Goal: Task Accomplishment & Management: Manage account settings

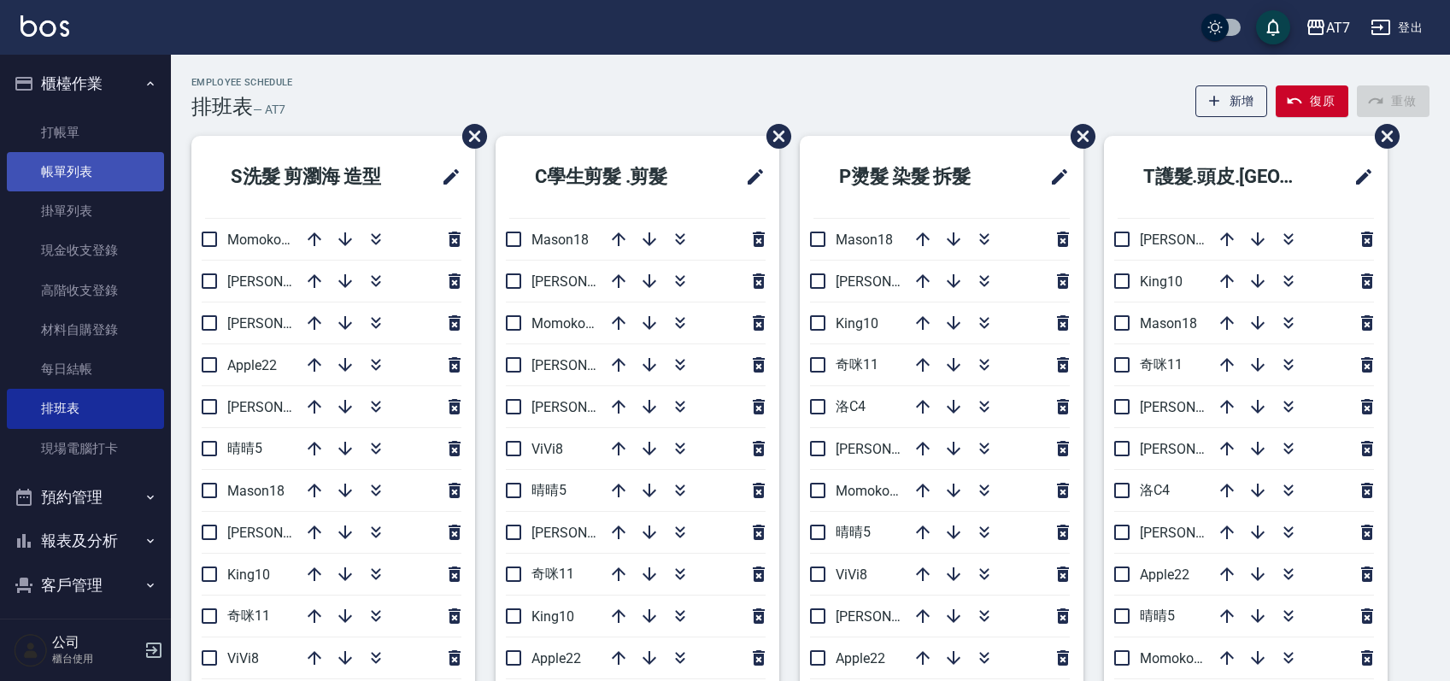
scroll to position [114, 0]
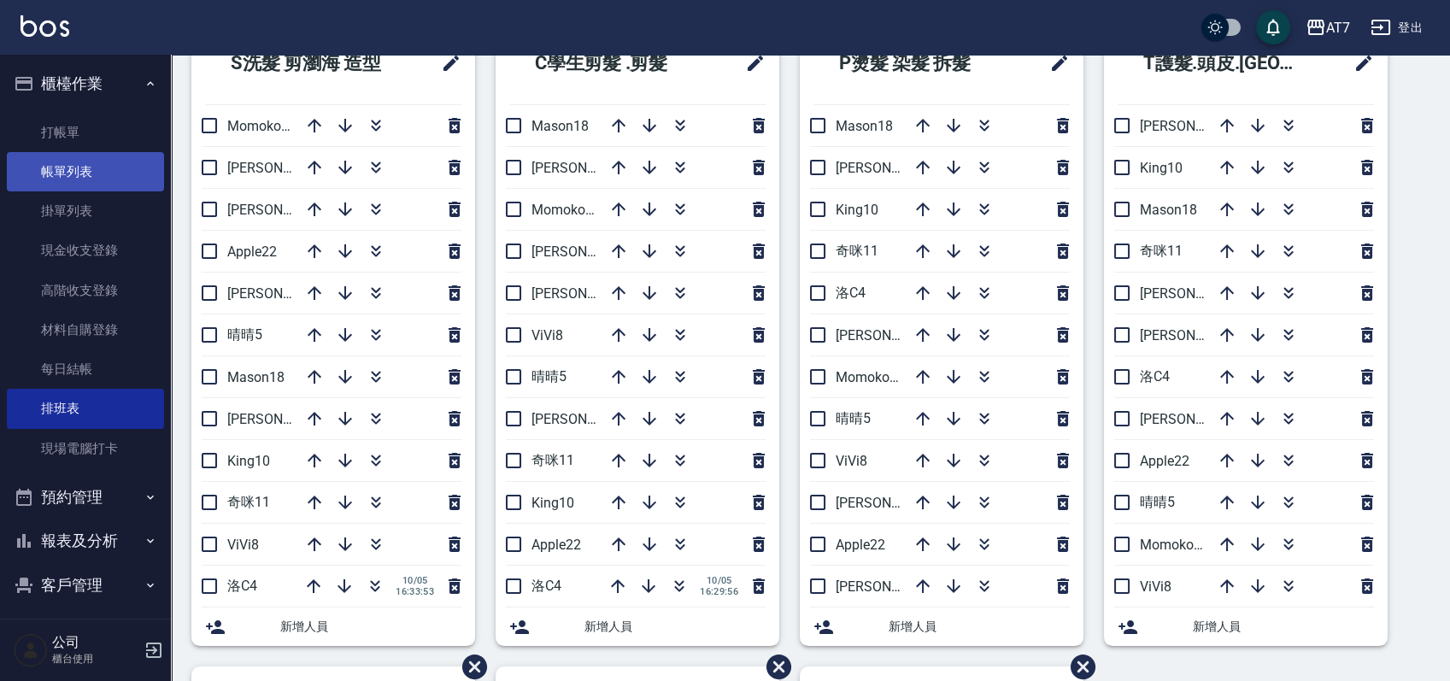
click at [73, 175] on link "帳單列表" at bounding box center [85, 171] width 157 height 39
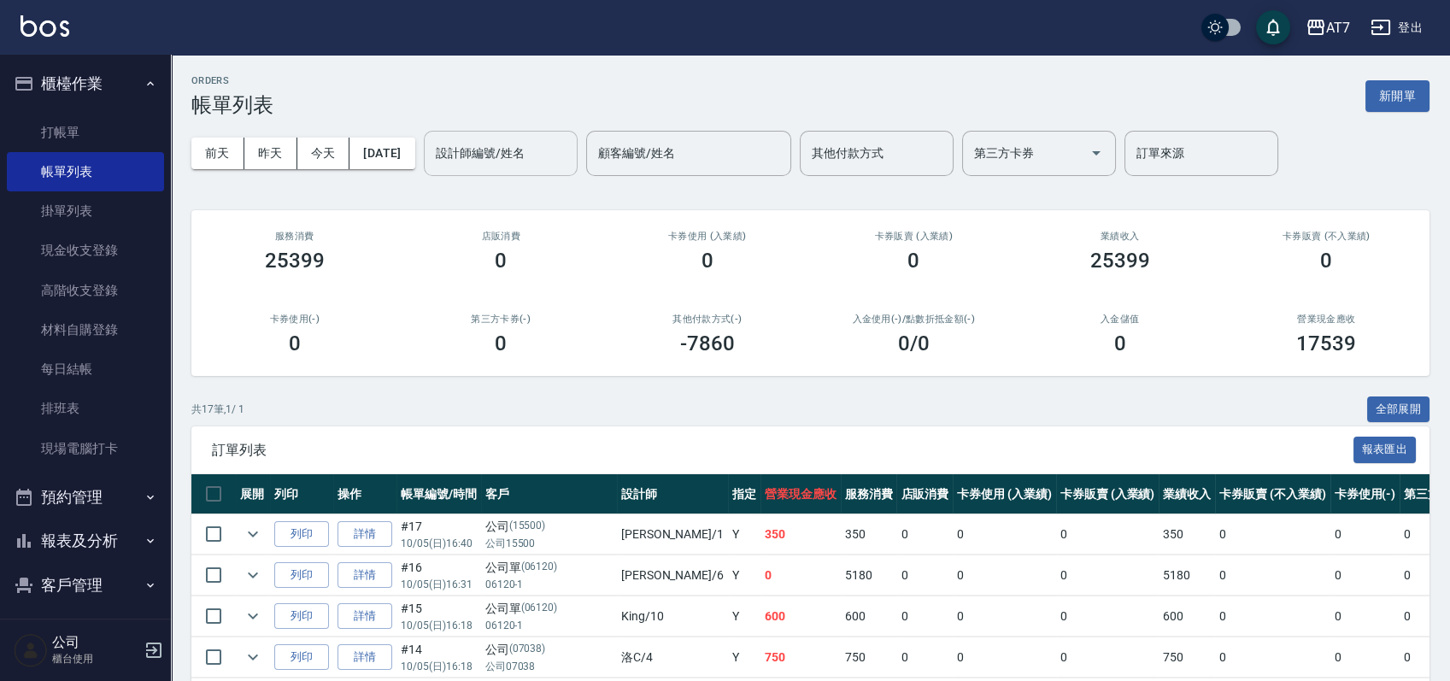
click at [525, 156] on input "設計師編號/姓名" at bounding box center [501, 153] width 138 height 30
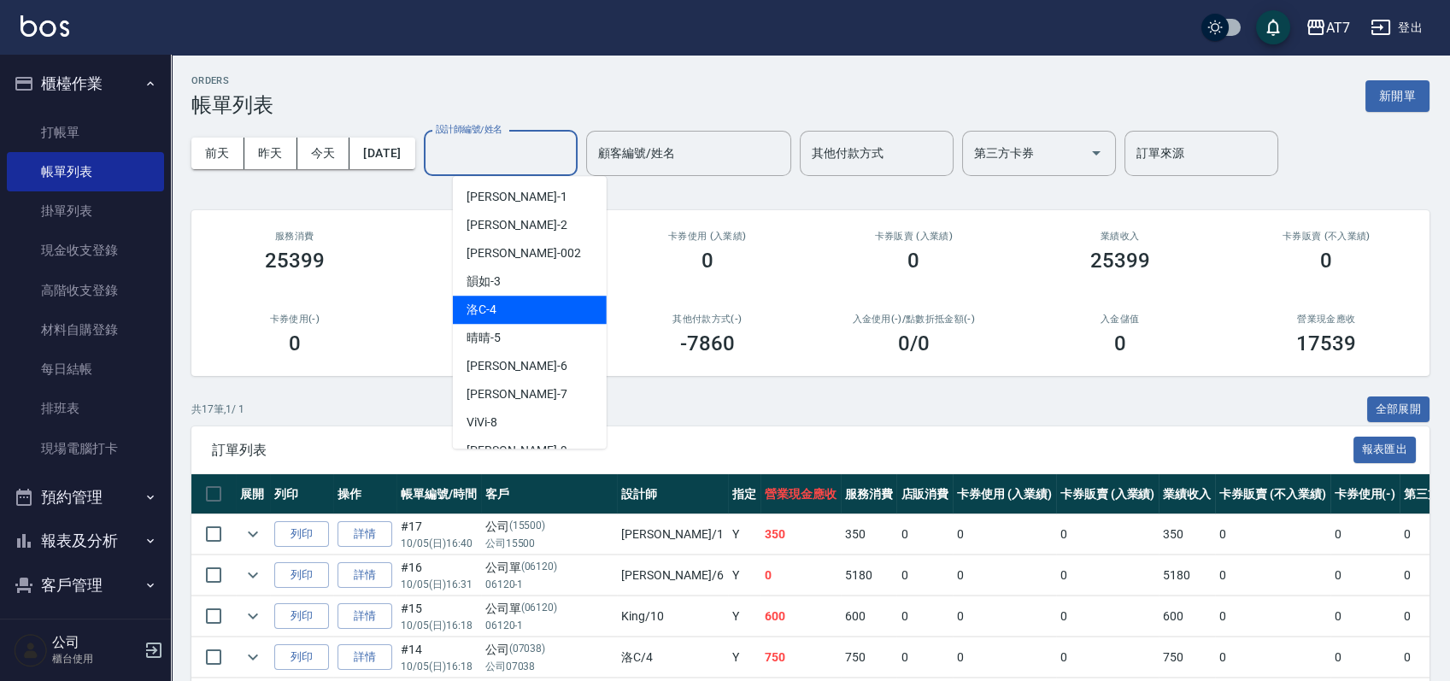
click at [516, 313] on div "洛C -4" at bounding box center [530, 310] width 154 height 28
type input "洛C-4"
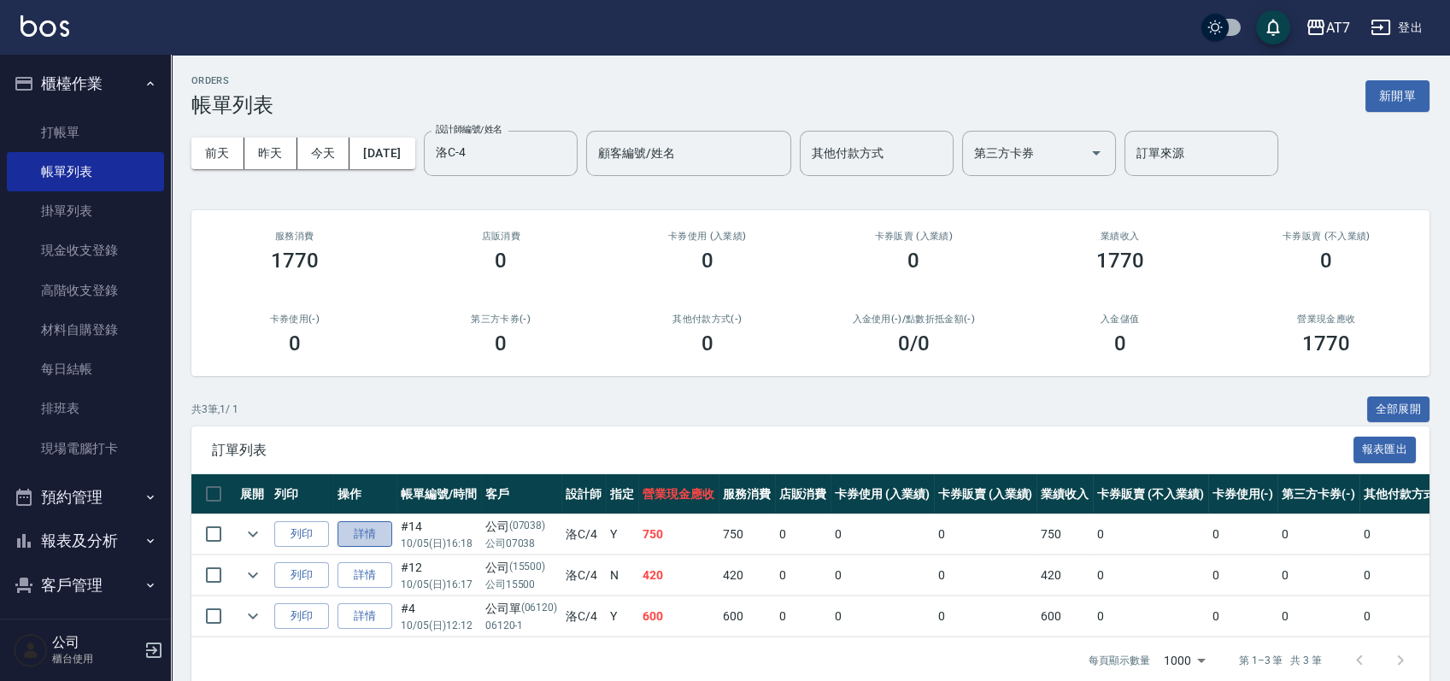
click at [360, 527] on link "詳情" at bounding box center [365, 534] width 55 height 26
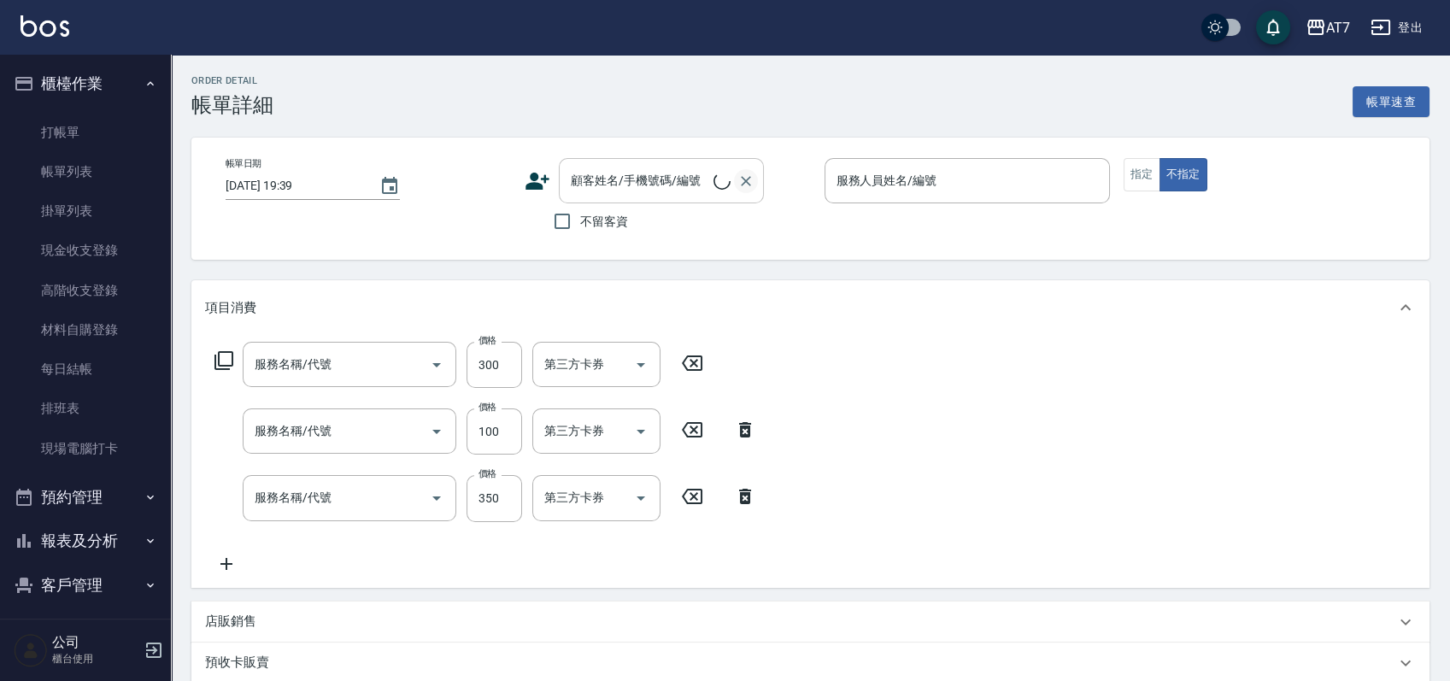
type input "學生剪髮(301)"
type input "剪瀏海(300)"
type input "剪髮(302)"
type input "2025/10/05 16:18"
type input "洛C-4"
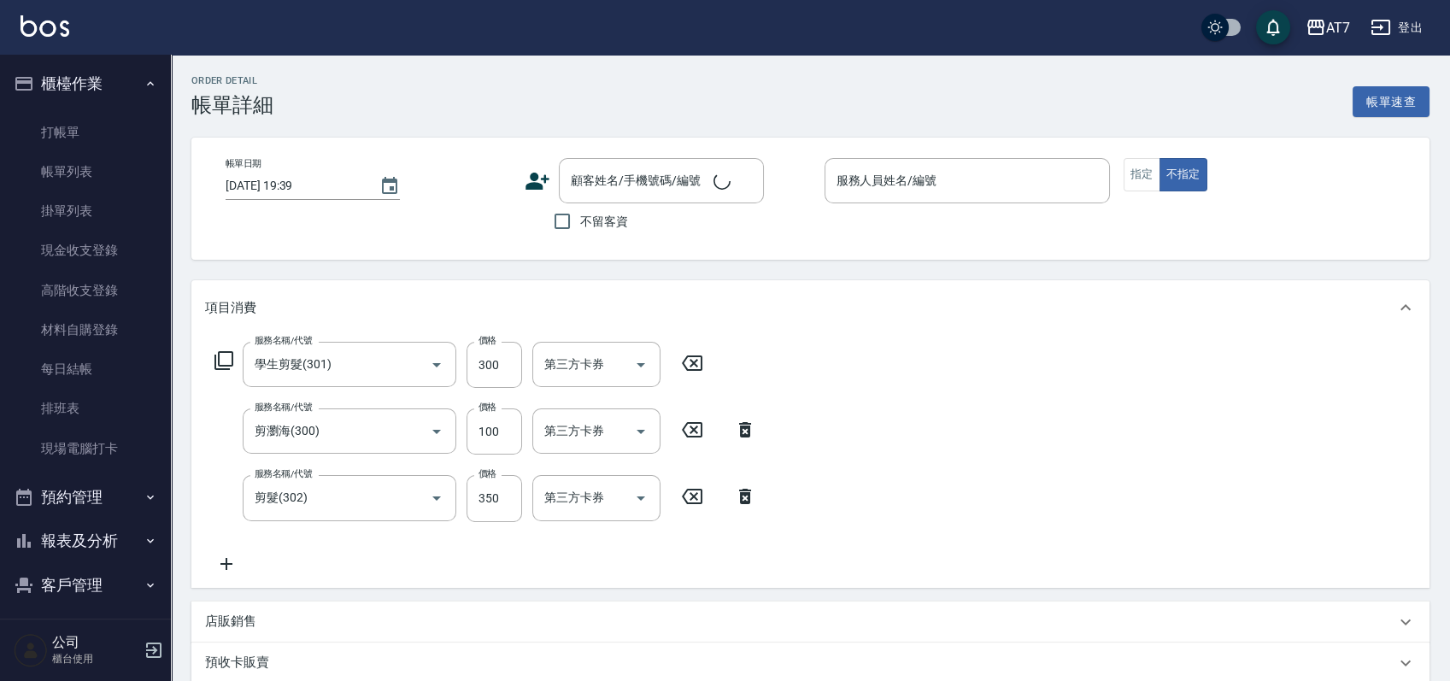
type input "70"
type input "公司/公司07038/07038"
click at [1170, 169] on button "不指定" at bounding box center [1184, 174] width 48 height 33
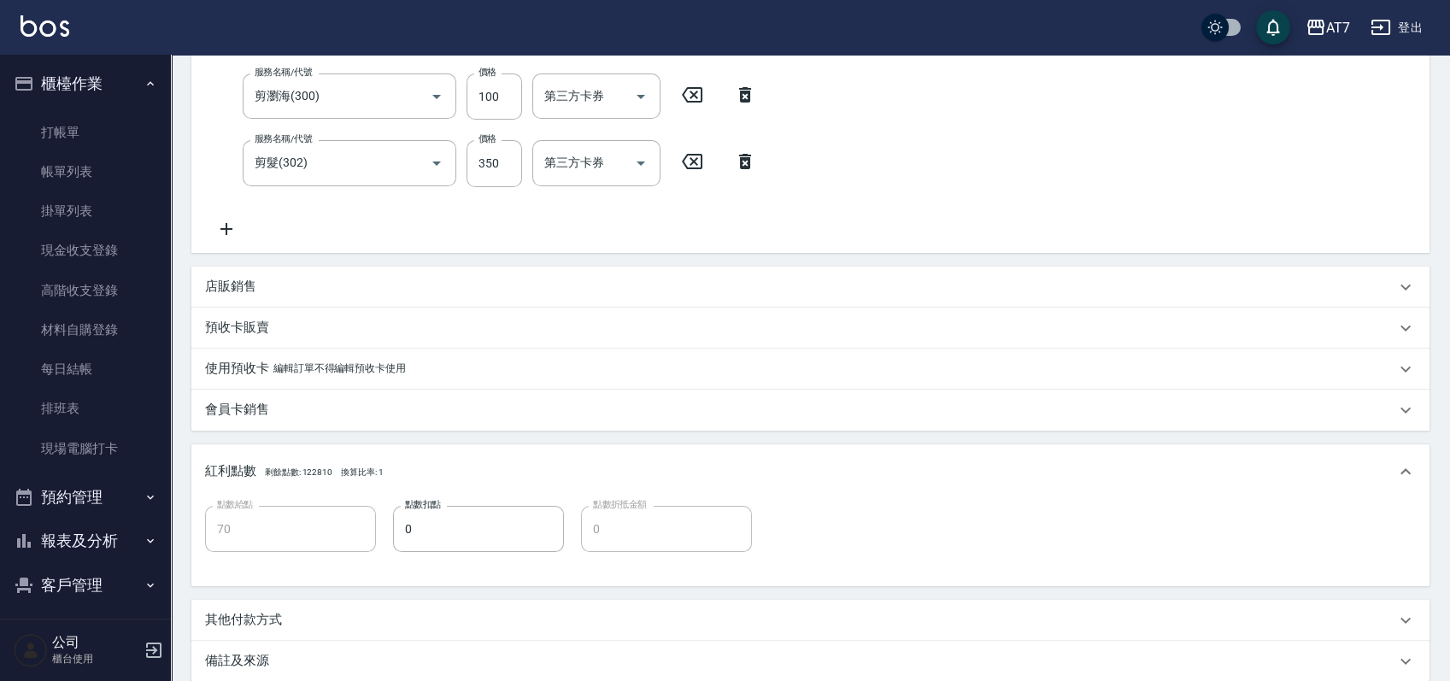
scroll to position [517, 0]
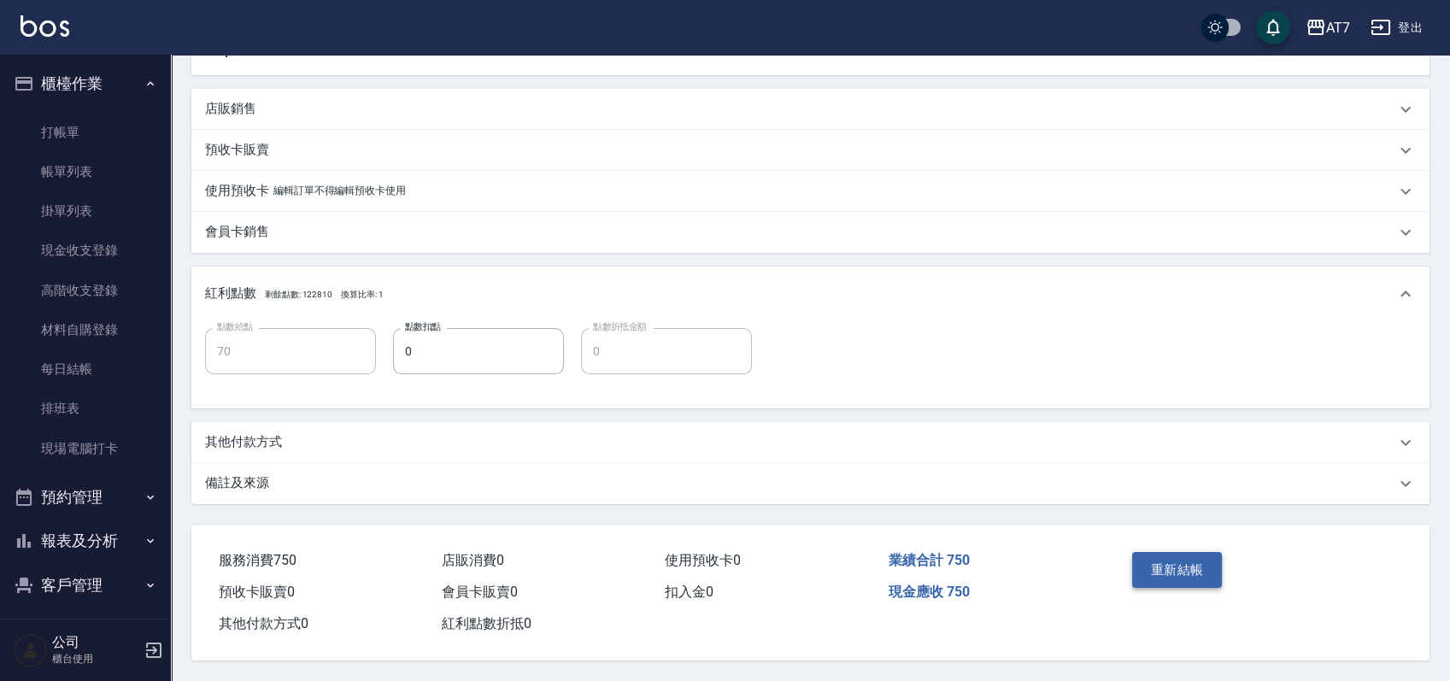
click at [1161, 568] on button "重新結帳" at bounding box center [1177, 570] width 91 height 36
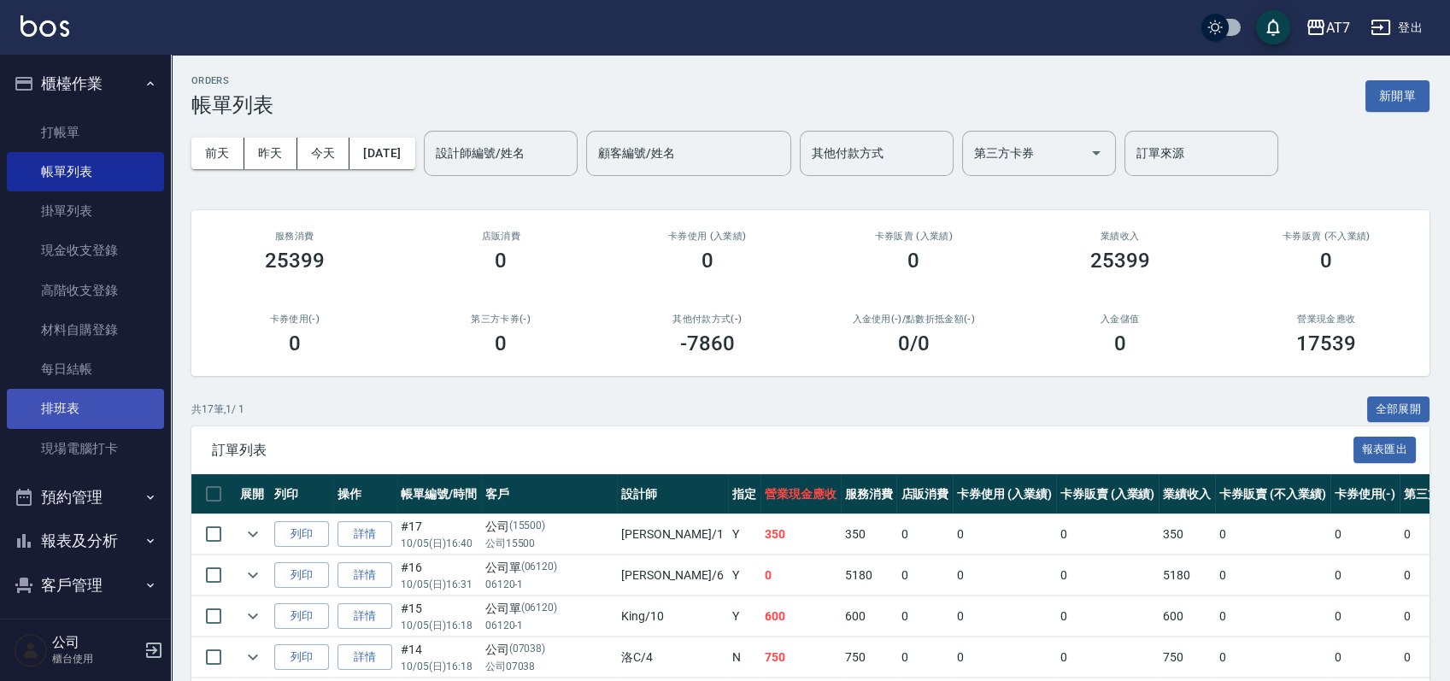
click at [68, 407] on link "排班表" at bounding box center [85, 408] width 157 height 39
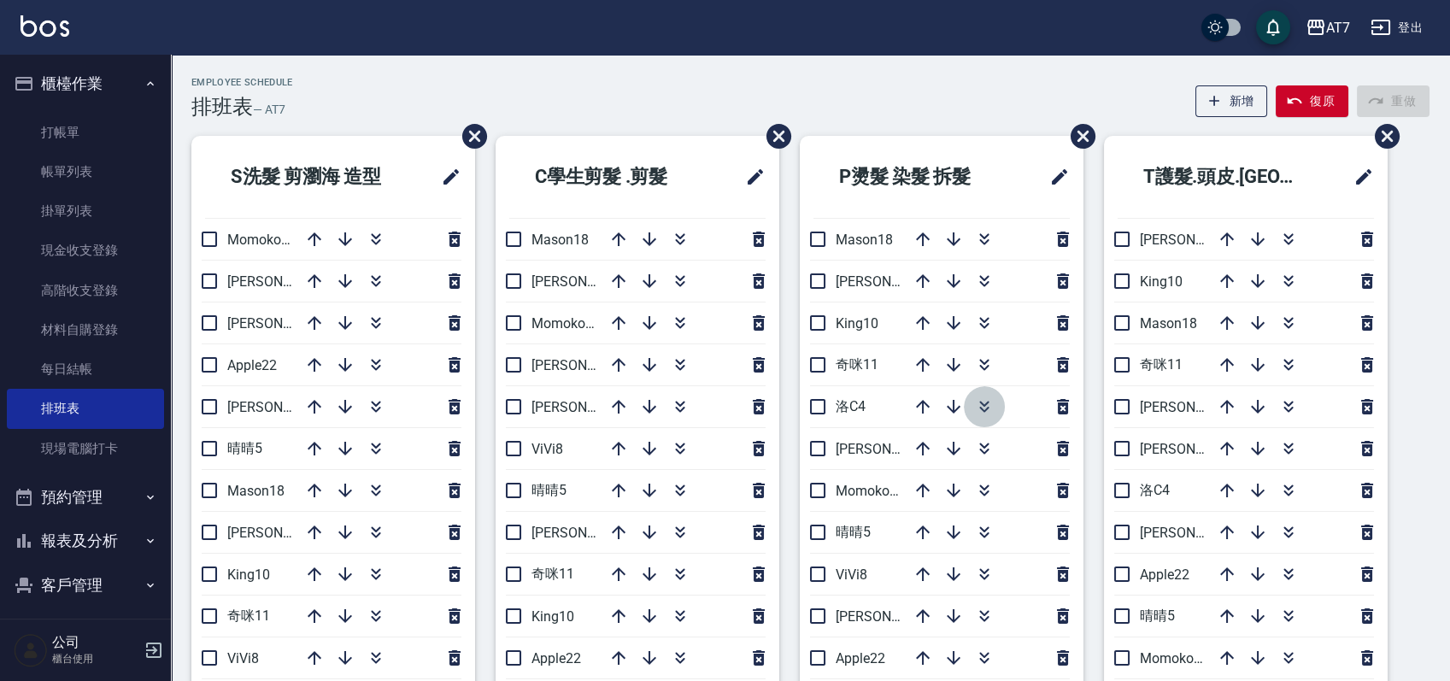
click at [984, 404] on icon "button" at bounding box center [983, 404] width 9 height 6
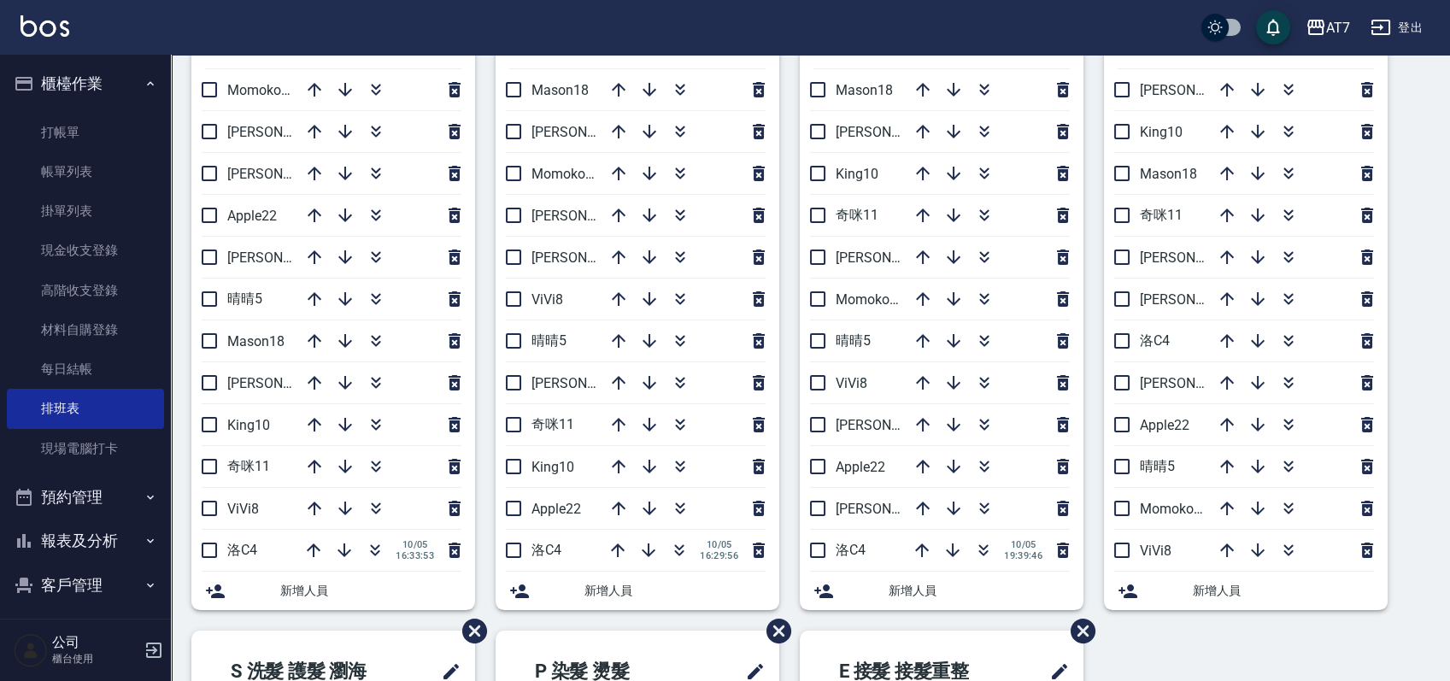
scroll to position [114, 0]
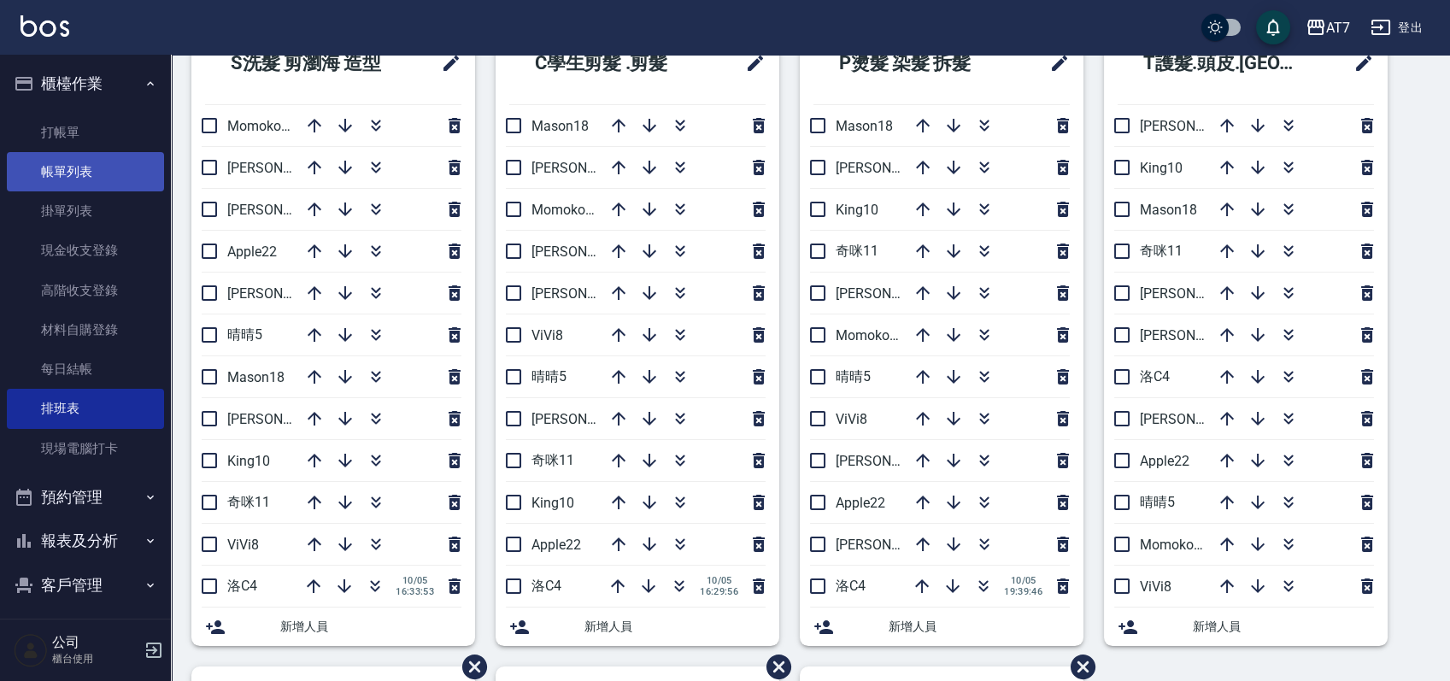
click at [72, 168] on link "帳單列表" at bounding box center [85, 171] width 157 height 39
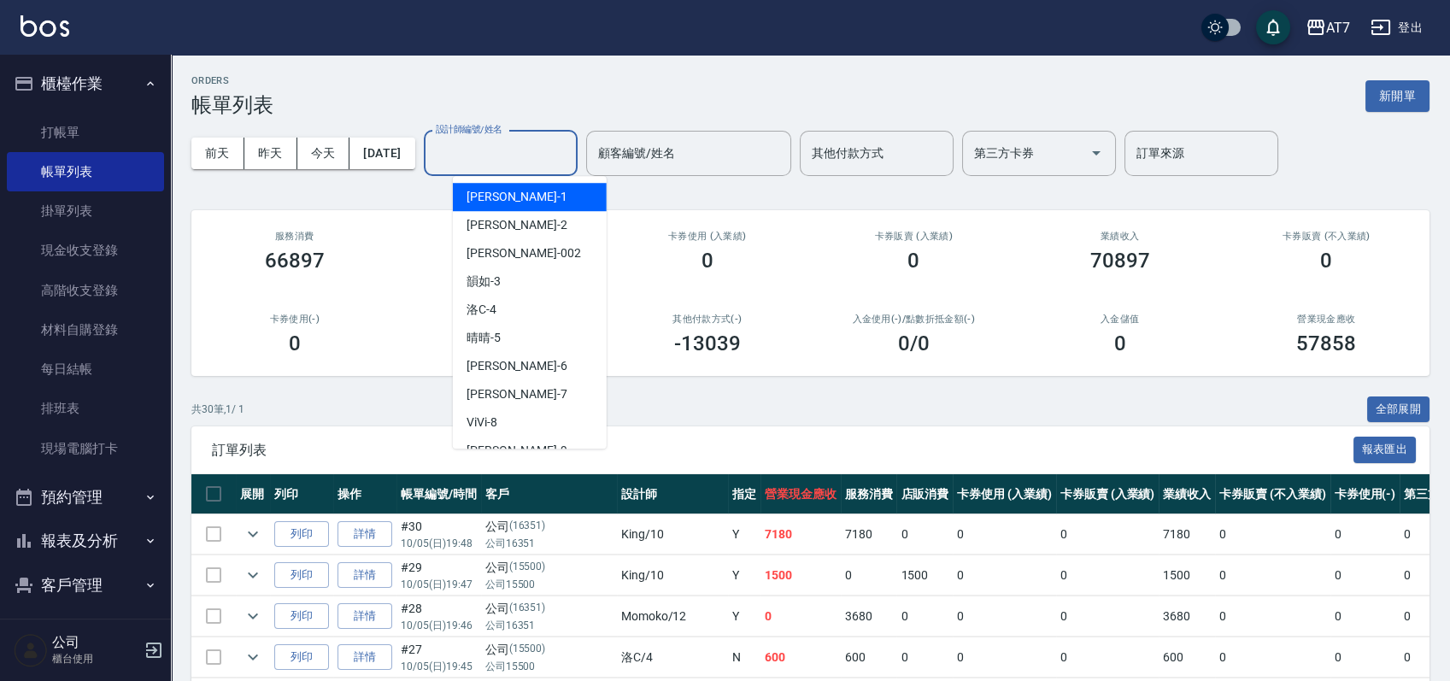
click at [519, 150] on input "設計師編號/姓名" at bounding box center [501, 153] width 138 height 30
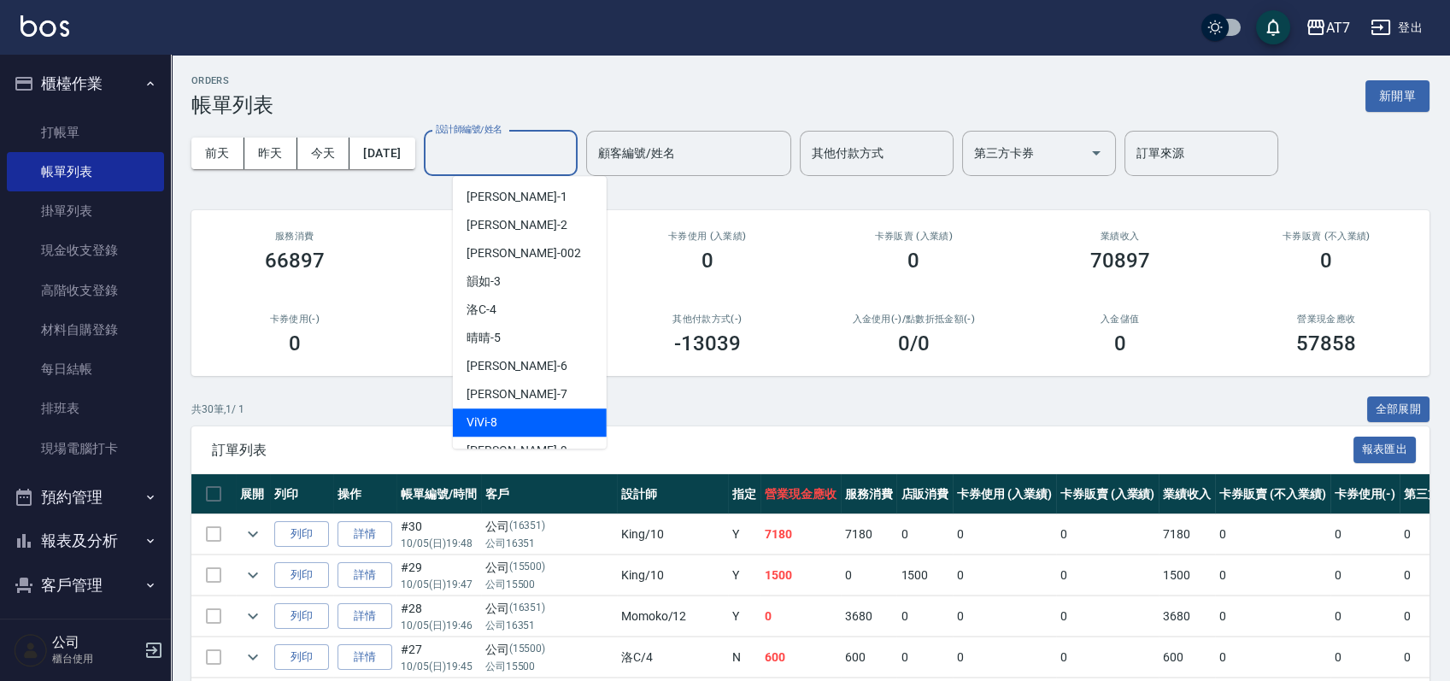
click at [484, 413] on div "ViVi -8" at bounding box center [530, 422] width 154 height 28
type input "ViVi-8"
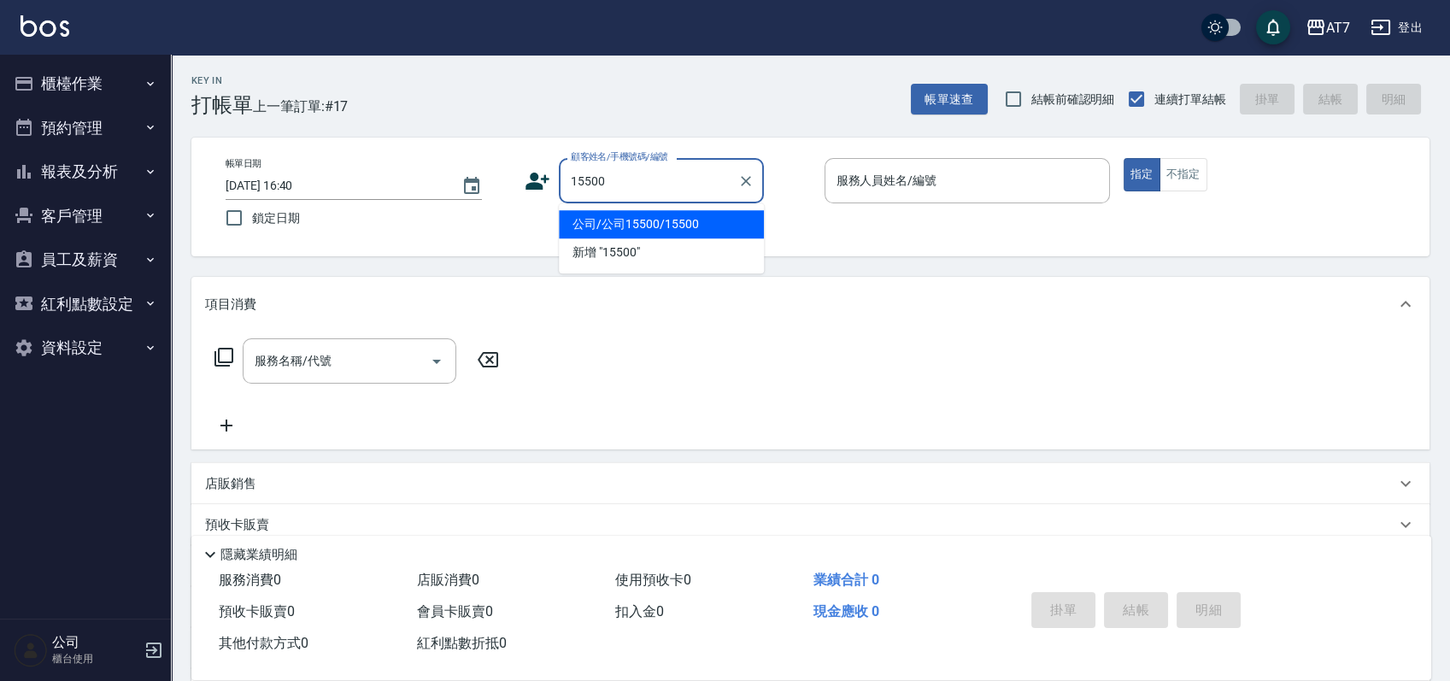
type input "公司/公司15500/15500"
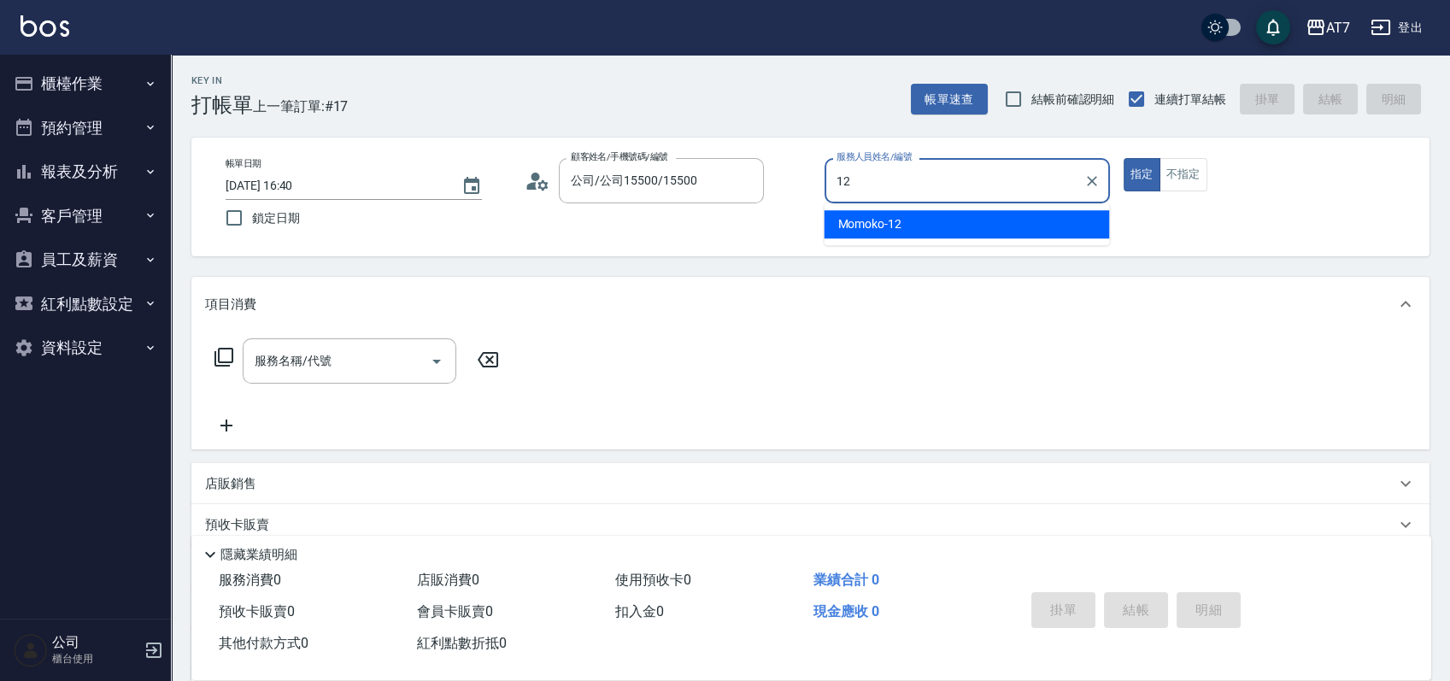
type input "Momoko-12"
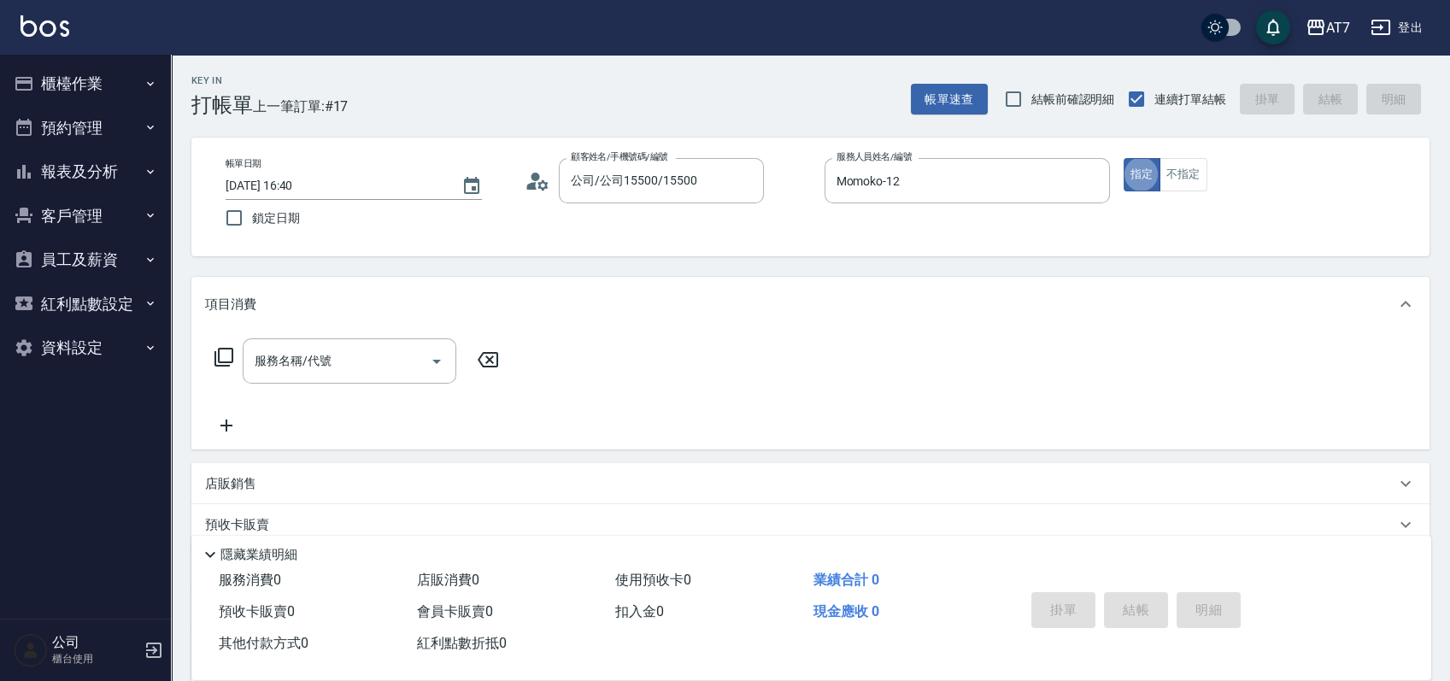
type button "true"
type input "304"
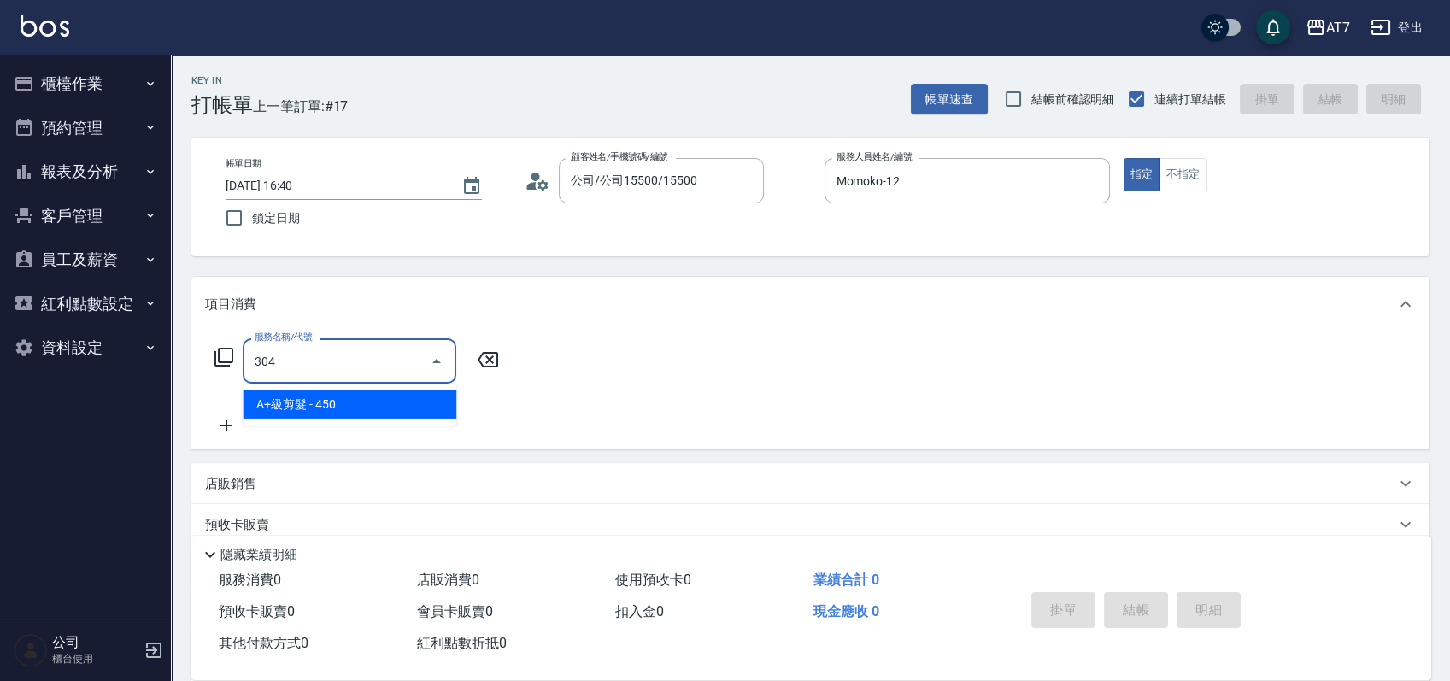
type input "40"
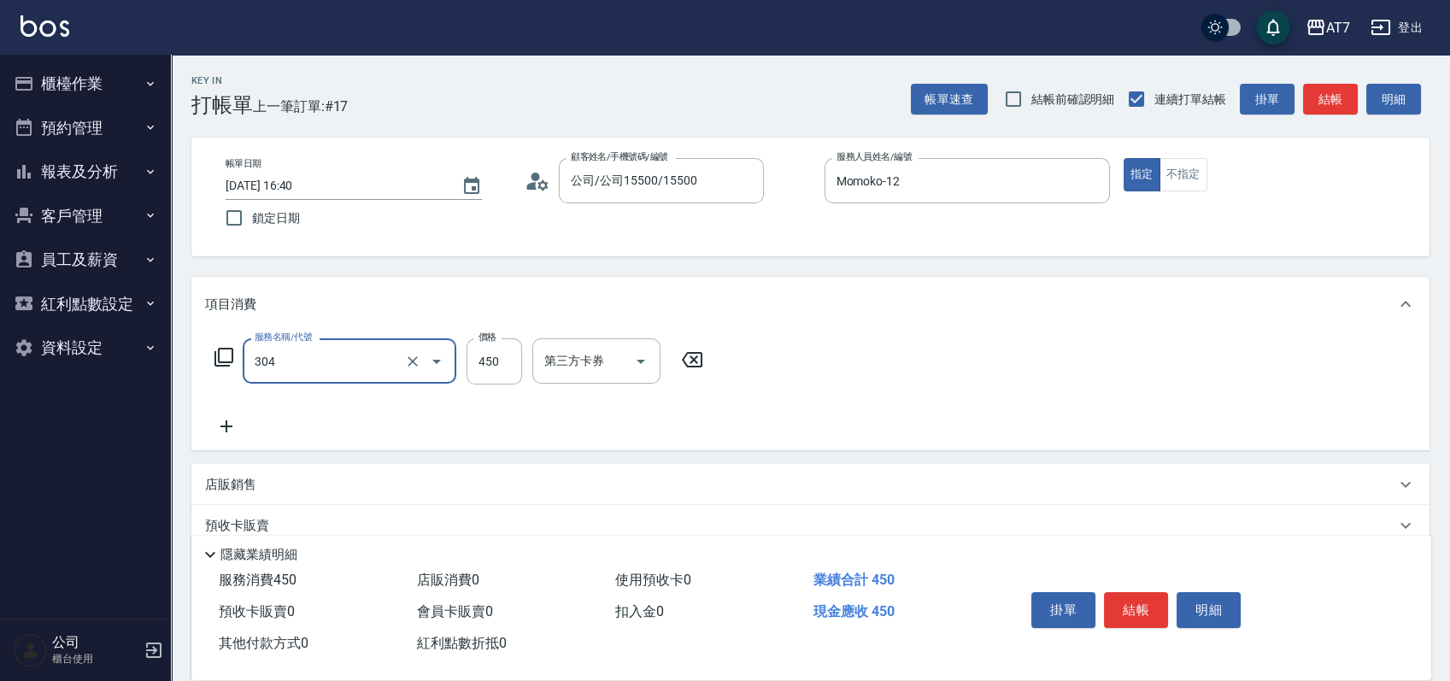
type input "A+級剪髮(304)"
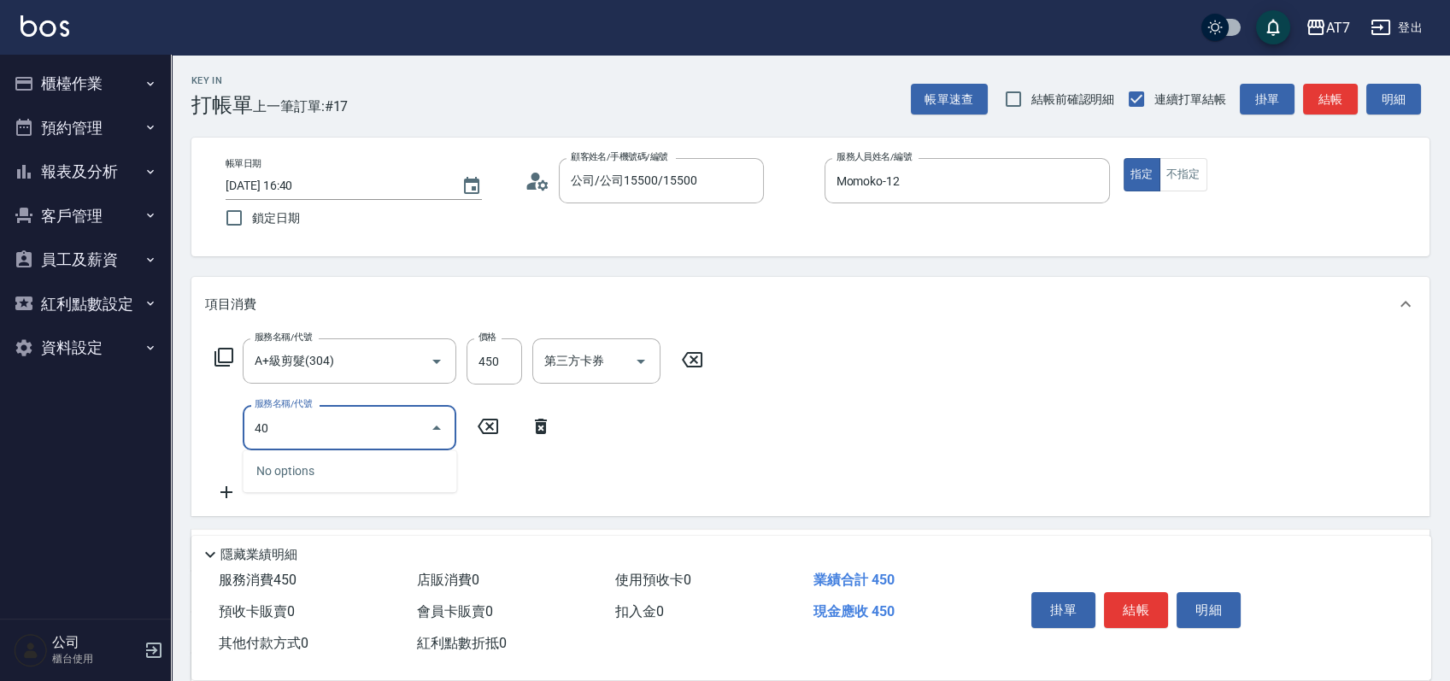
type input "401"
type input "190"
type input "染髮(互助)(401)"
type input "1"
type input "40"
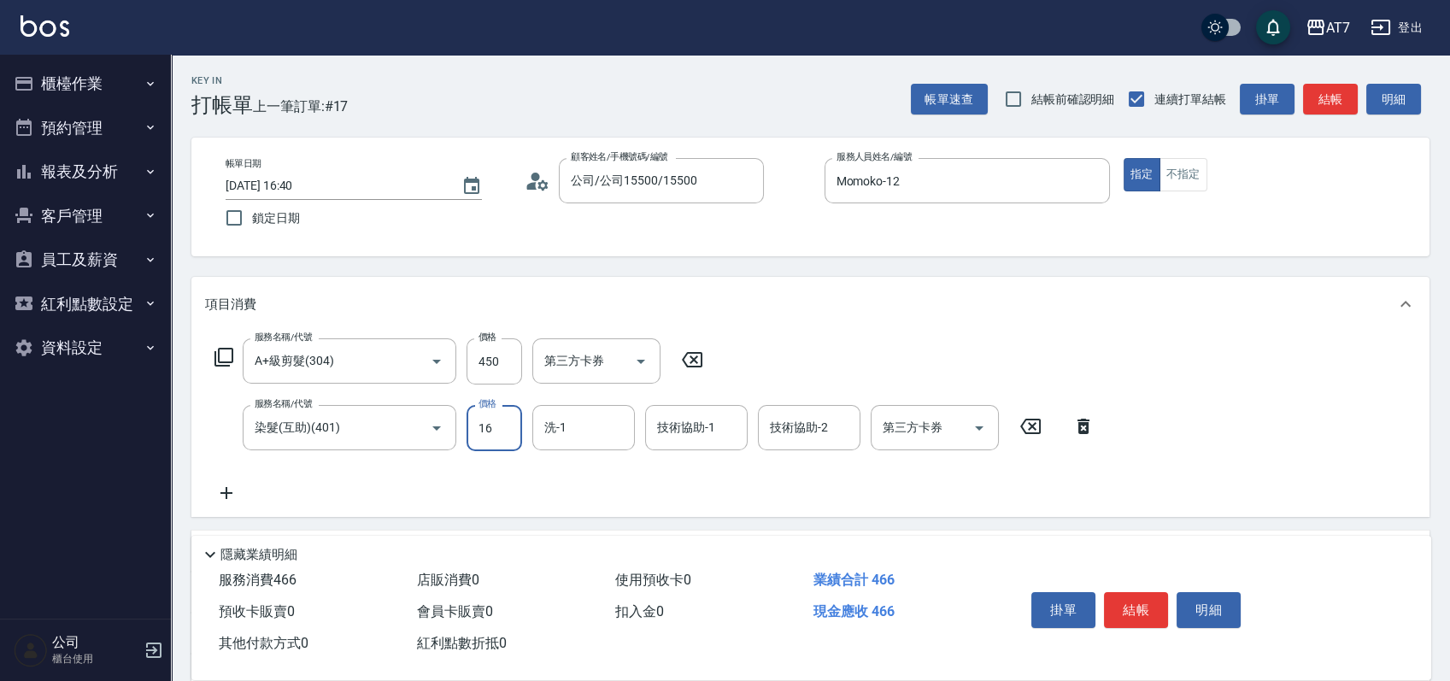
type input "168"
type input "60"
type input "1680"
type input "210"
type input "1680"
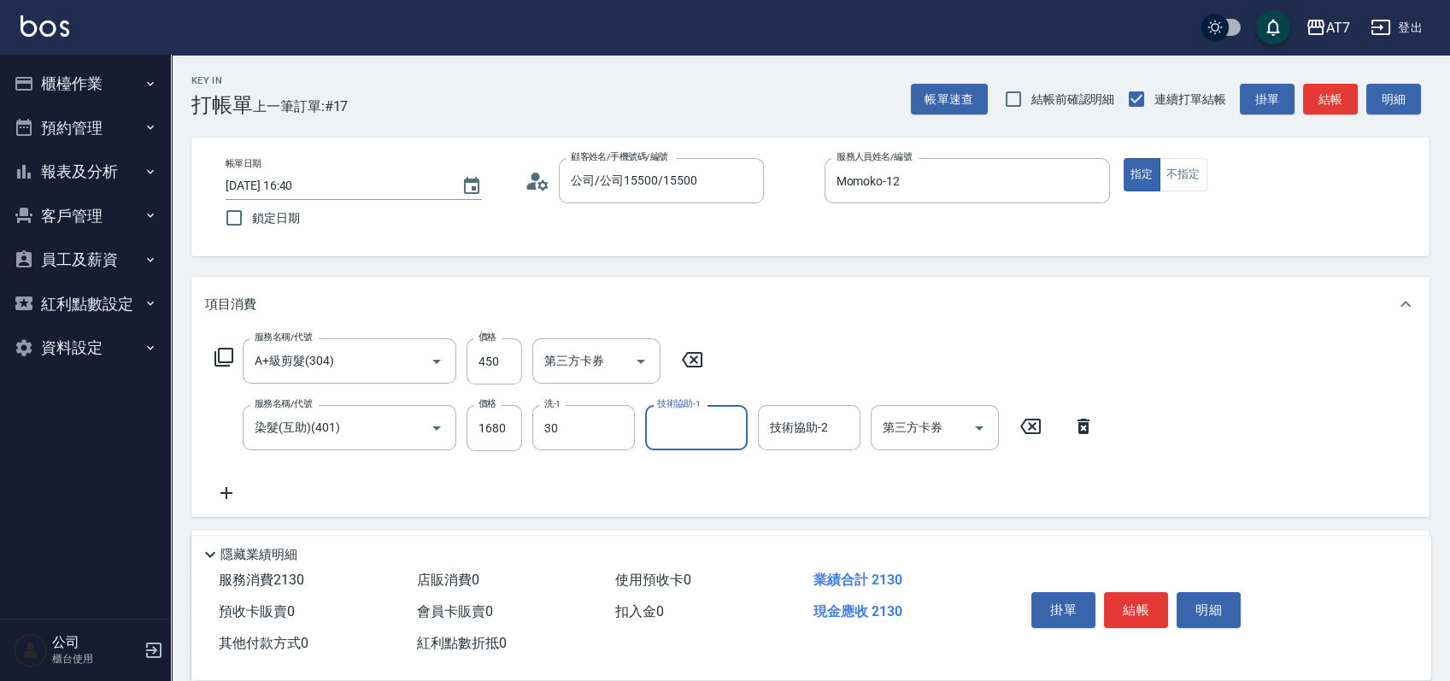
type input "依依-30"
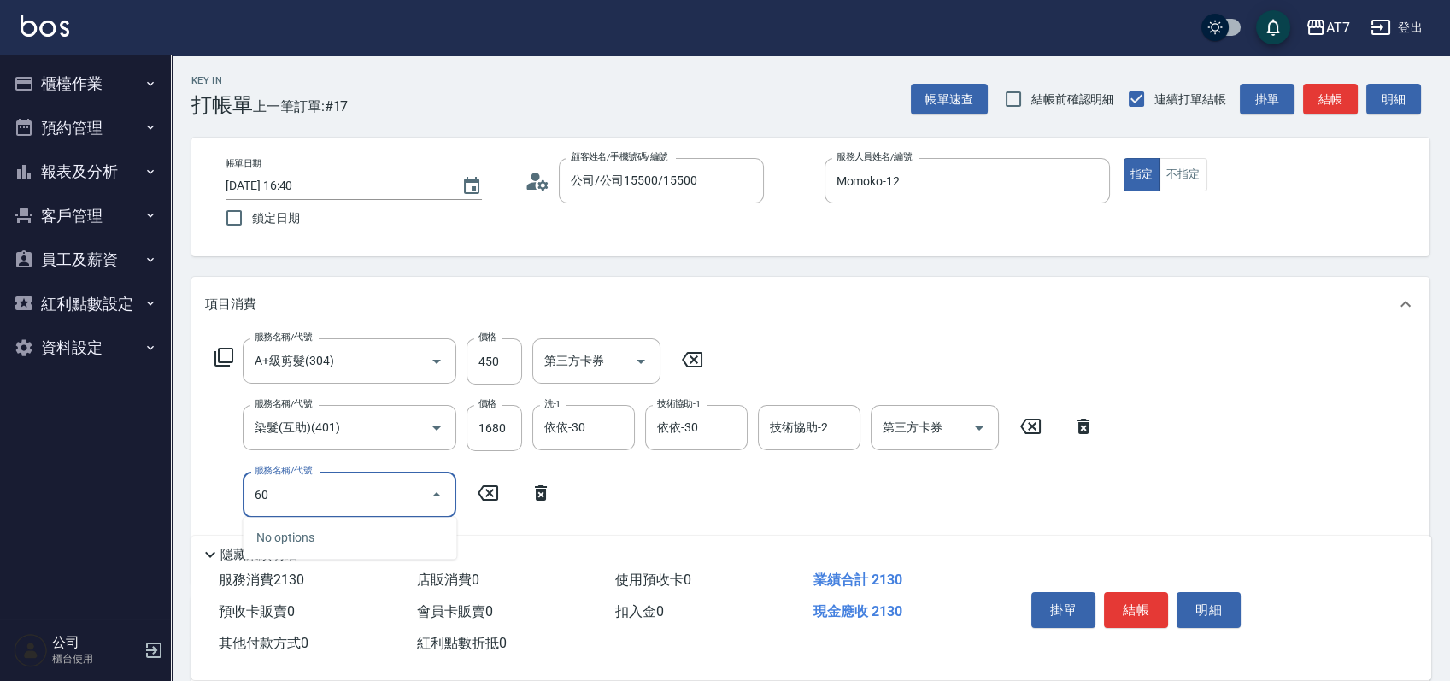
type input "607"
type input "360"
type input "東日玫瑰短（助）(607)"
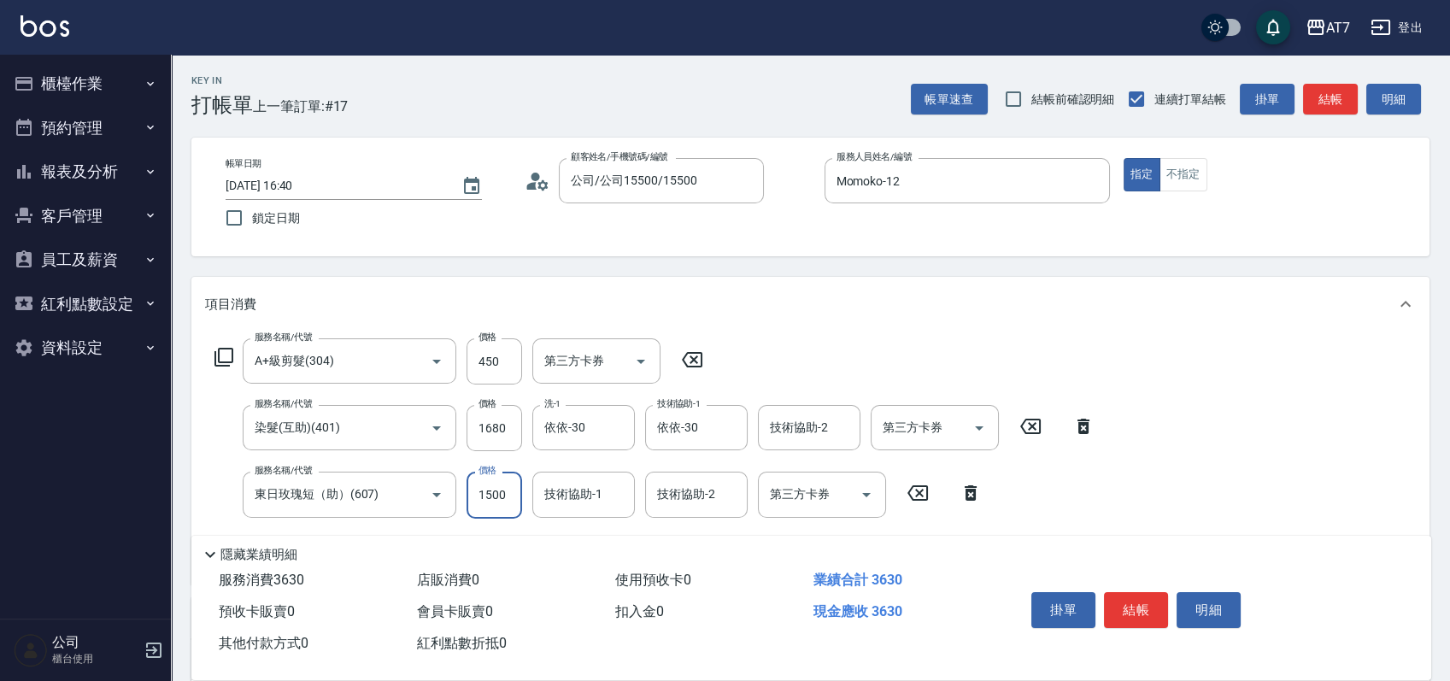
type input "1"
type input "210"
type input "120"
type input "220"
type input "1200"
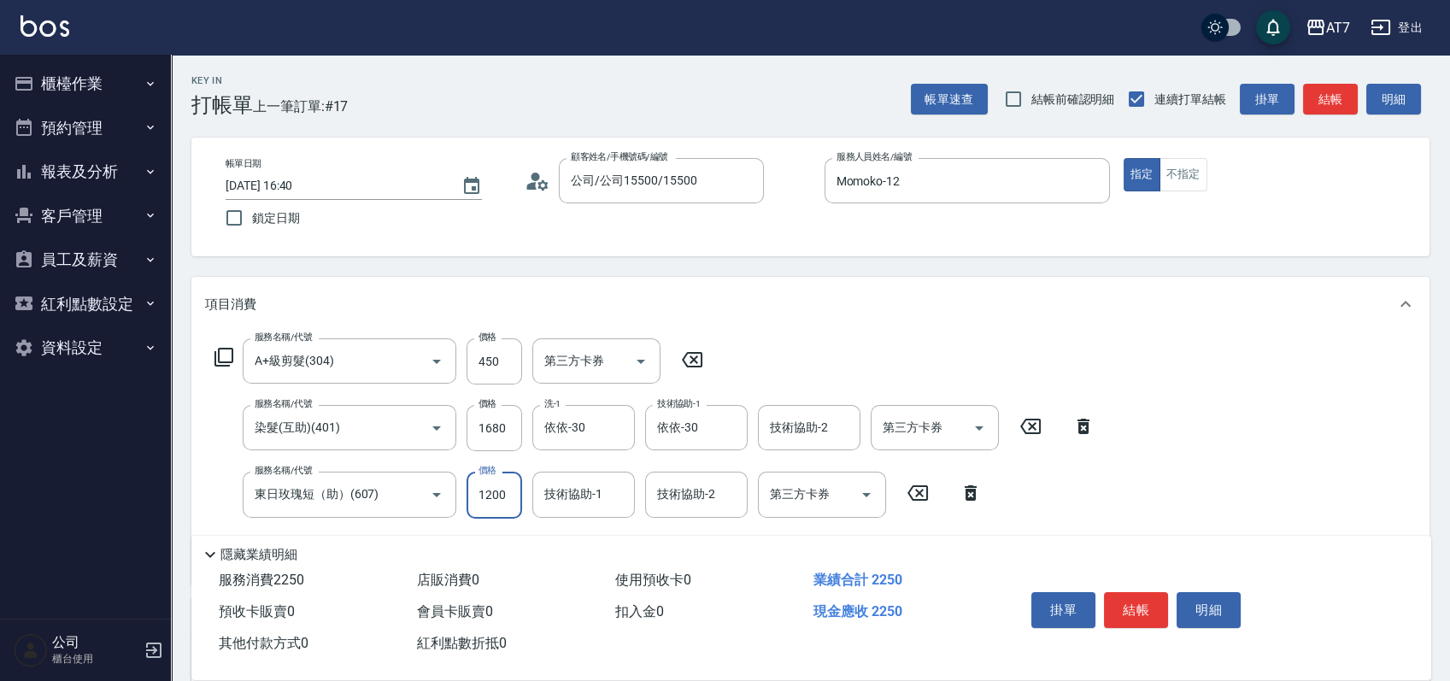
type input "330"
type input "1200"
type input "依依-30"
click at [1141, 613] on button "結帳" at bounding box center [1136, 610] width 64 height 36
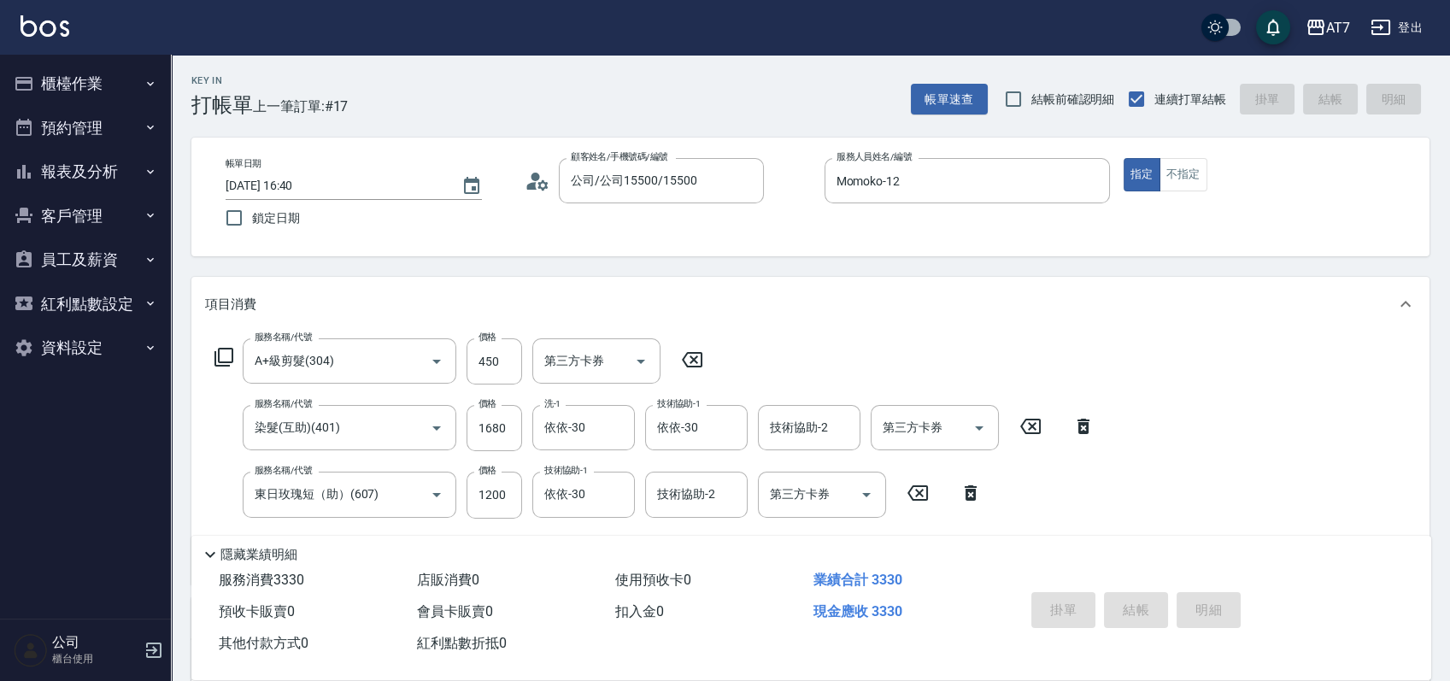
type input "2025/10/05 19:40"
type input "0"
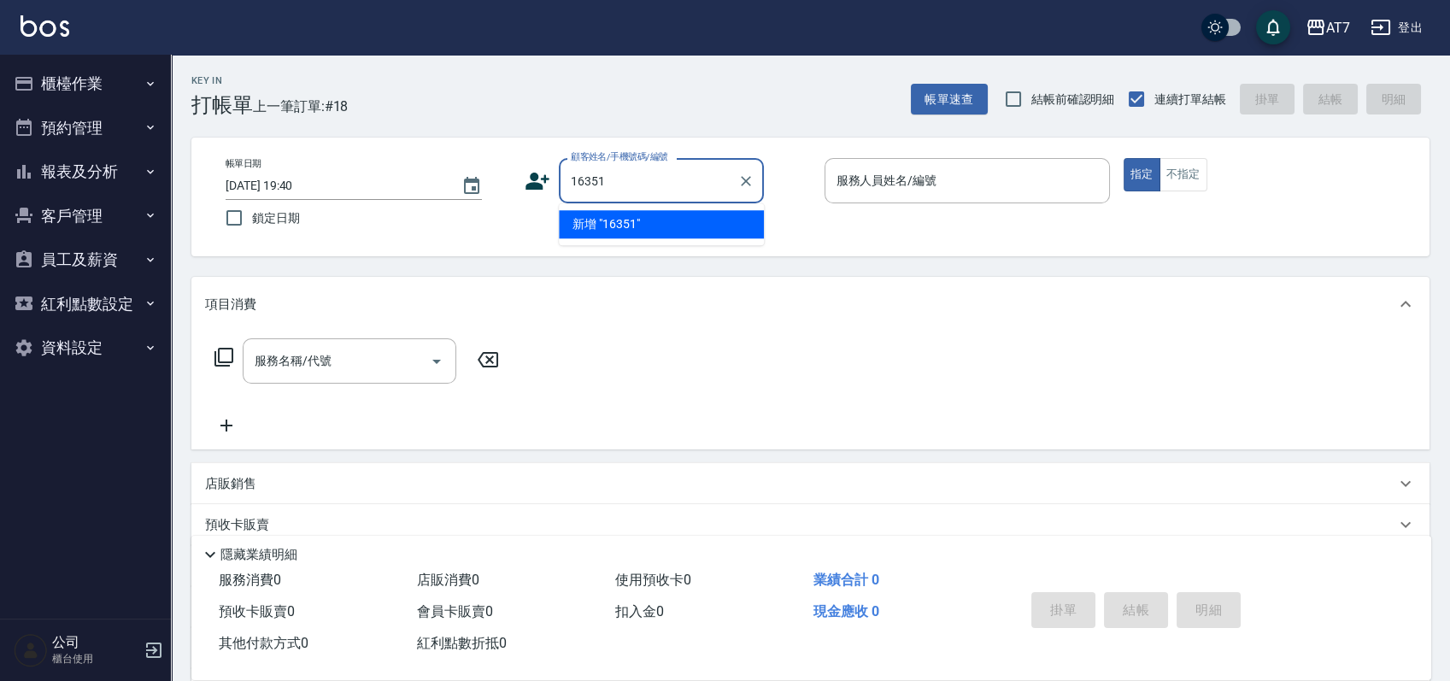
type input "16351"
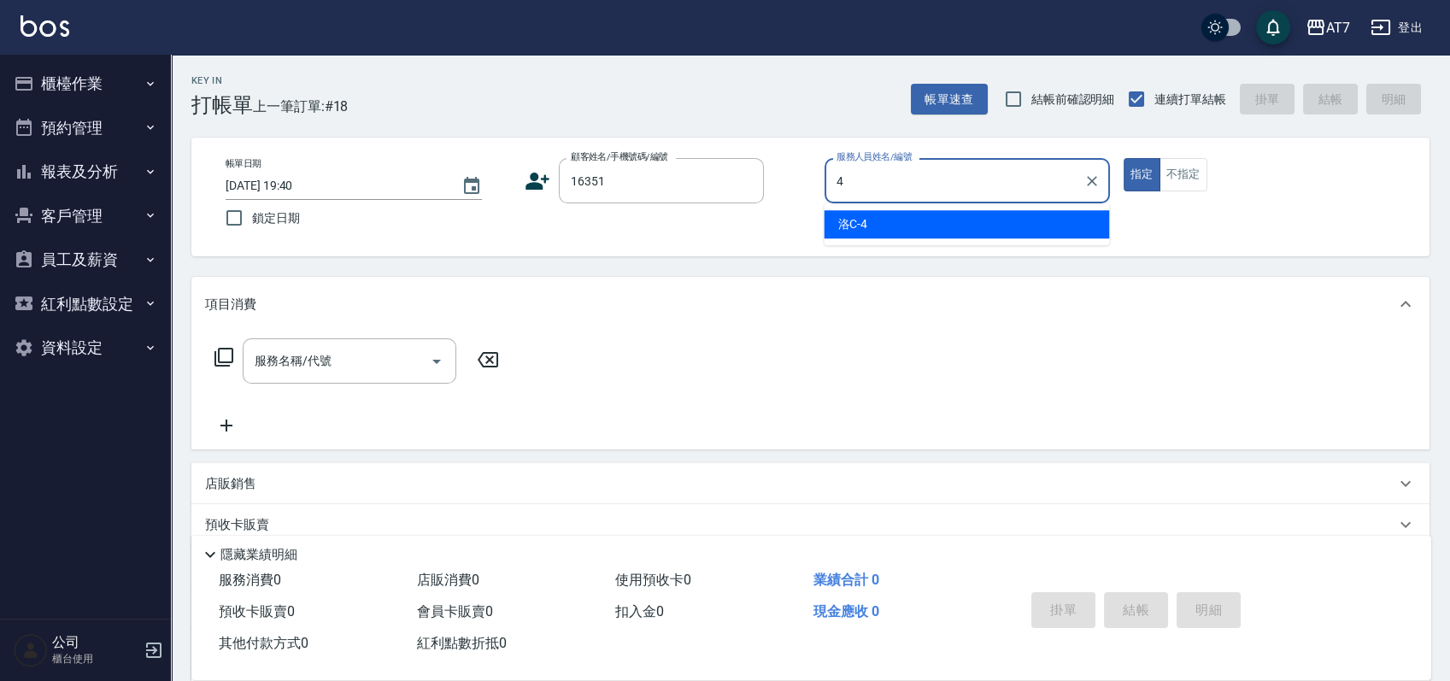
type input "洛C-4"
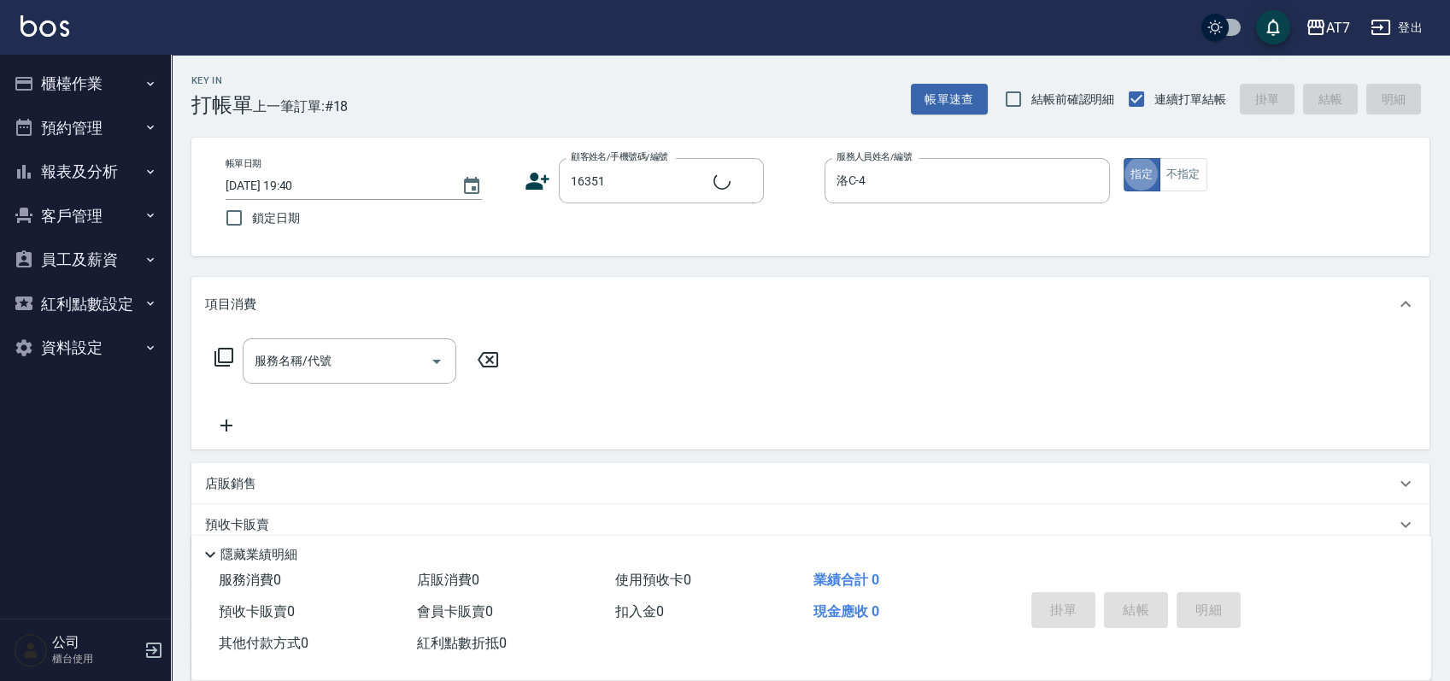
type input "公司/公司16351/16351"
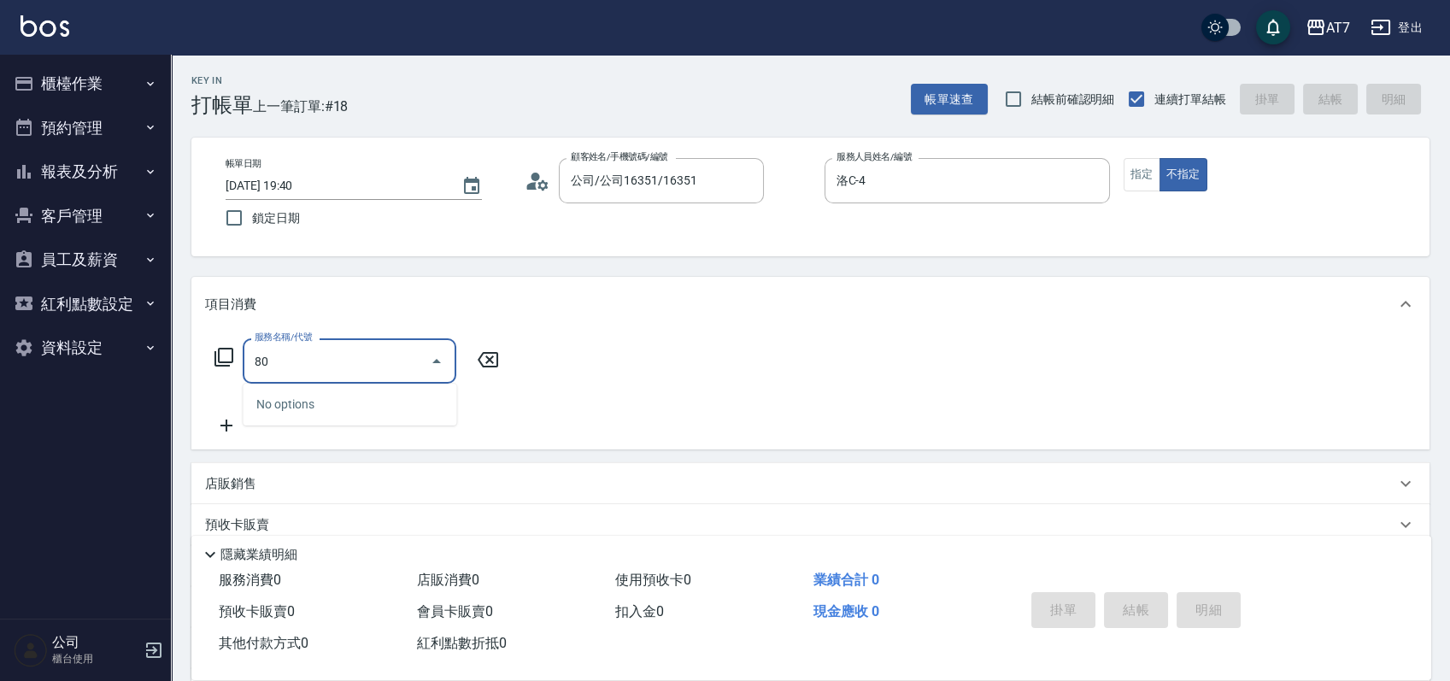
type input "801"
type input "40"
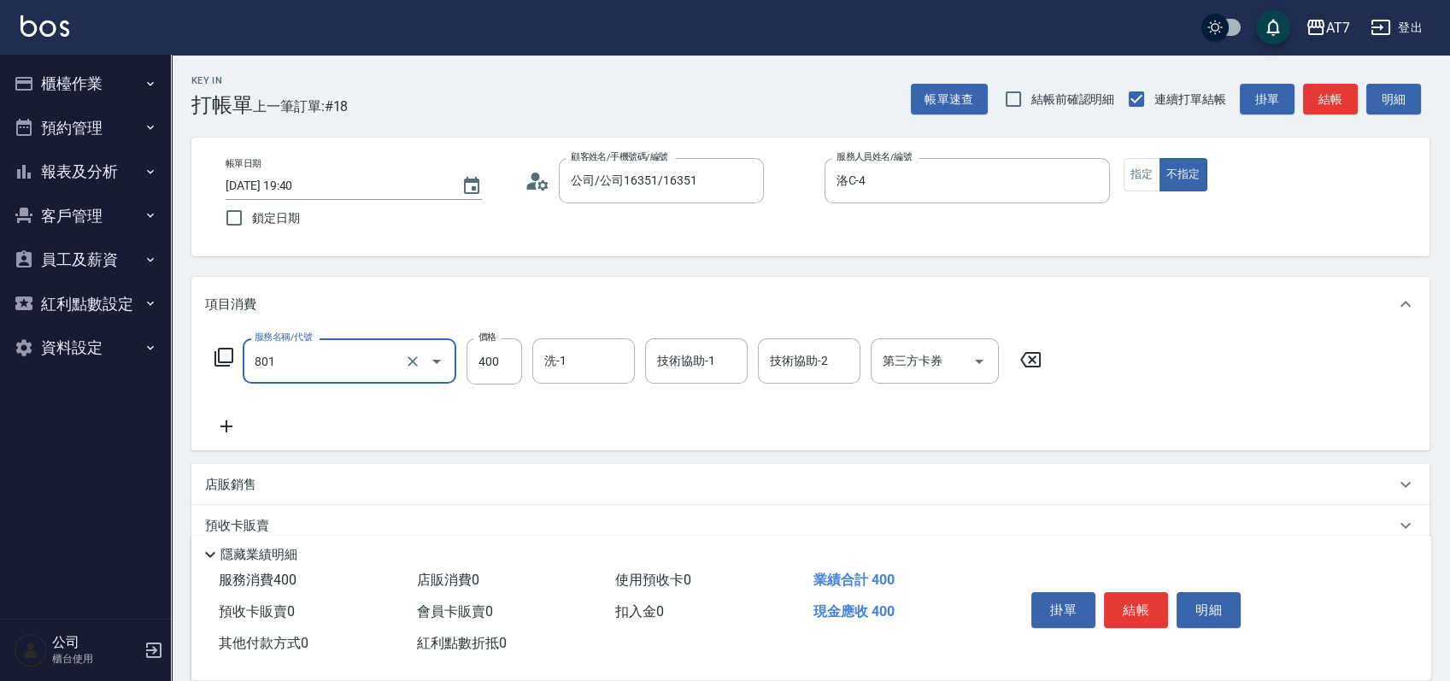
type input "自購-葉綠素洗髮(互助)(801)"
type input "0"
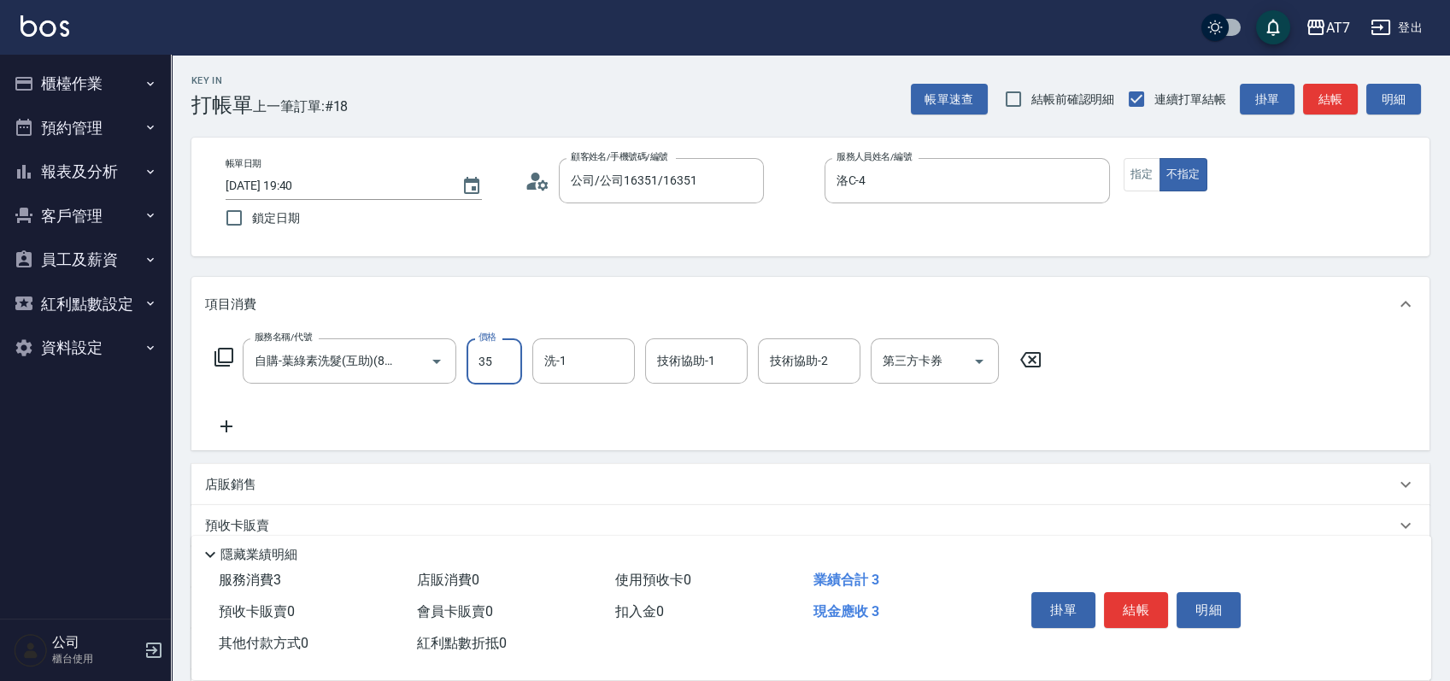
type input "350"
type input "30"
type input "350"
type input "Sandy-25"
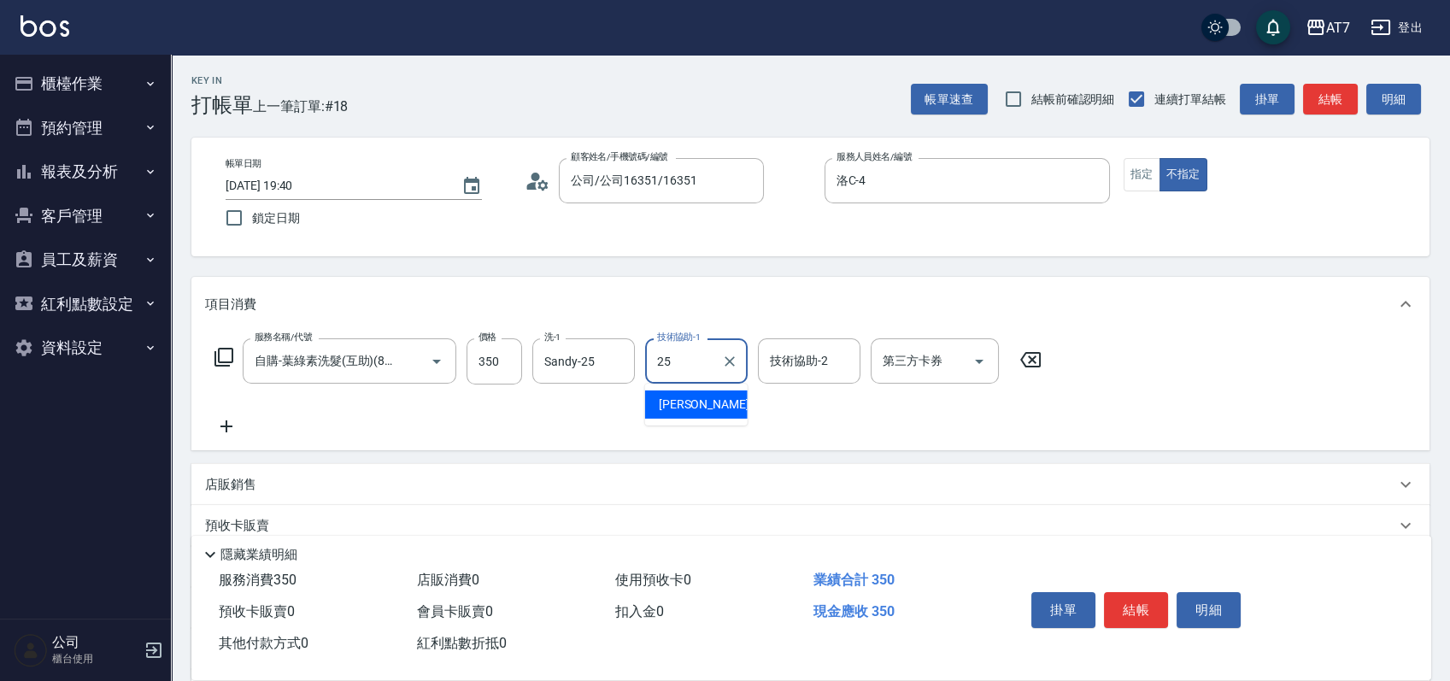
type input "Sandy-25"
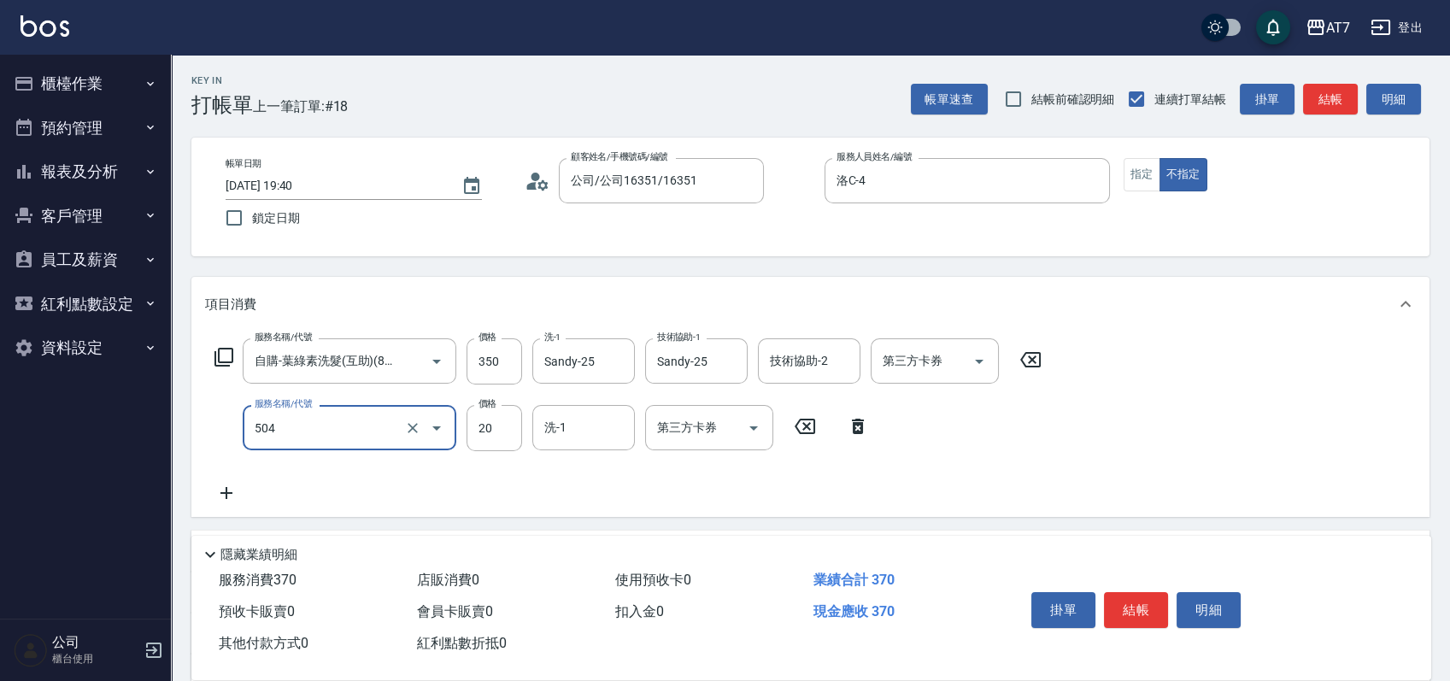
type input "潤絲(504)"
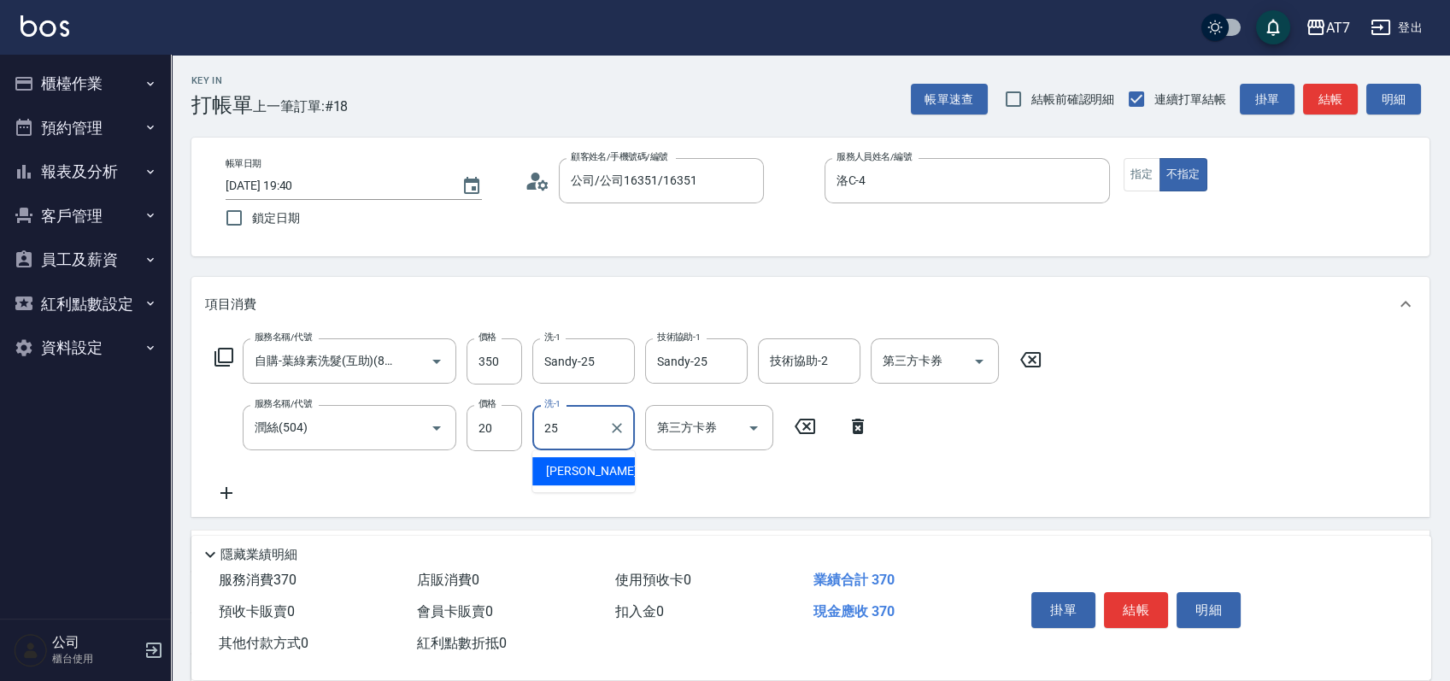
type input "Sandy-25"
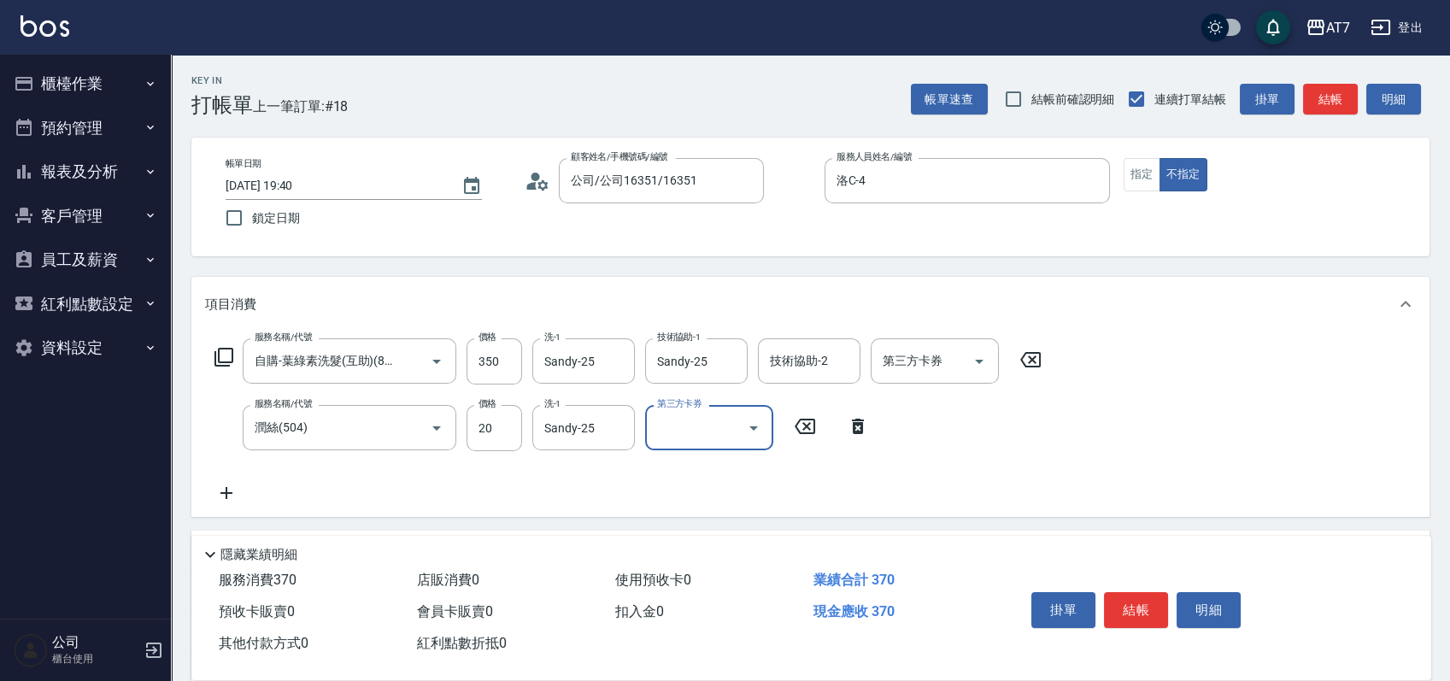
click at [1135, 617] on button "結帳" at bounding box center [1136, 610] width 64 height 36
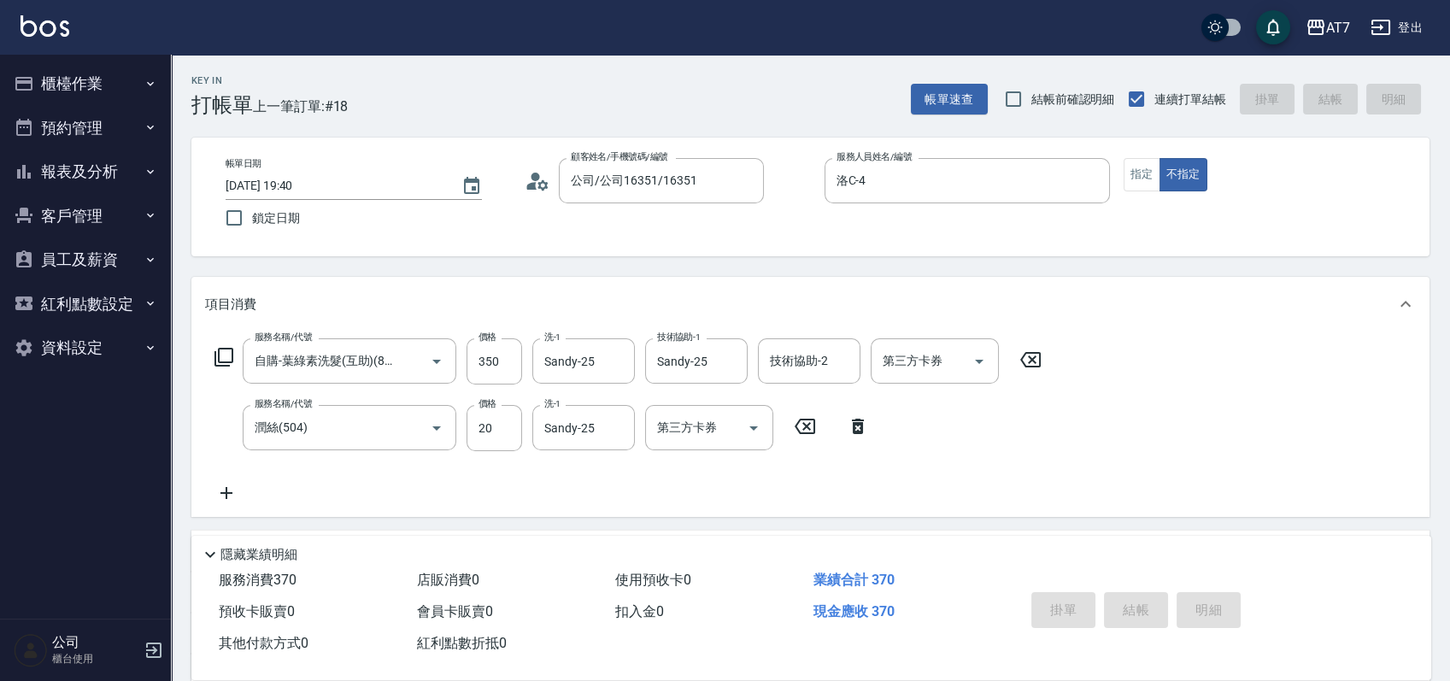
type input "0"
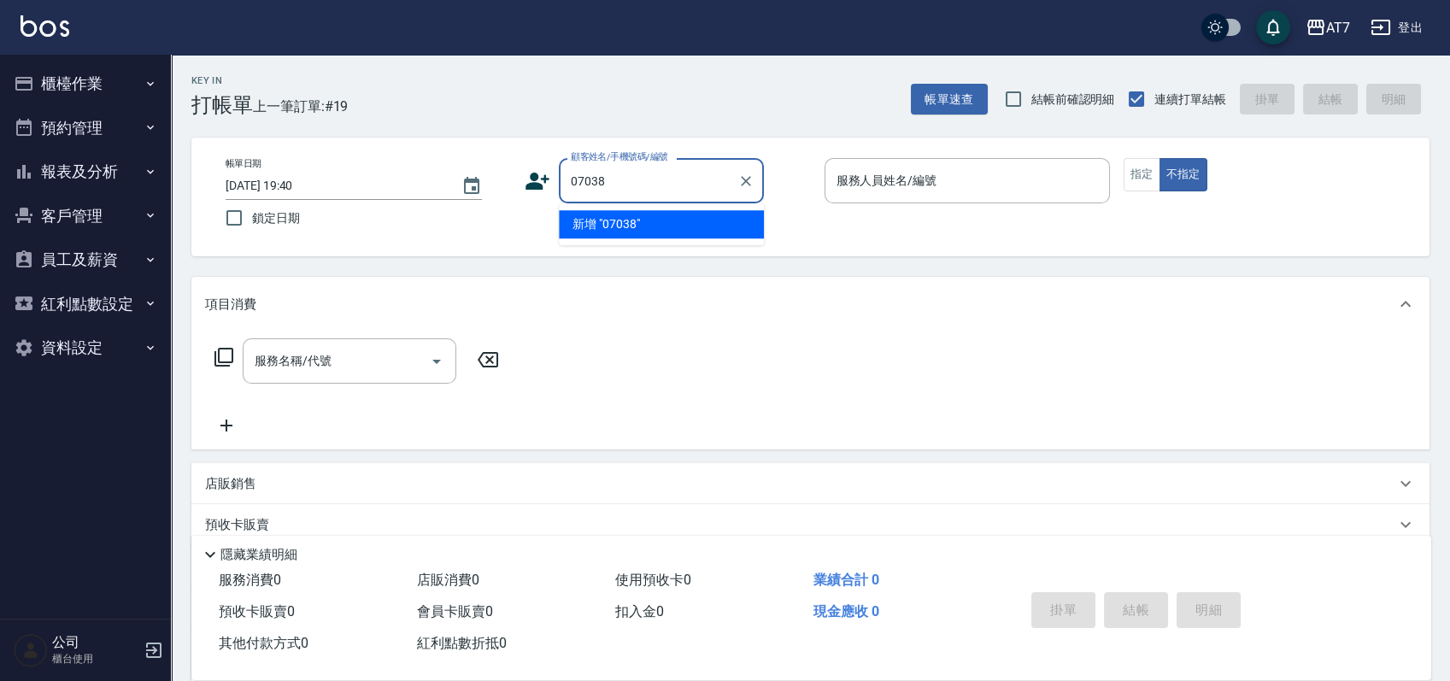
type input "07038"
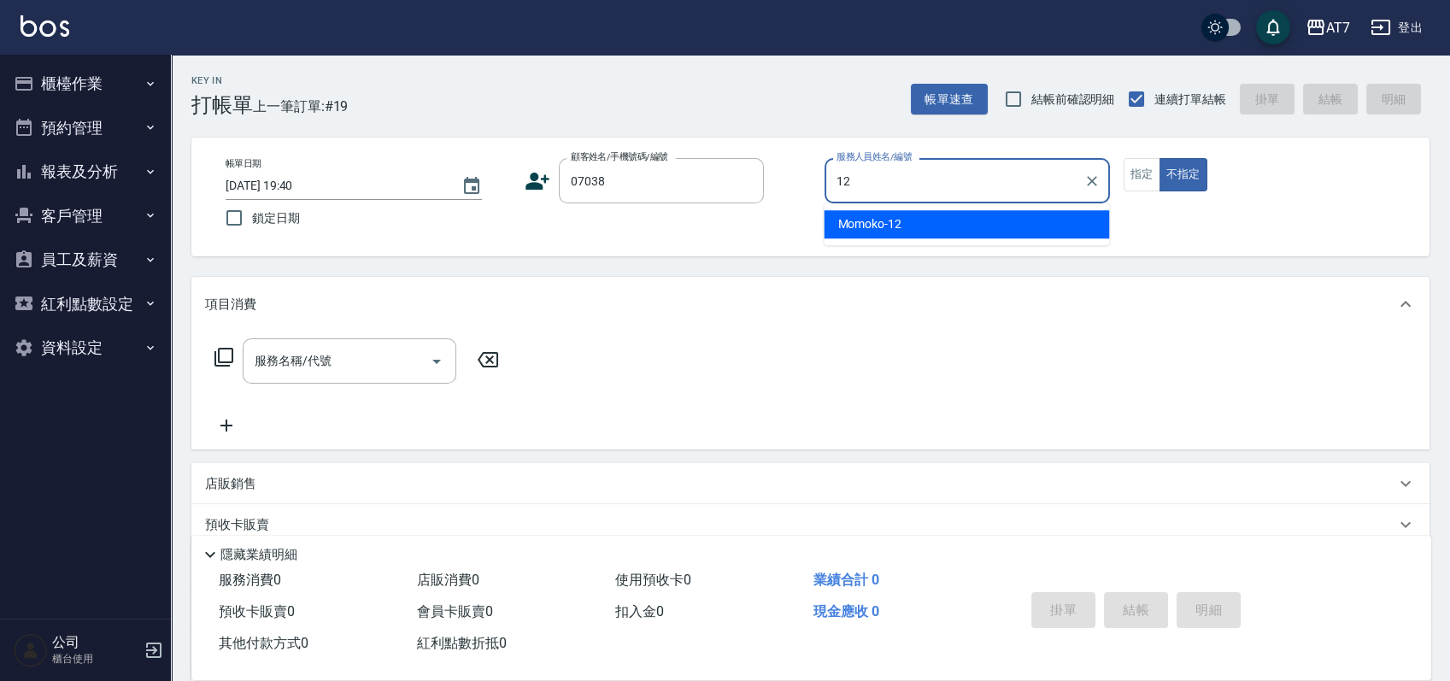
type input "Momoko-12"
type button "false"
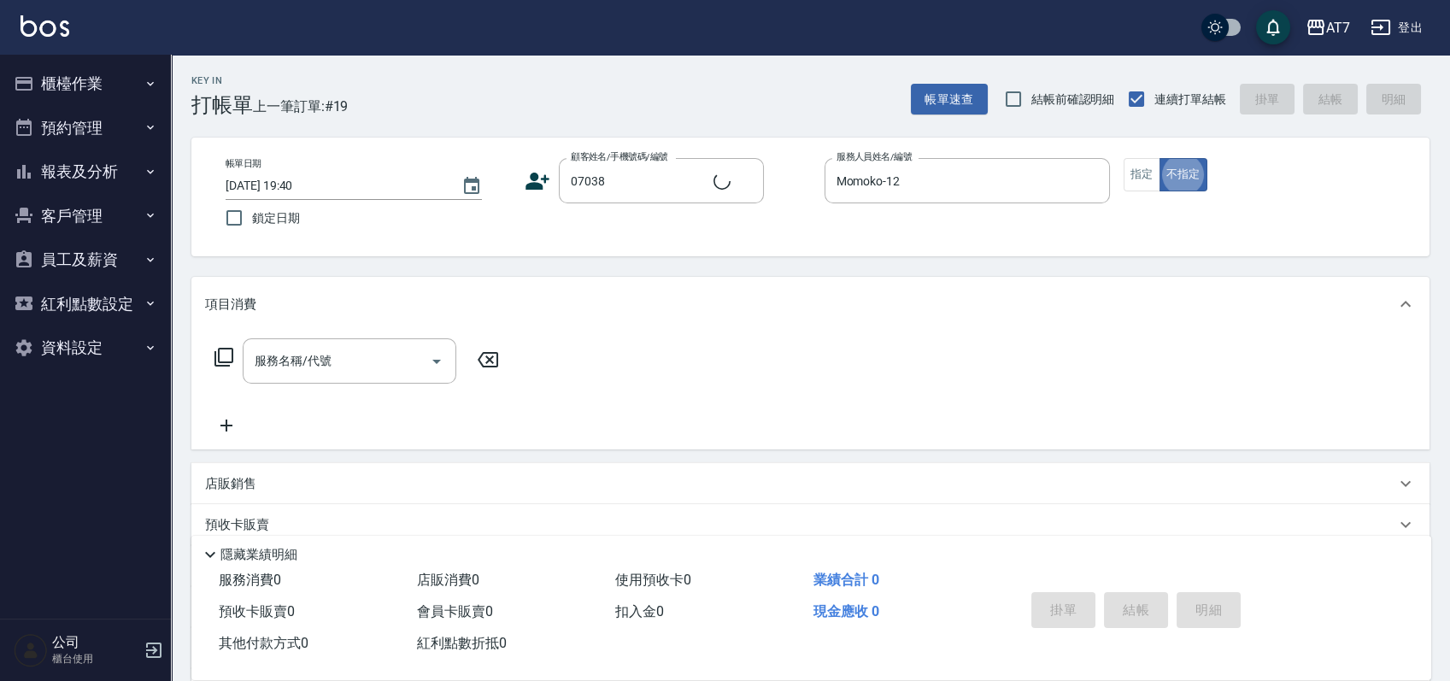
type input "公司/公司07038/07038"
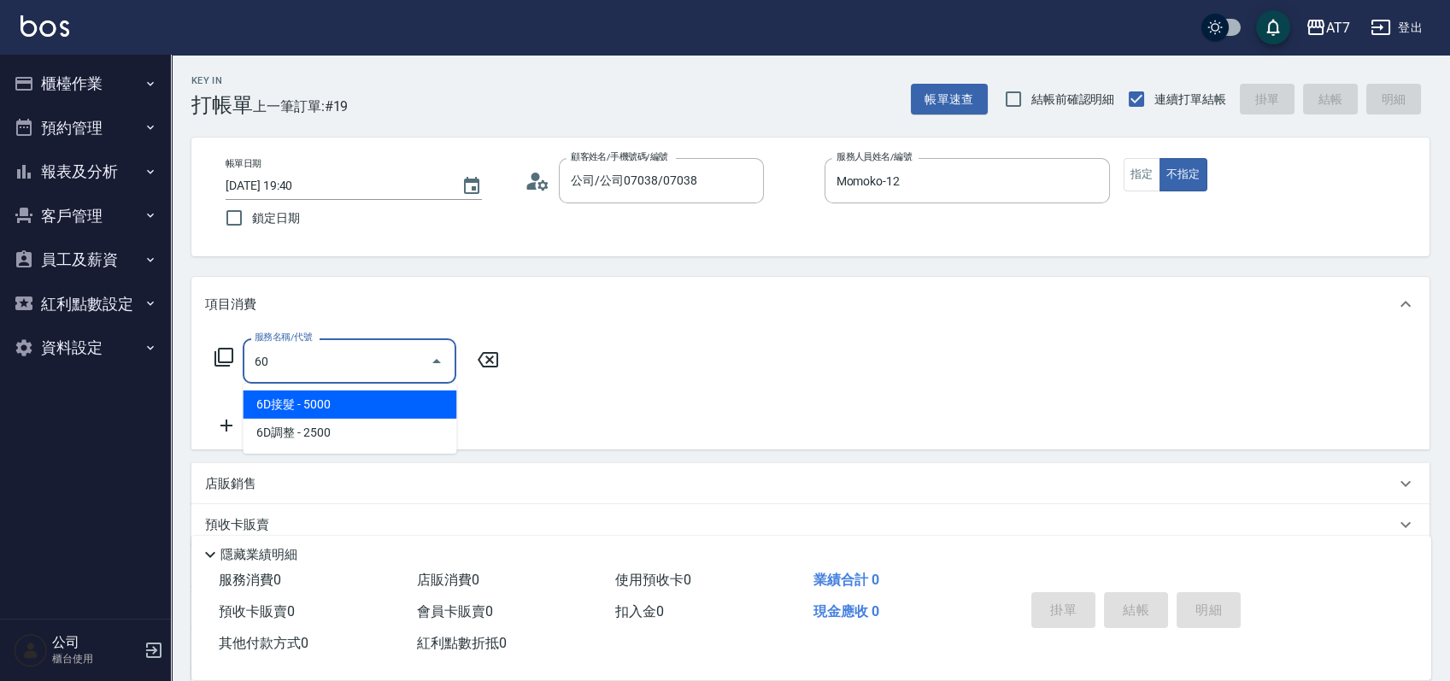
type input "608"
type input "200"
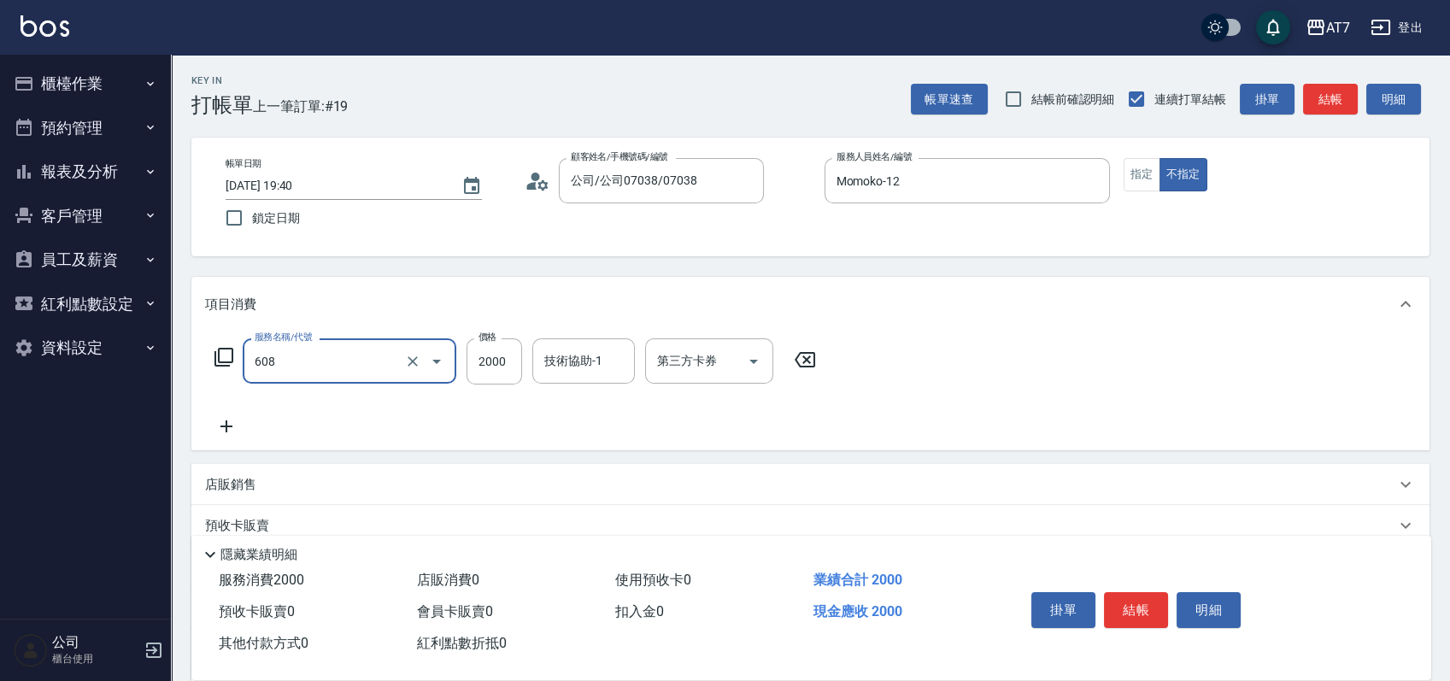
type input "鉑金護髮S（自領(608)"
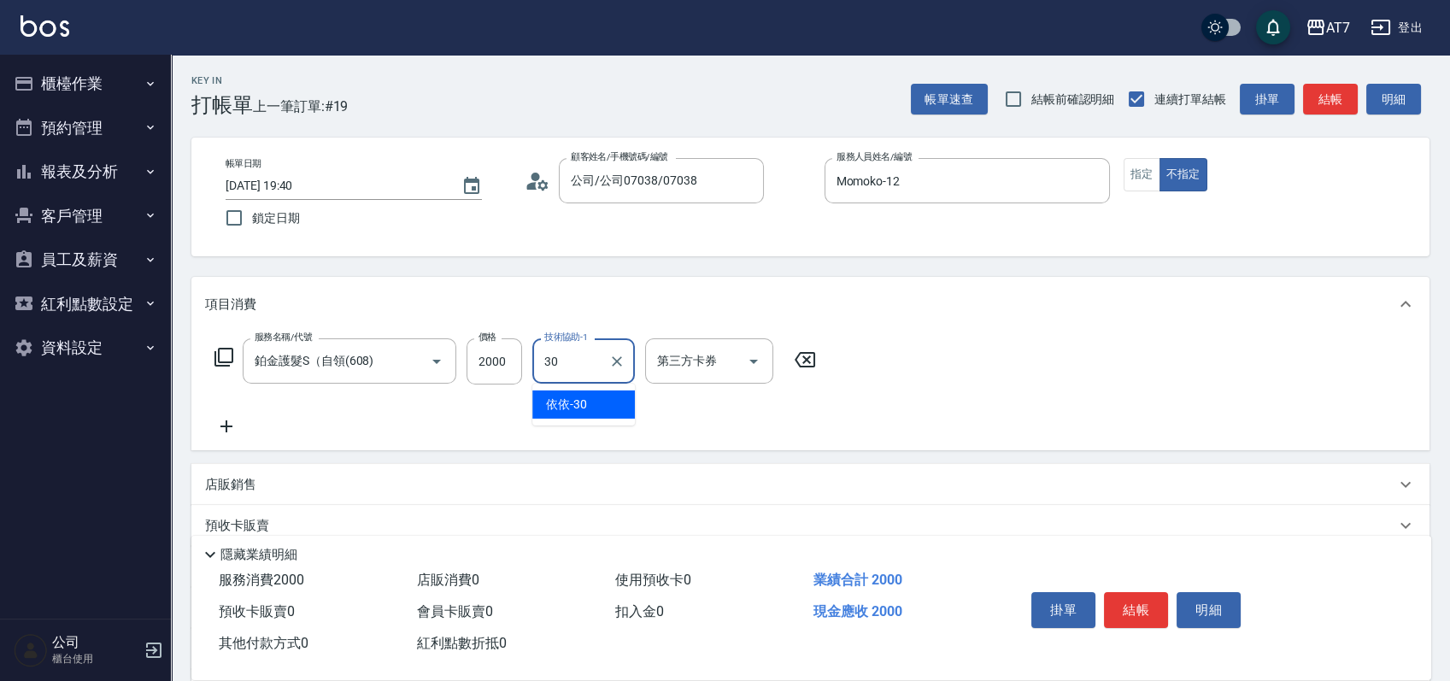
type input "依依-30"
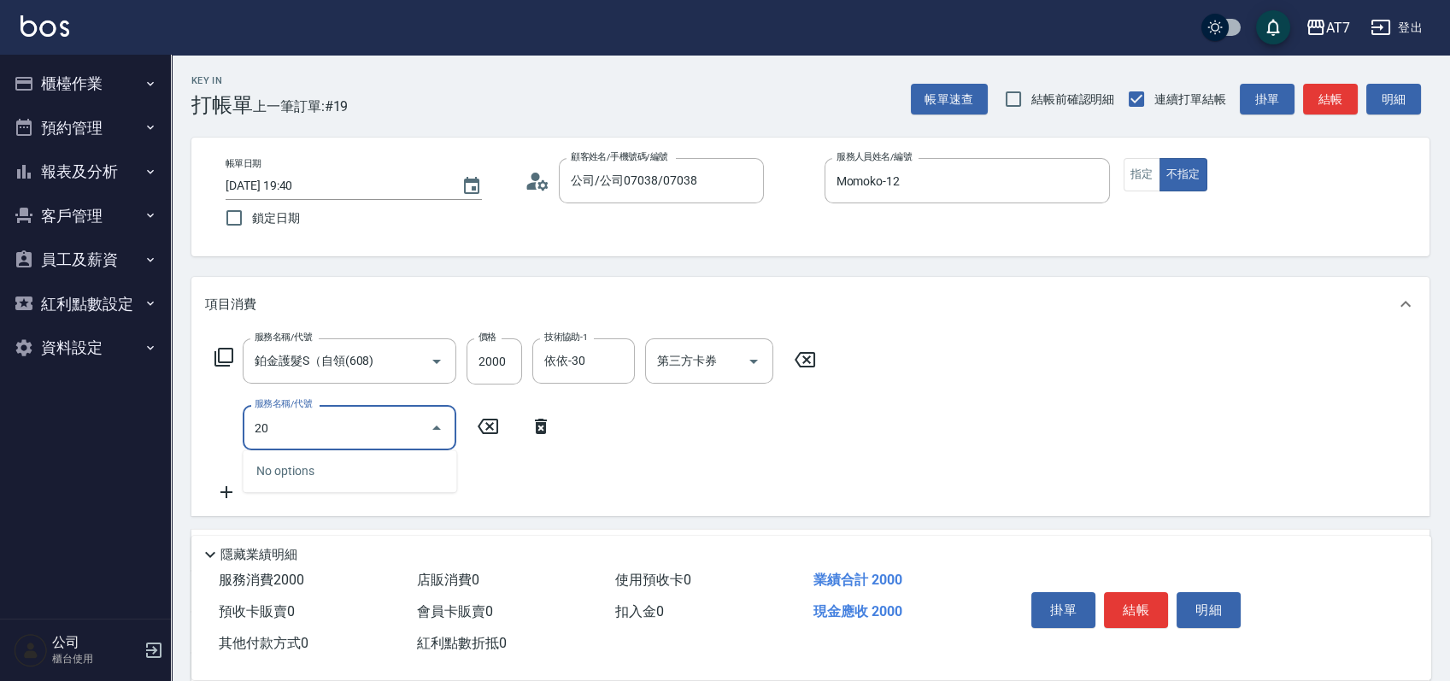
type input "201"
type input "350"
type input "燙-互助(201)"
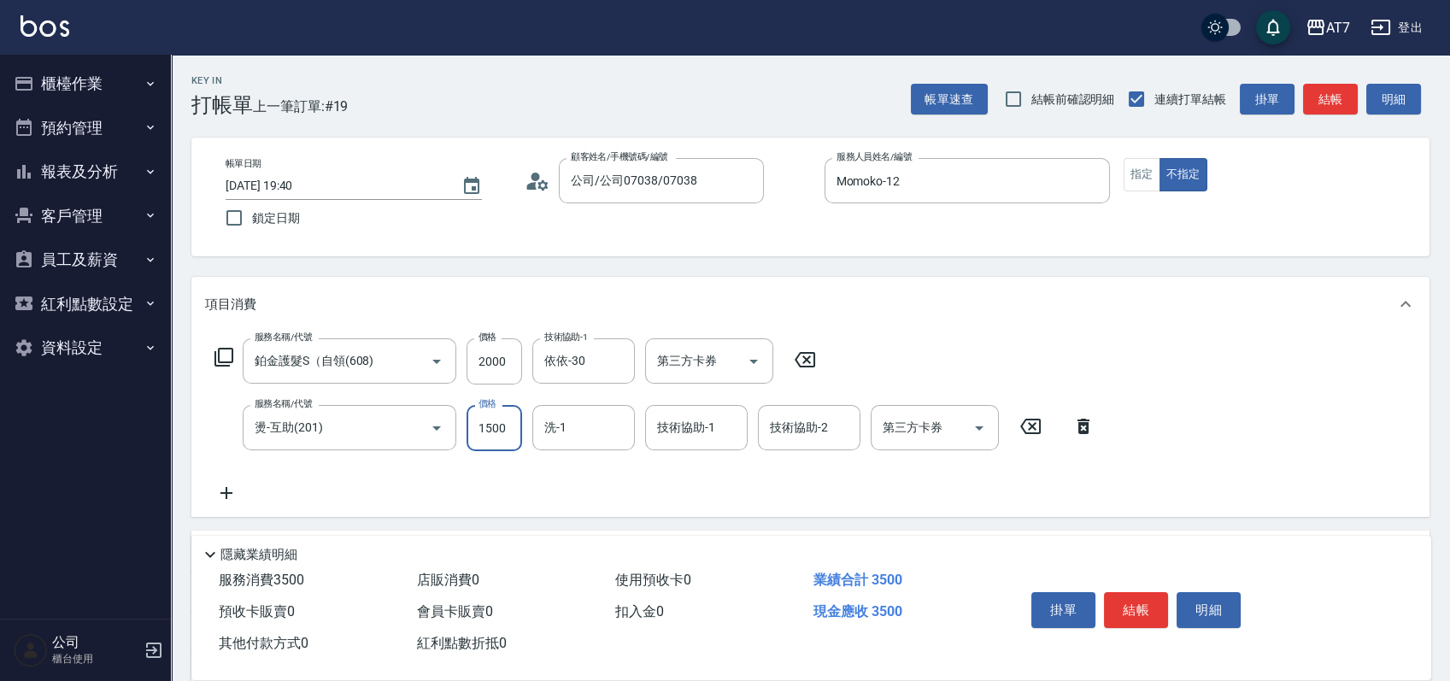
type input "3"
type input "200"
type input "300"
type input "230"
type input "3000"
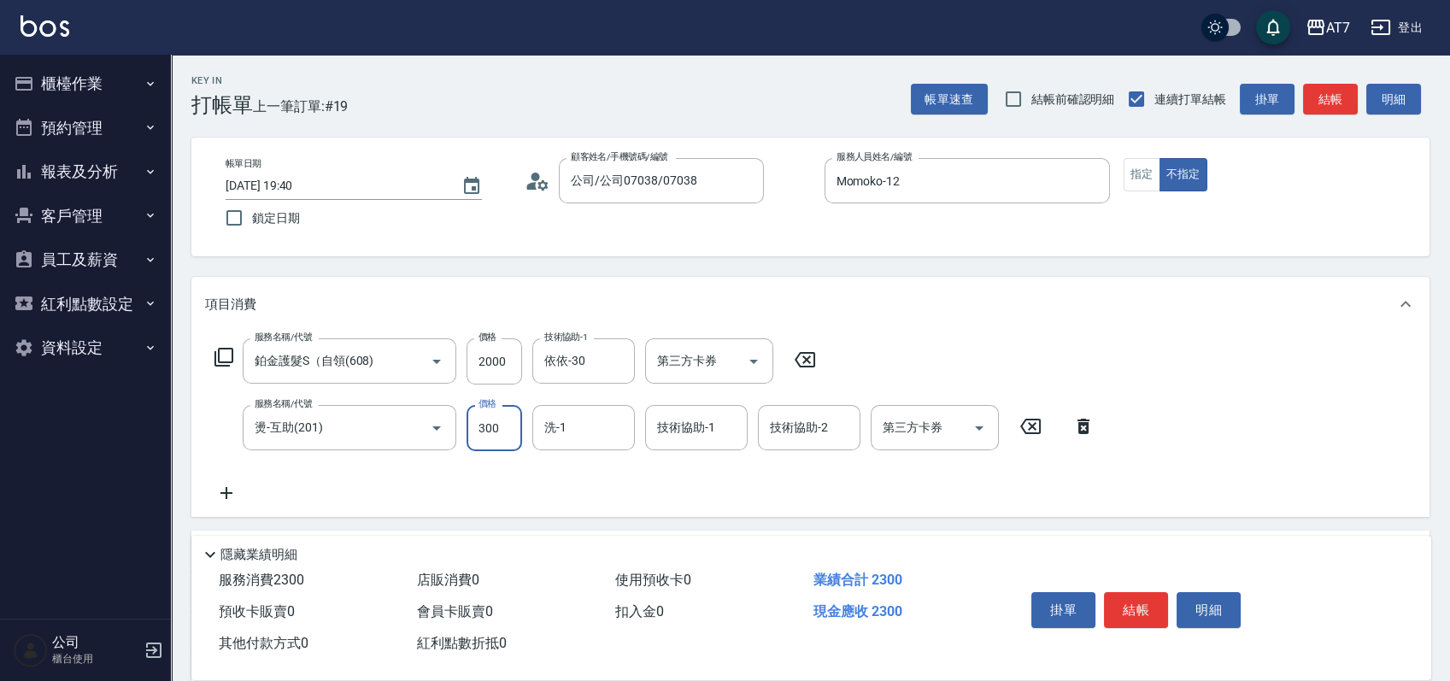
type input "500"
type input "3000"
type input "依依-30"
click at [1135, 614] on button "結帳" at bounding box center [1136, 610] width 64 height 36
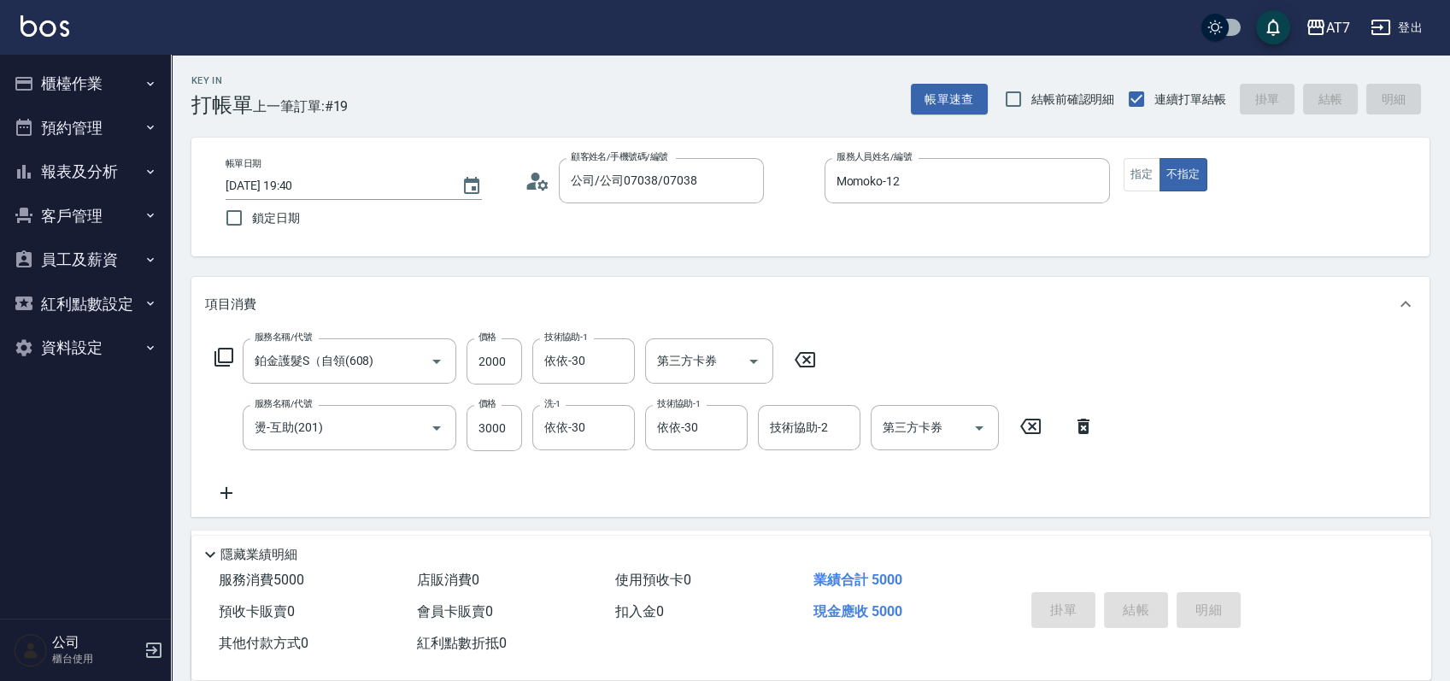
type input "2025/10/05 19:41"
type input "0"
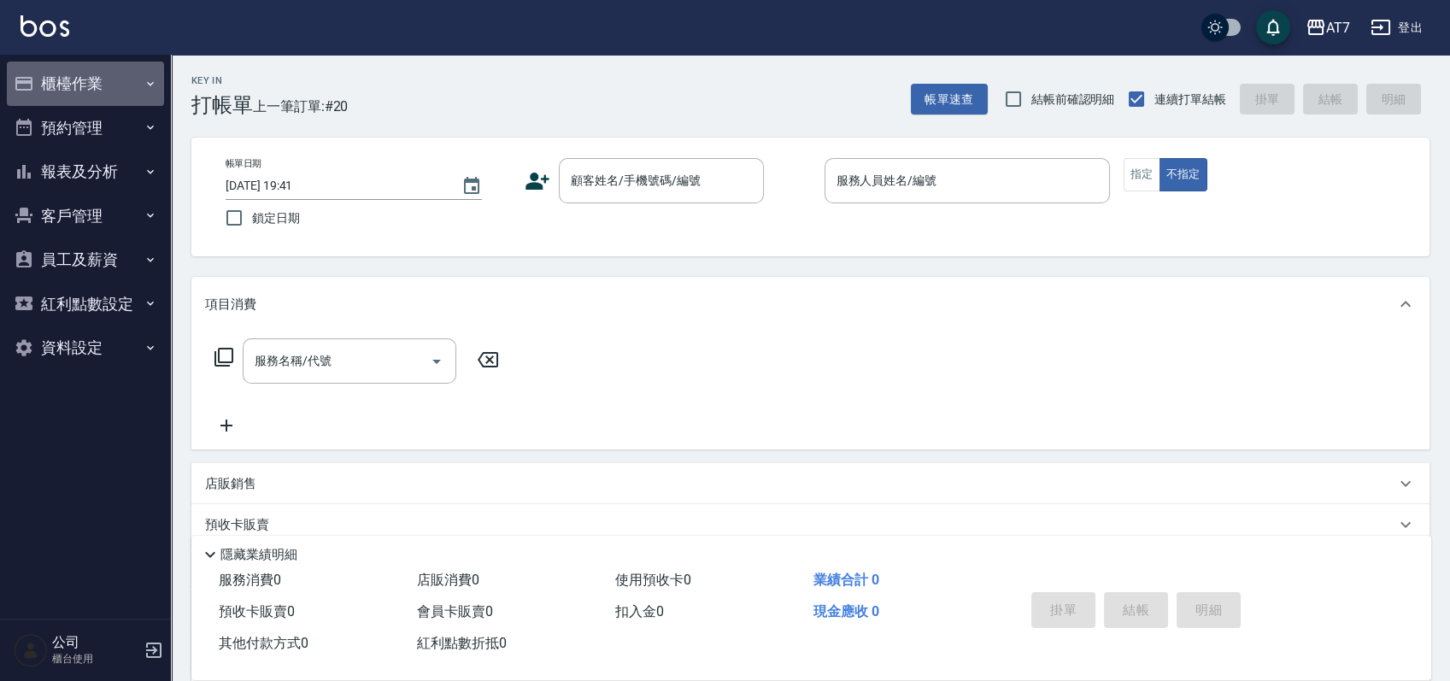
click at [85, 79] on button "櫃檯作業" at bounding box center [85, 84] width 157 height 44
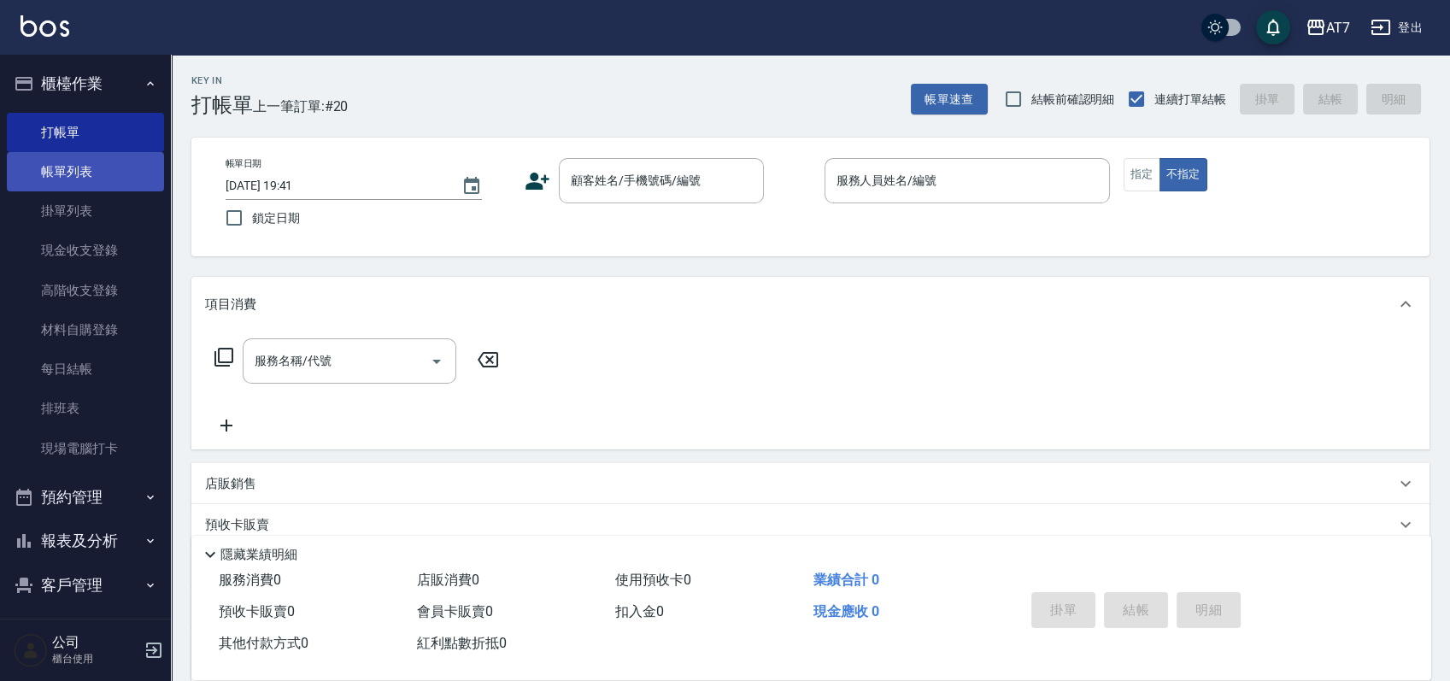
click at [91, 181] on link "帳單列表" at bounding box center [85, 171] width 157 height 39
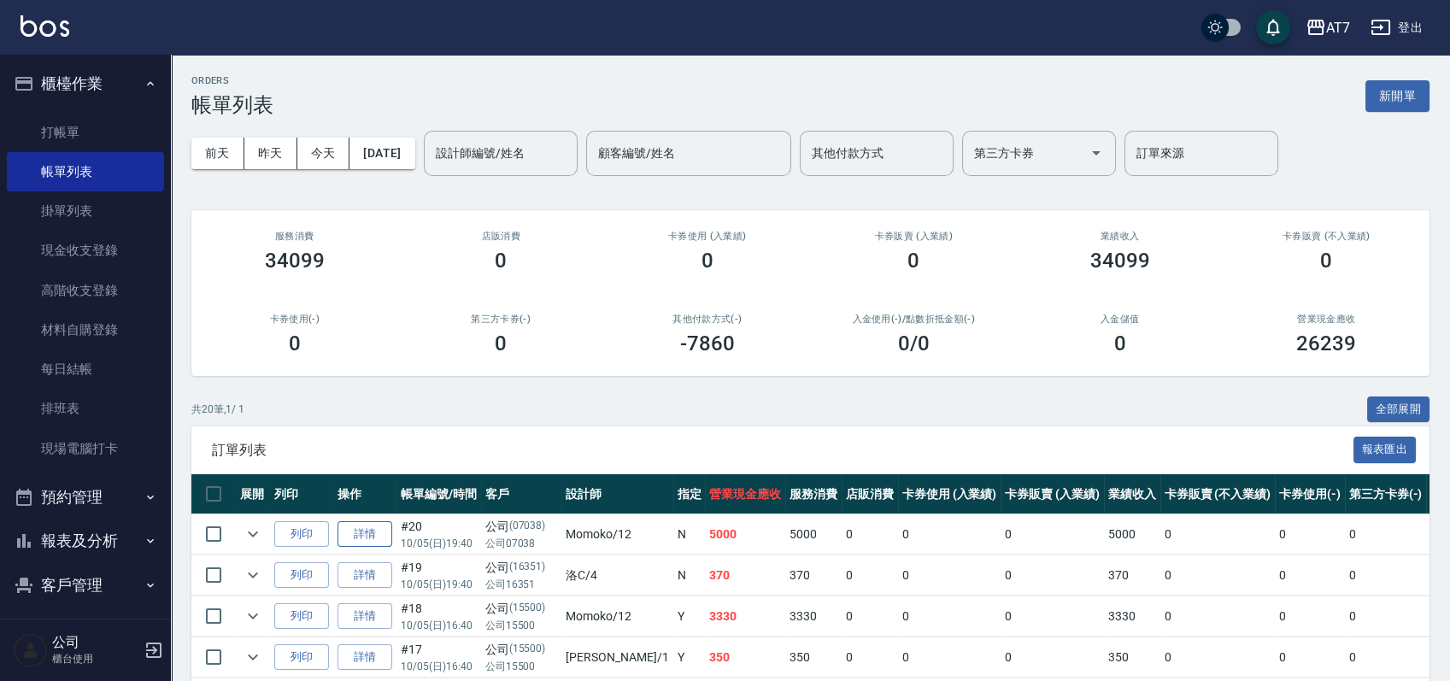
click at [369, 540] on link "詳情" at bounding box center [365, 534] width 55 height 26
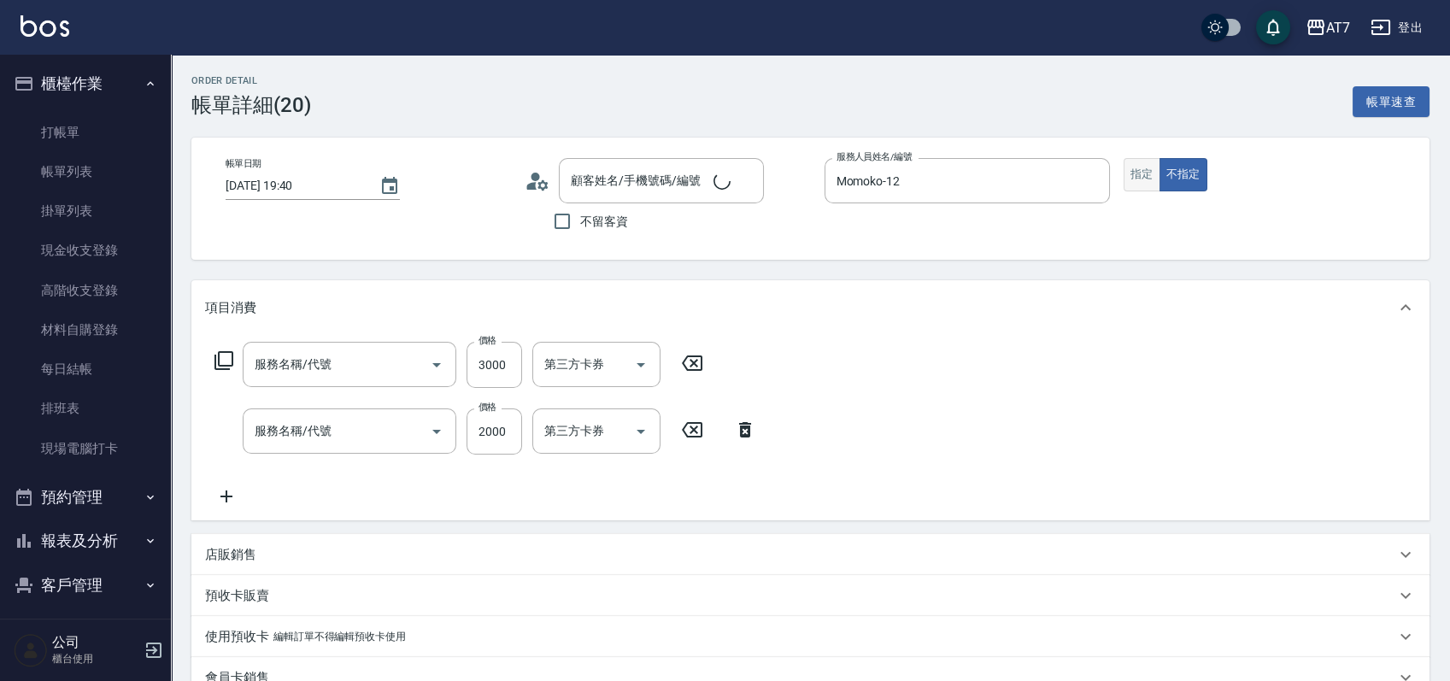
type input "2025/10/05 19:40"
type input "Momoko-12"
type input "500"
type input "燙-互助(201)"
type input "鉑金護髮S（自領(608)"
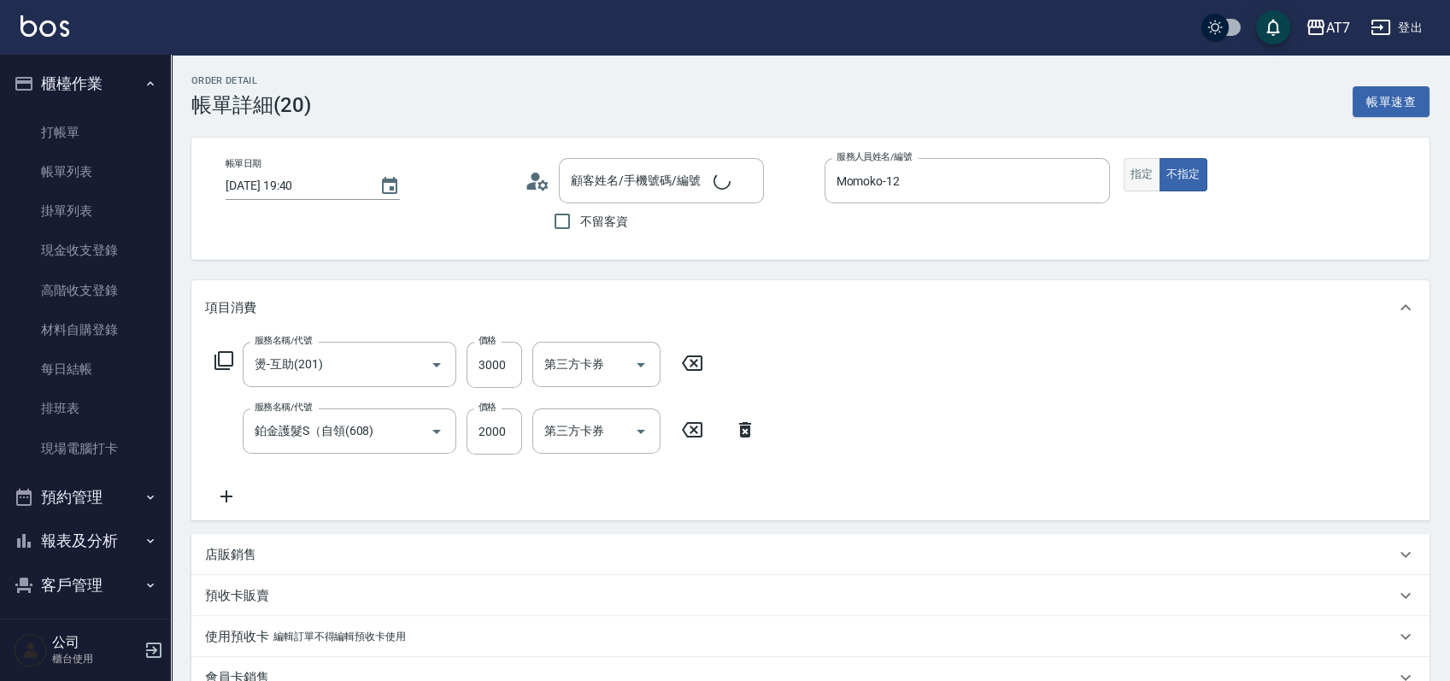
click at [1131, 171] on button "指定" at bounding box center [1142, 174] width 37 height 33
type input "公司/公司07038/07038"
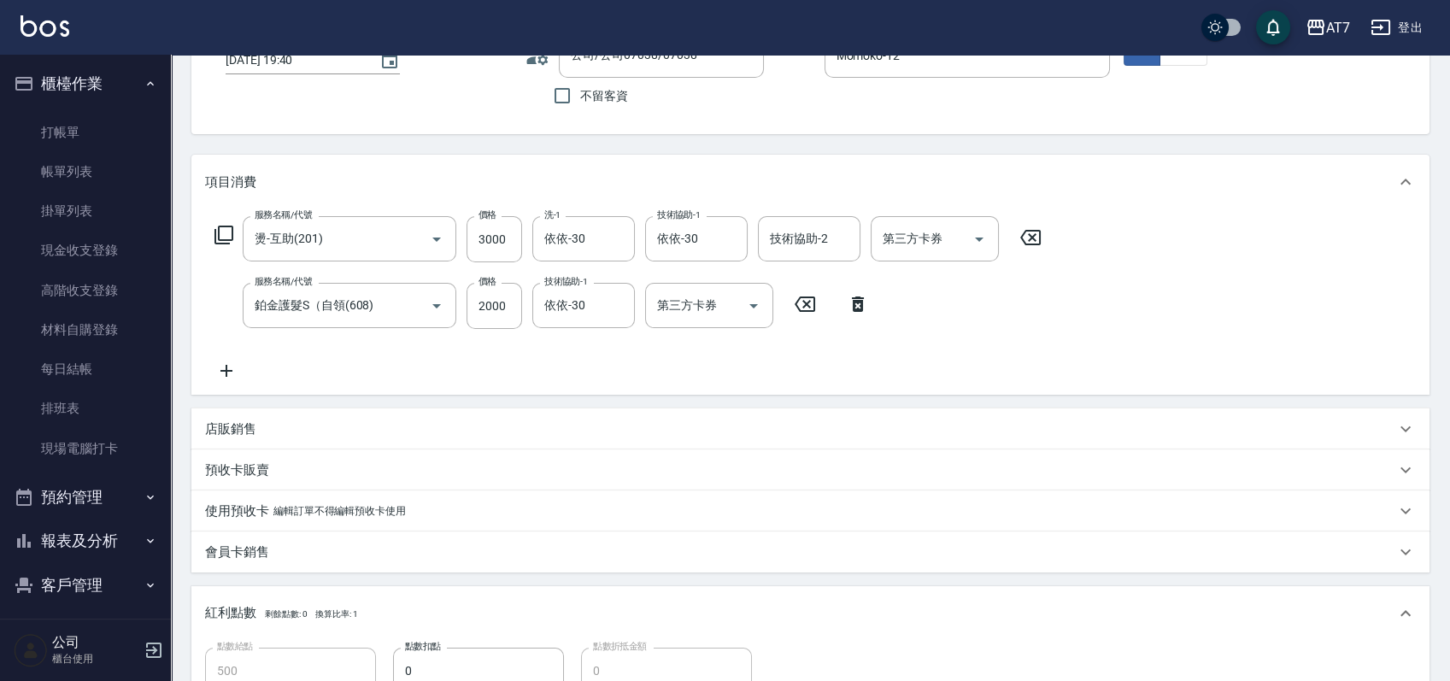
scroll to position [450, 0]
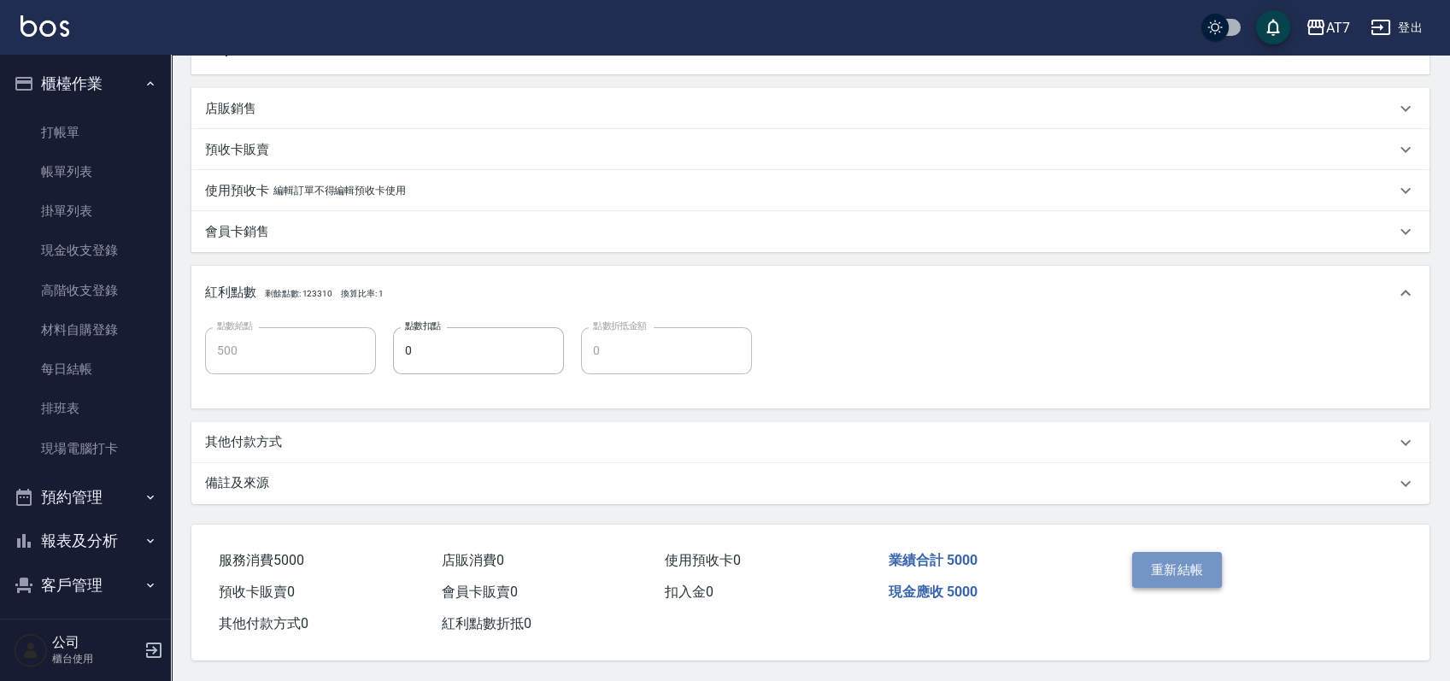
click at [1177, 564] on button "重新結帳" at bounding box center [1177, 570] width 91 height 36
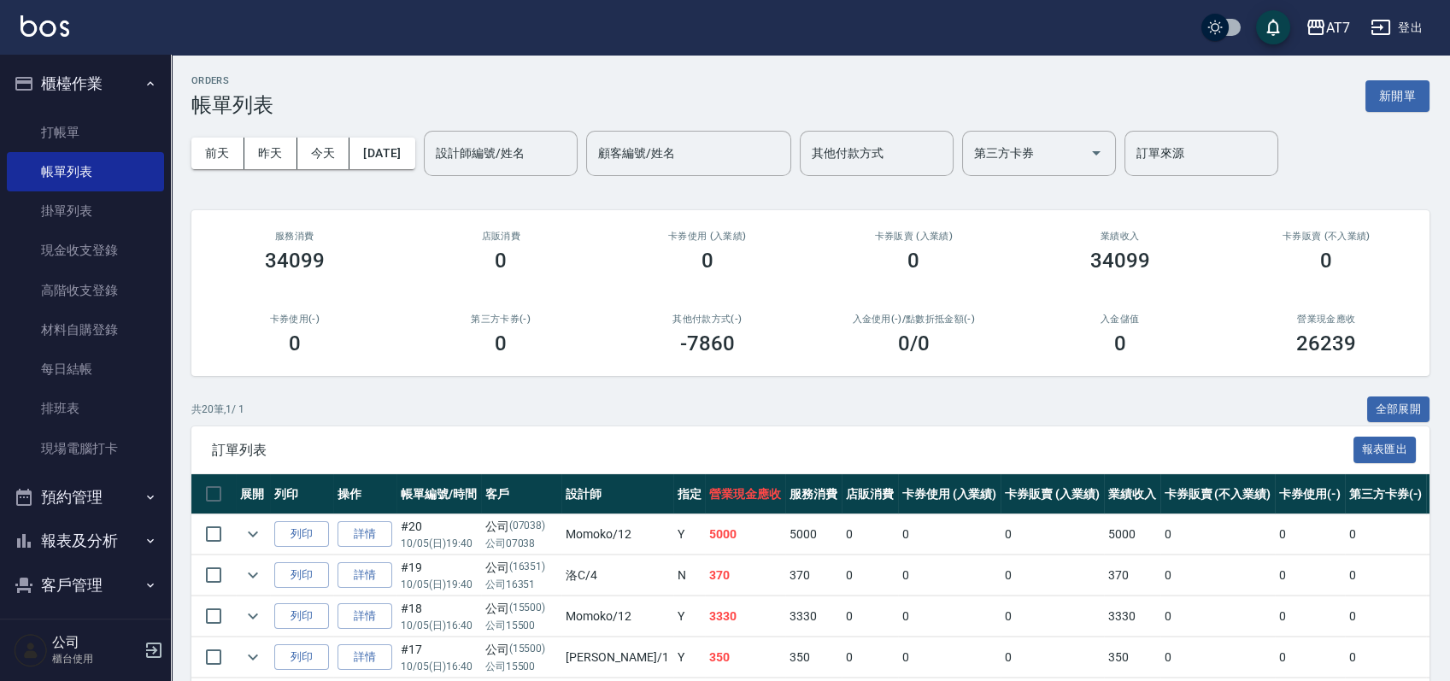
click at [54, 106] on ul "打帳單 帳單列表 掛單列表 現金收支登錄 高階收支登錄 材料自購登錄 每日結帳 排班表 現場電腦打卡" at bounding box center [85, 290] width 157 height 369
click at [62, 124] on link "打帳單" at bounding box center [85, 132] width 157 height 39
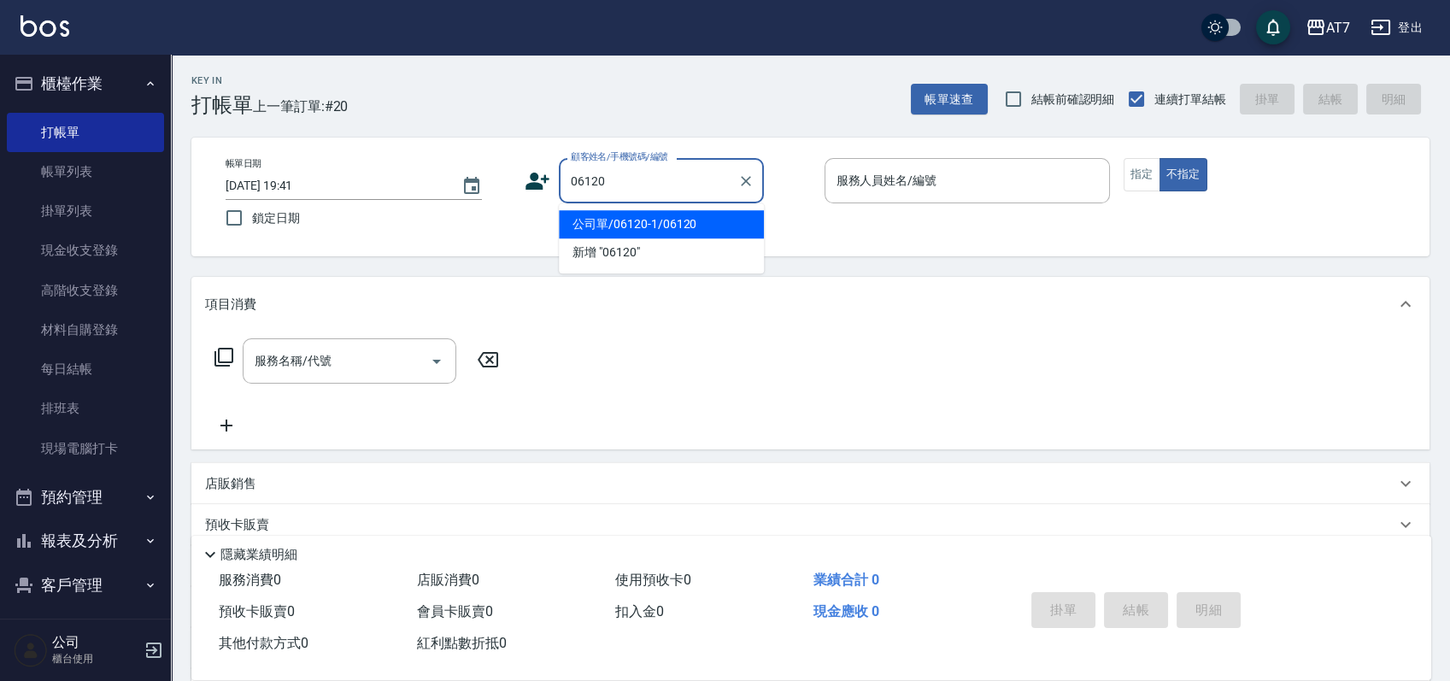
type input "公司單/06120-1/06120"
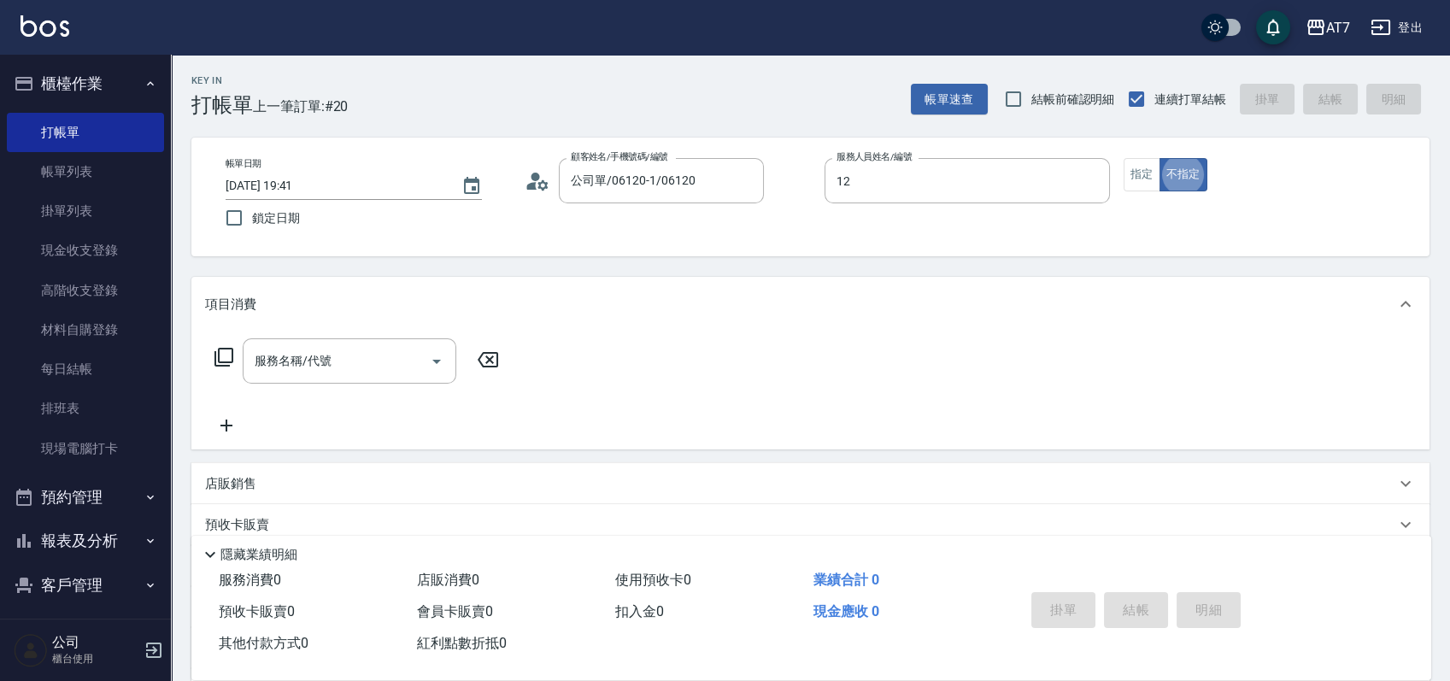
type input "Momoko-12"
type button "false"
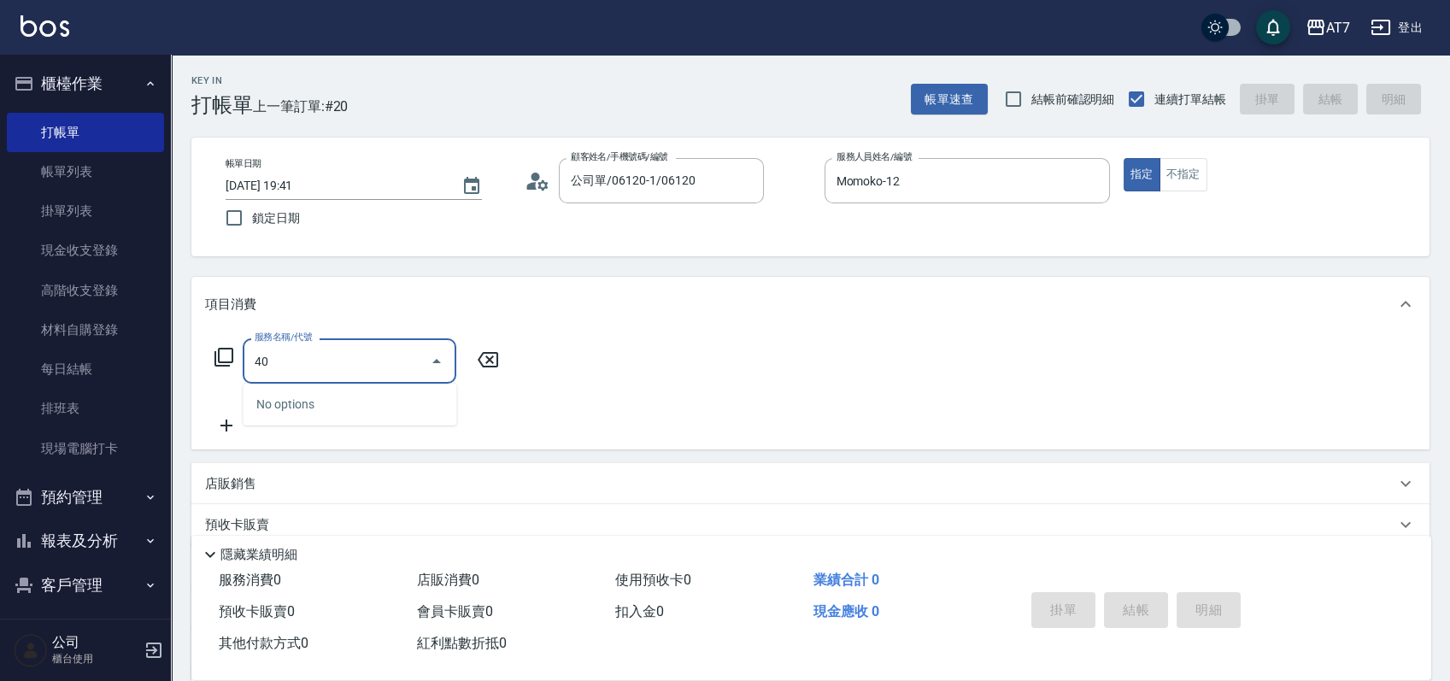
type input "401"
type input "150"
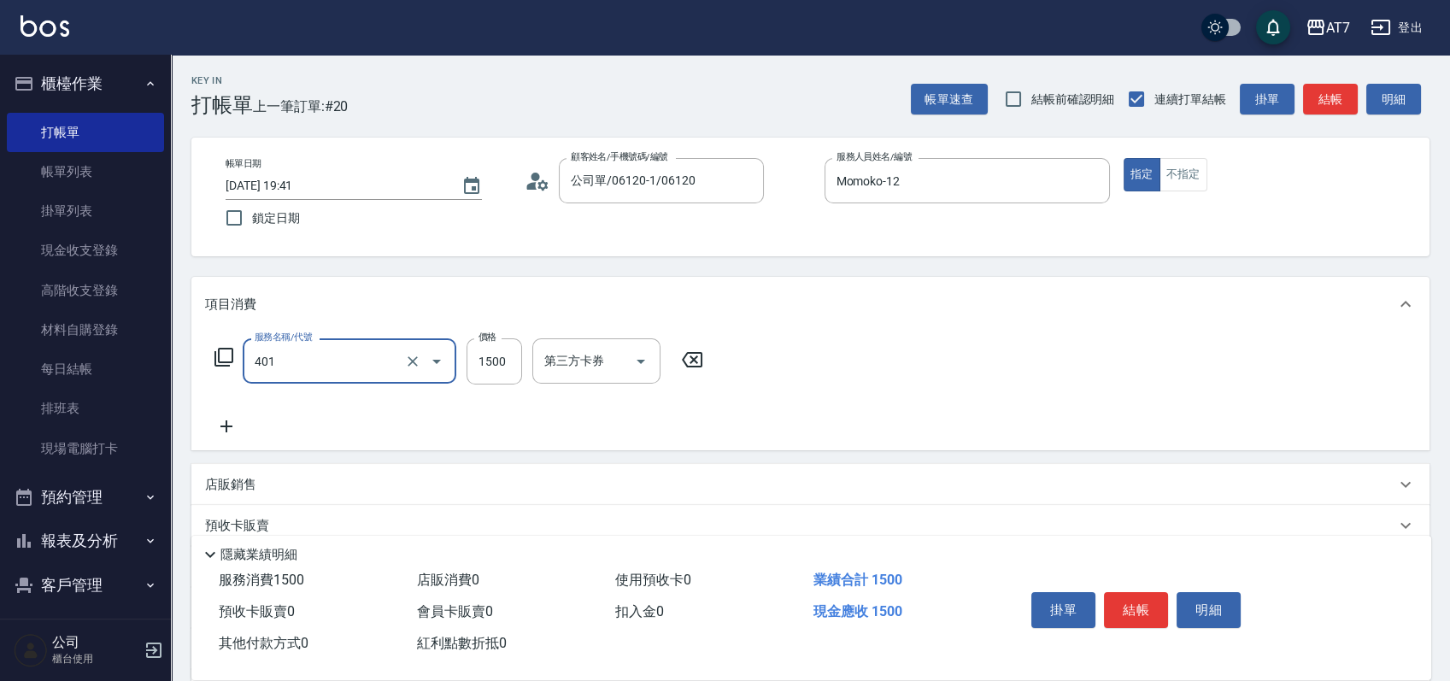
type input "染髮(互助)(401)"
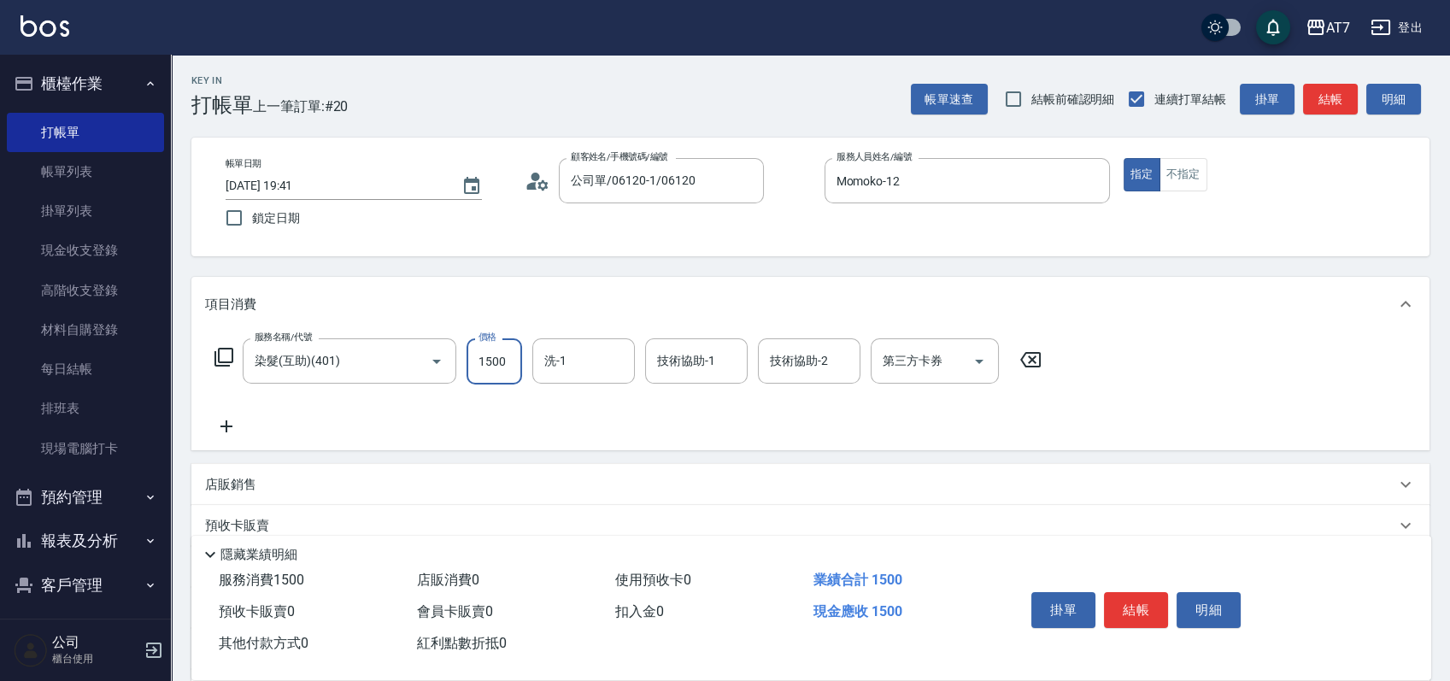
type input "2"
type input "0"
type input "268"
type input "260"
type input "2680"
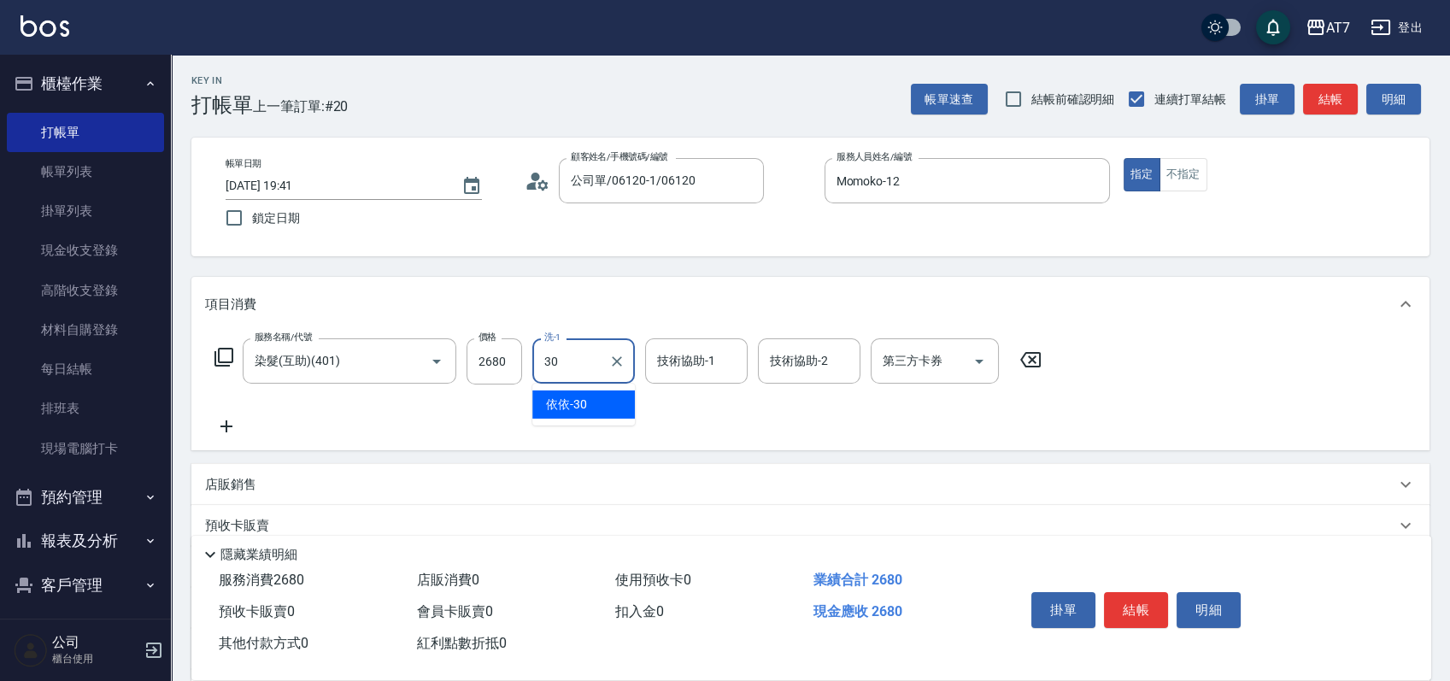
type input "依依-30"
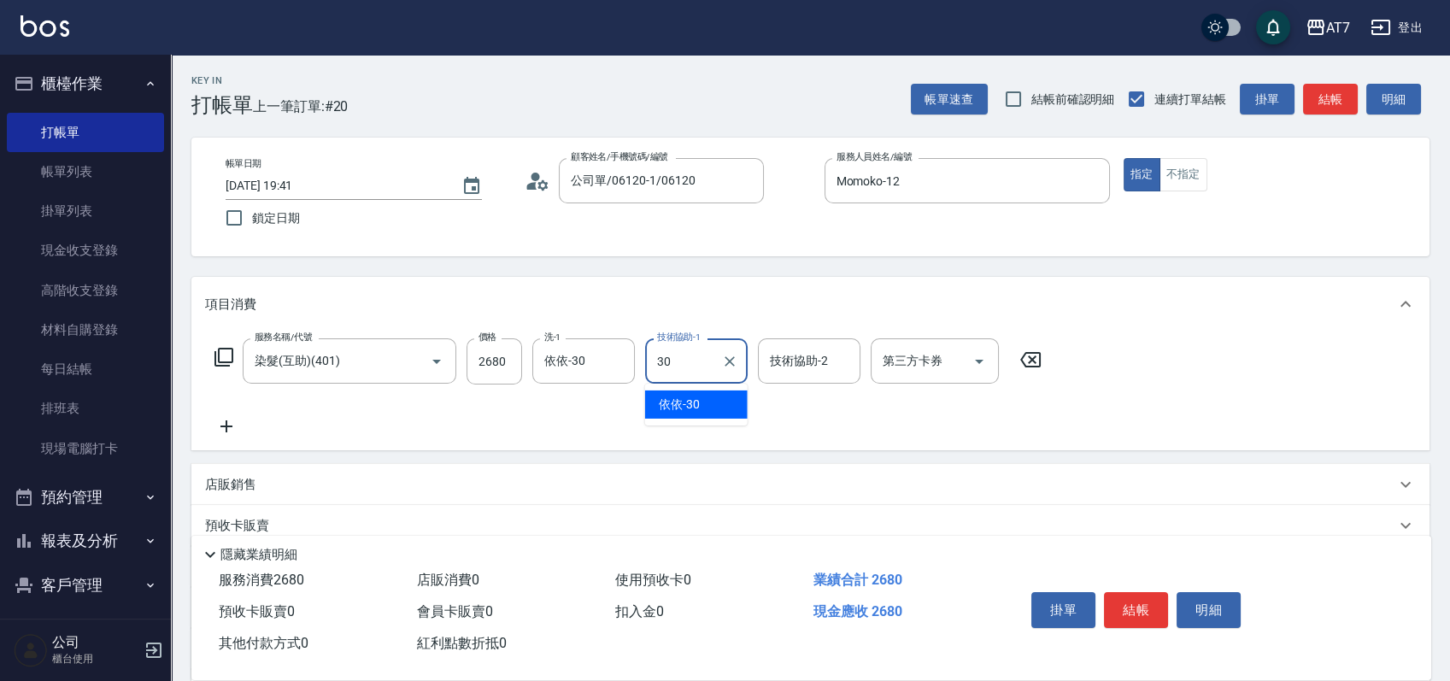
type input "依依-30"
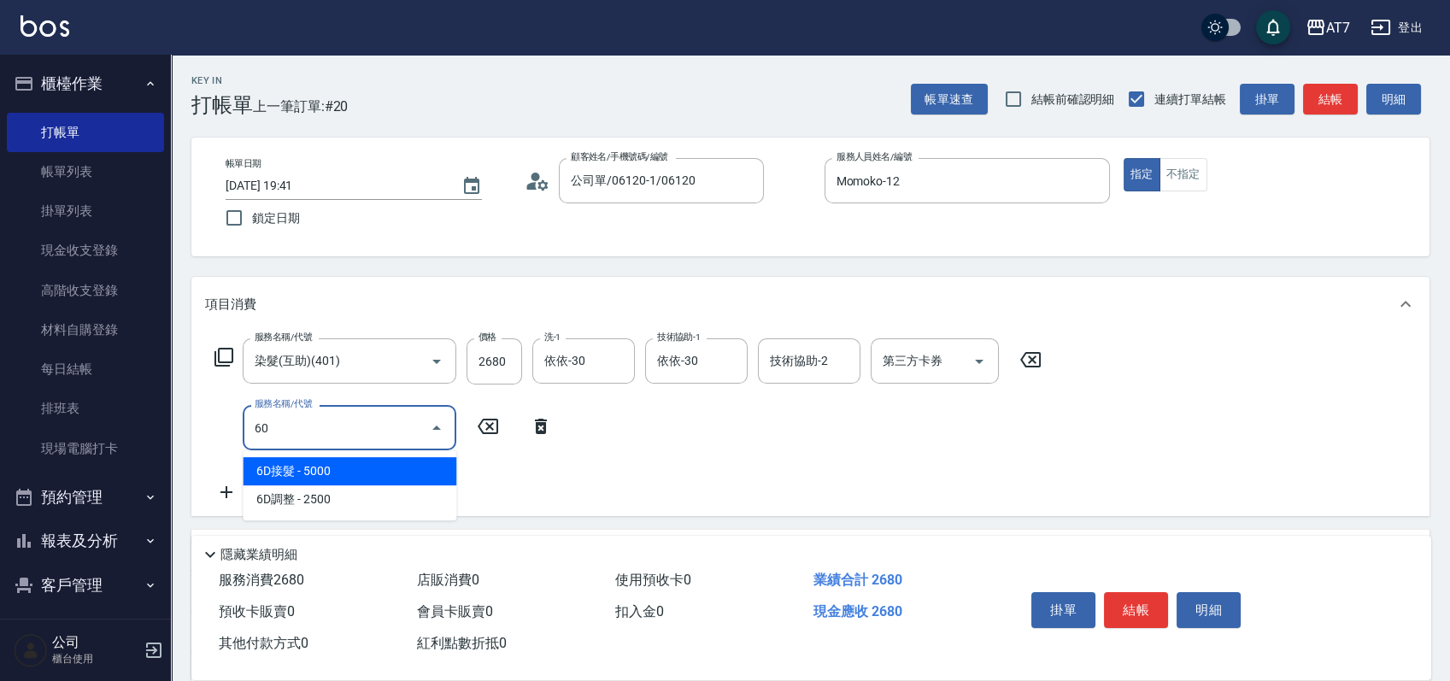
type input "608"
type input "460"
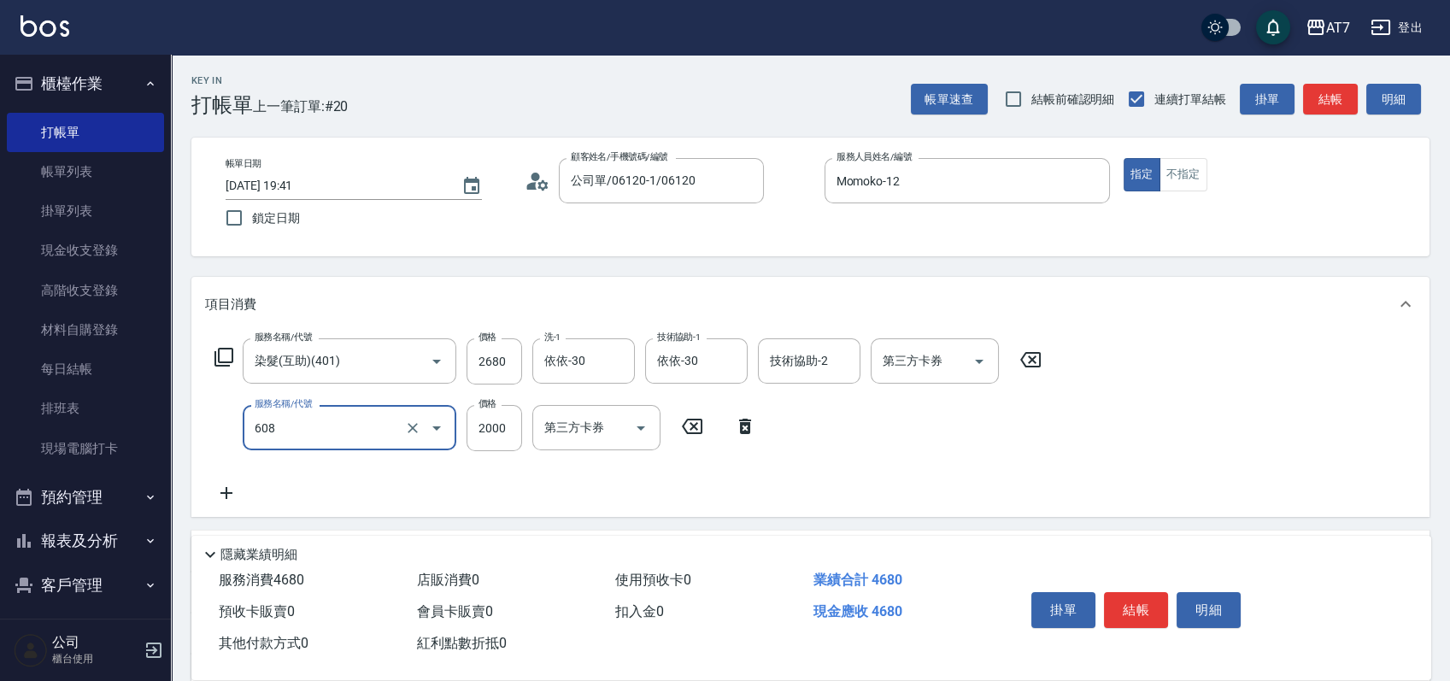
type input "鉑金護髮S（自領(608)"
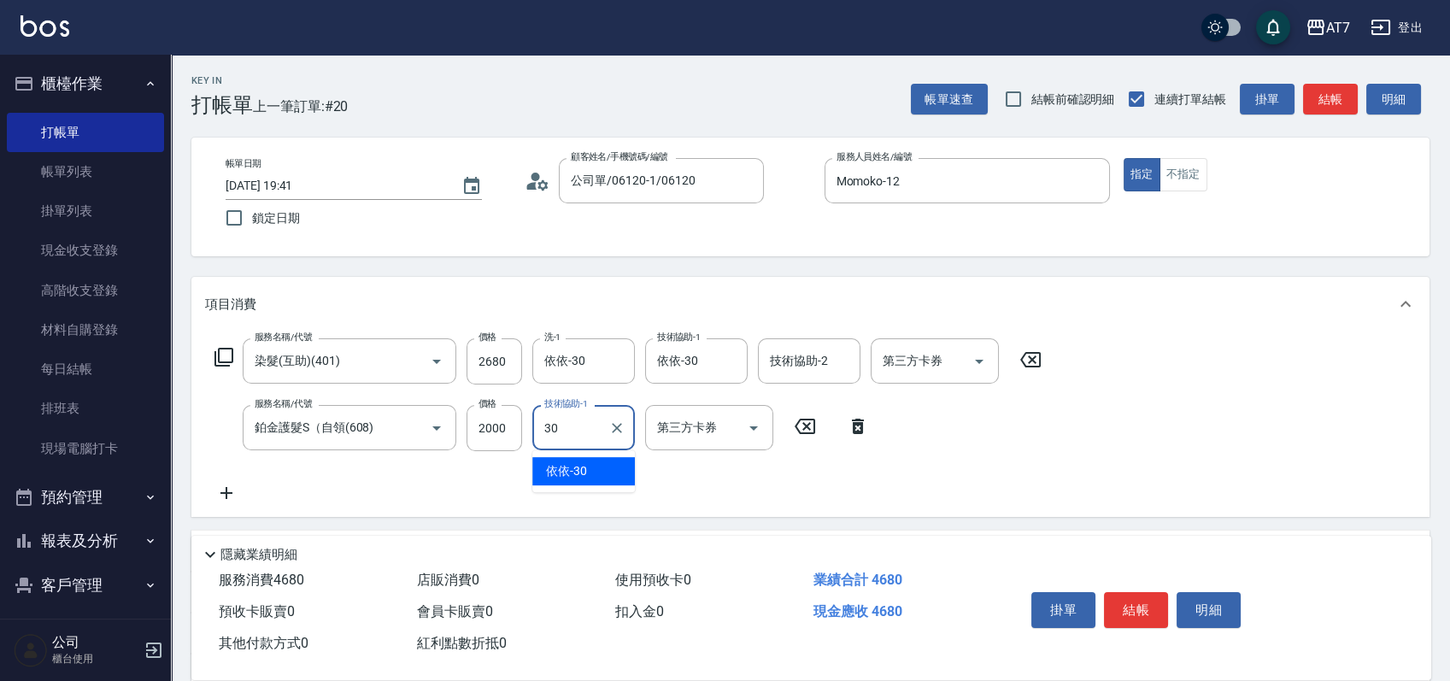
type input "依依-30"
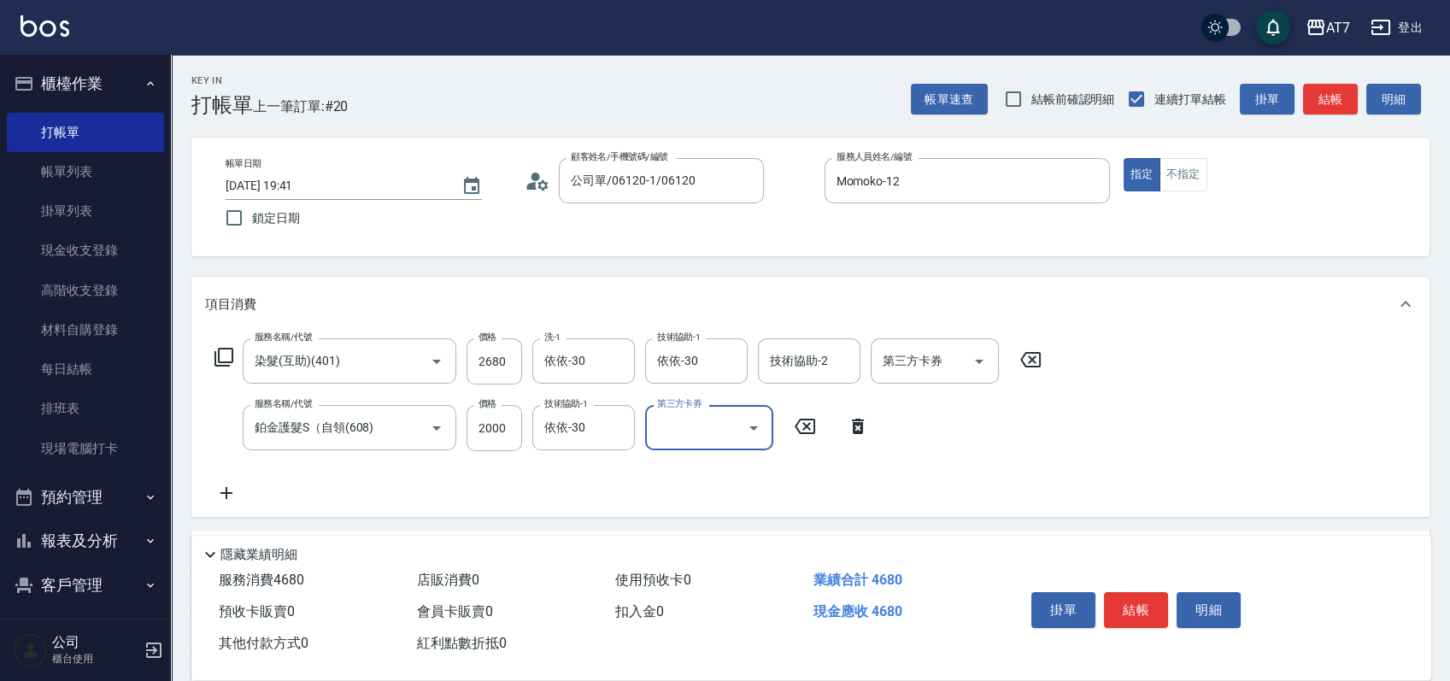
scroll to position [257, 0]
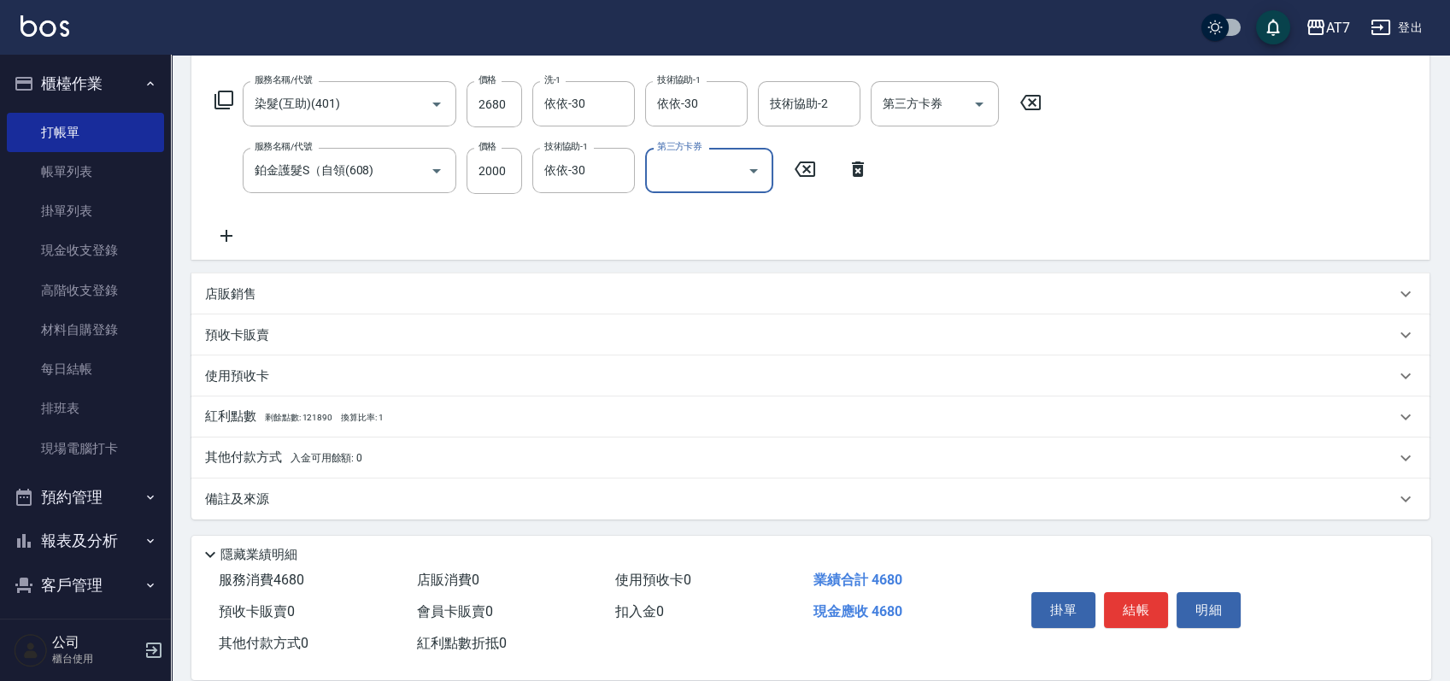
click at [661, 286] on div "店販銷售" at bounding box center [800, 294] width 1190 height 18
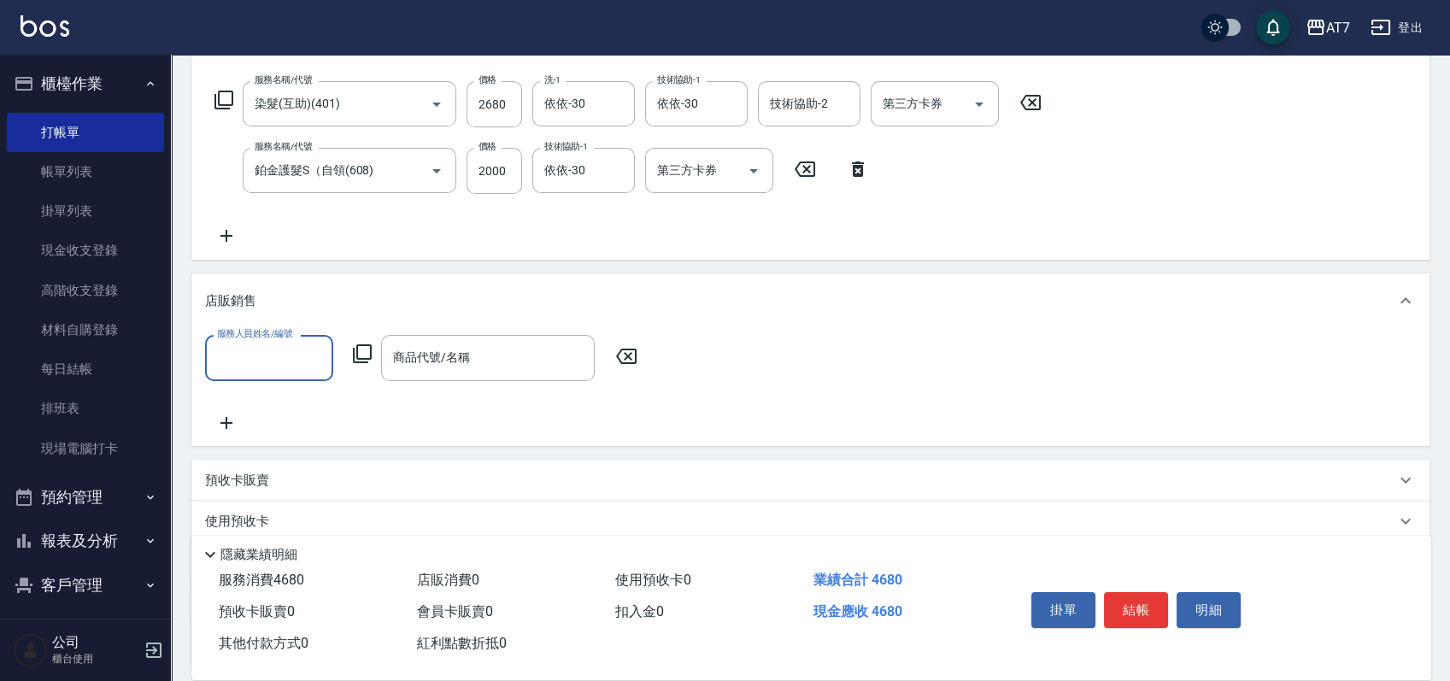
scroll to position [0, 0]
type input "Momoko-12"
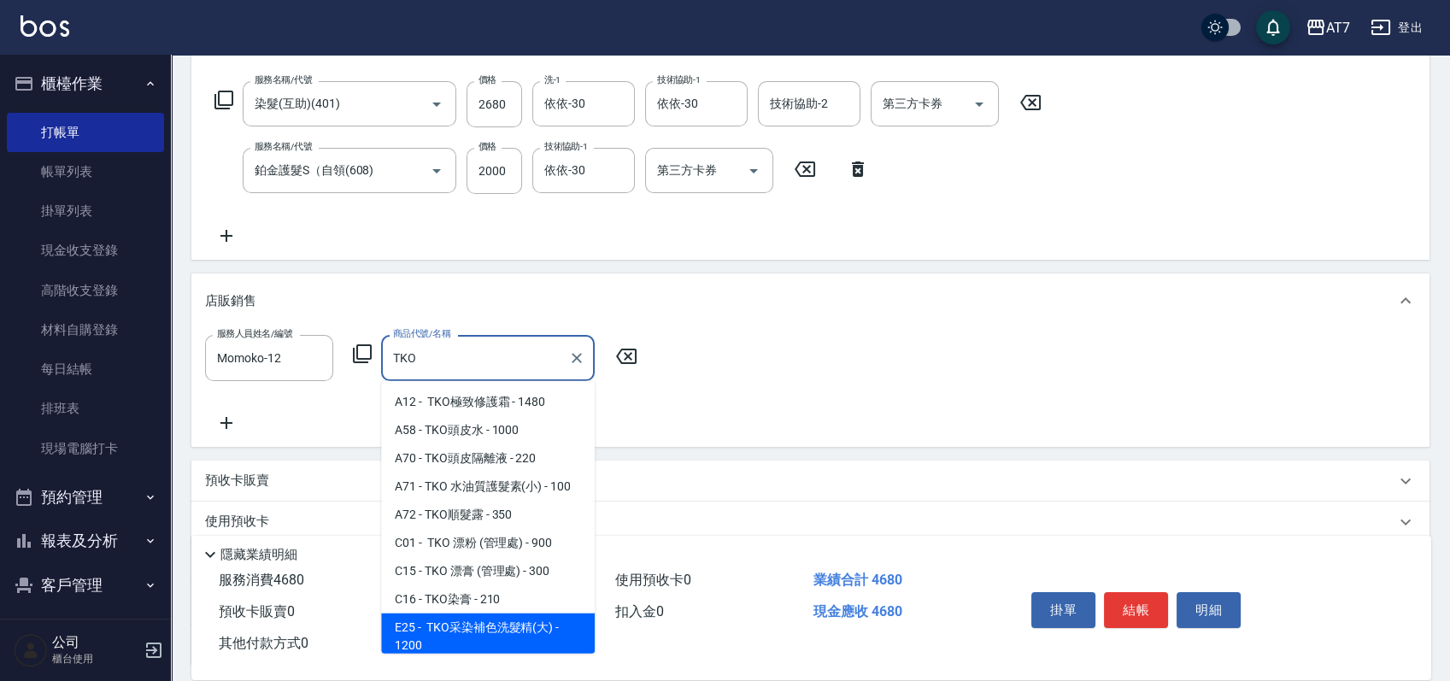
click at [526, 626] on span "E25 - TKO采染補色洗髮精(大) - 1200" at bounding box center [488, 637] width 214 height 46
type input "TKO采染補色洗髮精(大)"
type input "580"
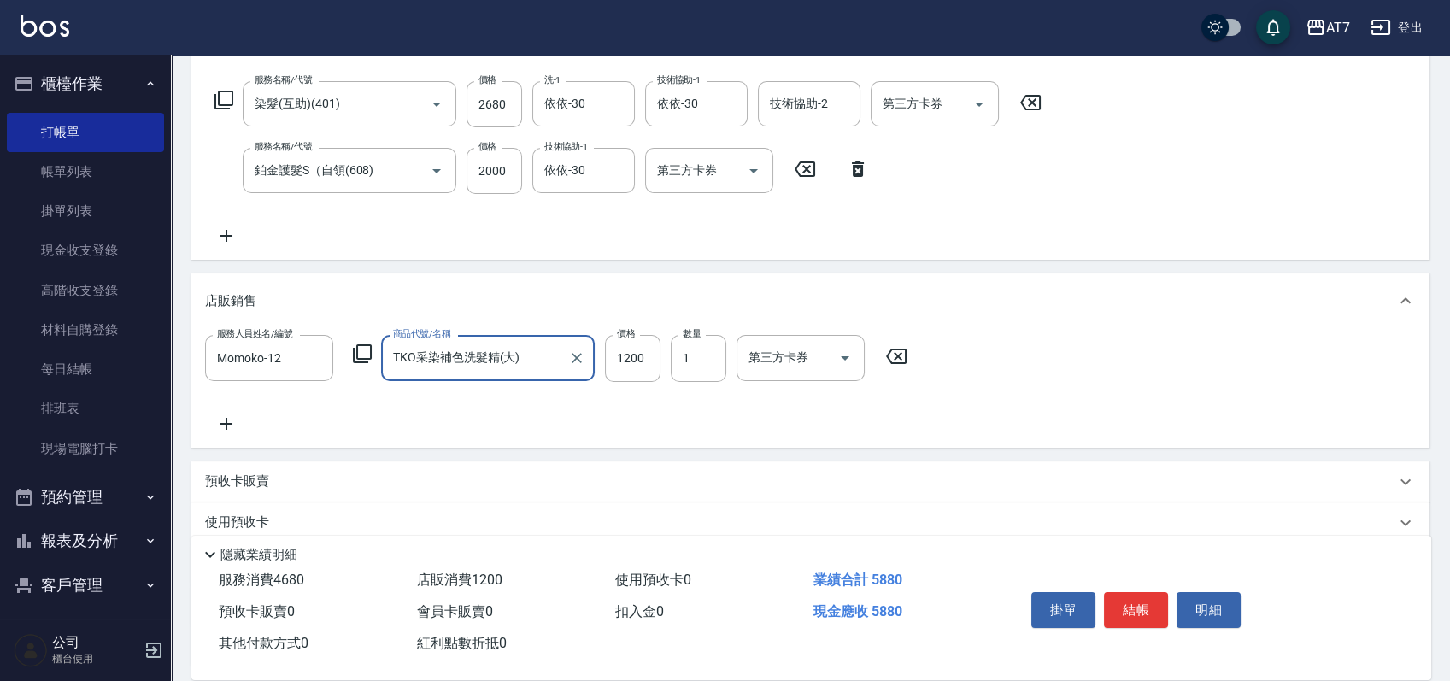
type input "TKO采染補色洗髮精(大)"
type input "1"
type input "460"
type input "110"
type input "470"
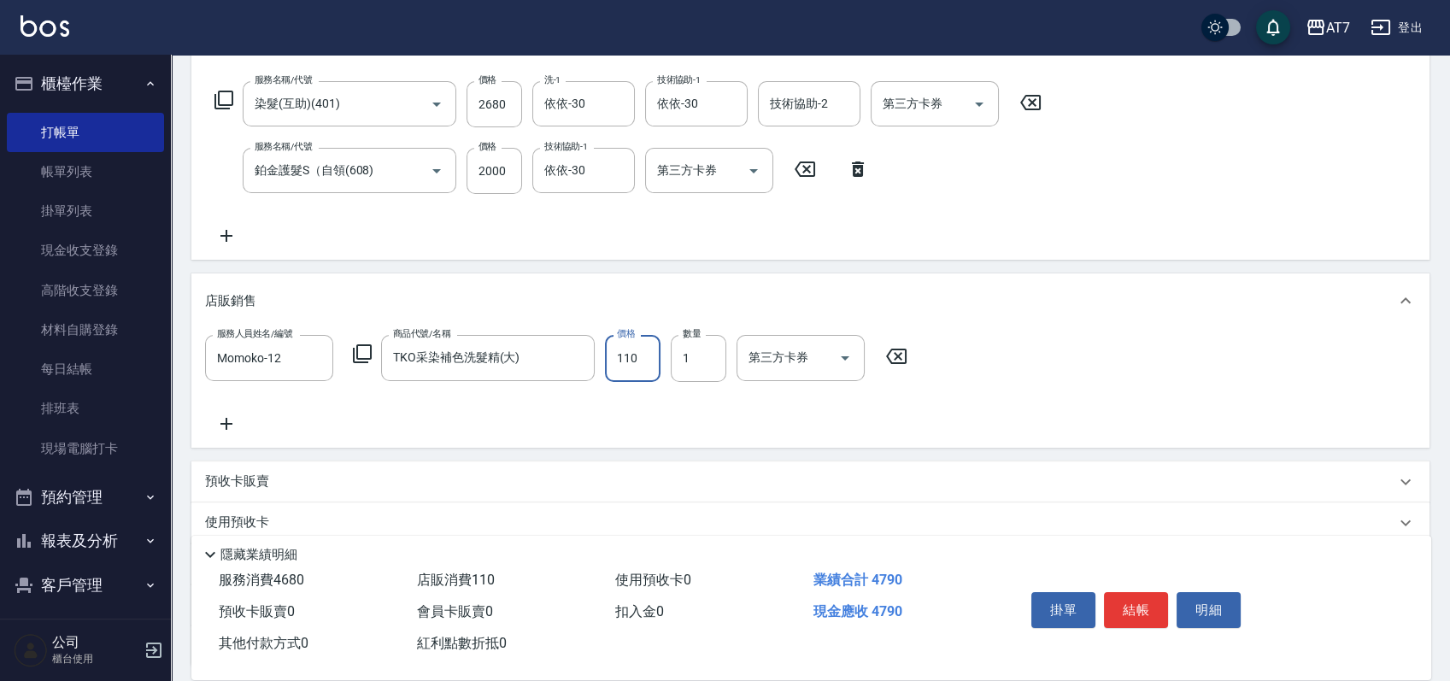
type input "1100"
type input "570"
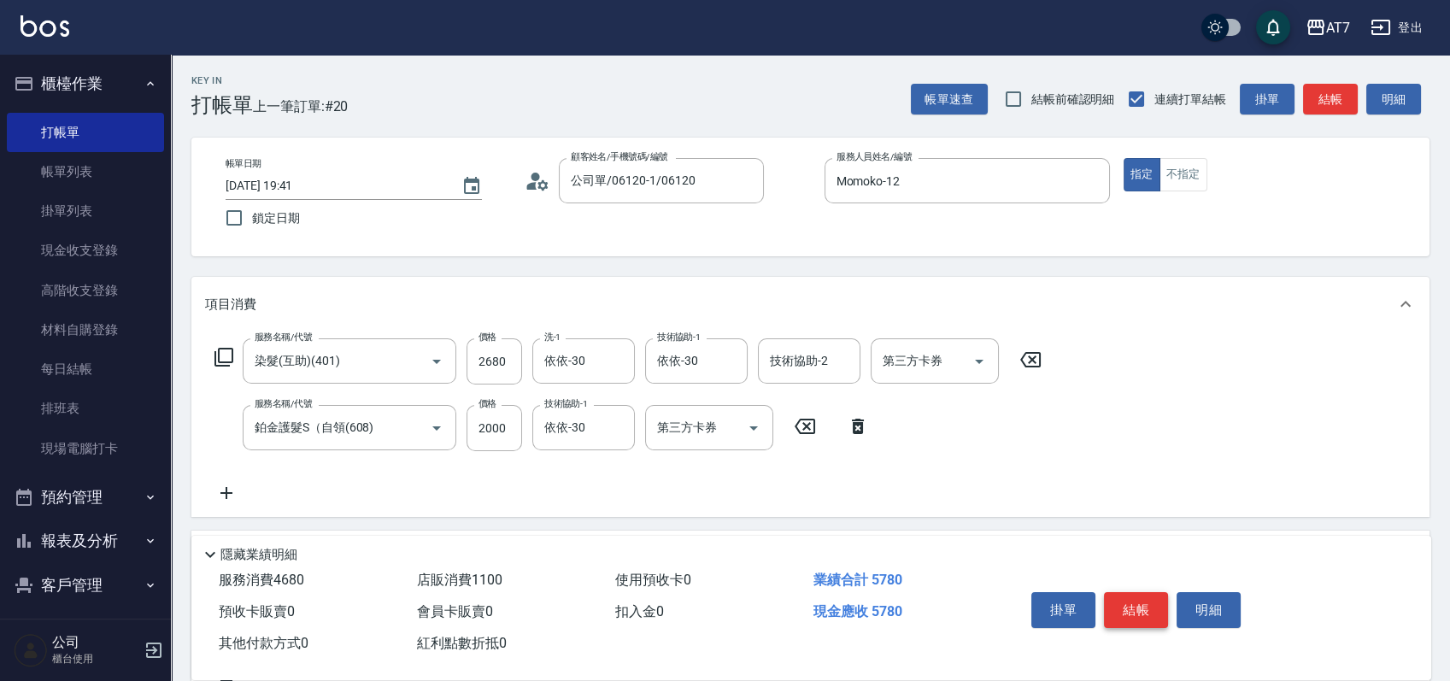
type input "1100"
click at [1116, 604] on button "結帳" at bounding box center [1136, 610] width 64 height 36
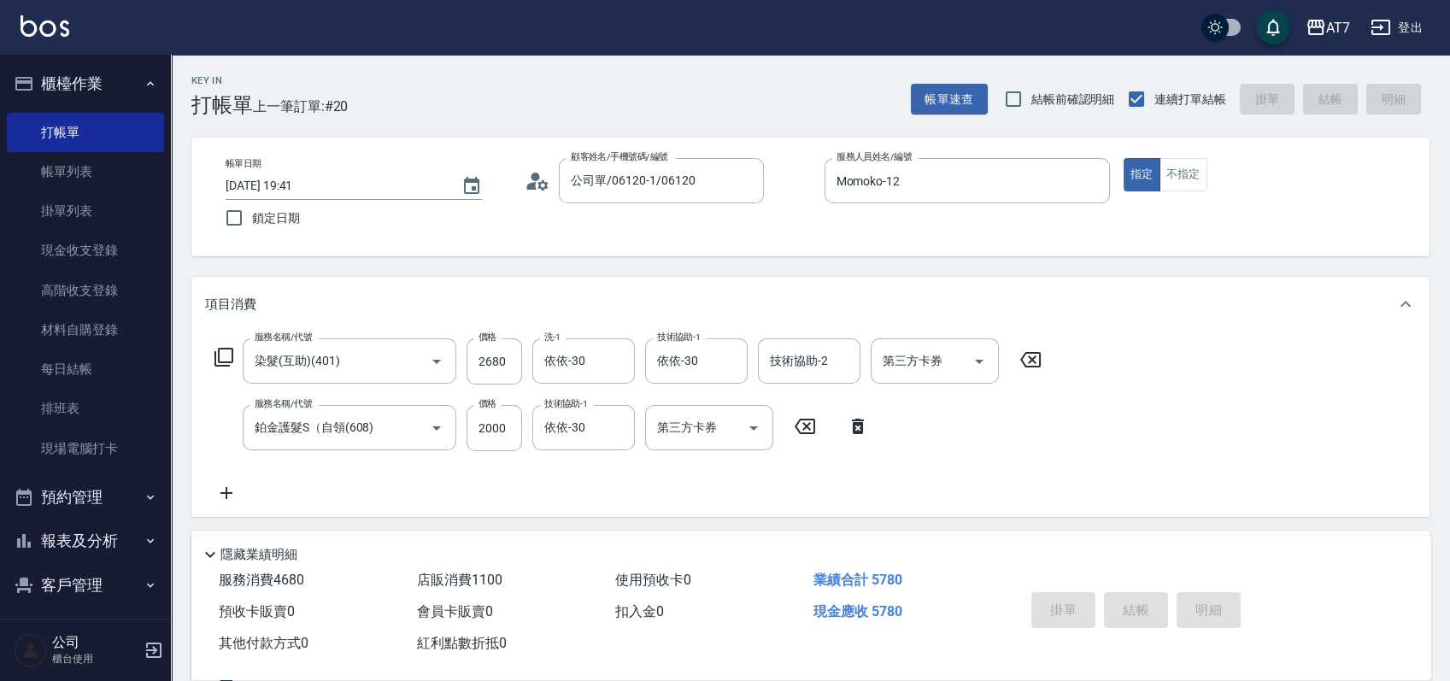
type input "0"
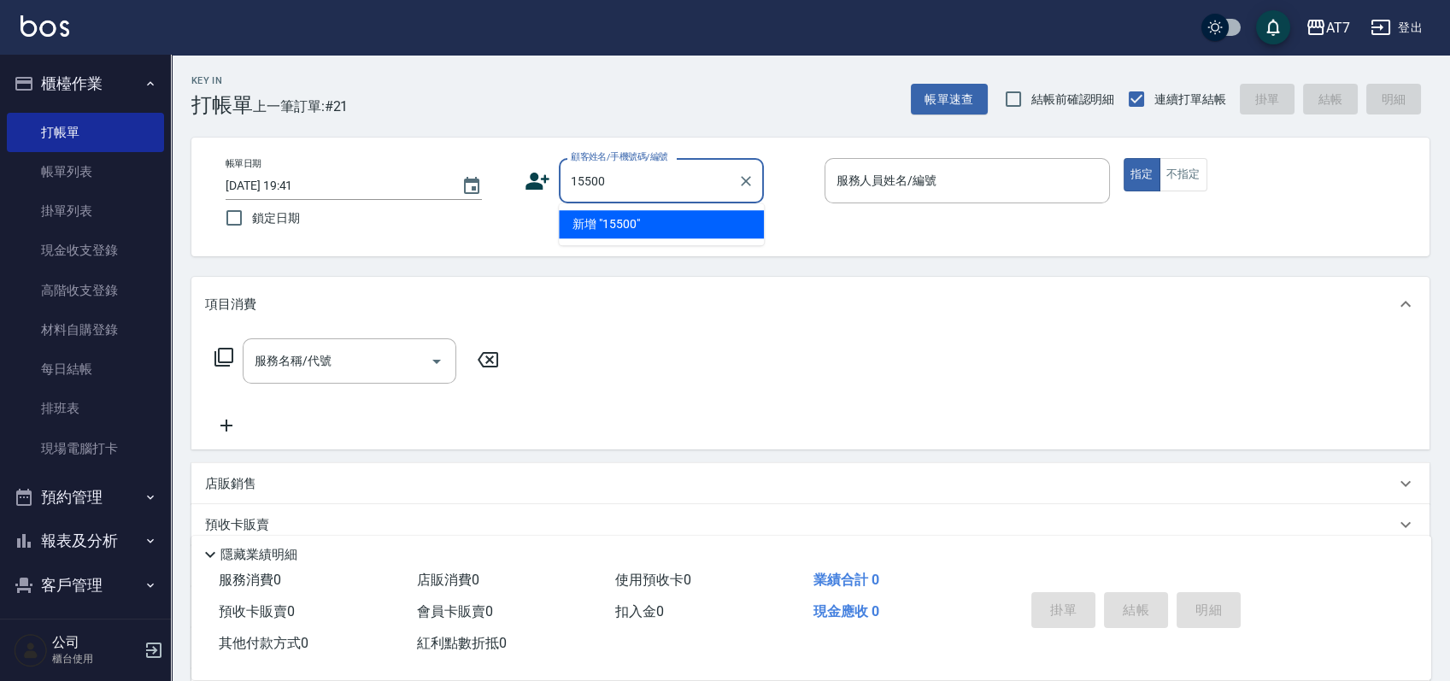
type input "15500"
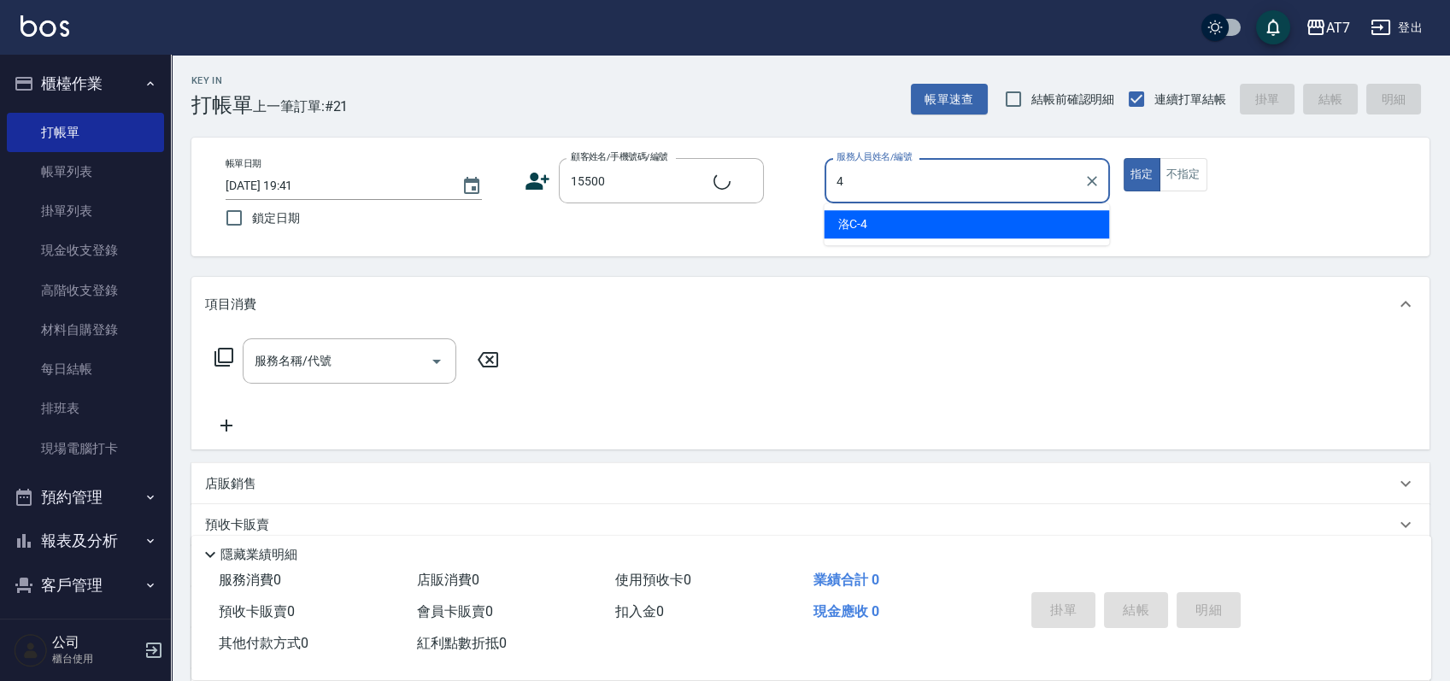
type input "4"
type button "true"
type input "公司/公司15500/15500"
type input "洛C-4"
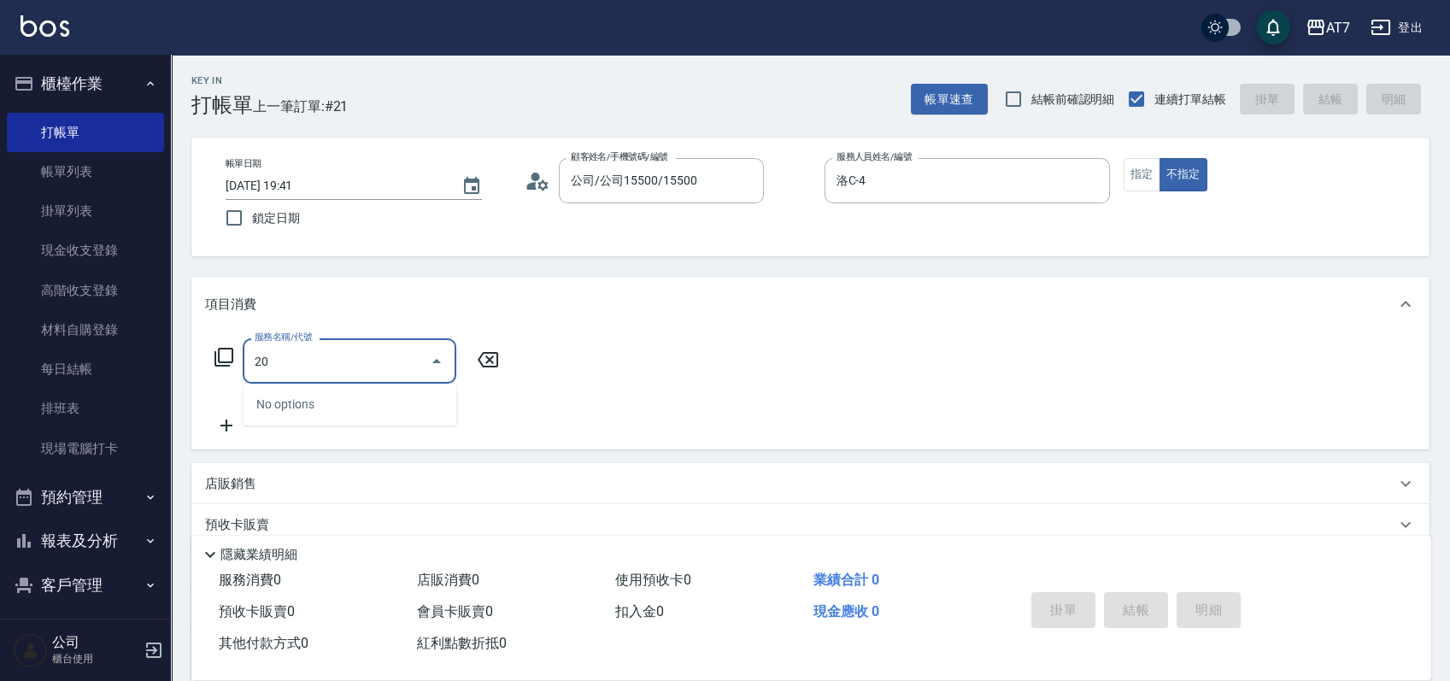
type input "200"
type input "150"
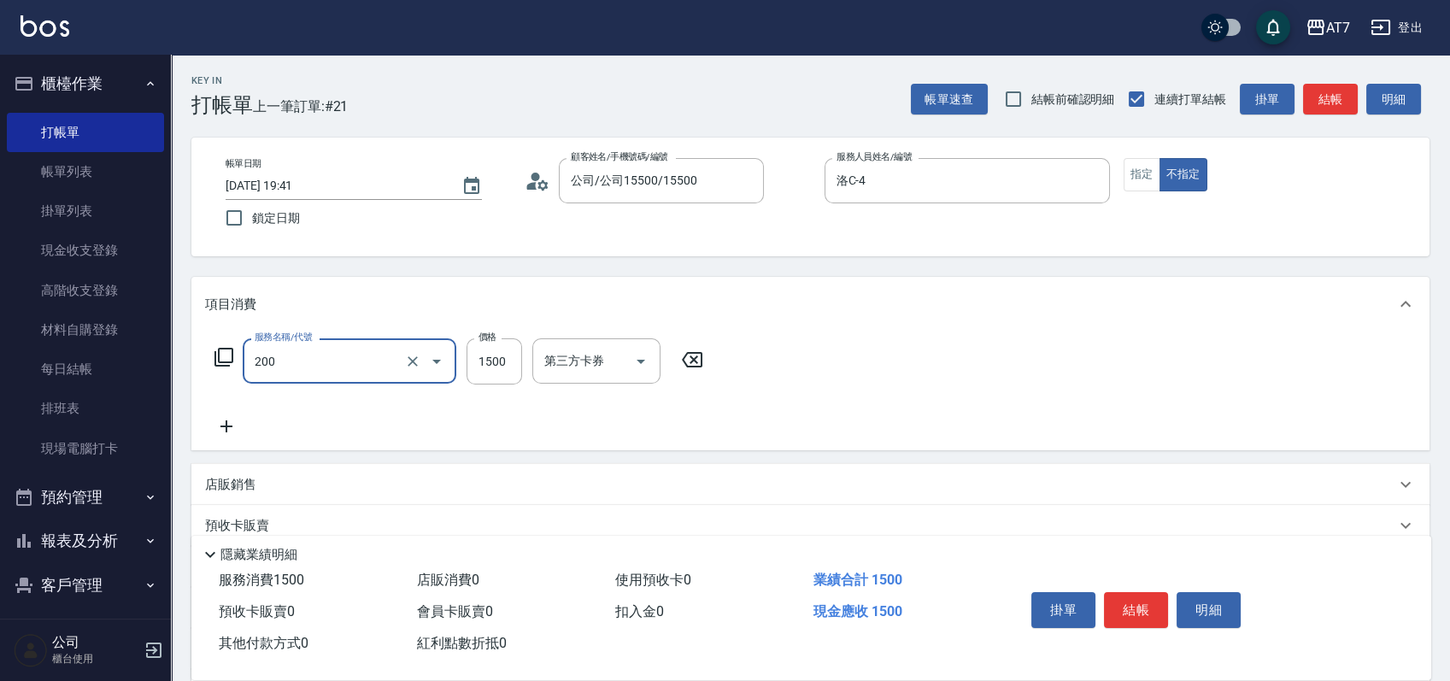
type input "燙髮(200)"
type input "0"
type input "330"
type input "3300"
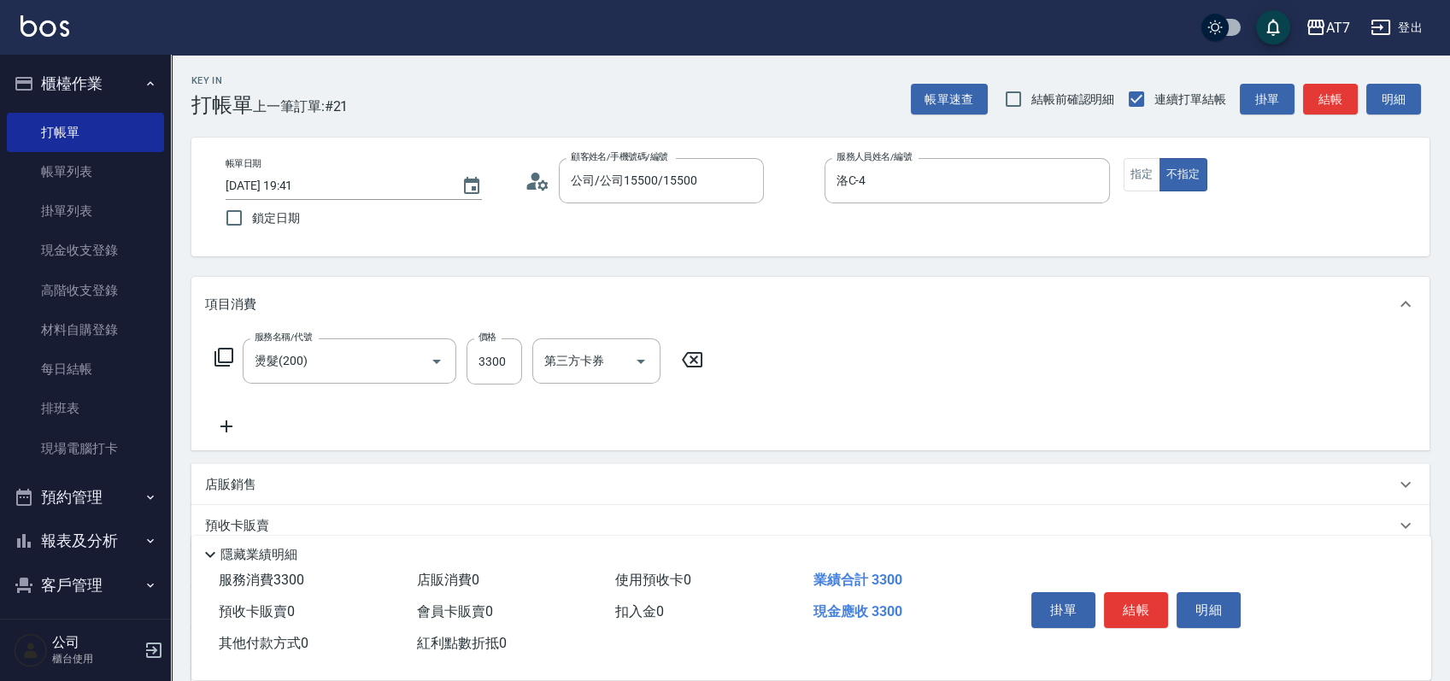
click at [934, 484] on div "店販銷售" at bounding box center [800, 485] width 1190 height 18
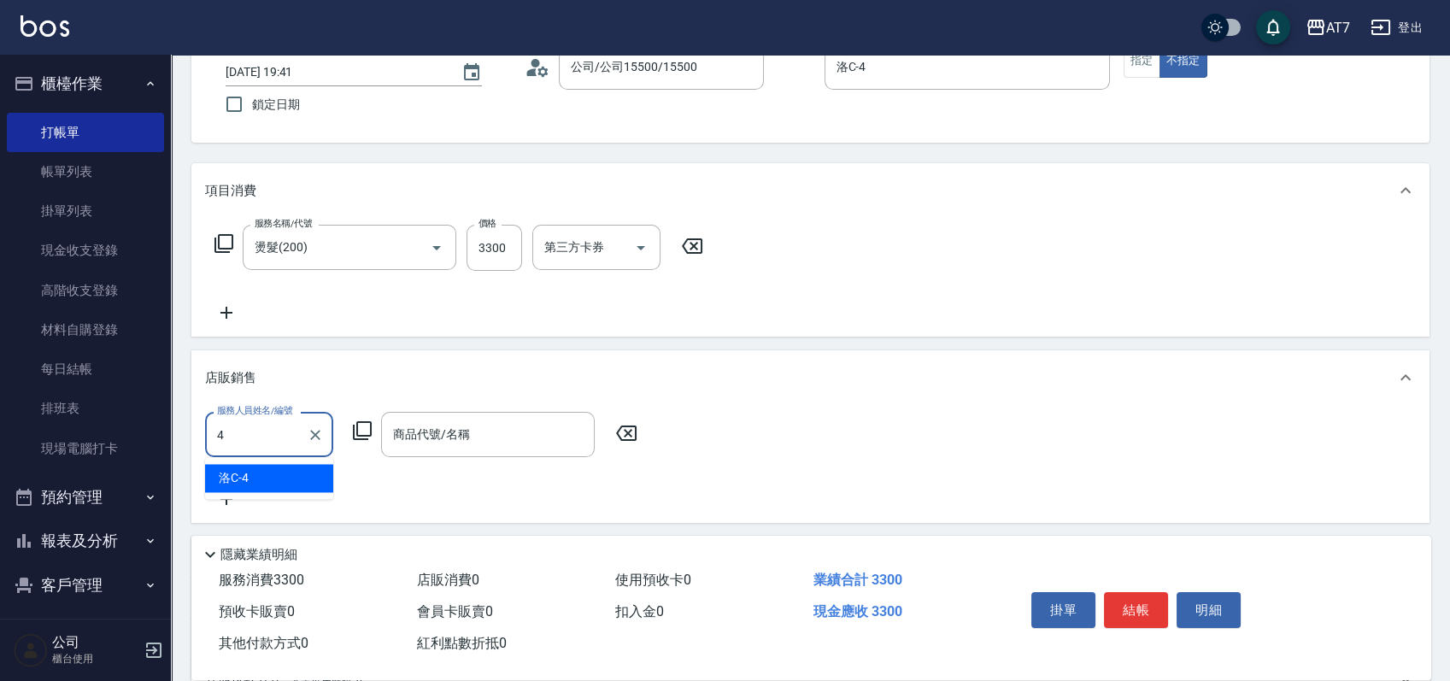
type input "洛C-4"
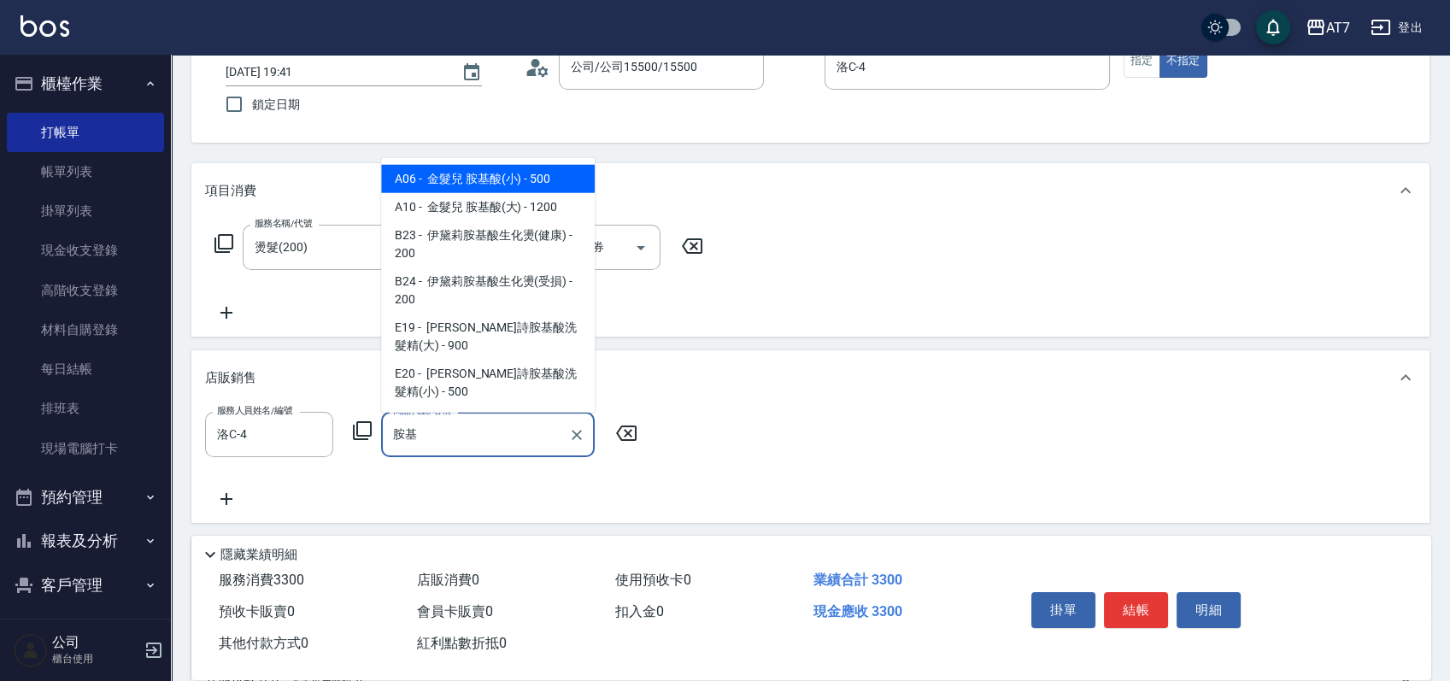
type input "金髮兒 胺基酸(小)"
type input "380"
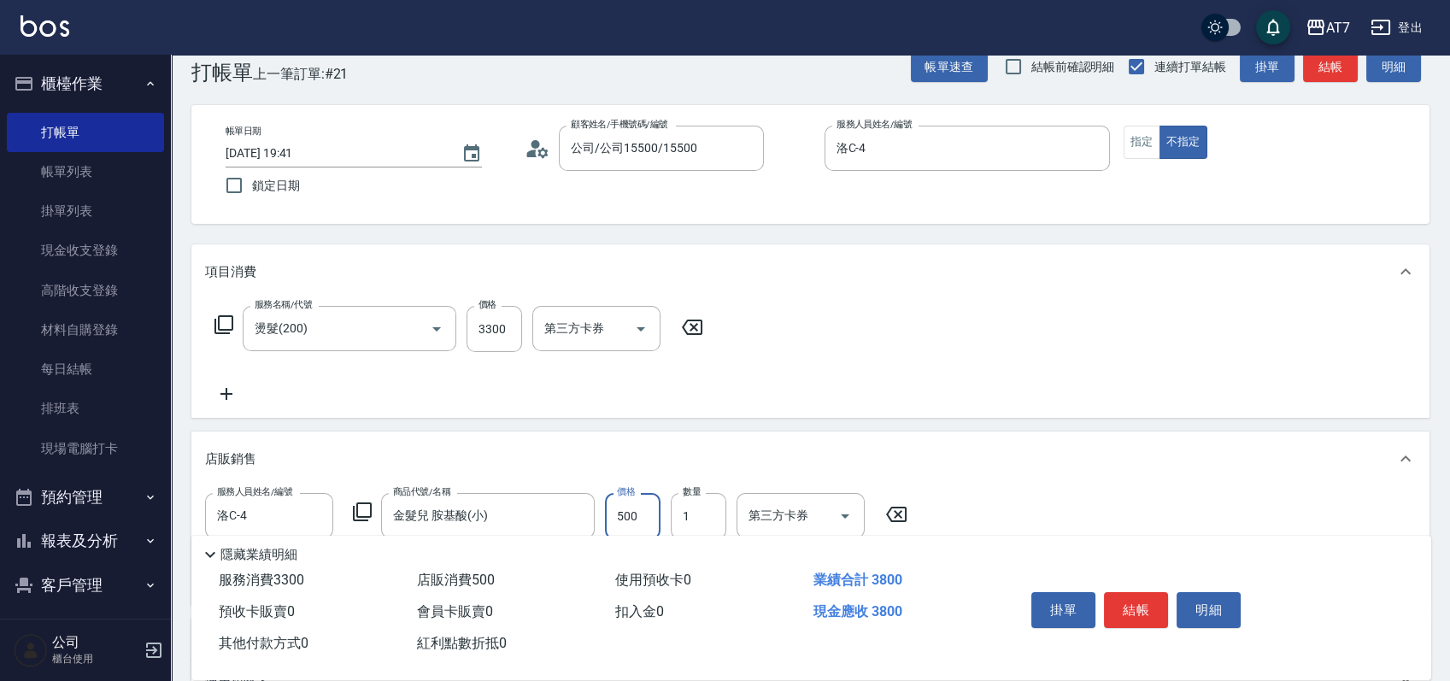
scroll to position [0, 0]
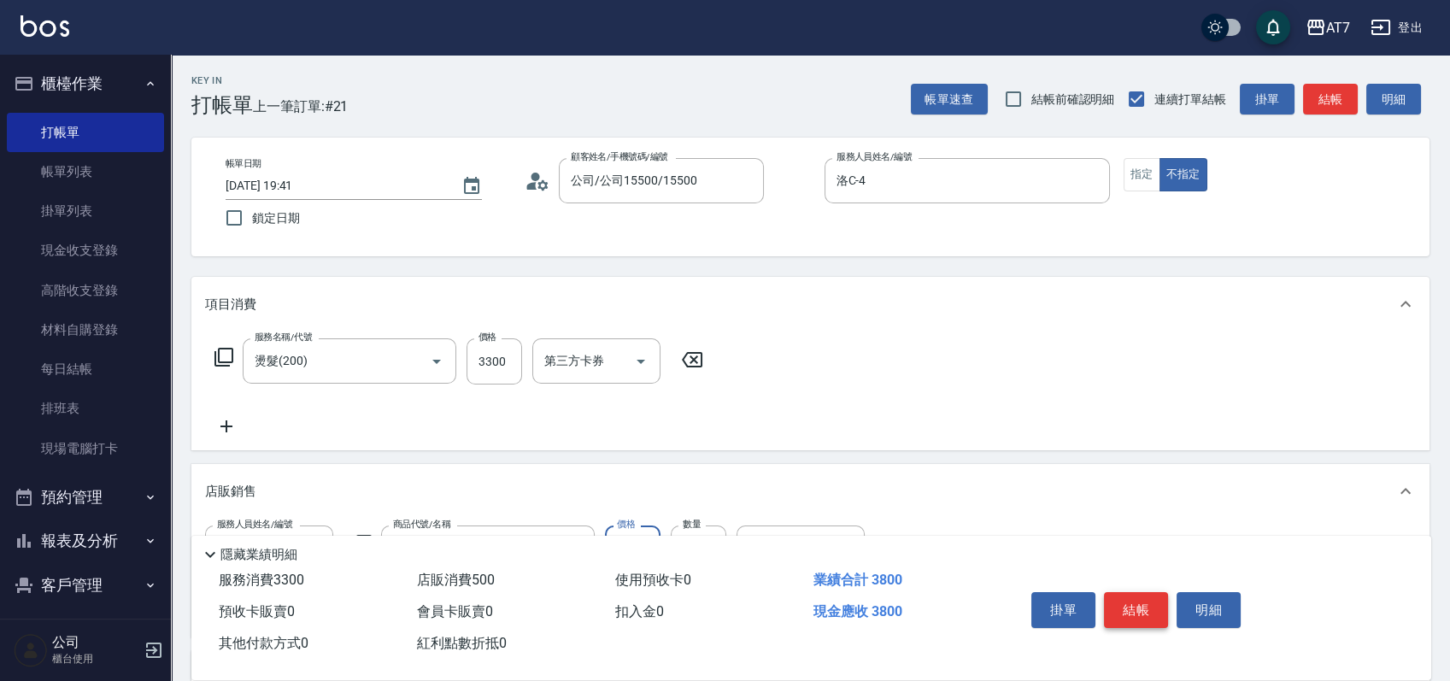
click at [1135, 606] on button "結帳" at bounding box center [1136, 610] width 64 height 36
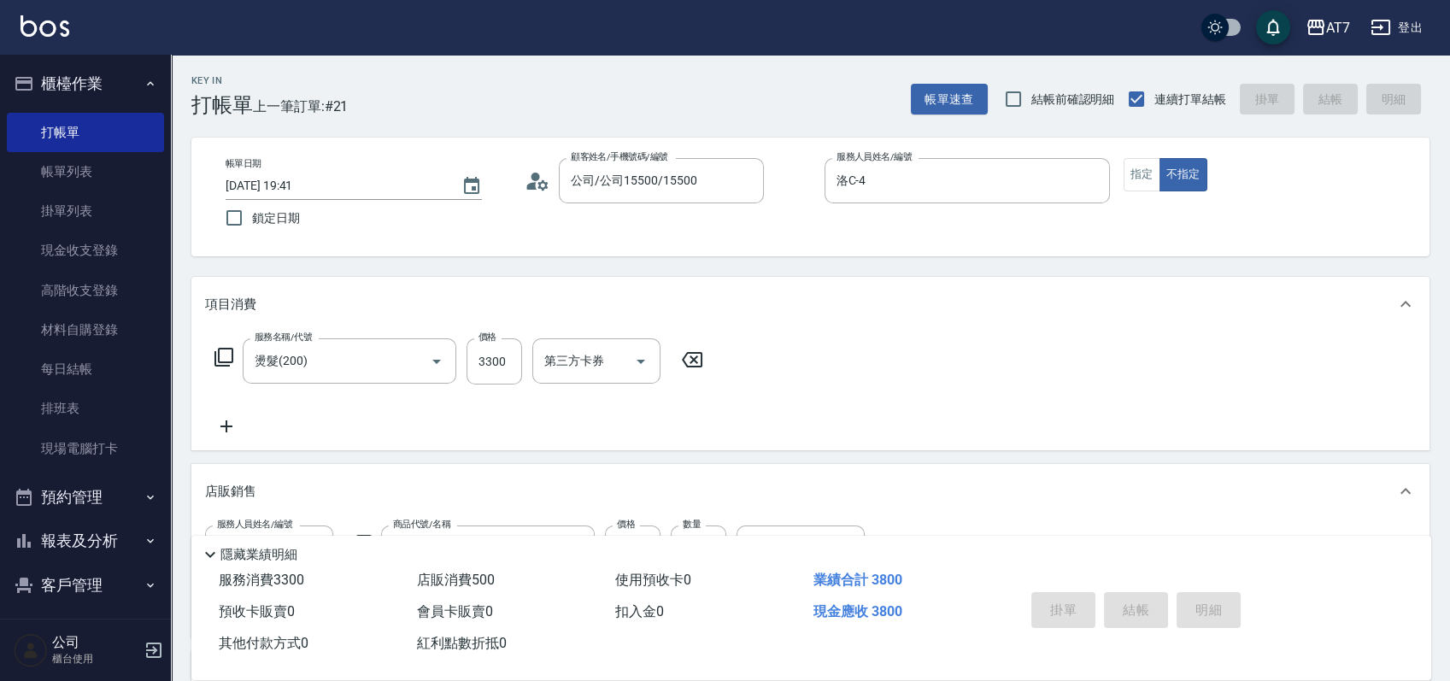
type input "2025/10/05 19:42"
type input "0"
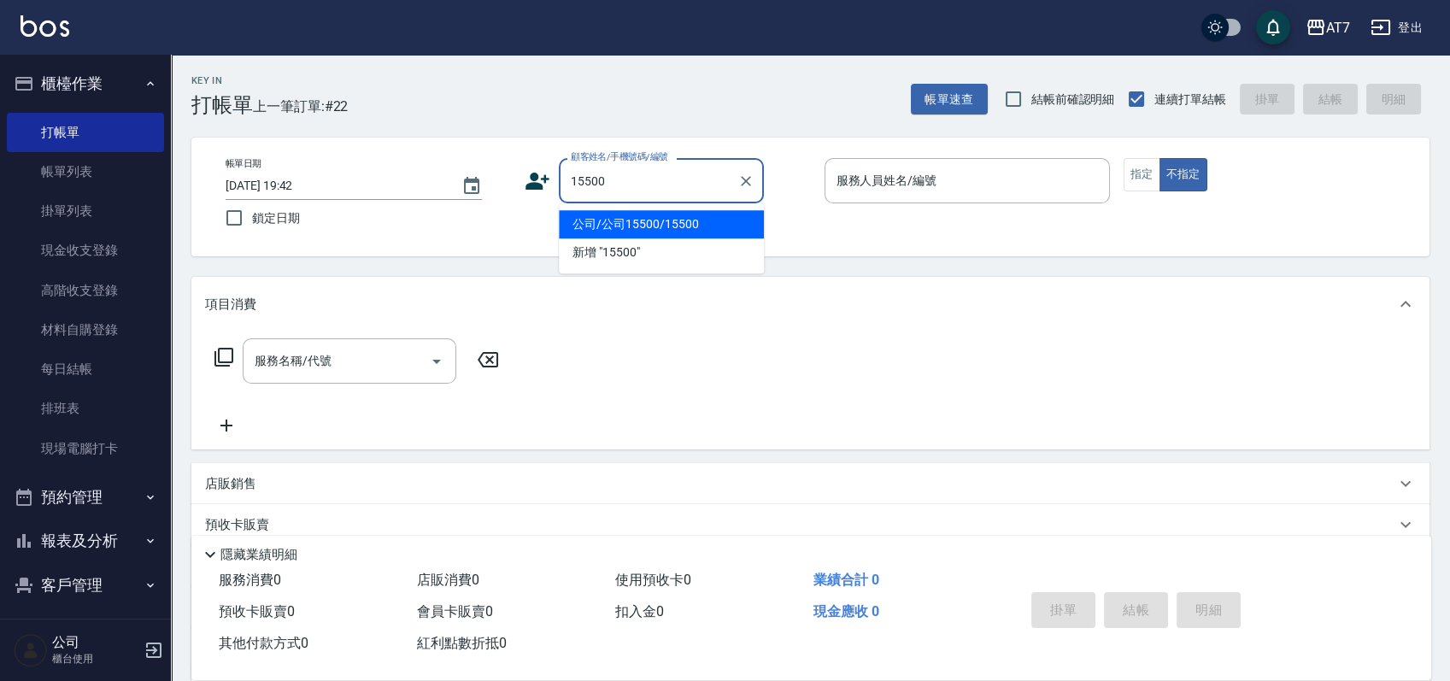
type input "公司/公司15500/15500"
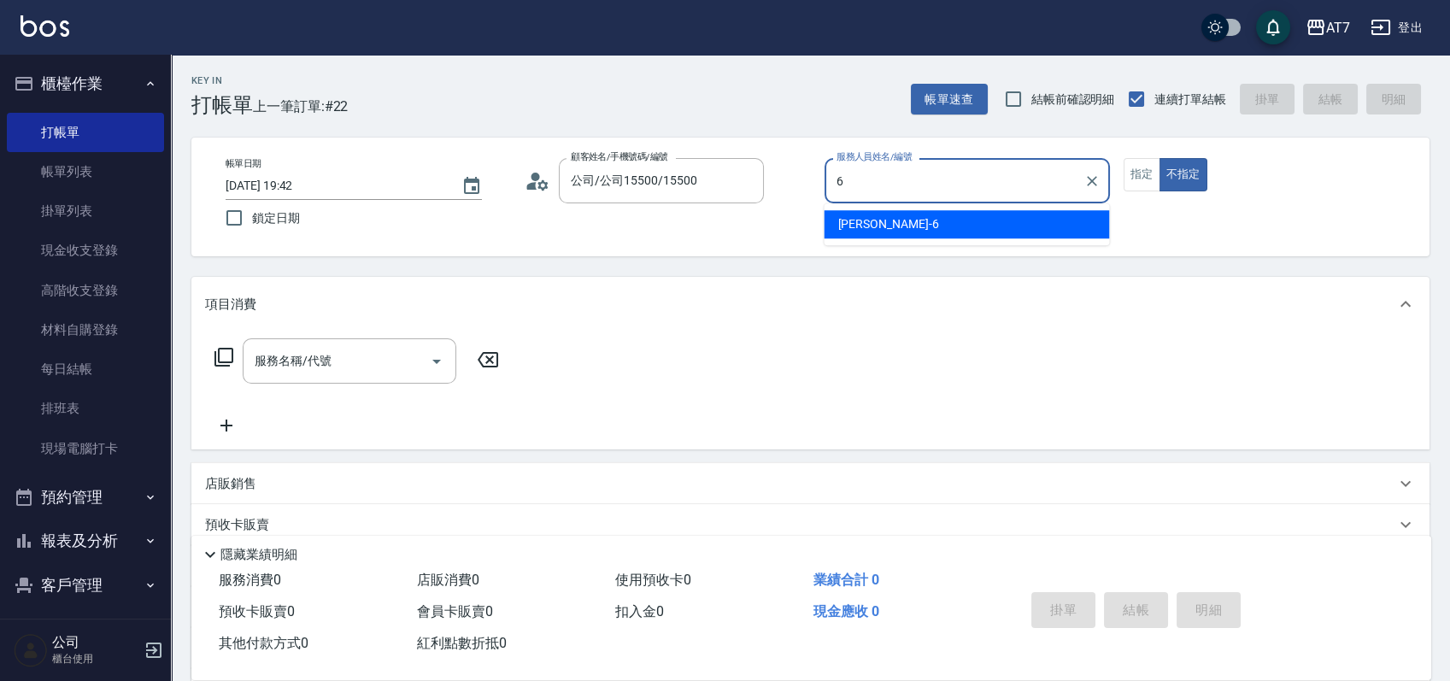
type input "杜莎莎-6"
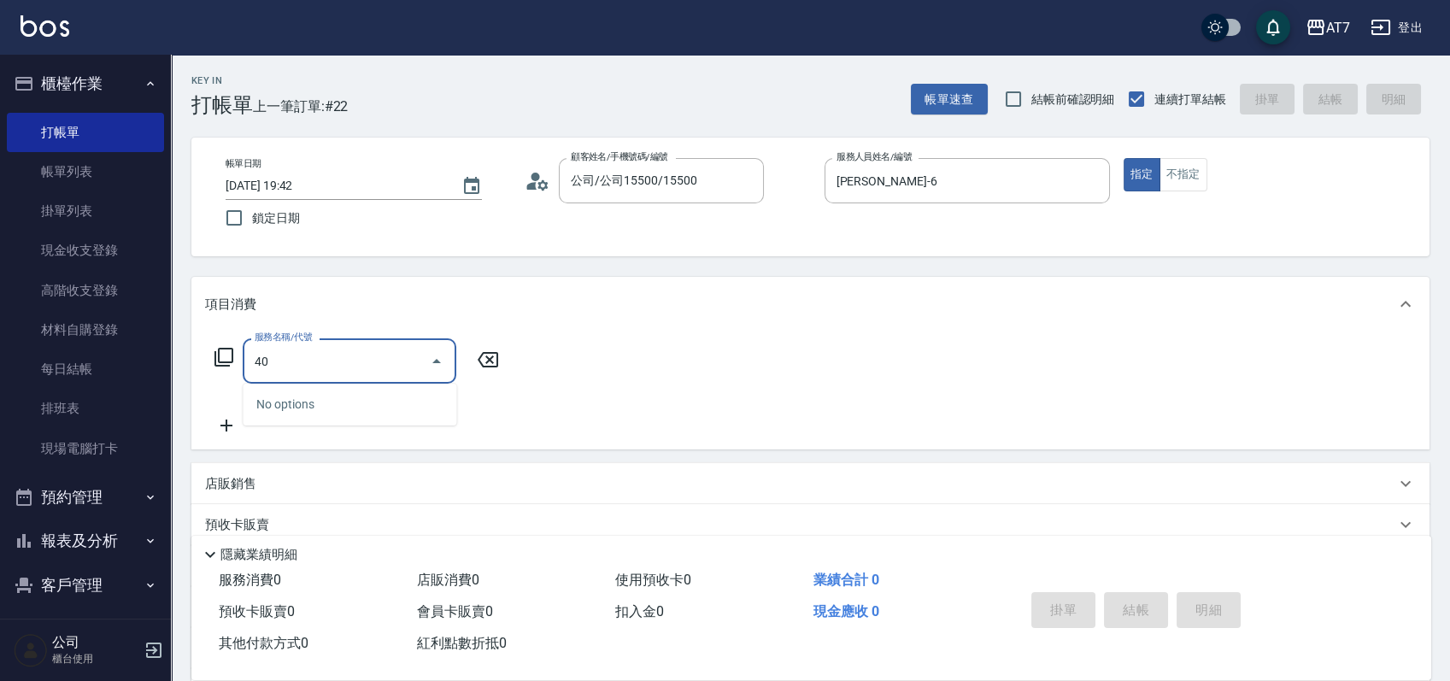
type input "401"
type input "150"
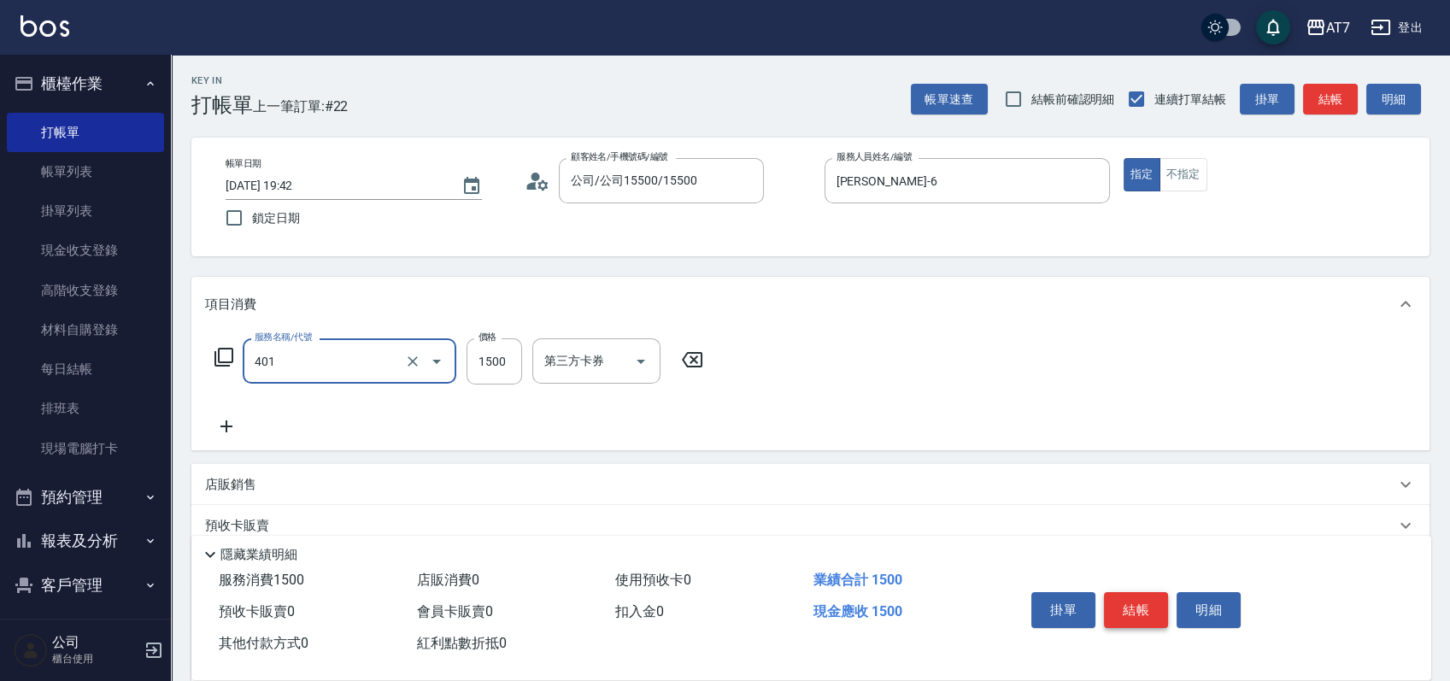
type input "染髮(互助)(401)"
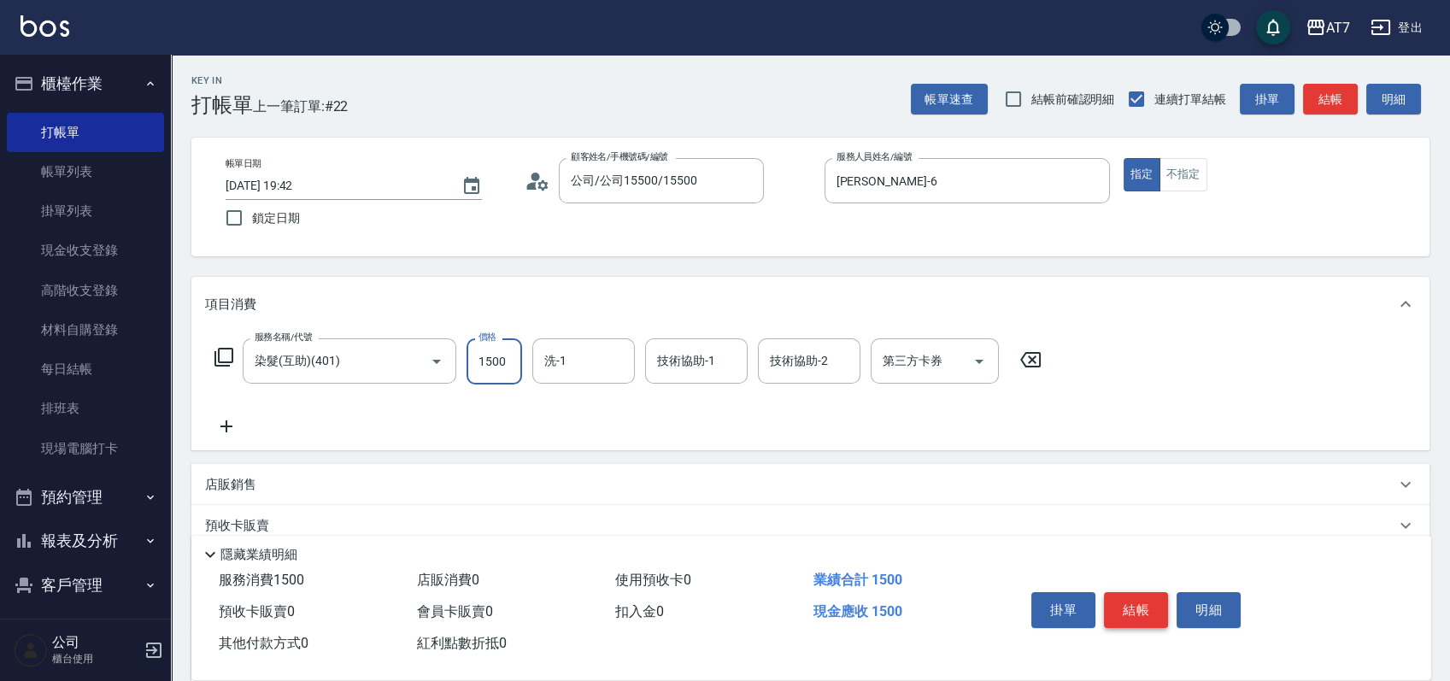
type input "1"
type input "0"
type input "168"
type input "160"
type input "1680"
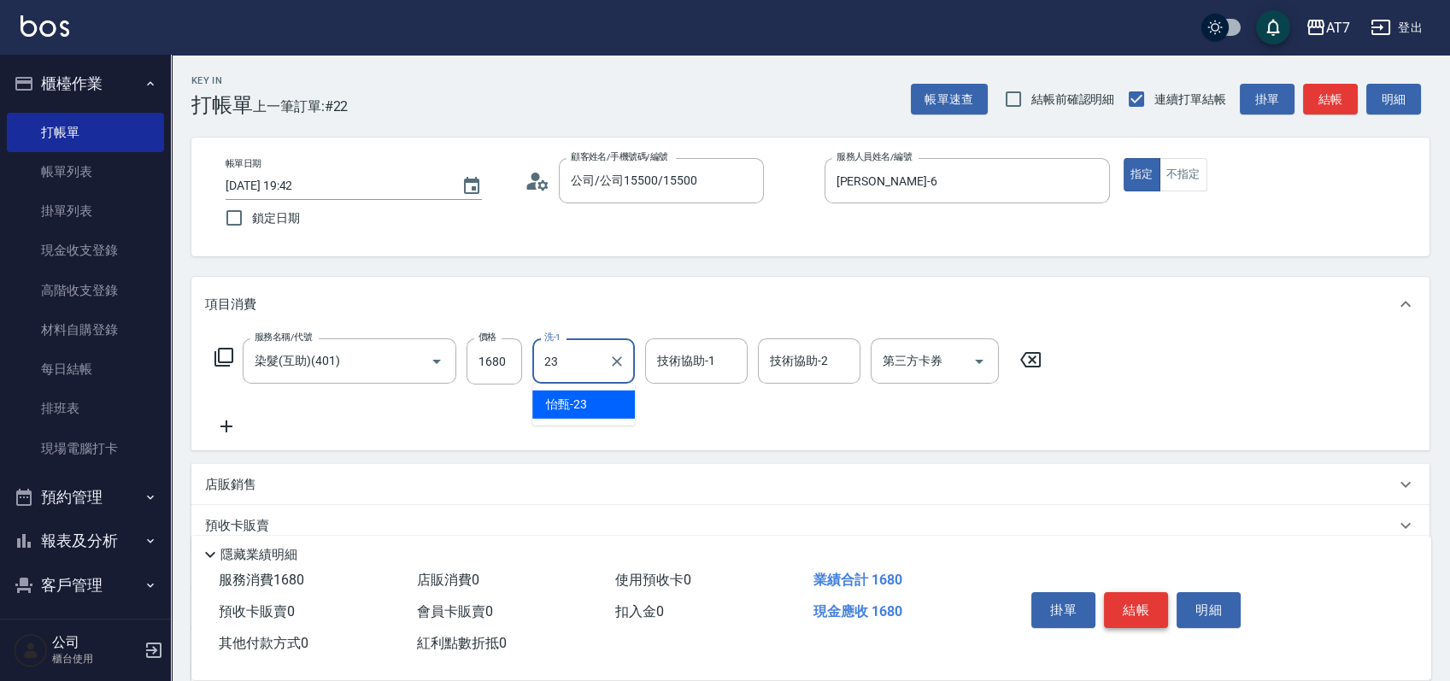
type input "怡甄-23"
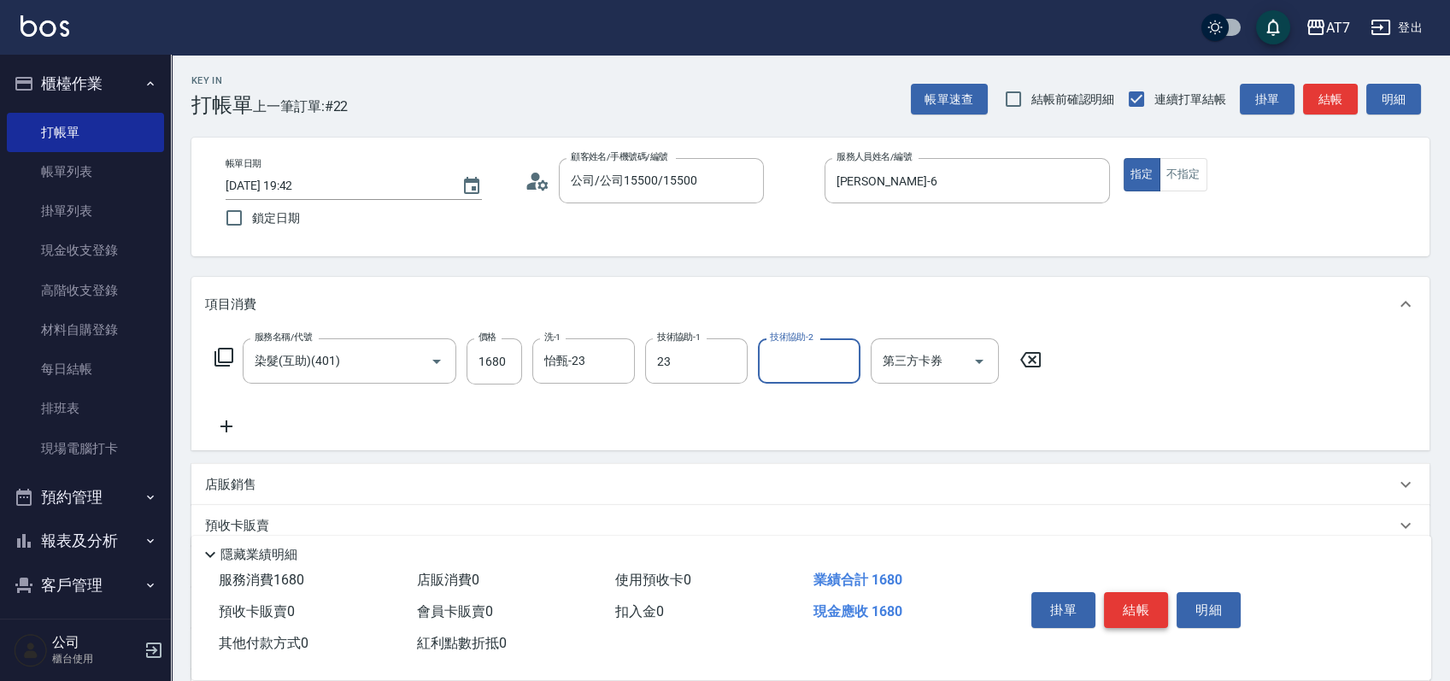
type input "怡甄-23"
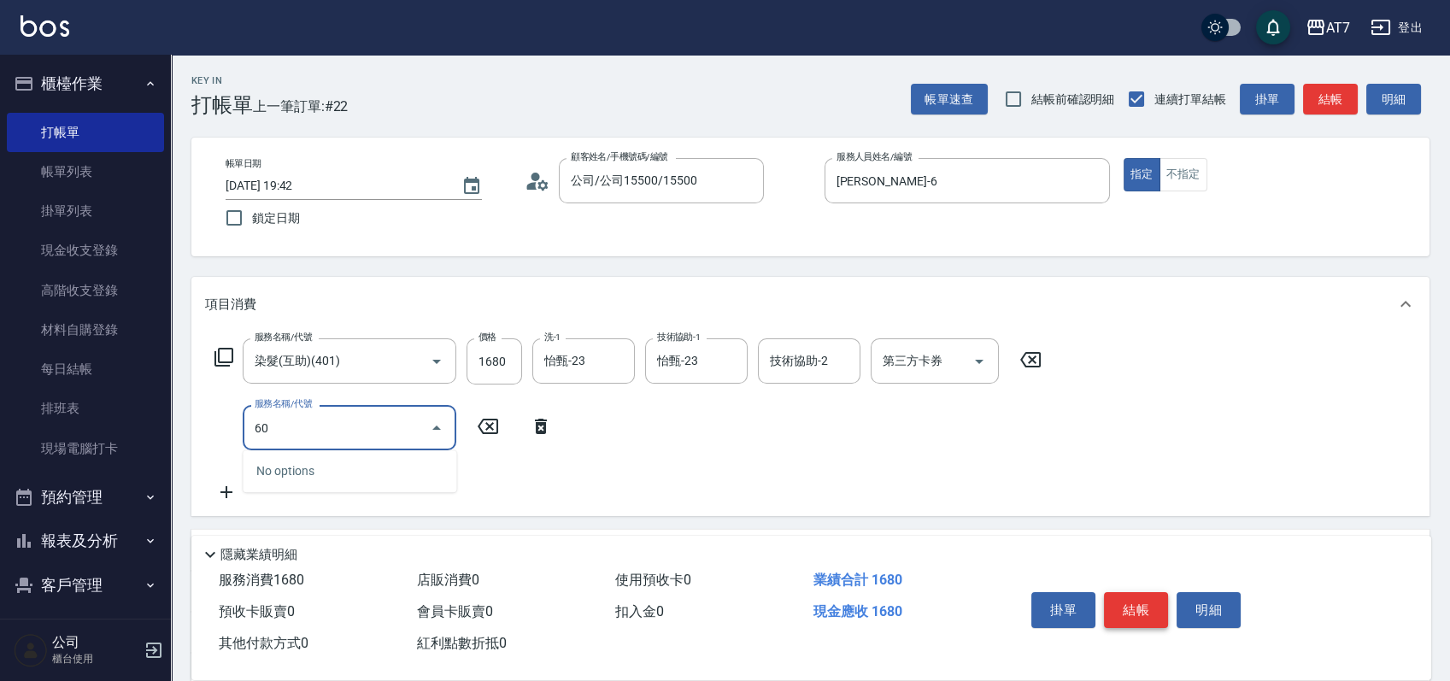
type input "609"
type input "410"
type input "鉑金護髮M（自領(609)"
type input "2"
type input "160"
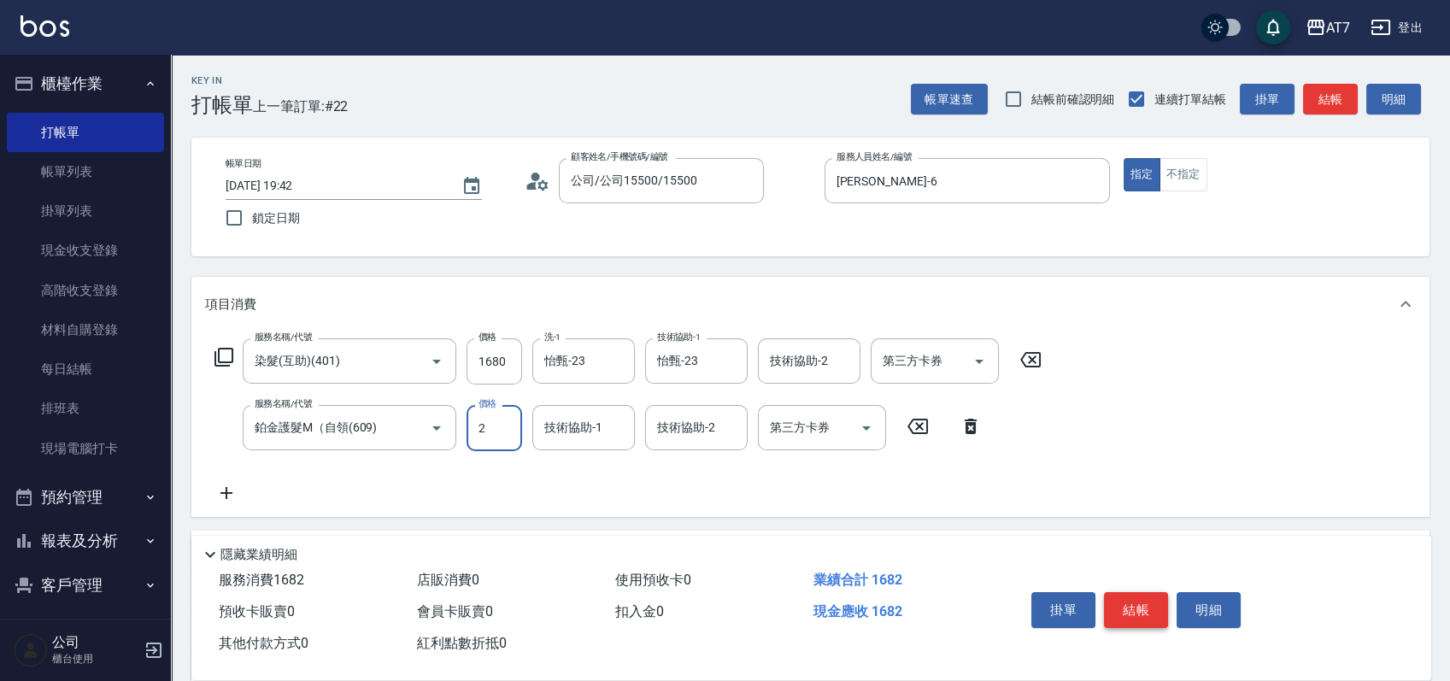
type input "25"
type input "170"
type input "258"
type input "190"
type input "2580"
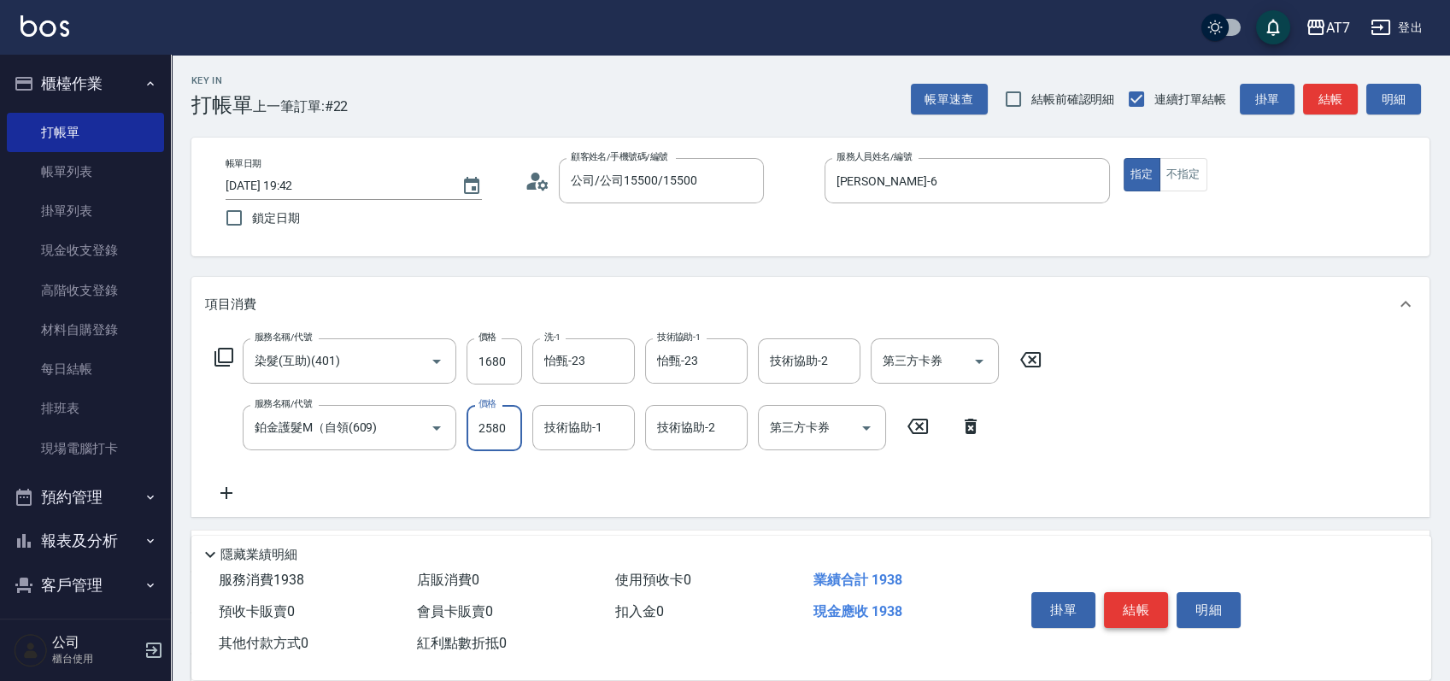
type input "420"
type input "2580"
type input "怡甄-23"
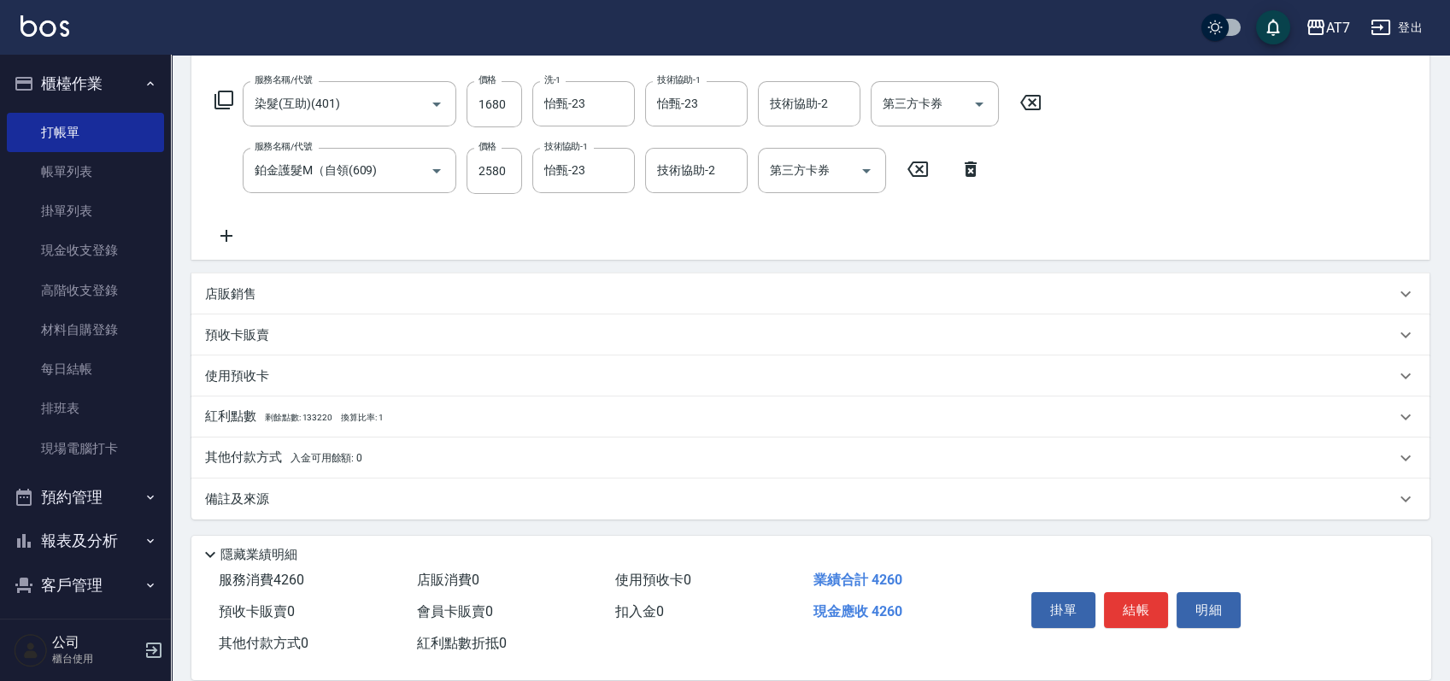
click at [871, 297] on div "店販銷售" at bounding box center [800, 294] width 1190 height 18
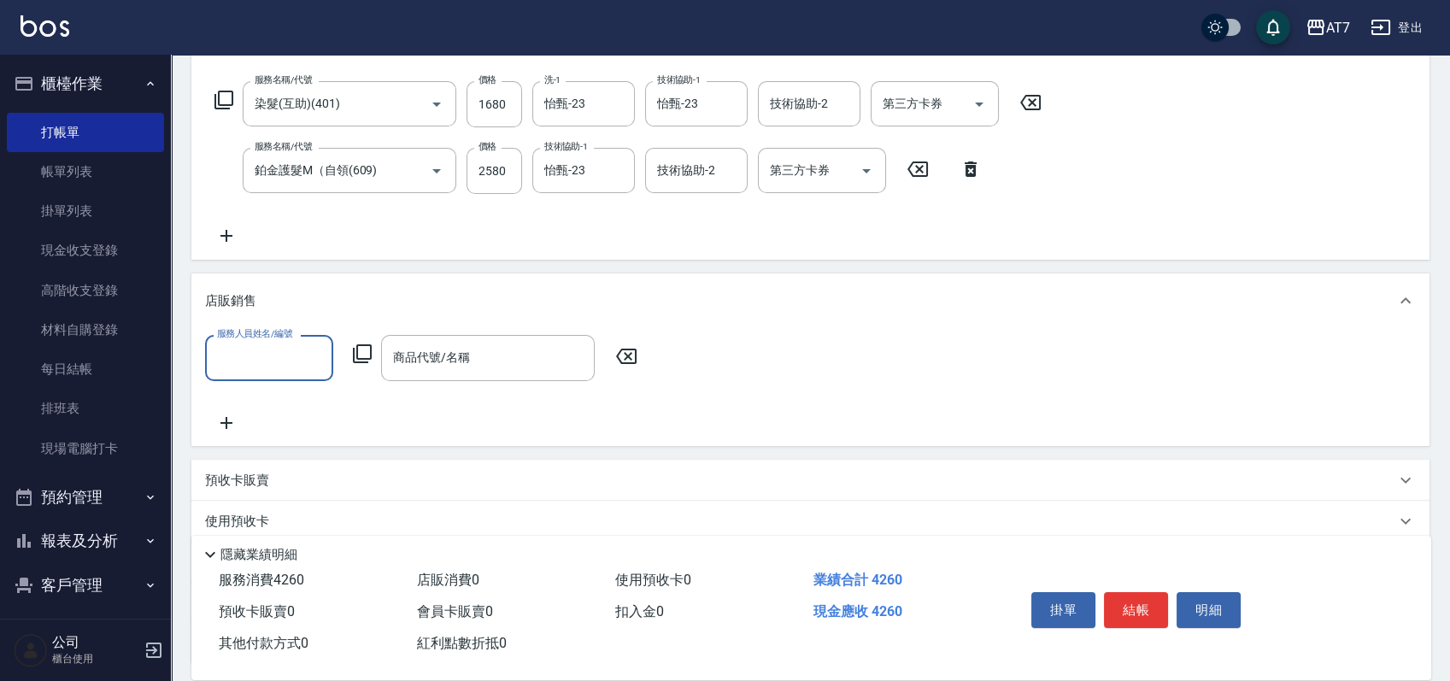
scroll to position [0, 0]
type input "杜莎莎-6"
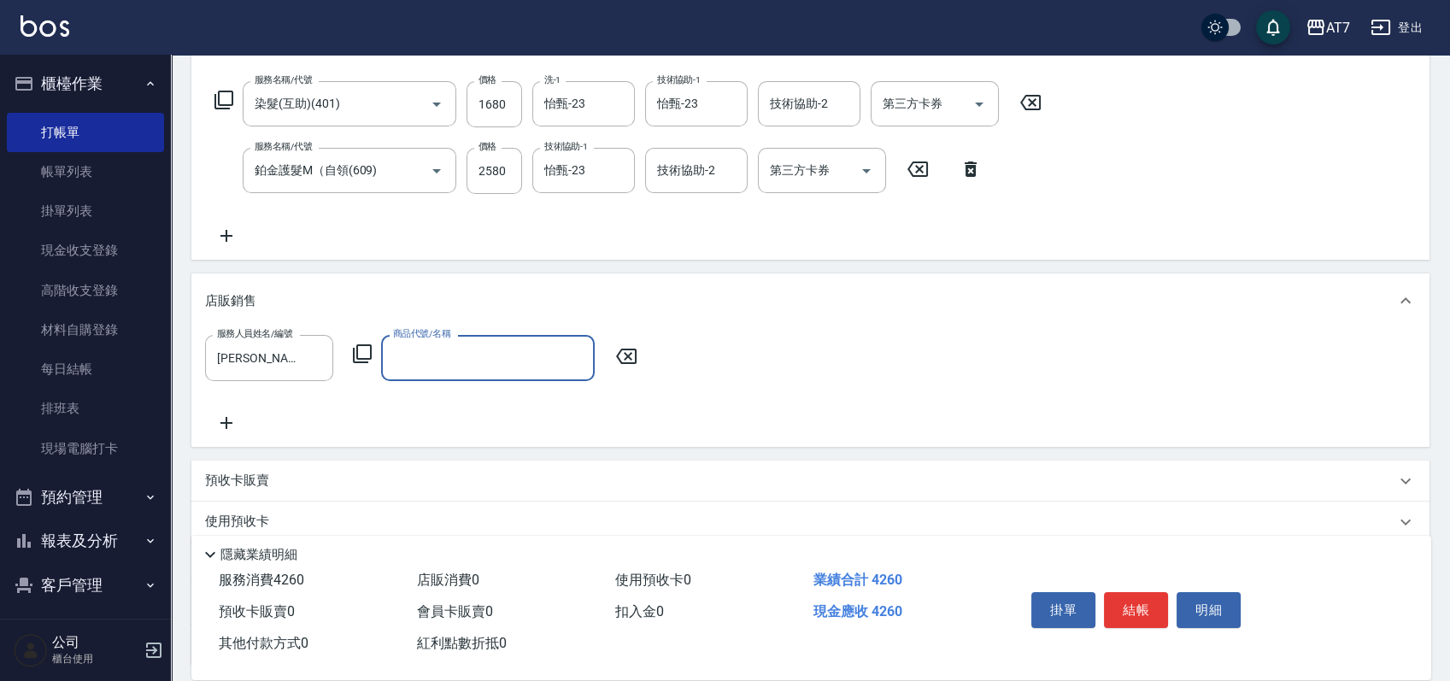
type input "ㄌ"
type input "艾巴 奇蹟復活霜"
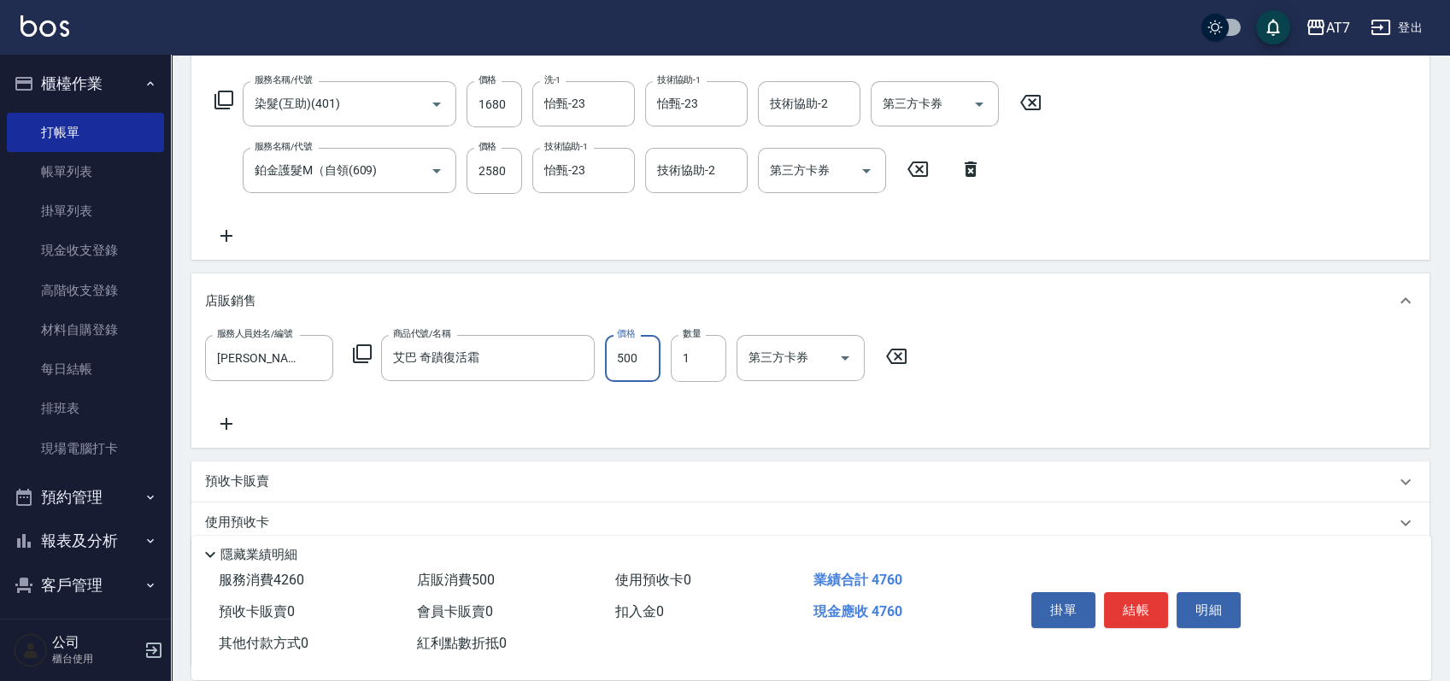
type input "470"
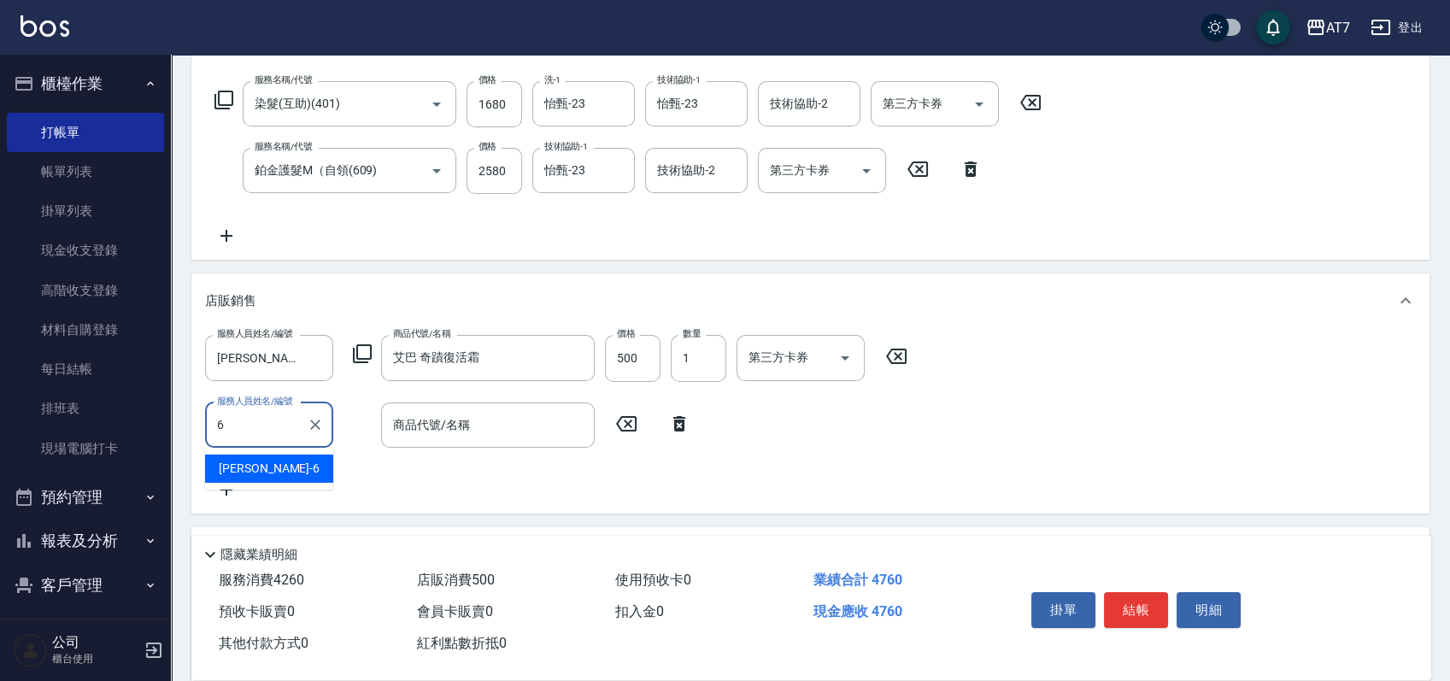
type input "杜莎莎-6"
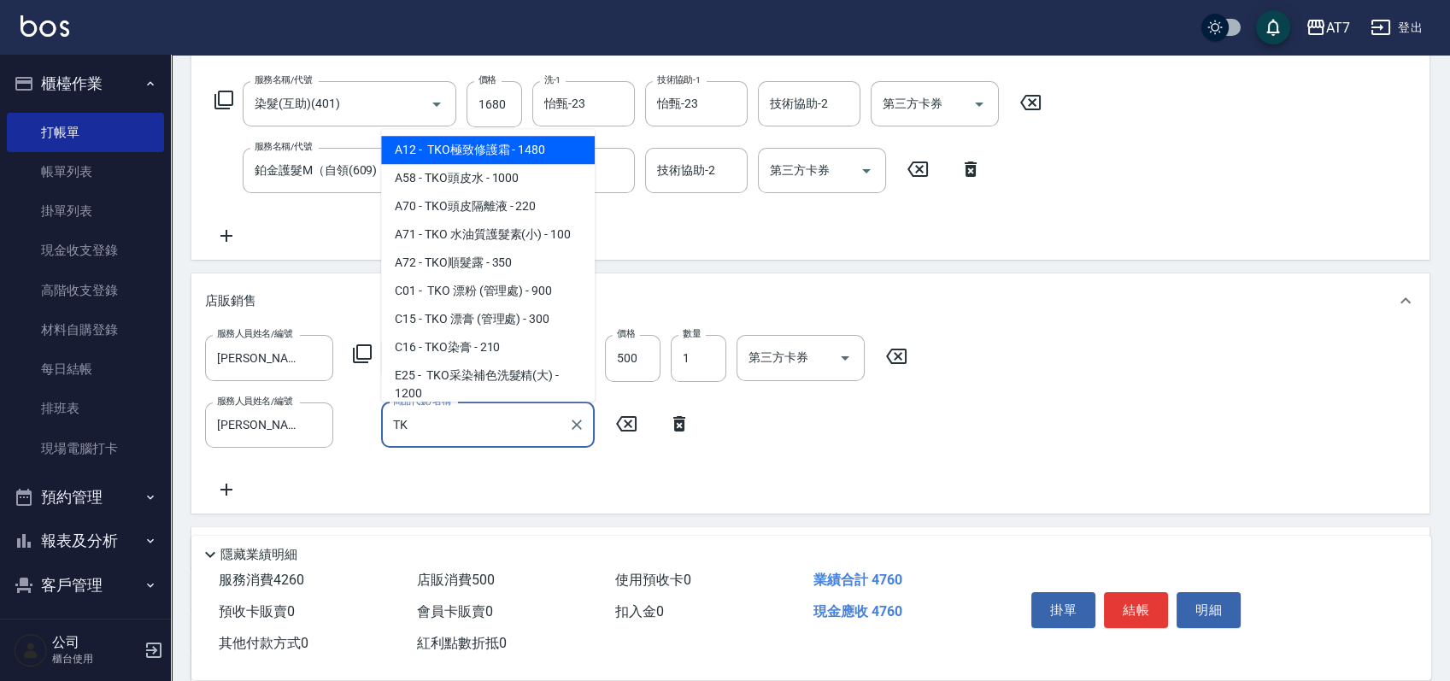
type input "TKO"
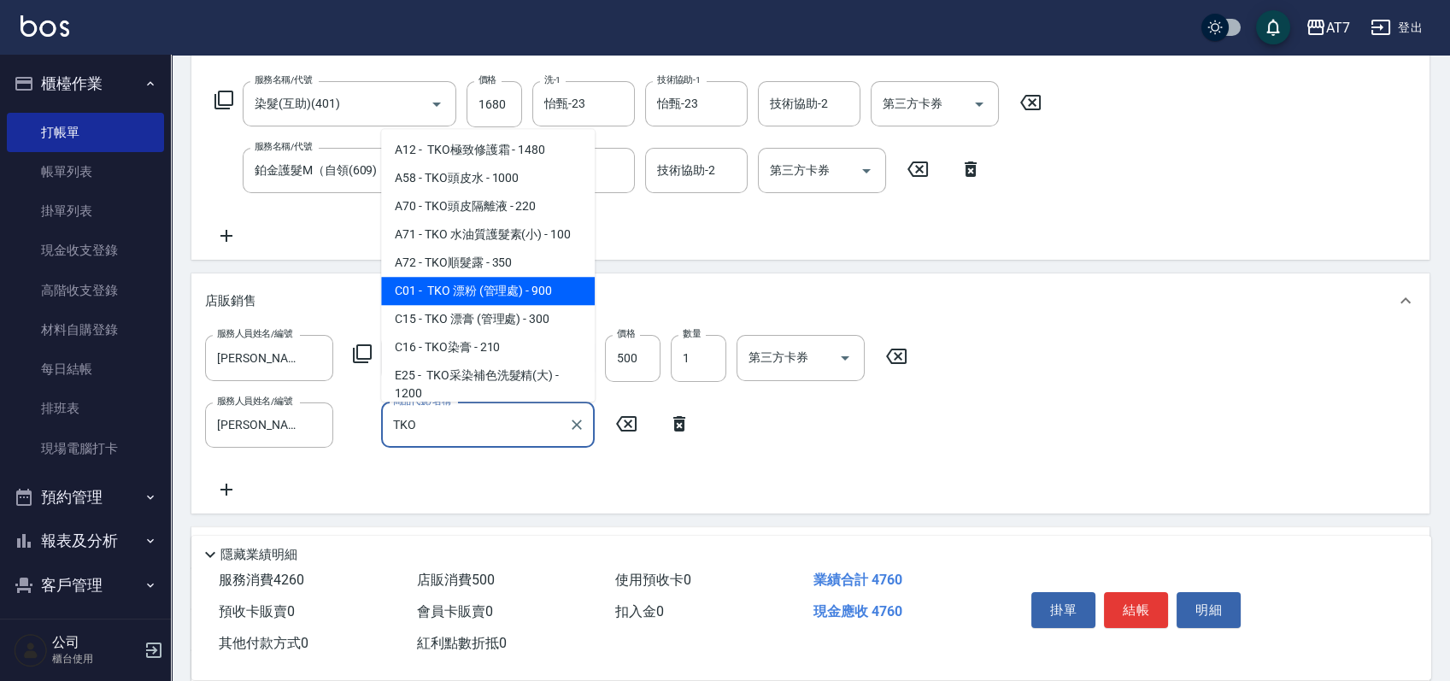
scroll to position [114, 0]
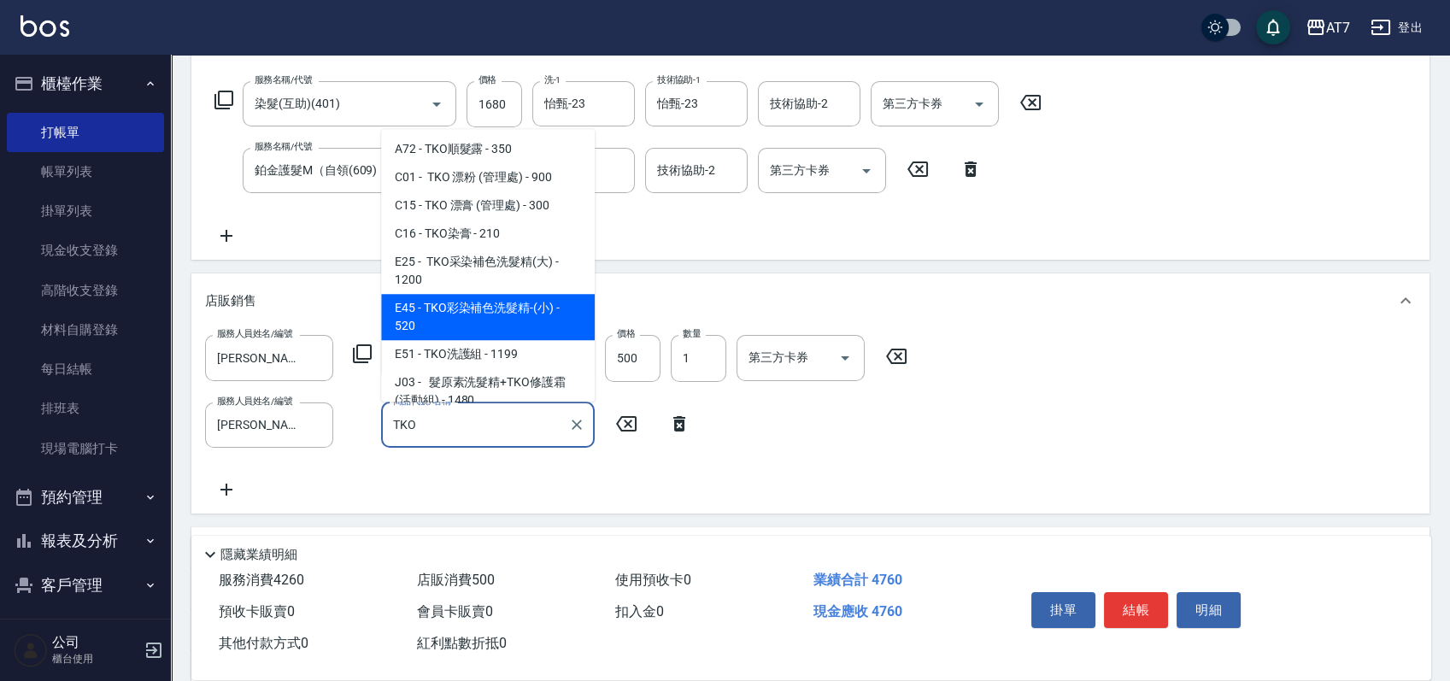
click at [542, 307] on span "E45 - TKO彩染補色洗髮精-(小) - 520" at bounding box center [488, 317] width 214 height 46
type input "520"
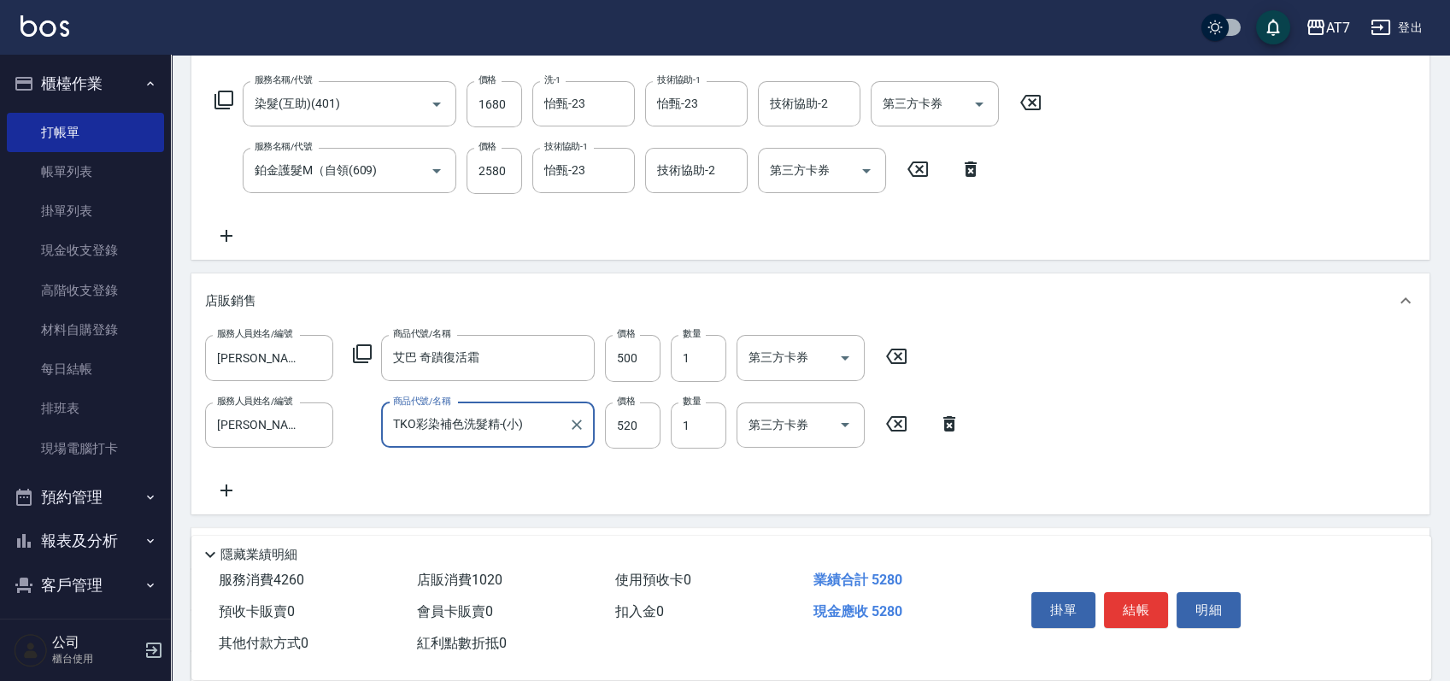
type input "TKO彩染補色洗髮精-(小)"
type input "4"
type input "470"
type input "40"
type input "480"
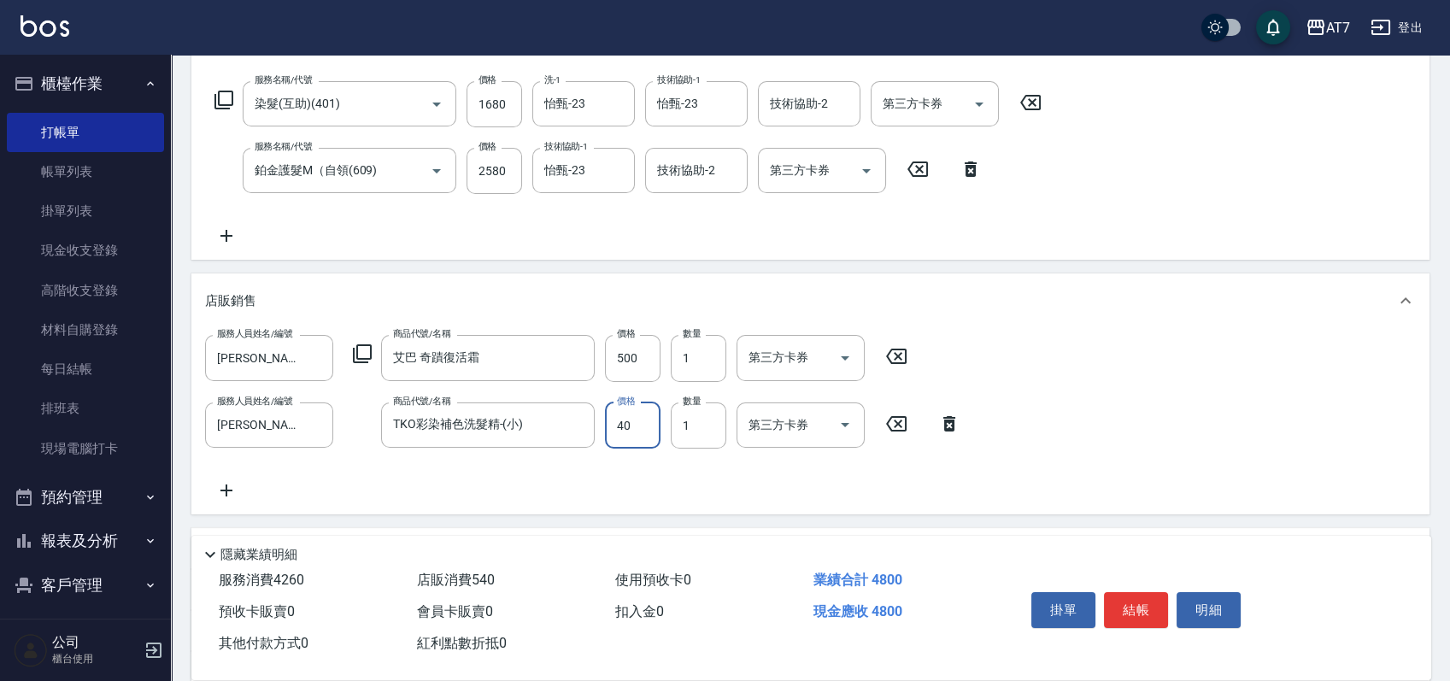
type input "400"
type input "510"
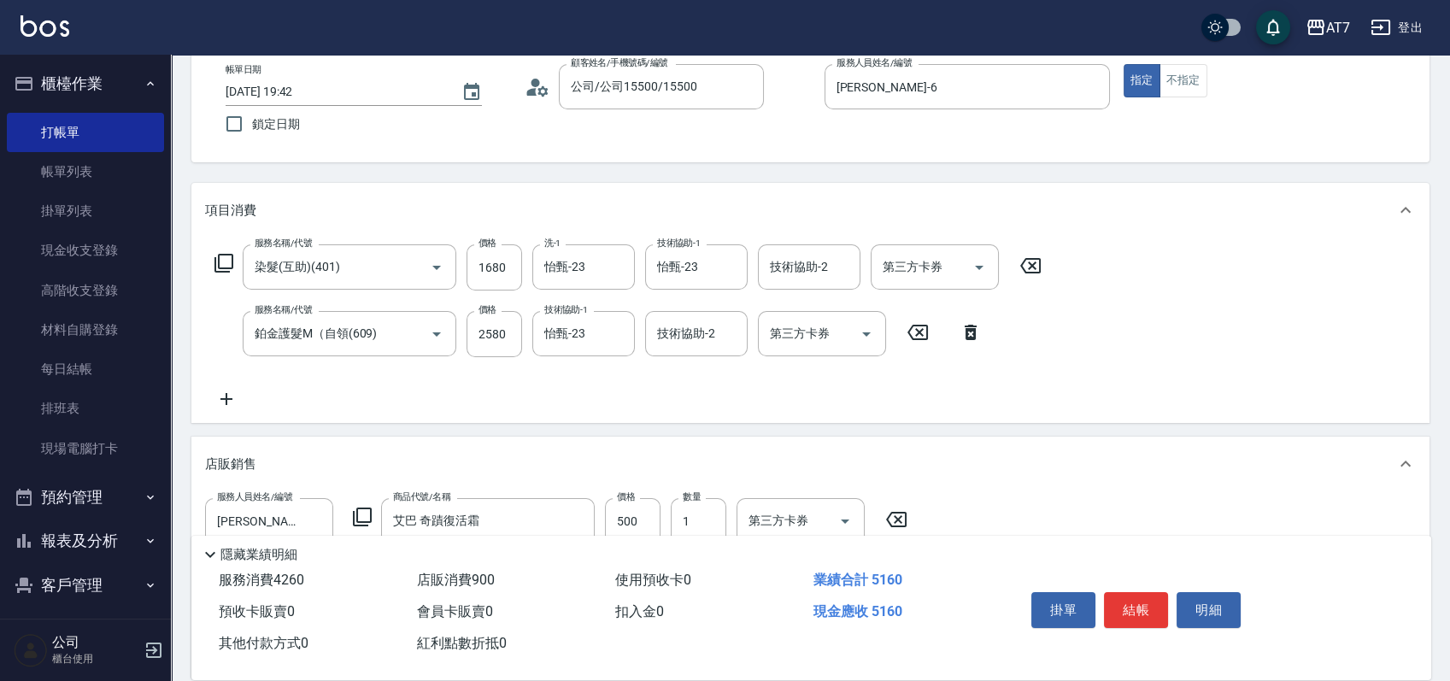
scroll to position [0, 0]
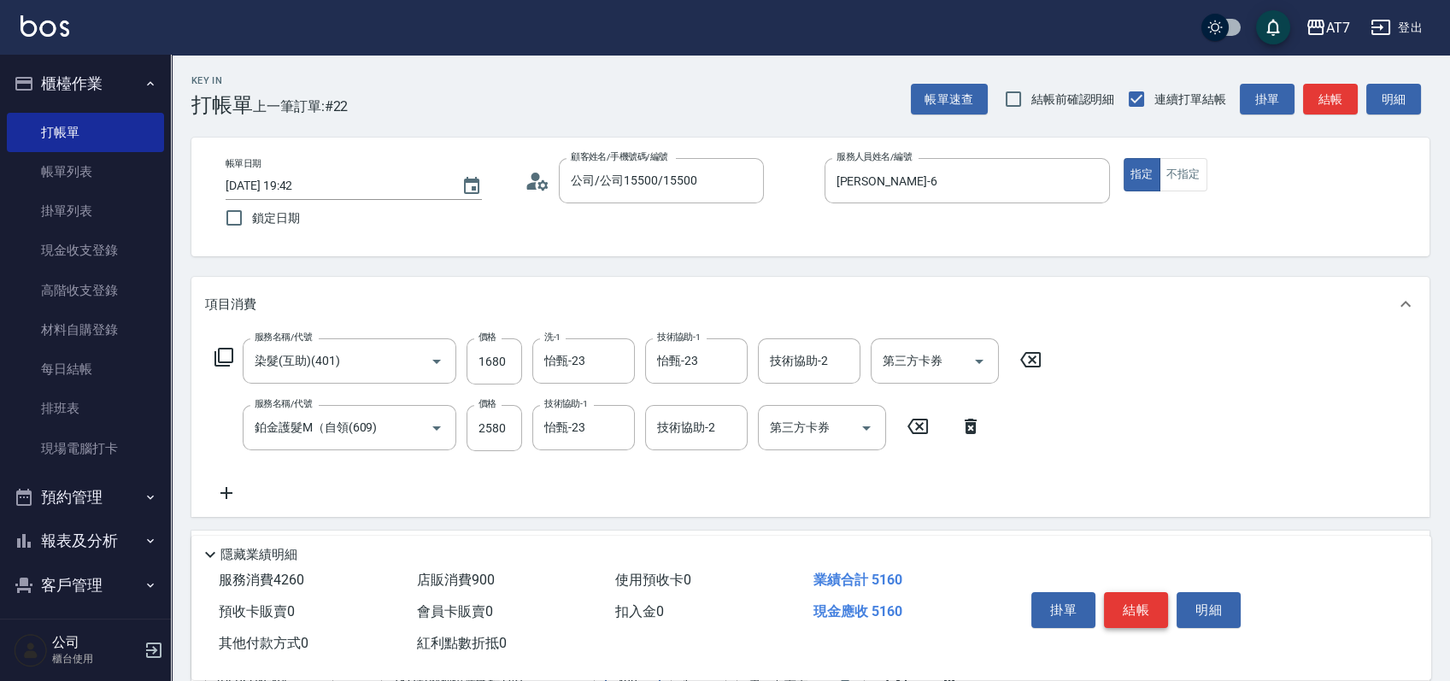
type input "400"
click at [1122, 600] on button "結帳" at bounding box center [1136, 610] width 64 height 36
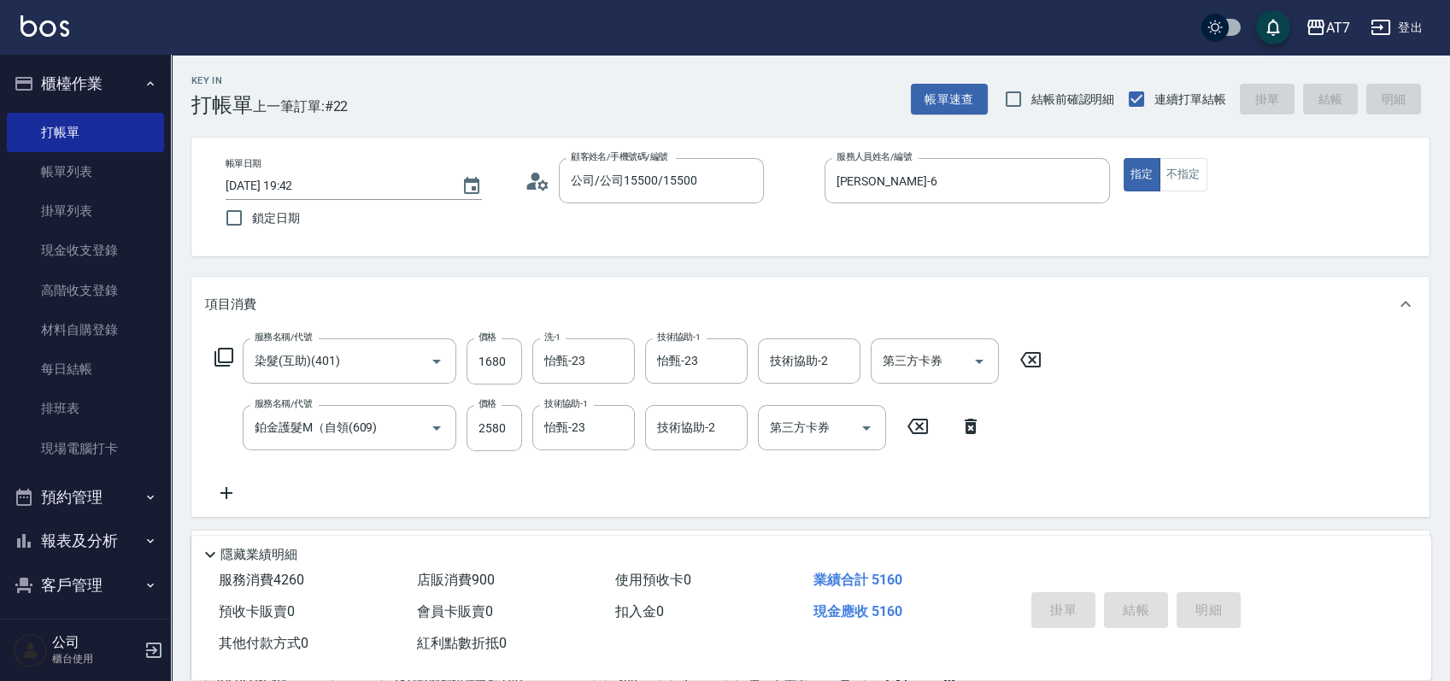
type input "2025/10/05 19:43"
type input "0"
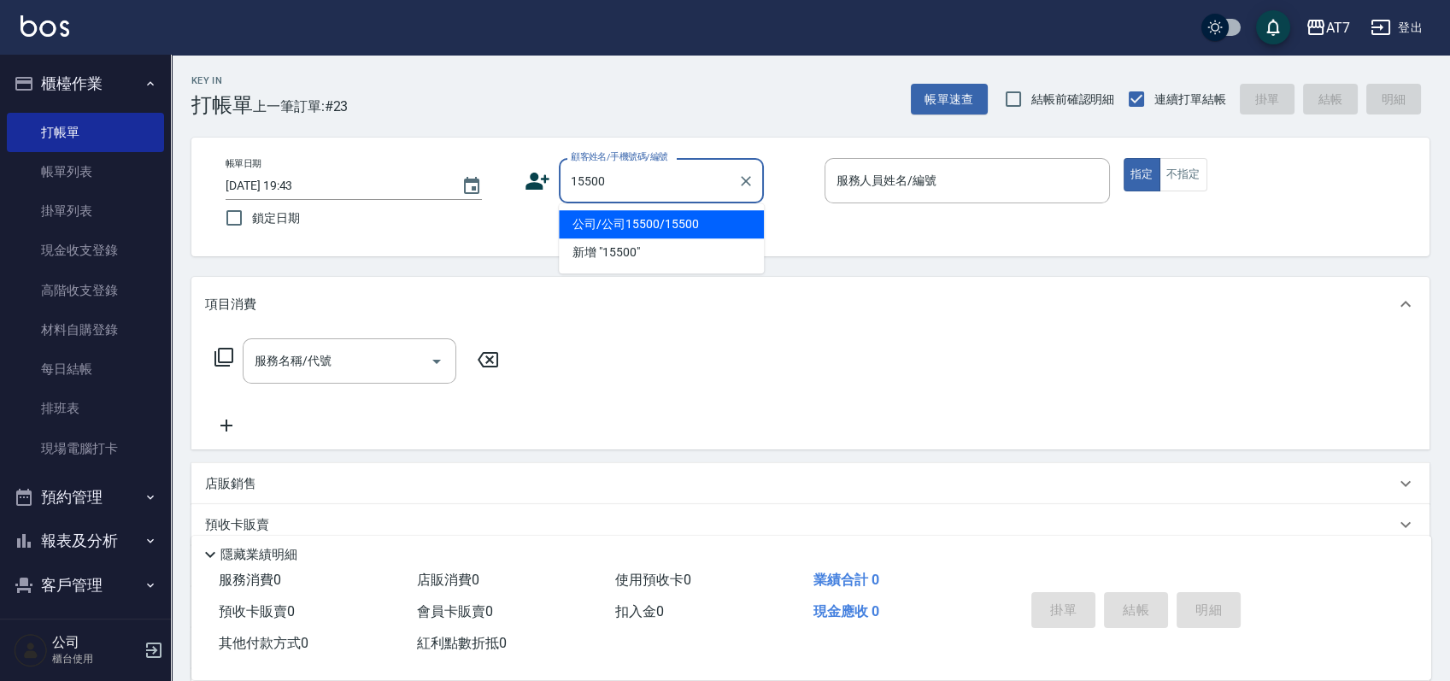
type input "公司/公司15500/15500"
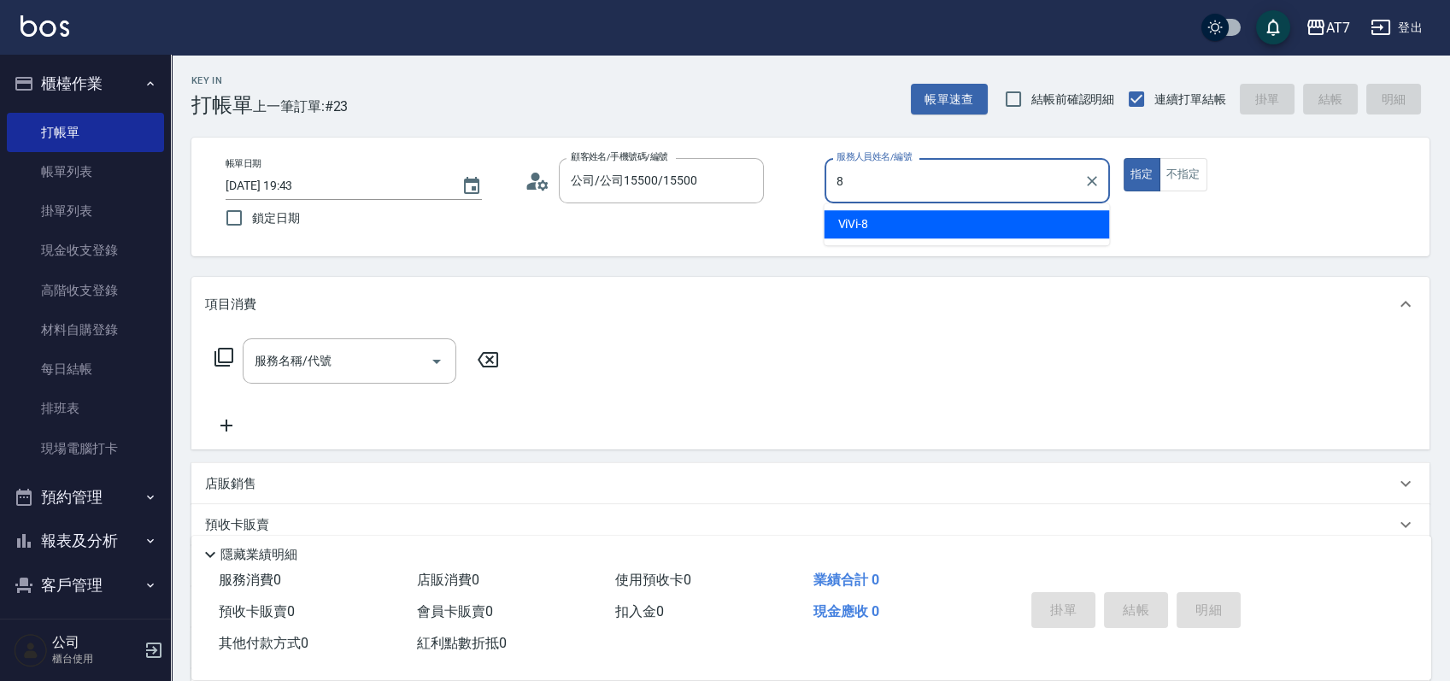
type input "ViVi-8"
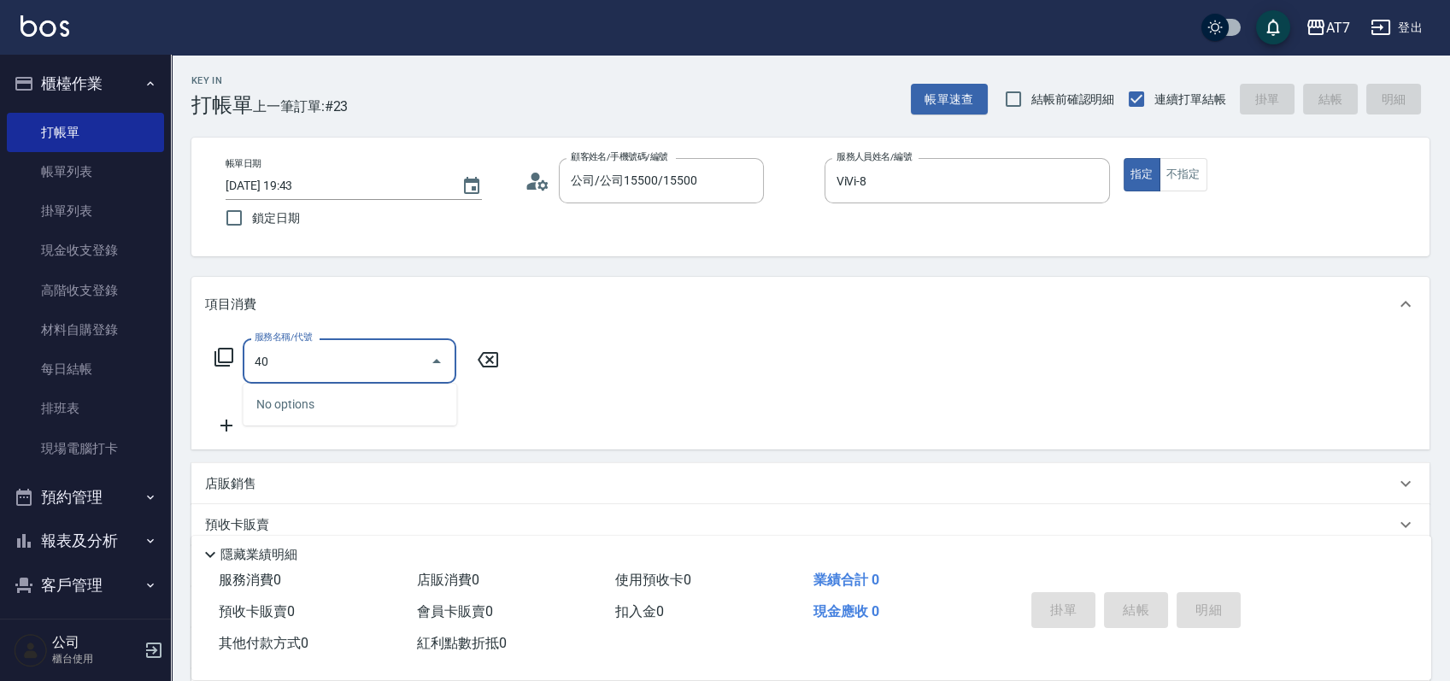
type input "401"
type input "150"
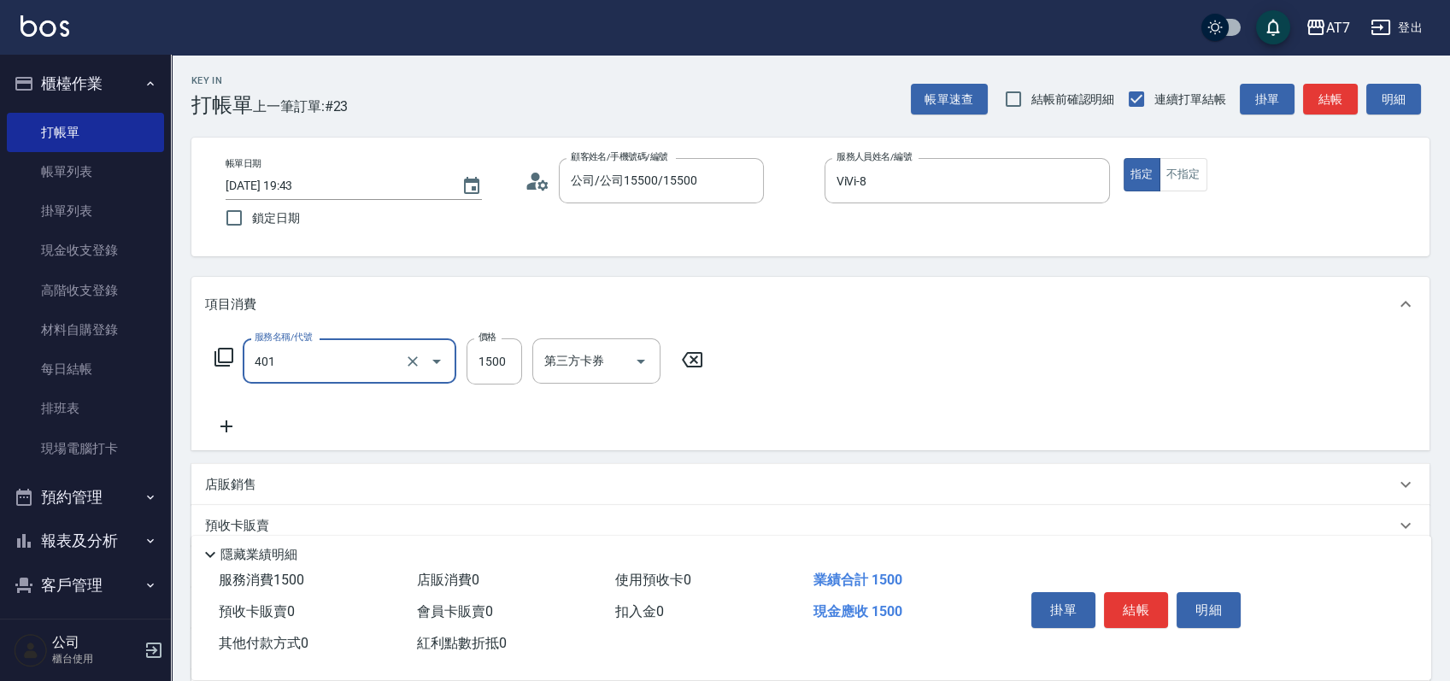
type input "染髮(互助)(401)"
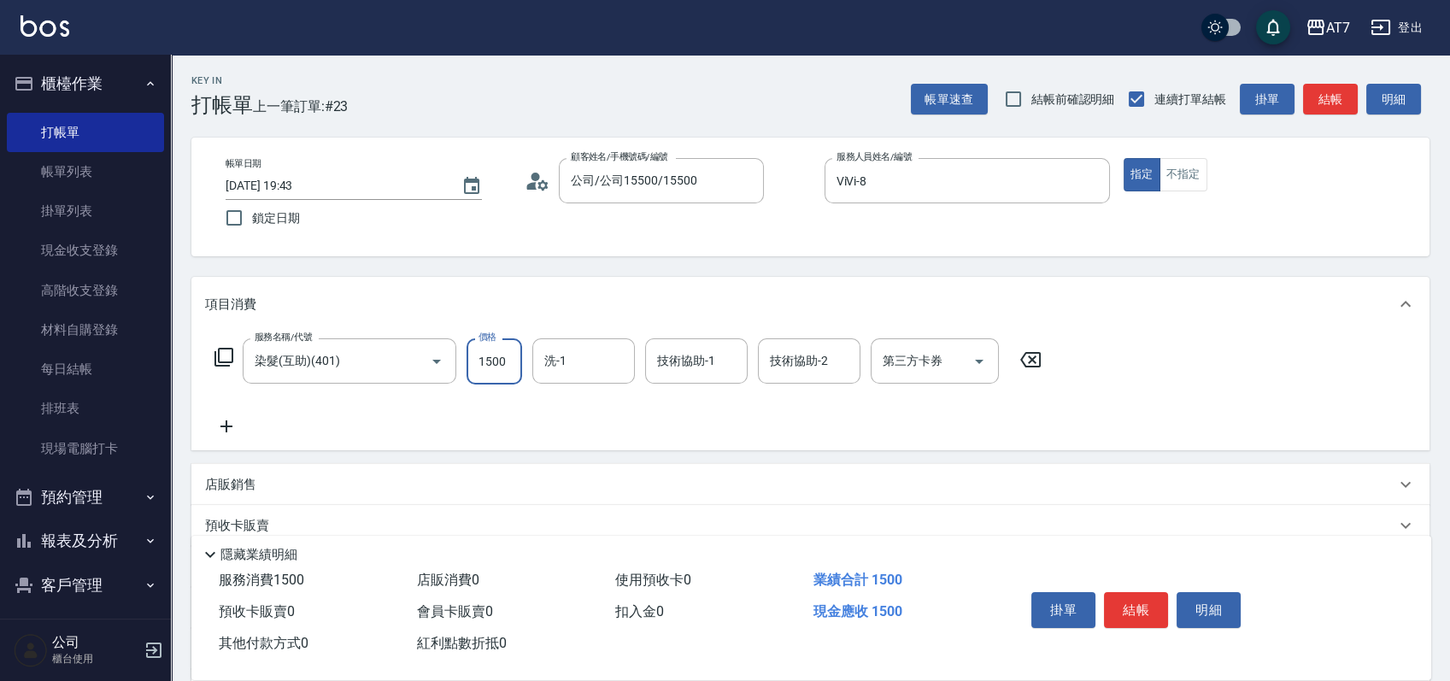
type input "1"
type input "0"
type input "159"
type input "10"
type input "1599"
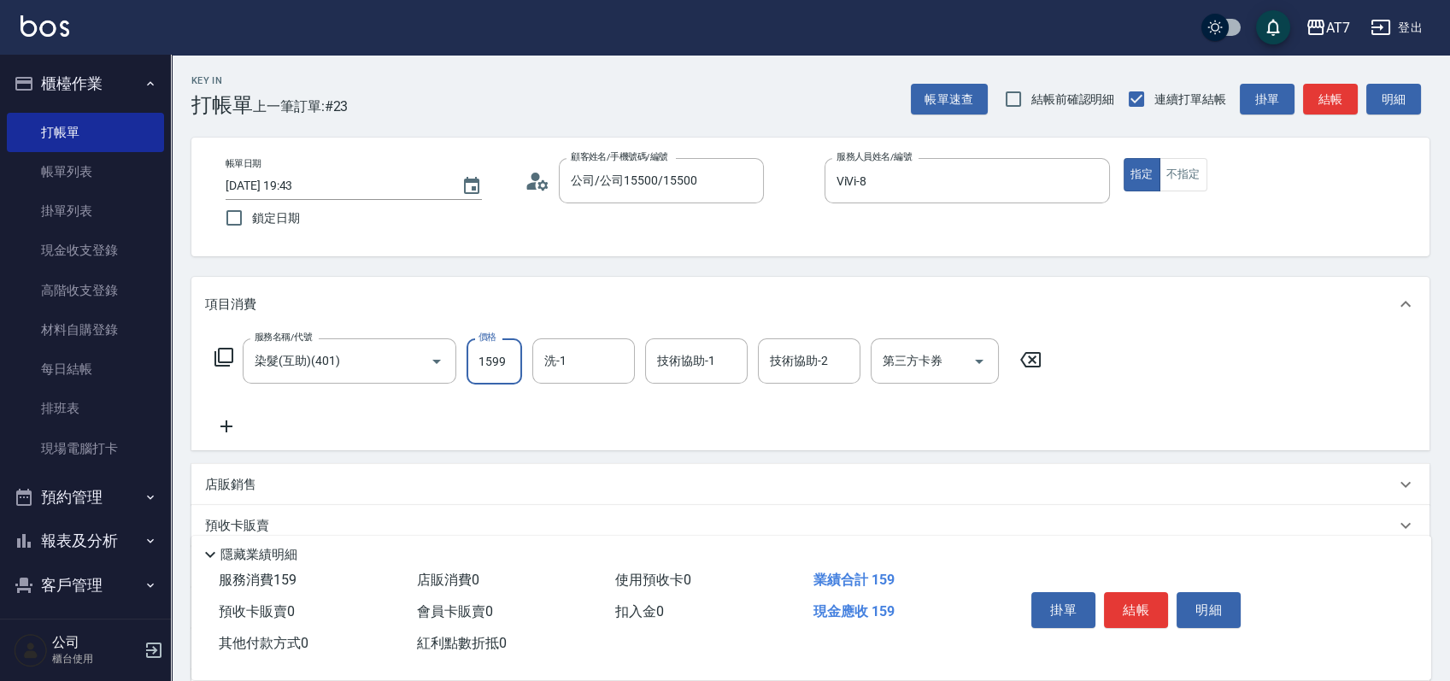
type input "150"
type input "1599"
type input "小慈-32"
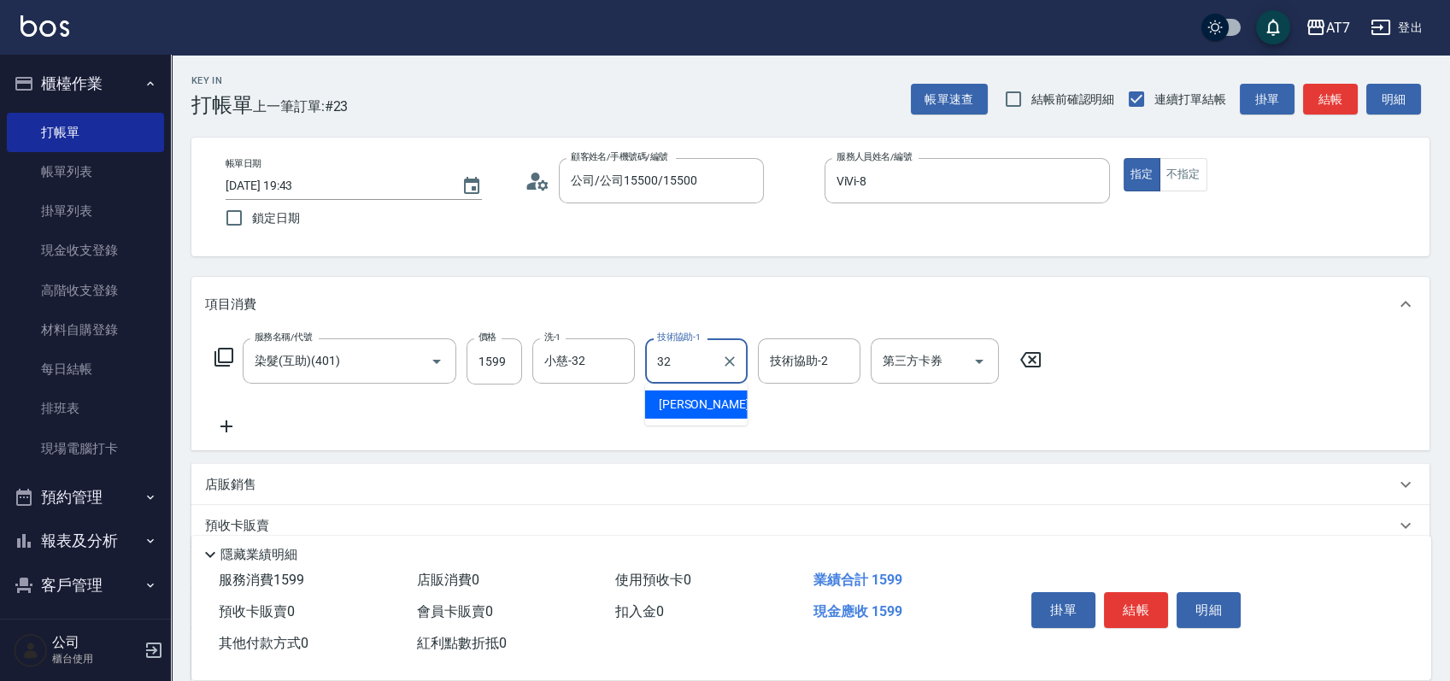
type input "小慈-32"
click at [505, 367] on input "1599" at bounding box center [495, 361] width 56 height 46
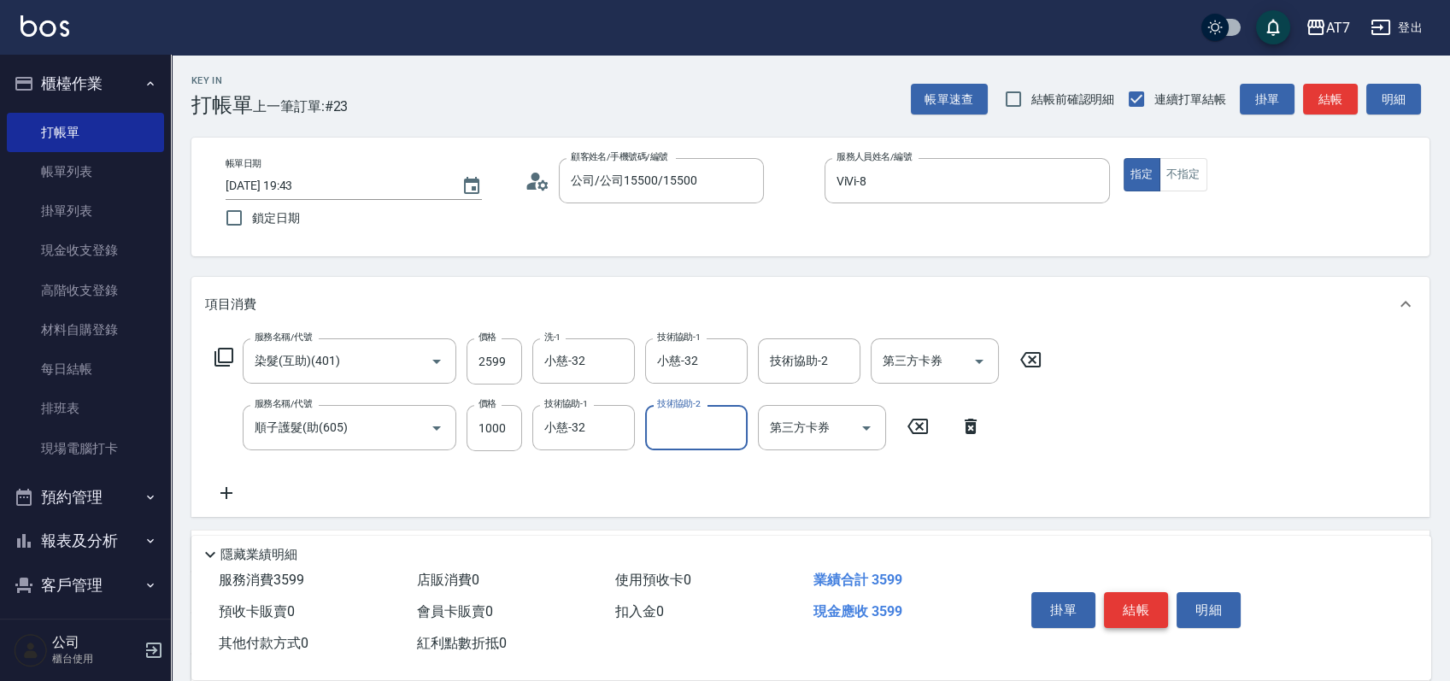
click at [1138, 608] on button "結帳" at bounding box center [1136, 610] width 64 height 36
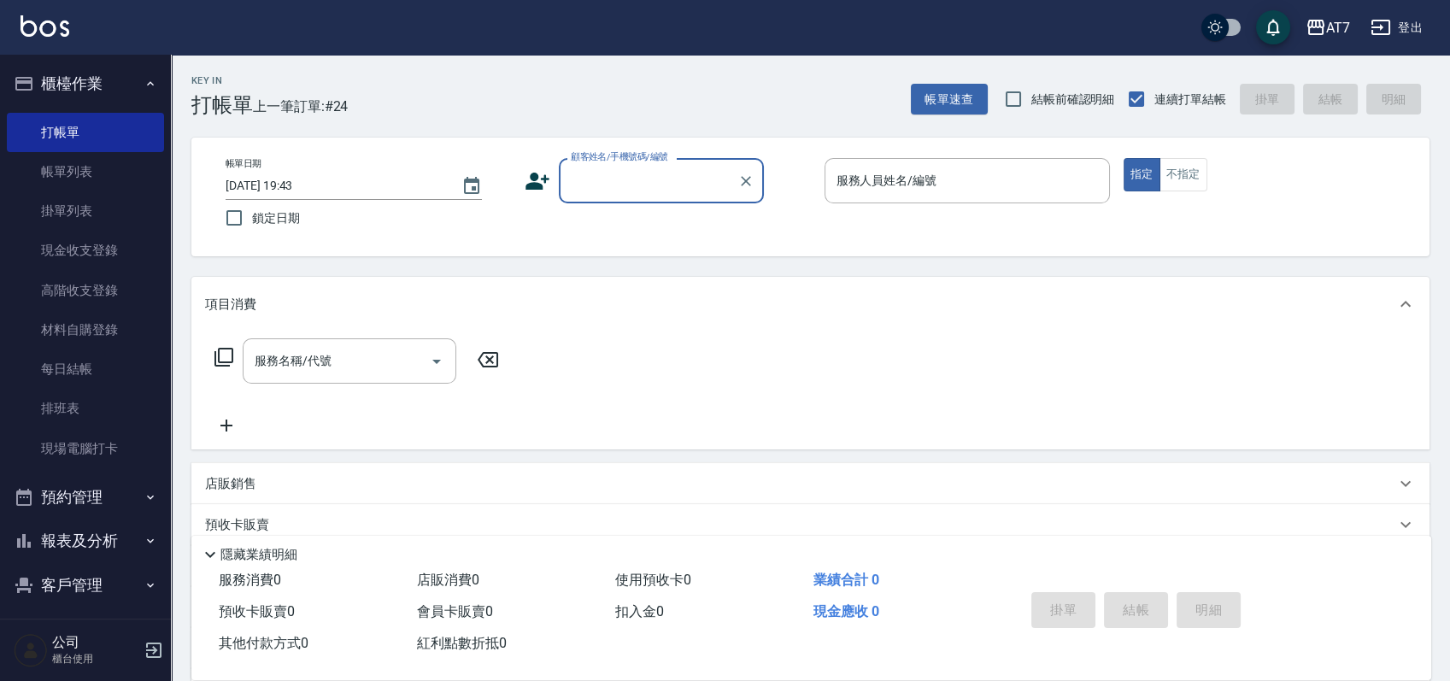
click at [670, 195] on input "顧客姓名/手機號碼/編號" at bounding box center [649, 181] width 164 height 30
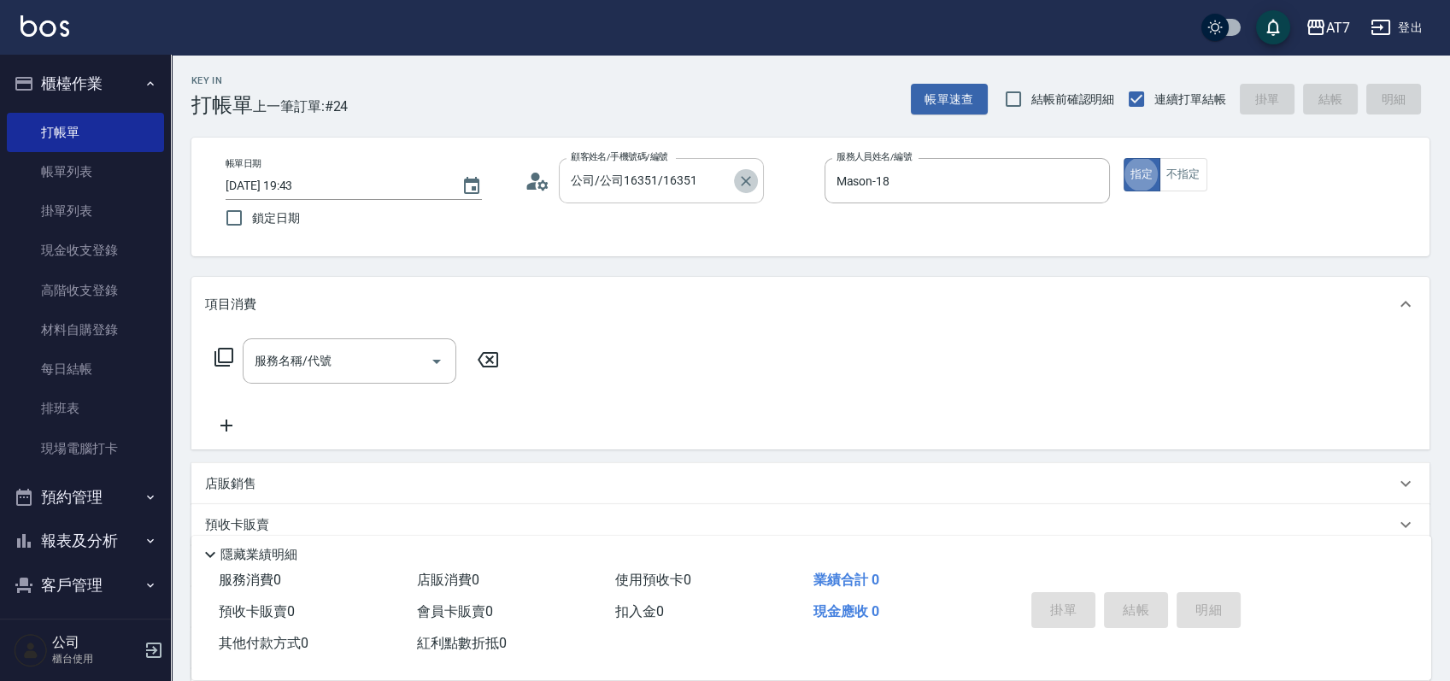
click at [743, 175] on icon "Clear" at bounding box center [745, 181] width 17 height 17
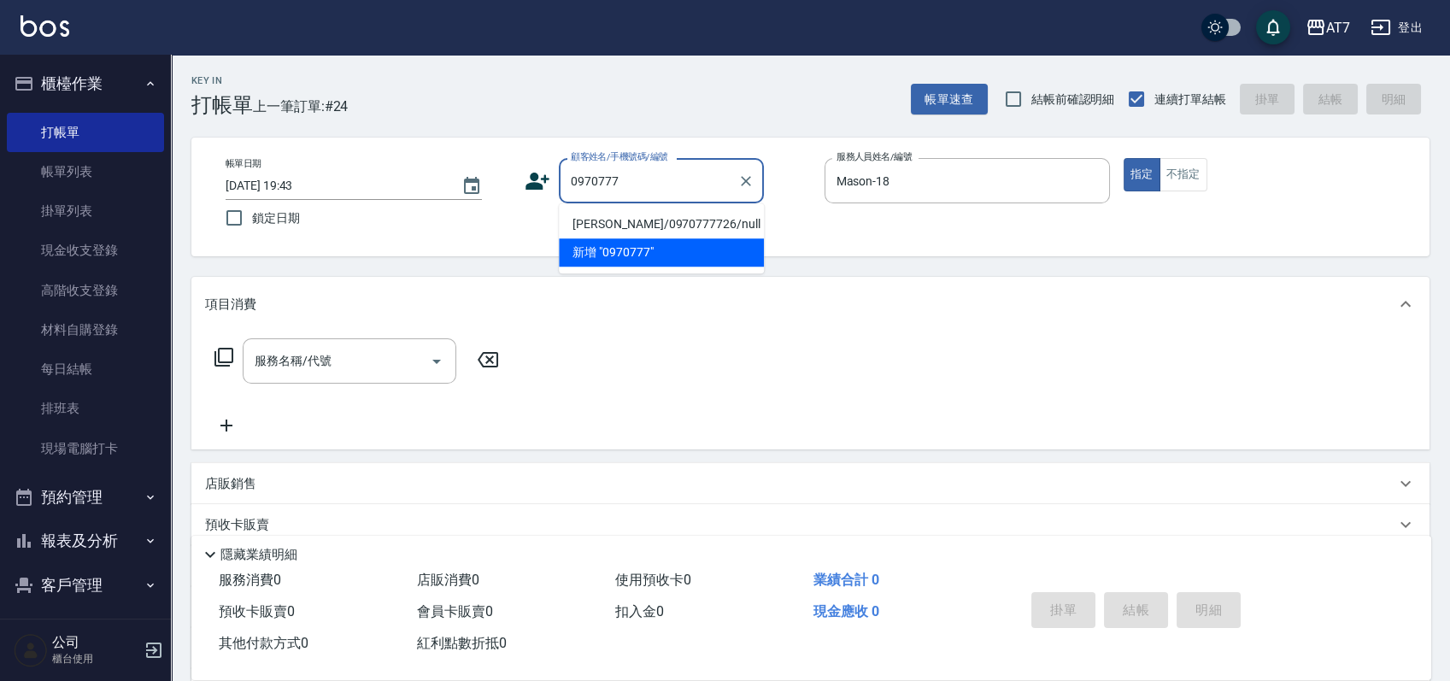
click at [649, 224] on li "李羽晴/0970777726/null" at bounding box center [661, 224] width 205 height 28
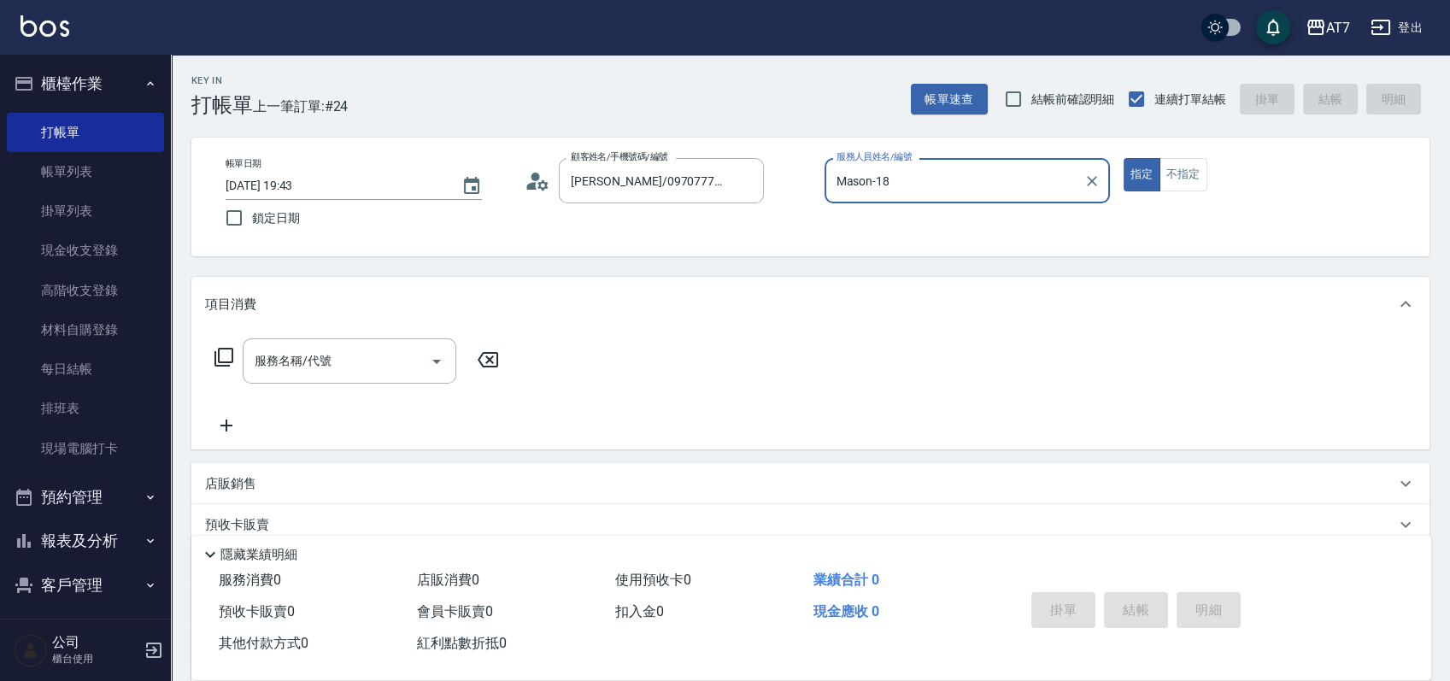
click at [1124, 158] on button "指定" at bounding box center [1142, 174] width 37 height 33
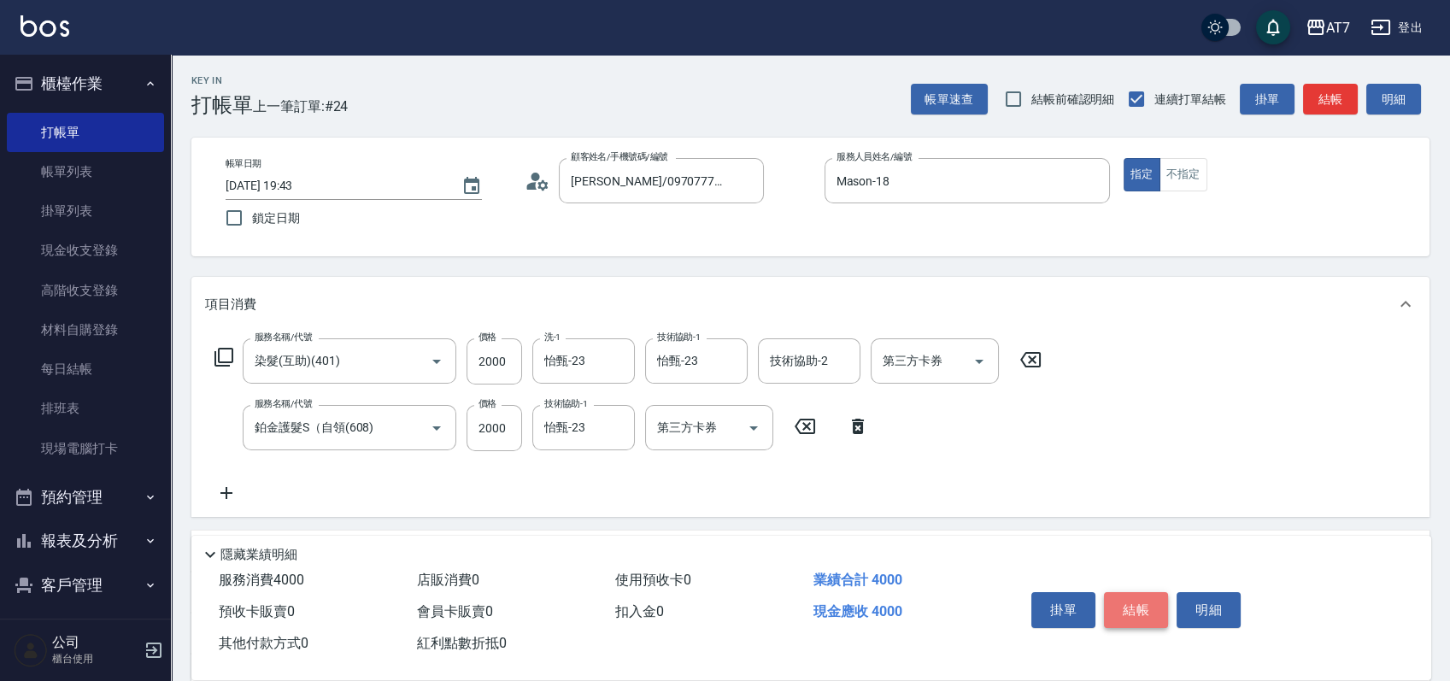
click at [1134, 598] on button "結帳" at bounding box center [1136, 610] width 64 height 36
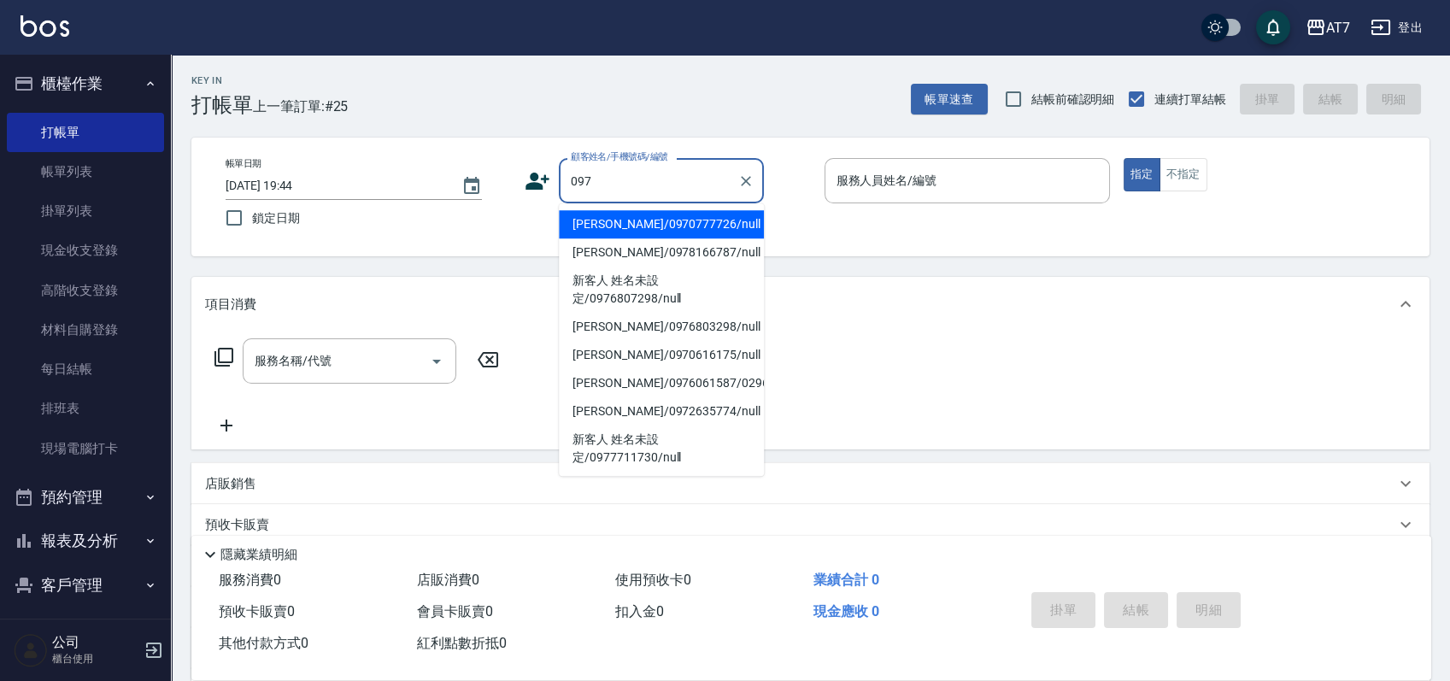
click at [692, 226] on li "李羽晴/0970777726/null" at bounding box center [661, 224] width 205 height 28
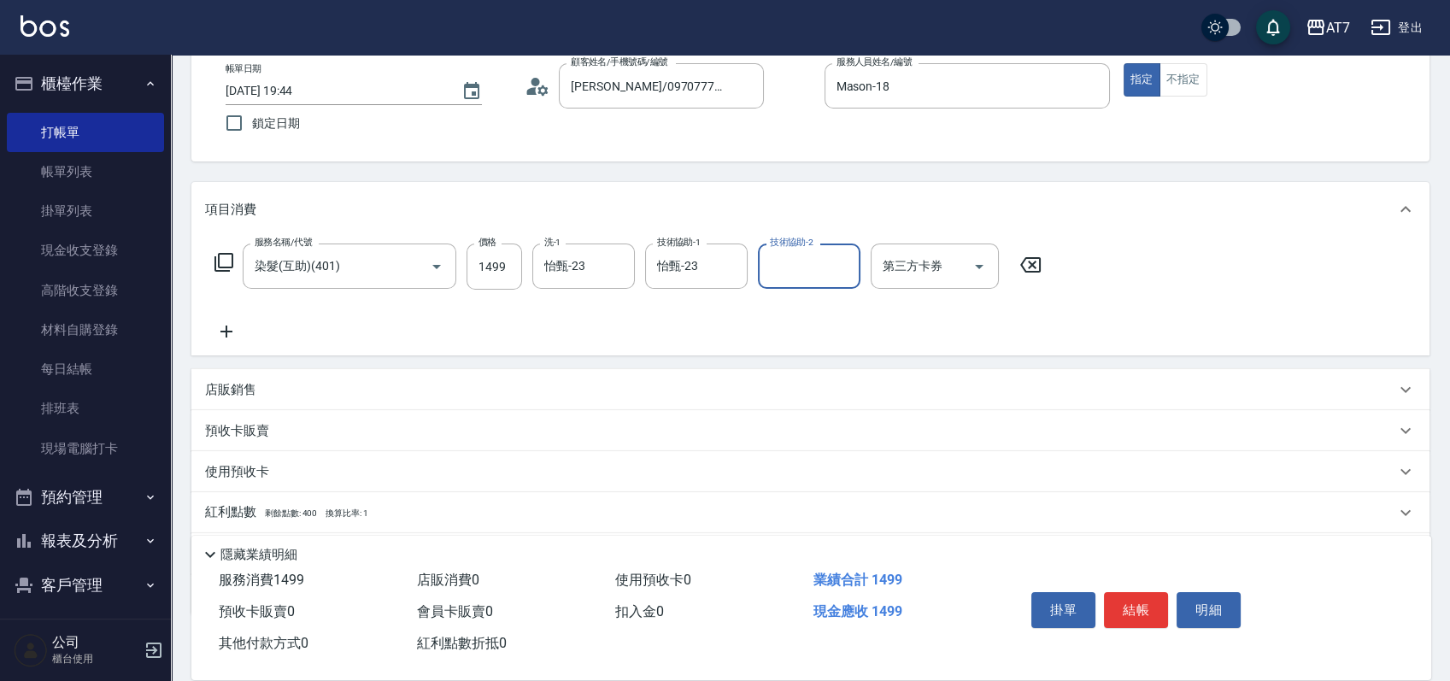
scroll to position [191, 0]
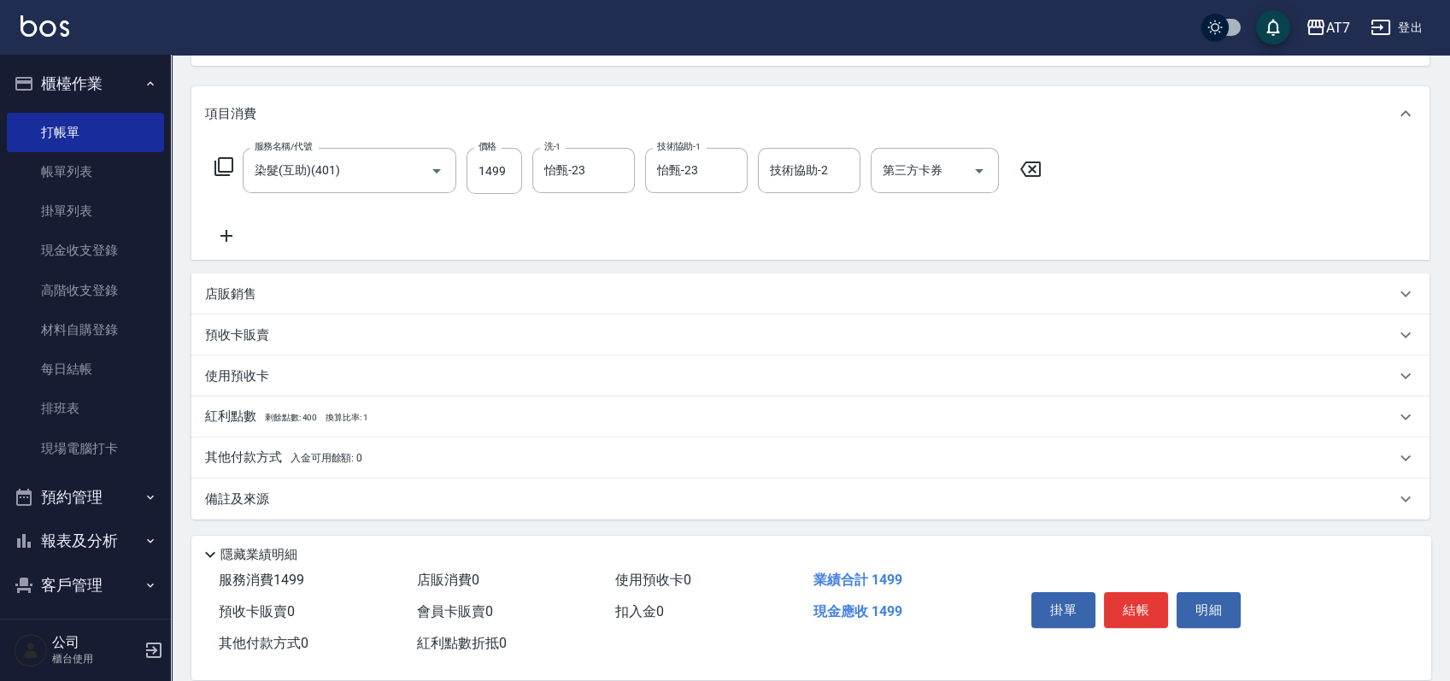
click at [485, 446] on div "其他付款方式 入金可用餘額: 0" at bounding box center [810, 458] width 1238 height 41
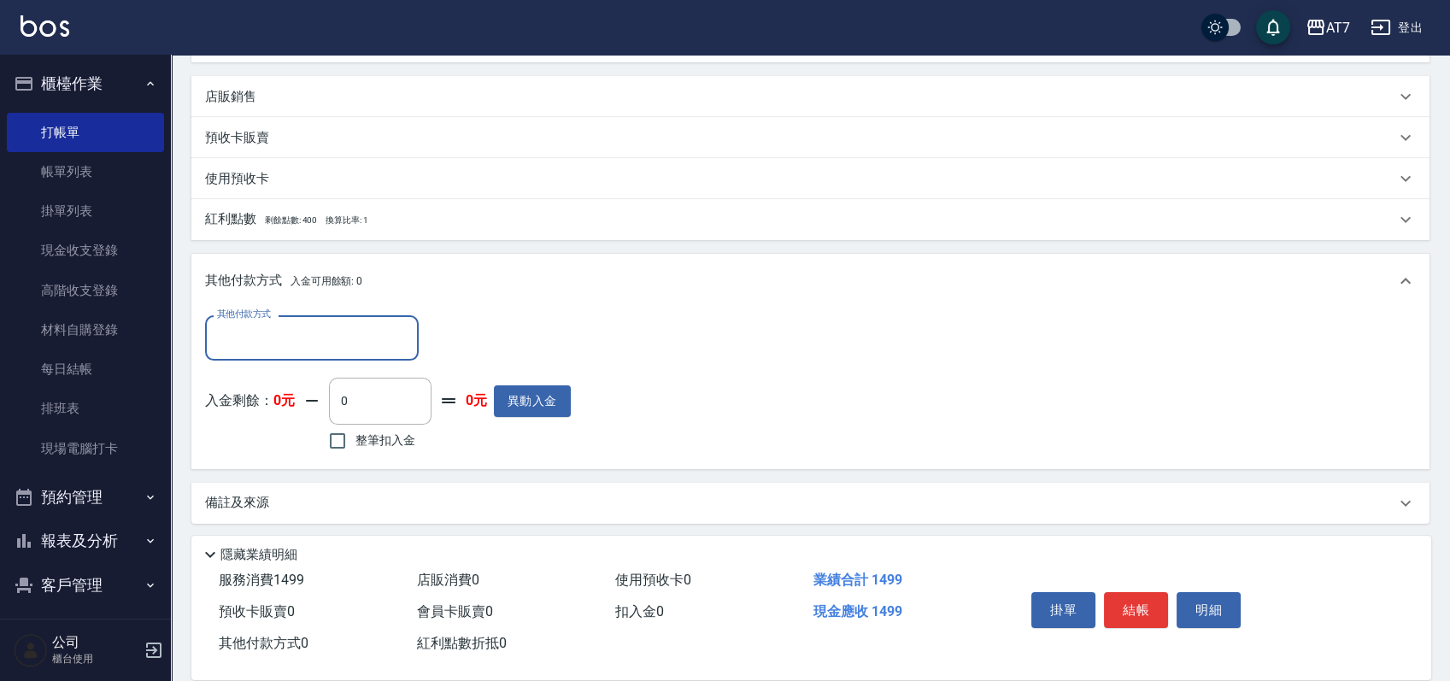
scroll to position [391, 0]
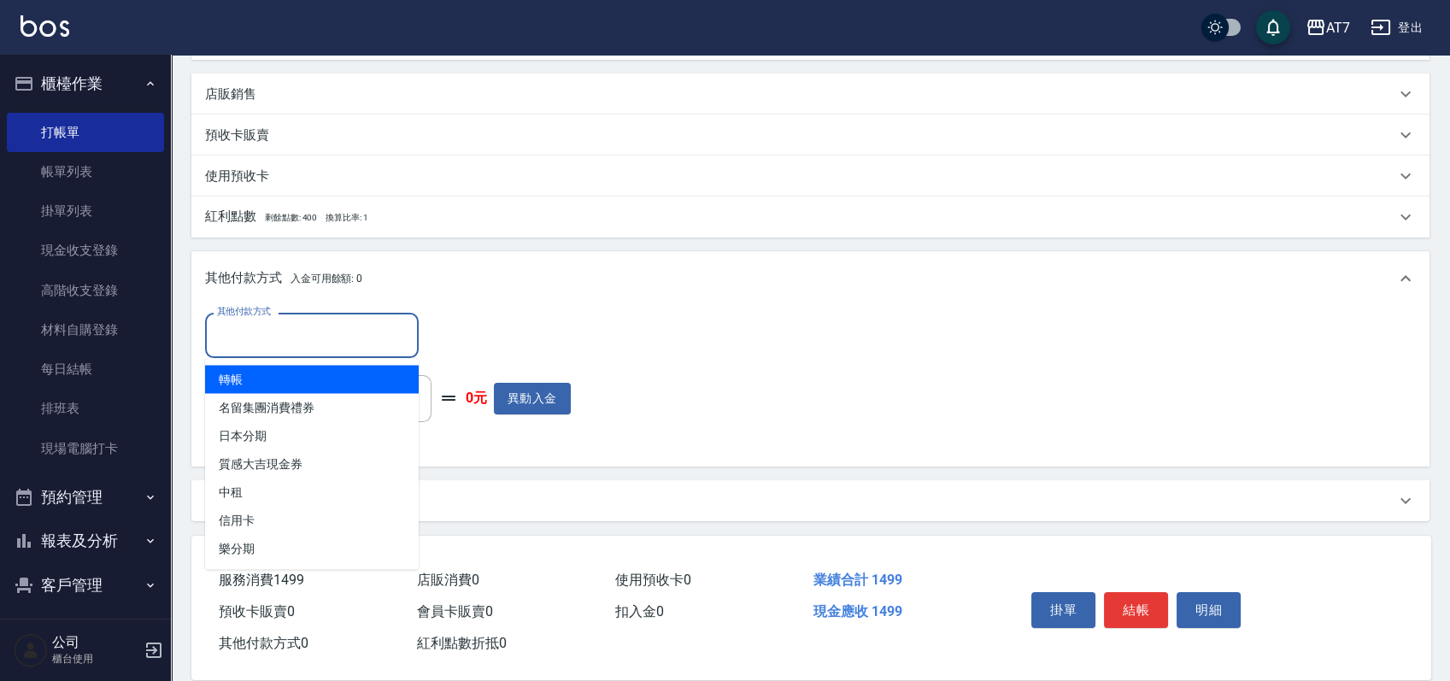
click at [277, 337] on input "其他付款方式" at bounding box center [312, 335] width 198 height 30
click at [272, 382] on span "轉帳" at bounding box center [312, 379] width 214 height 28
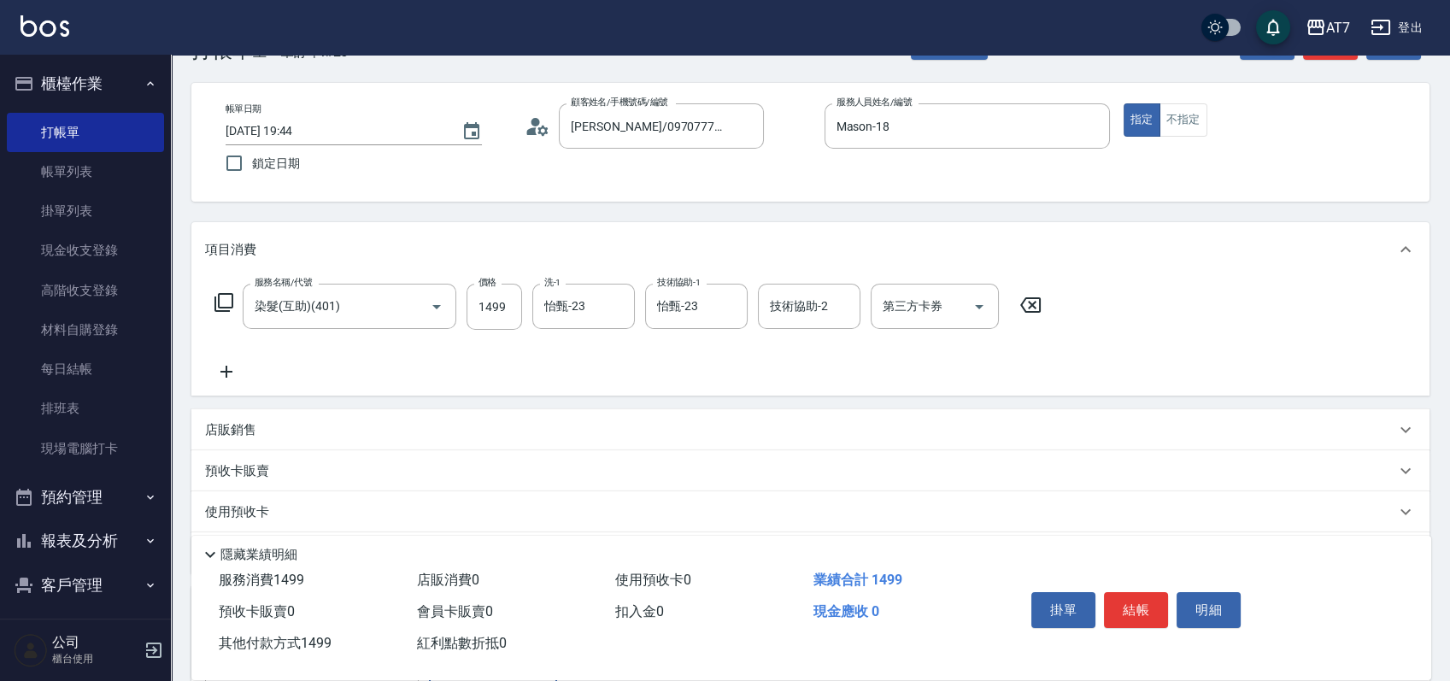
scroll to position [0, 0]
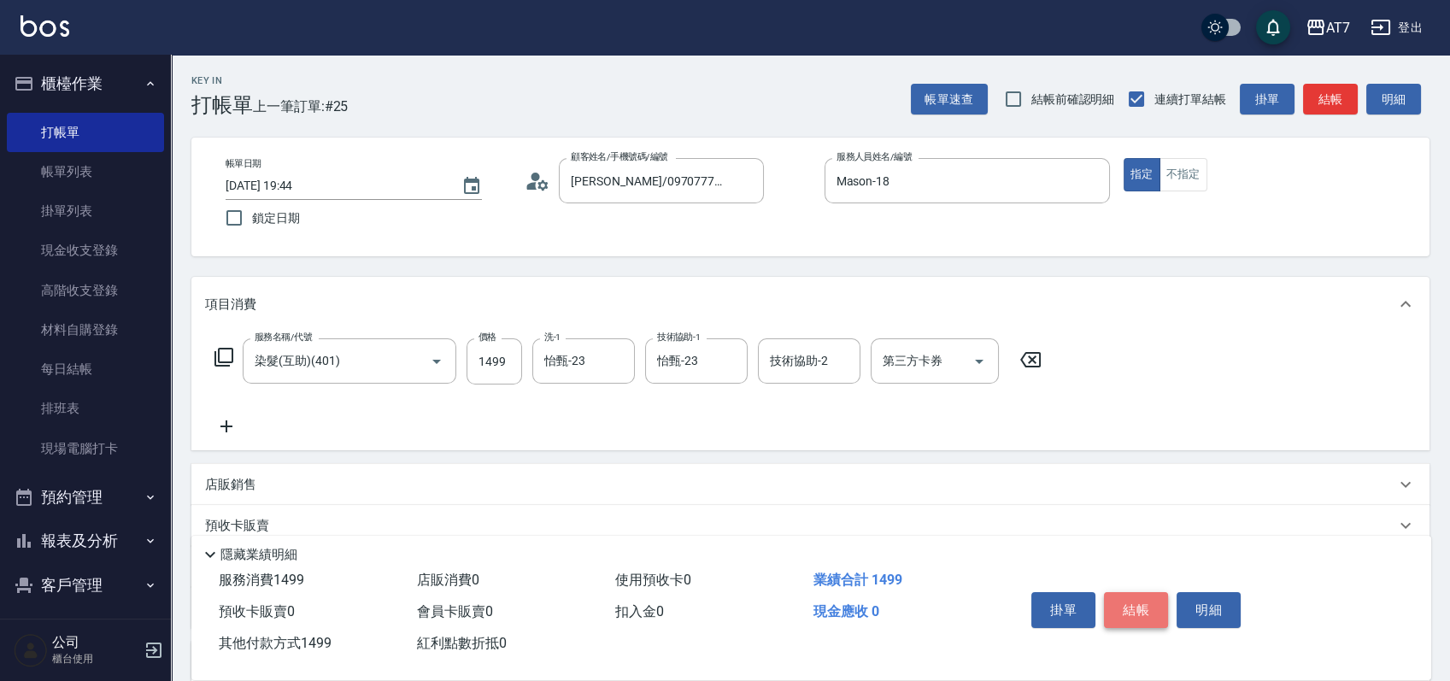
click at [1136, 603] on button "結帳" at bounding box center [1136, 610] width 64 height 36
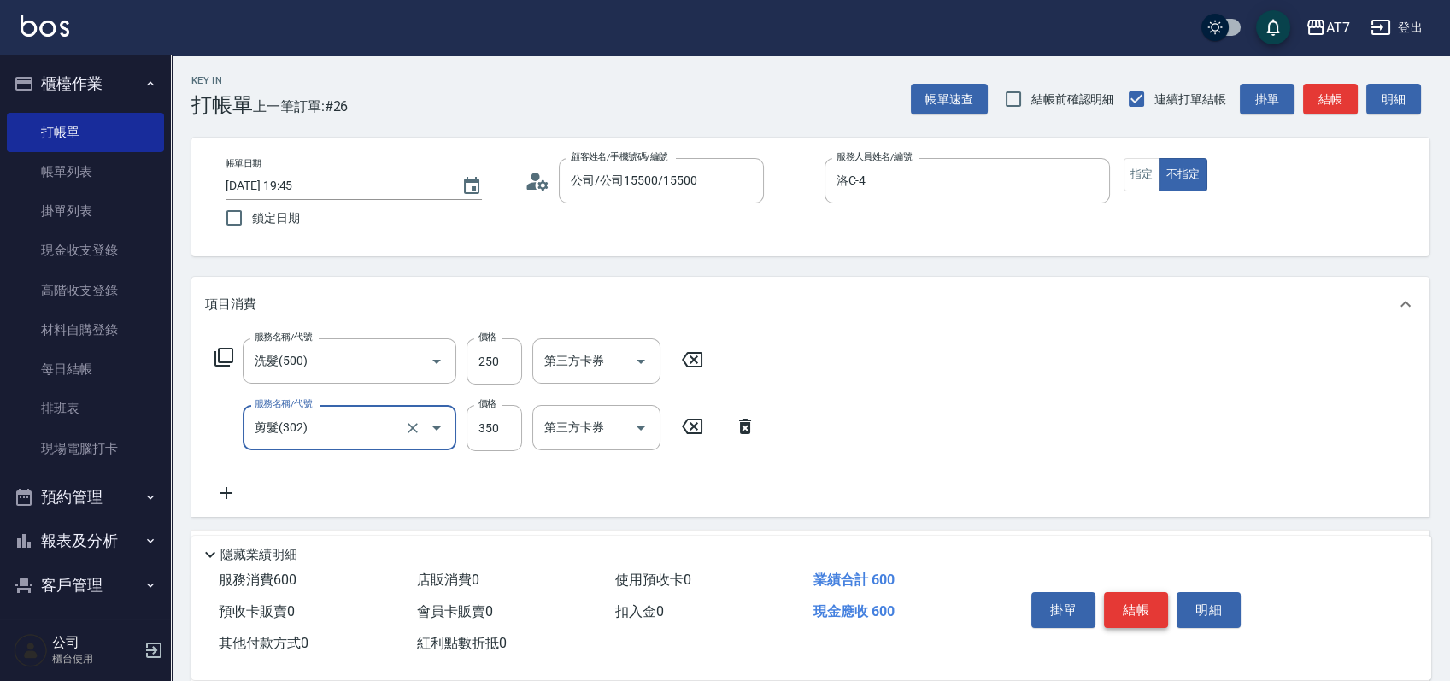
click at [1142, 597] on button "結帳" at bounding box center [1136, 610] width 64 height 36
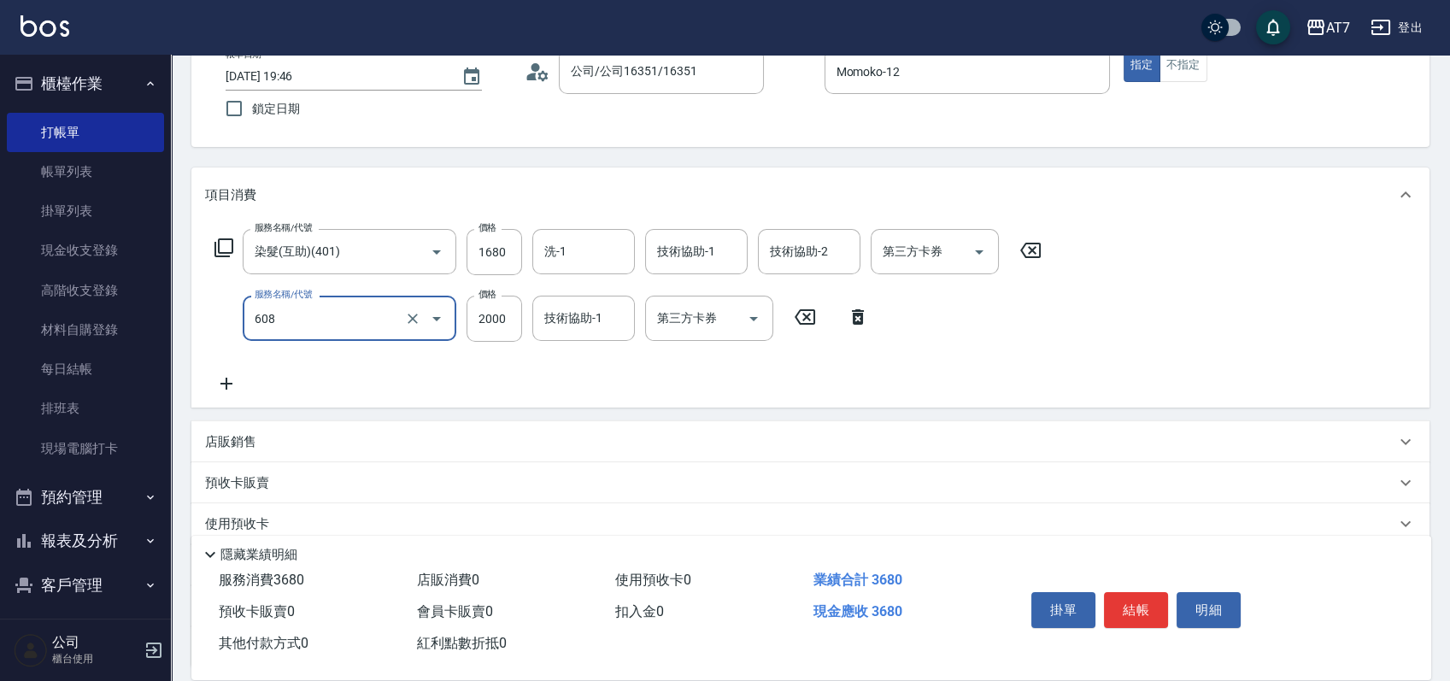
scroll to position [257, 0]
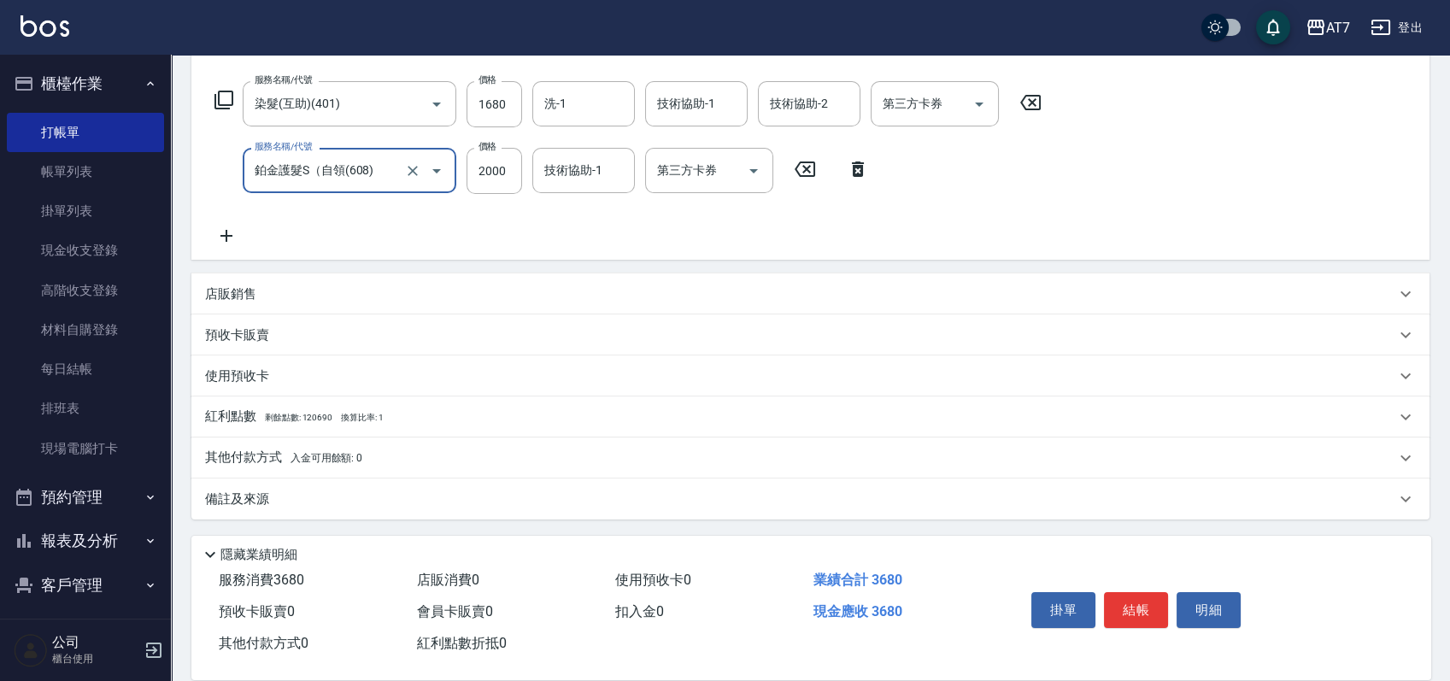
click at [431, 448] on div "其他付款方式 入金可用餘額: 0" at bounding box center [810, 458] width 1238 height 41
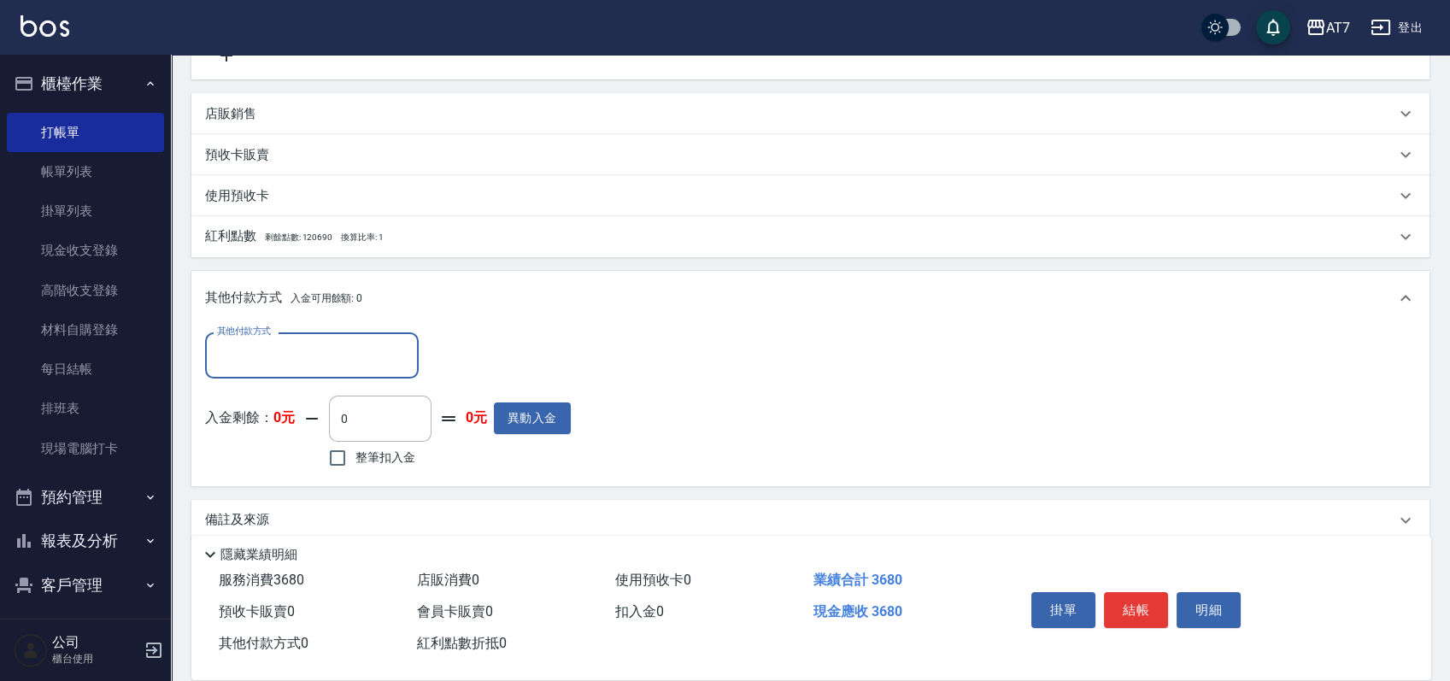
scroll to position [449, 0]
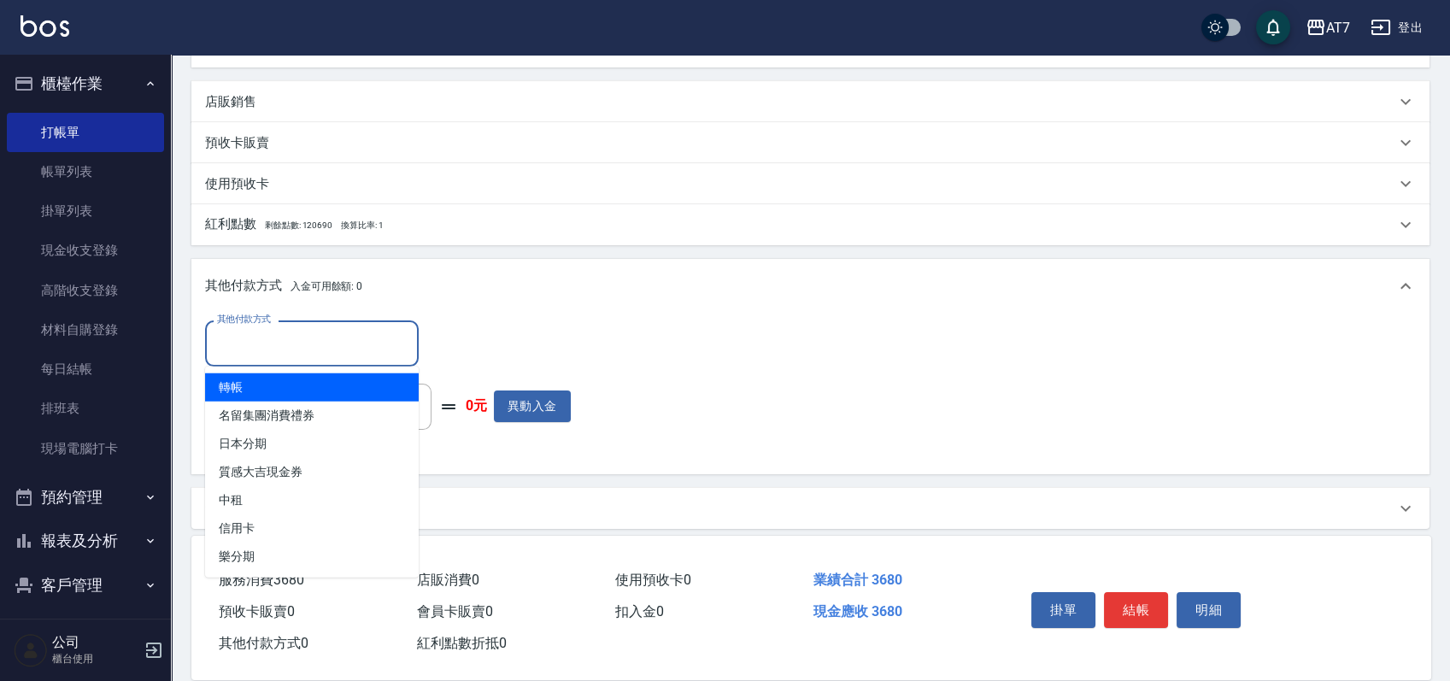
click at [329, 338] on input "其他付款方式" at bounding box center [312, 343] width 198 height 30
click at [297, 380] on span "轉帳" at bounding box center [312, 387] width 214 height 28
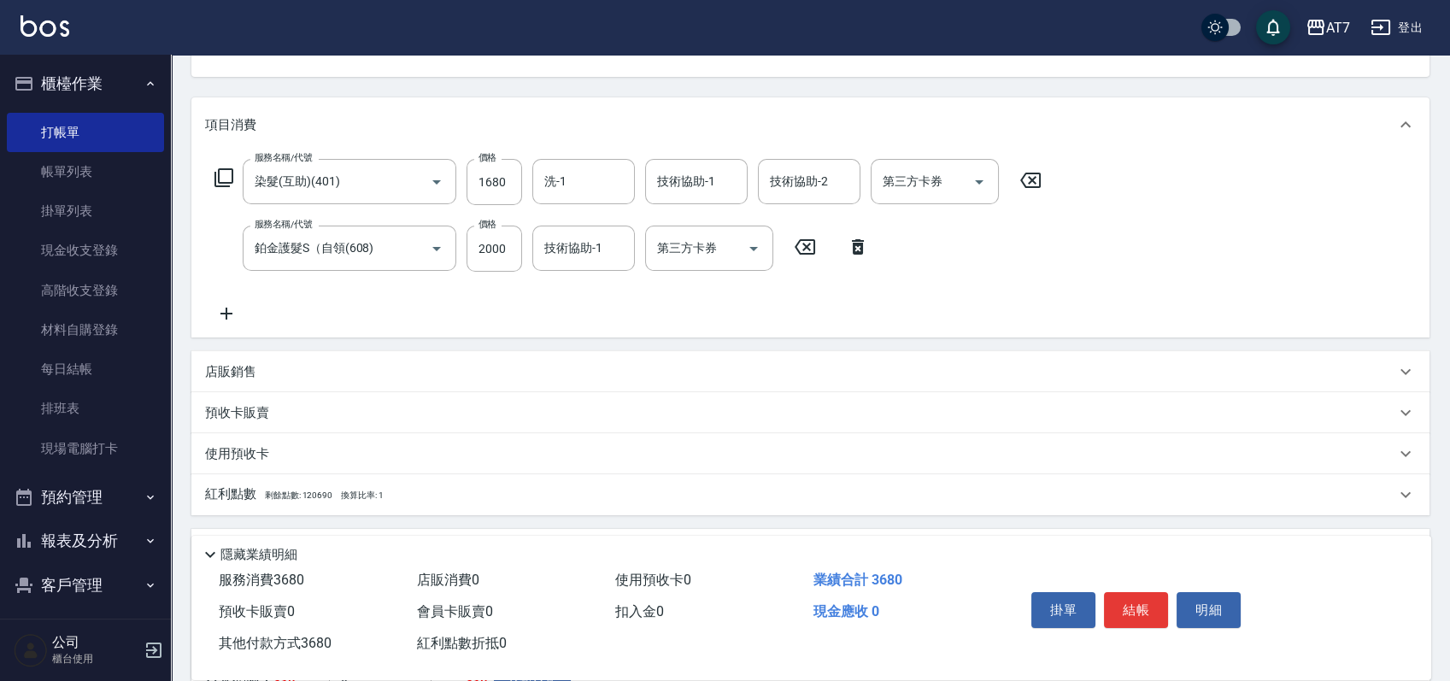
scroll to position [108, 0]
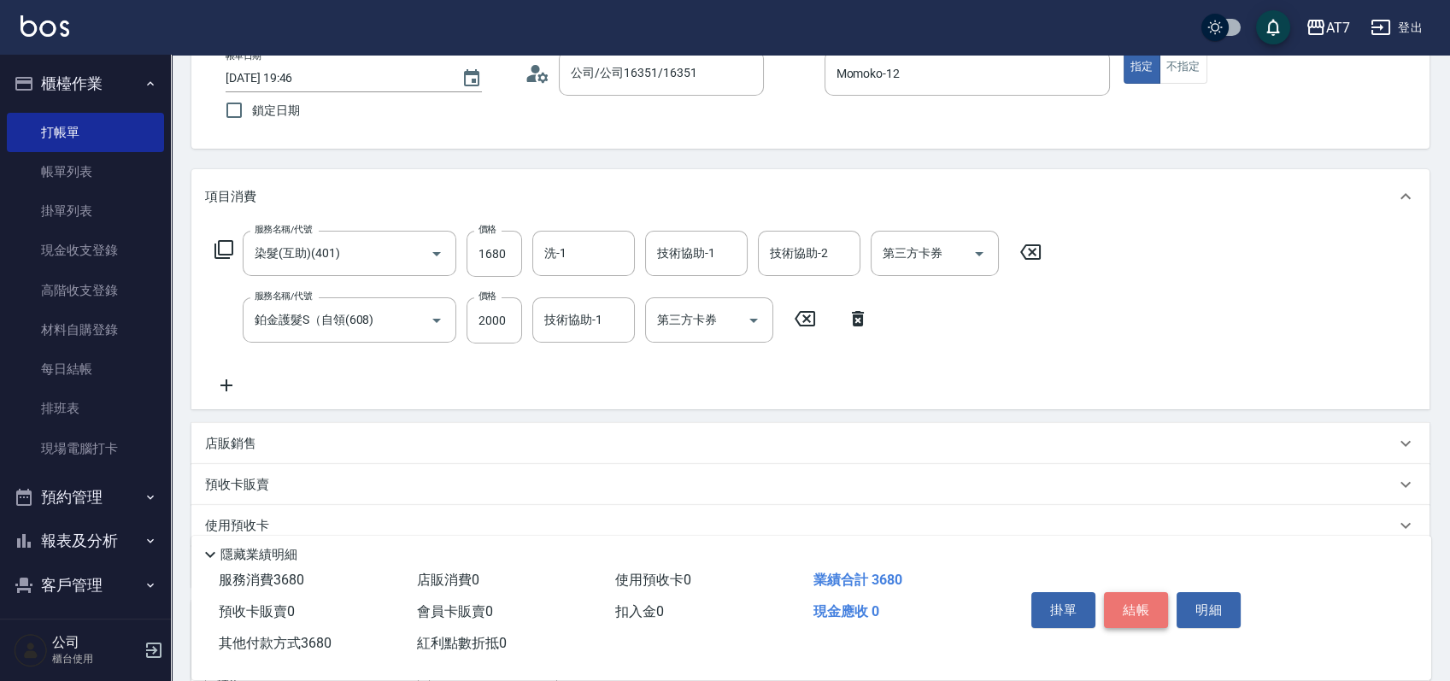
click at [1146, 598] on button "結帳" at bounding box center [1136, 610] width 64 height 36
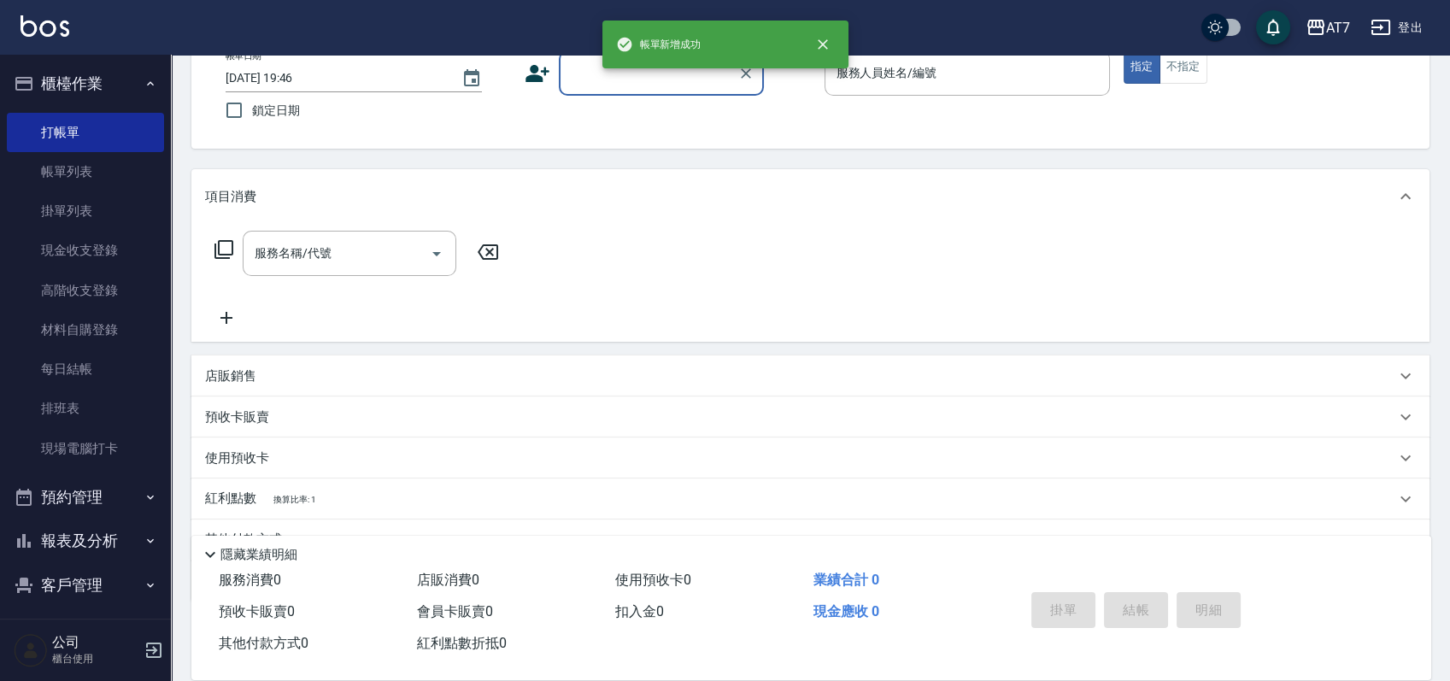
scroll to position [0, 0]
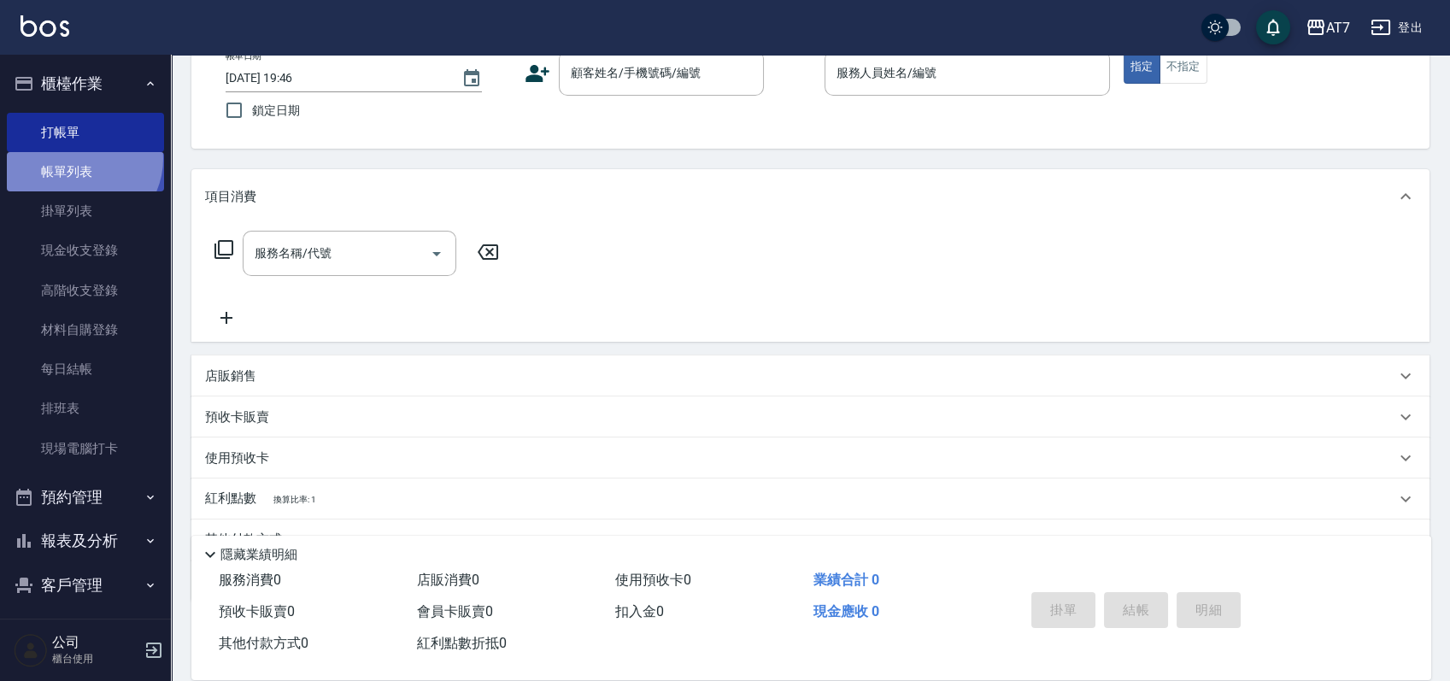
click at [81, 159] on link "帳單列表" at bounding box center [85, 171] width 157 height 39
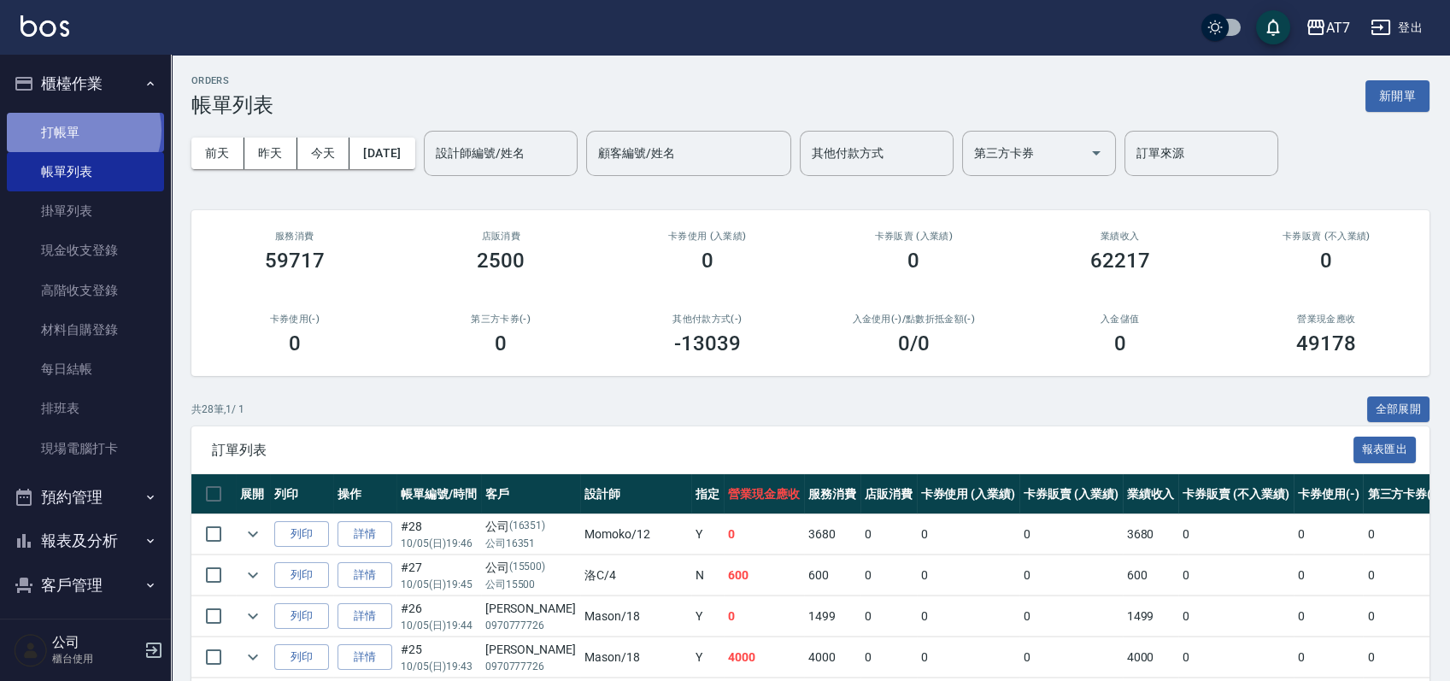
click at [82, 130] on link "打帳單" at bounding box center [85, 132] width 157 height 39
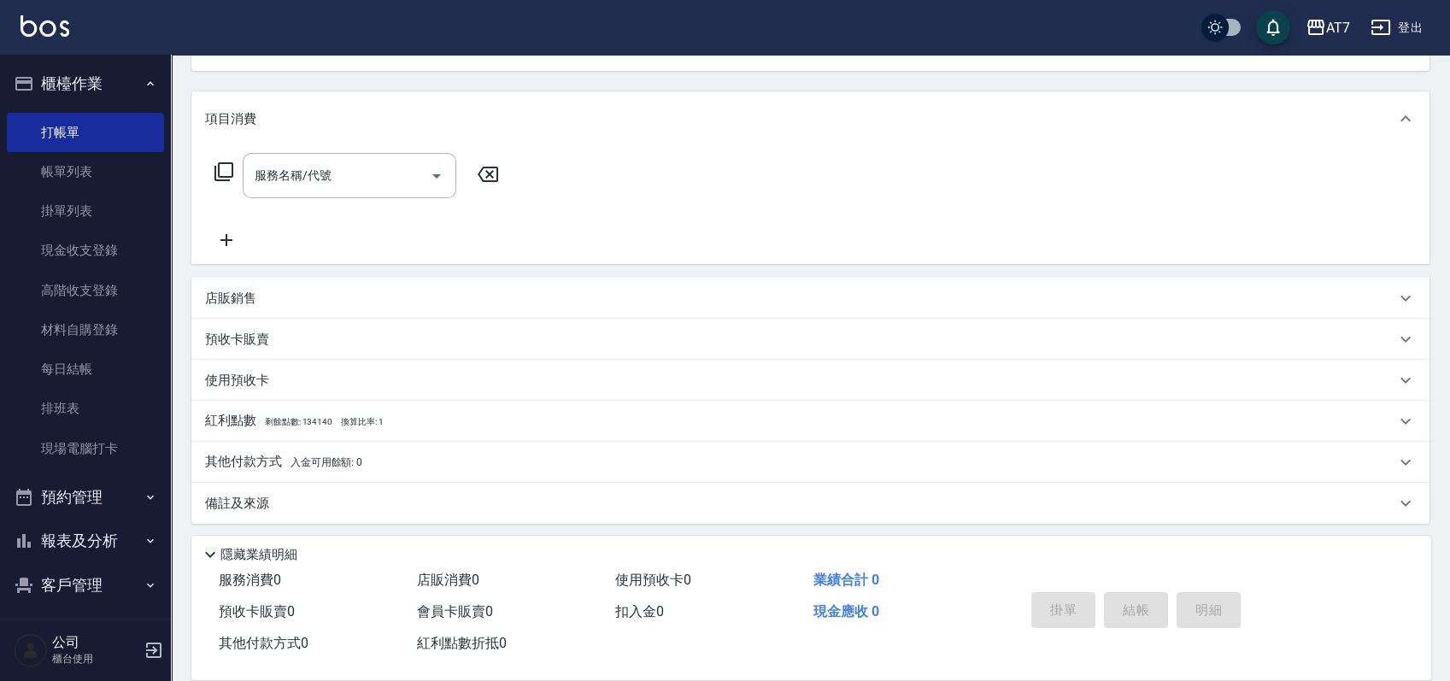
scroll to position [190, 0]
click at [684, 291] on div "店販銷售" at bounding box center [800, 294] width 1190 height 18
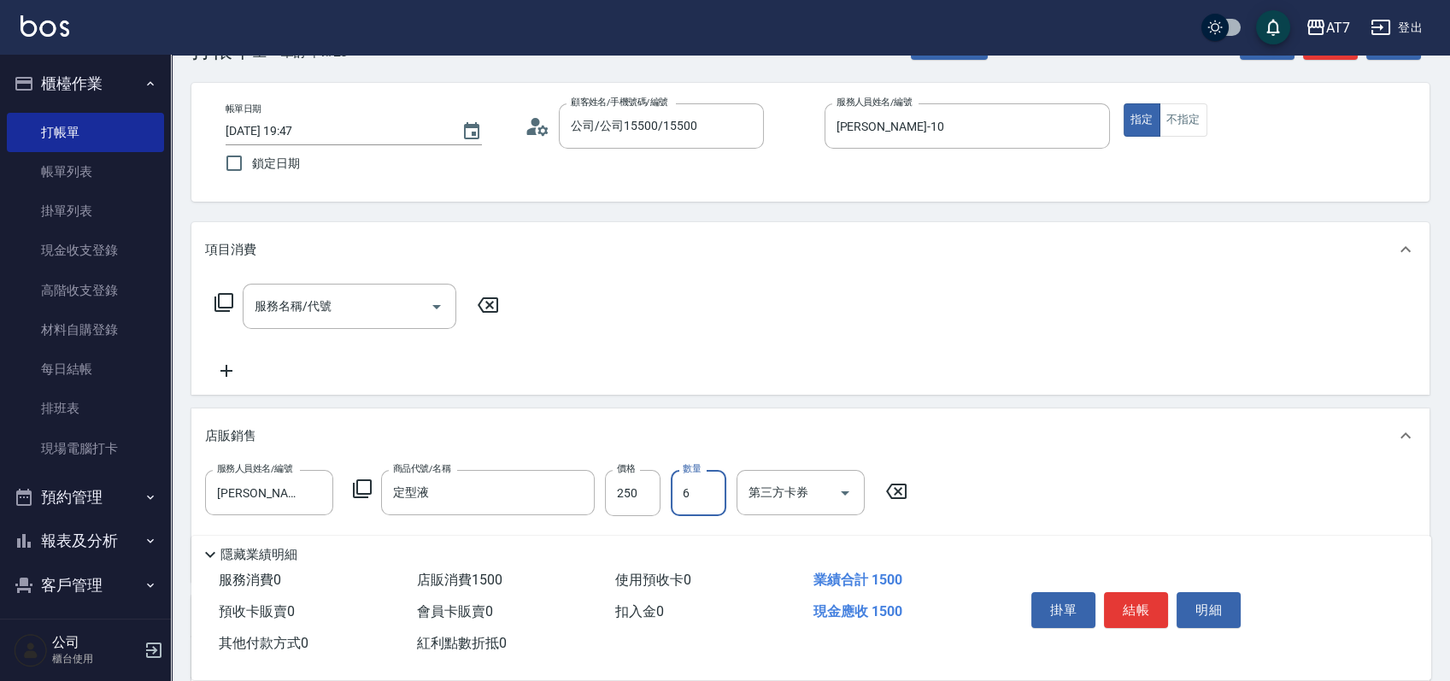
scroll to position [0, 0]
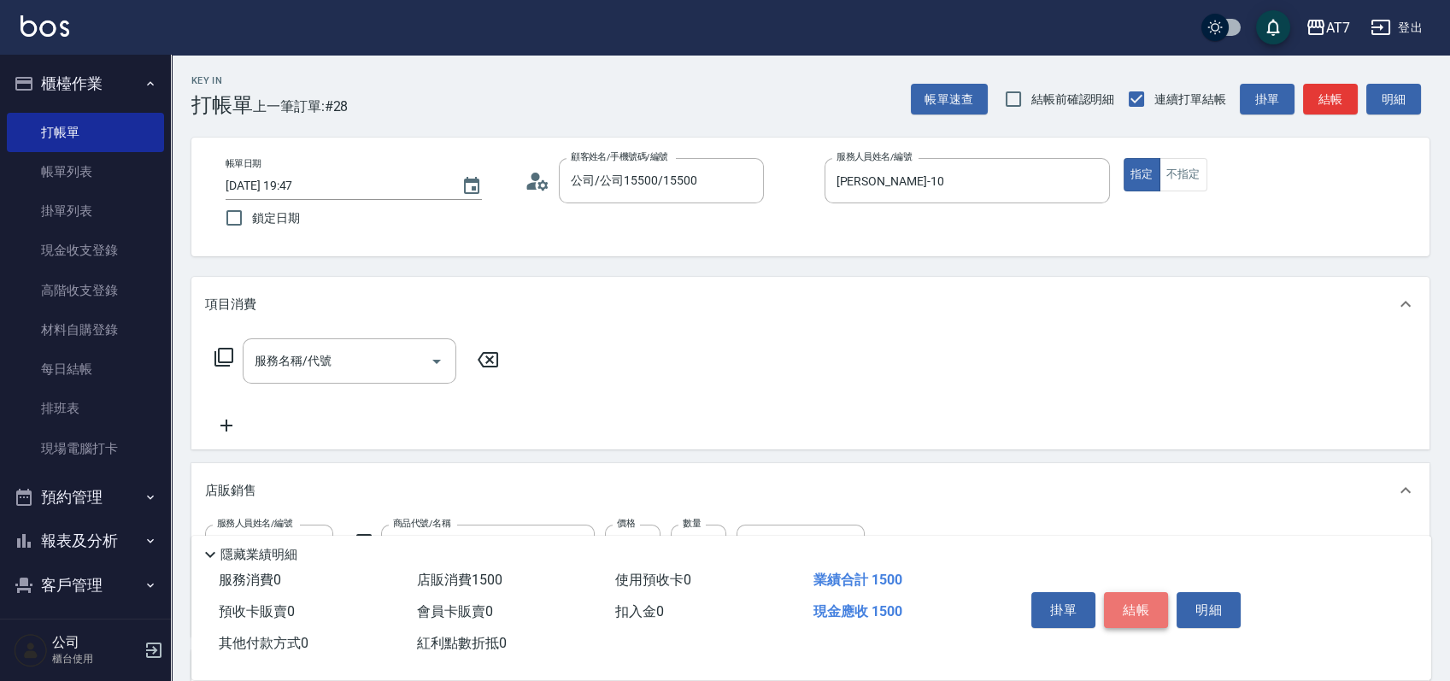
click at [1144, 595] on button "結帳" at bounding box center [1136, 610] width 64 height 36
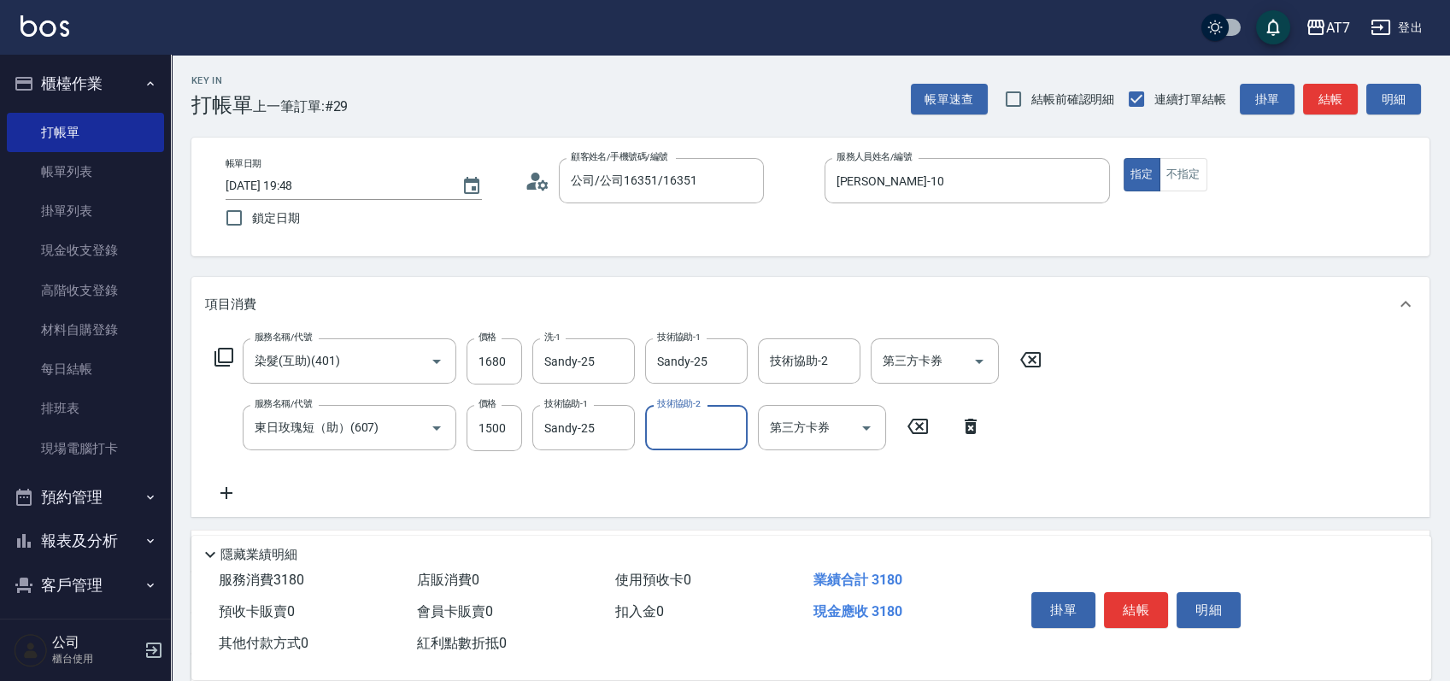
click at [219, 355] on icon at bounding box center [223, 357] width 19 height 19
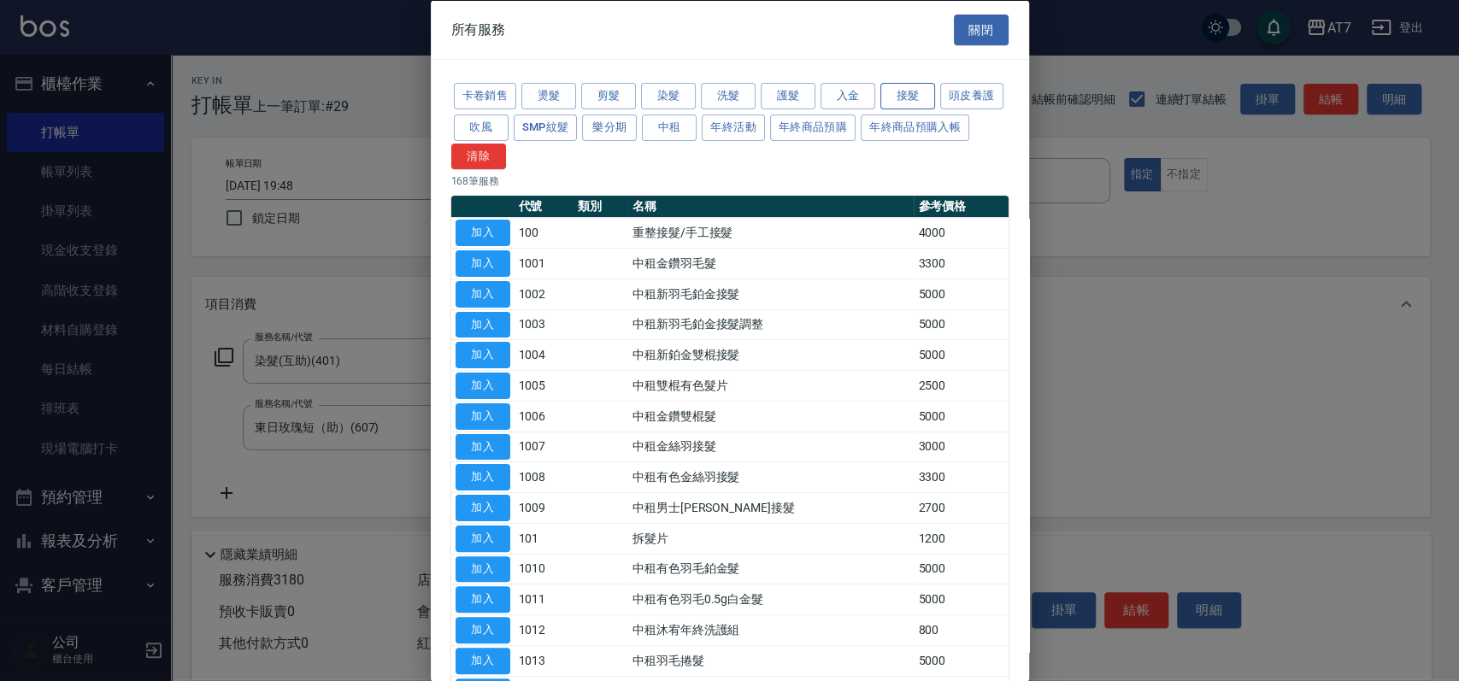
click at [925, 95] on button "接髮" at bounding box center [907, 96] width 55 height 26
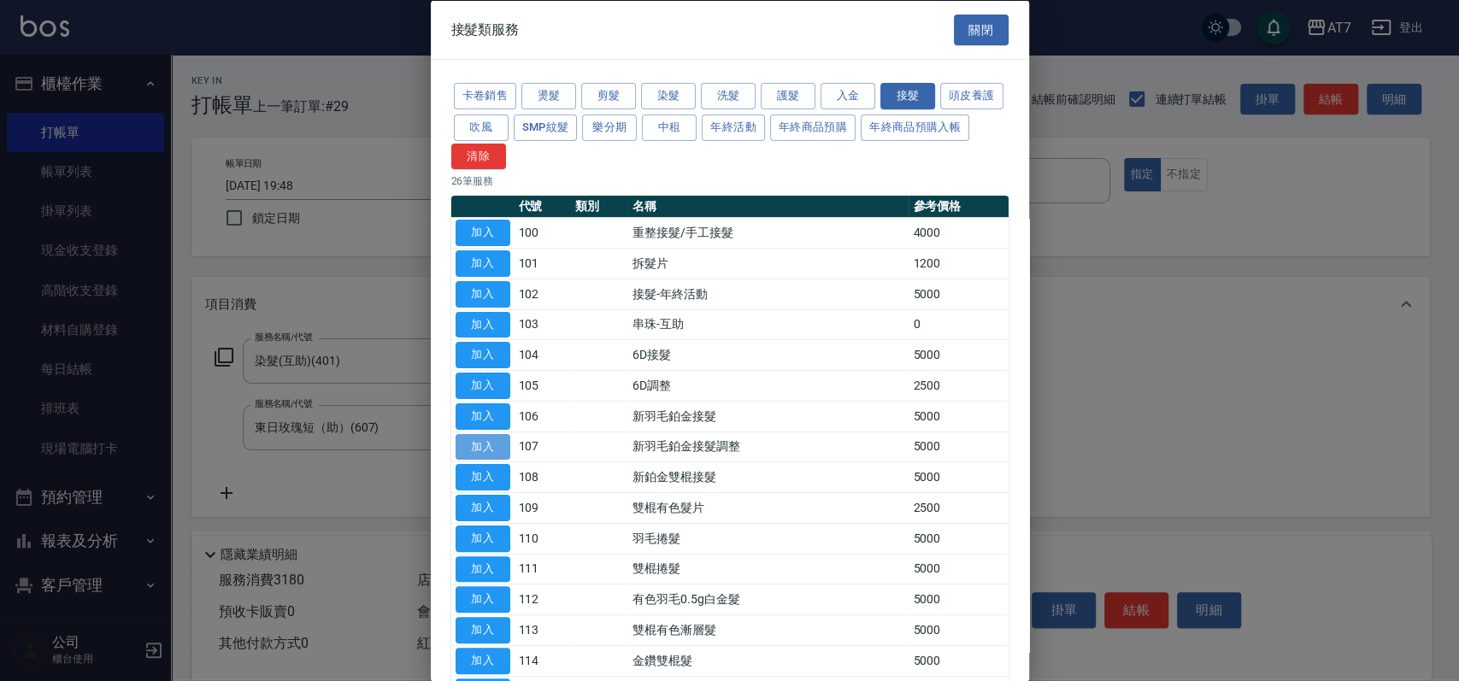
click at [496, 442] on button "加入" at bounding box center [482, 446] width 55 height 26
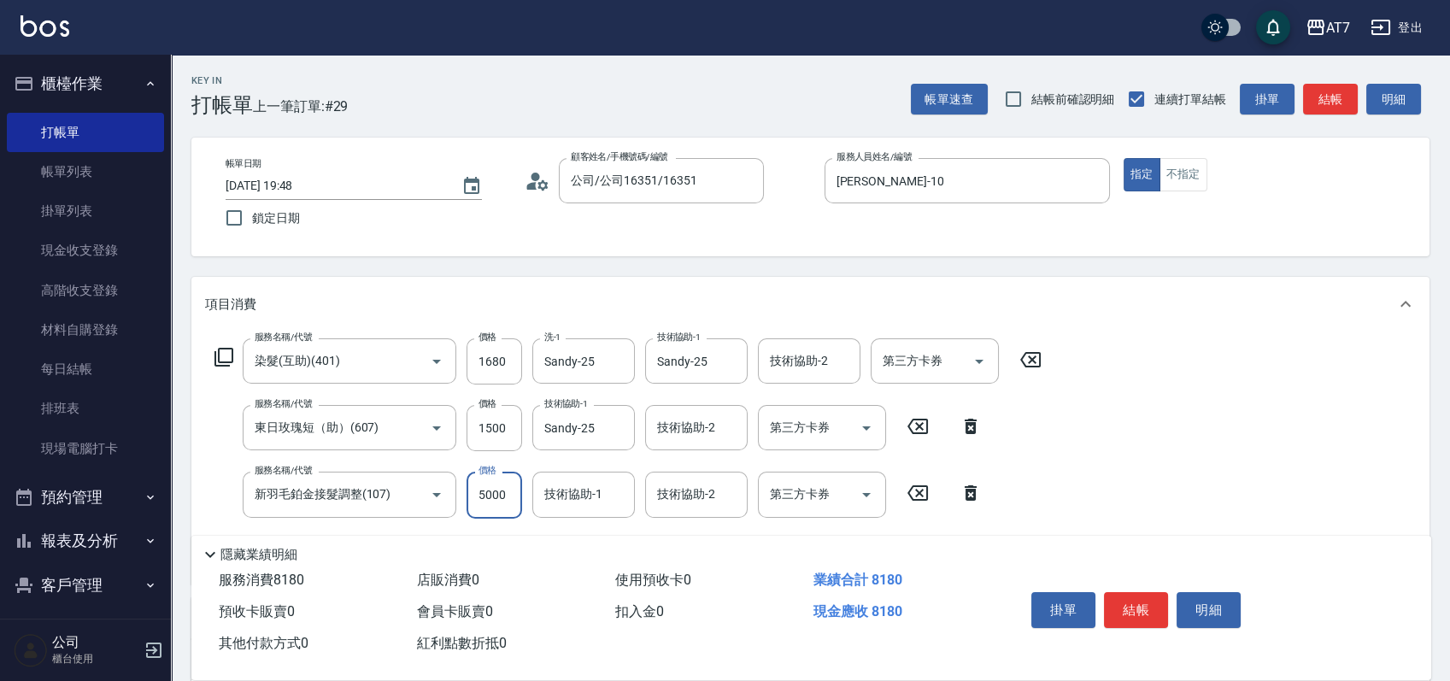
click at [500, 501] on input "5000" at bounding box center [495, 495] width 56 height 46
click at [1127, 608] on button "結帳" at bounding box center [1136, 610] width 64 height 36
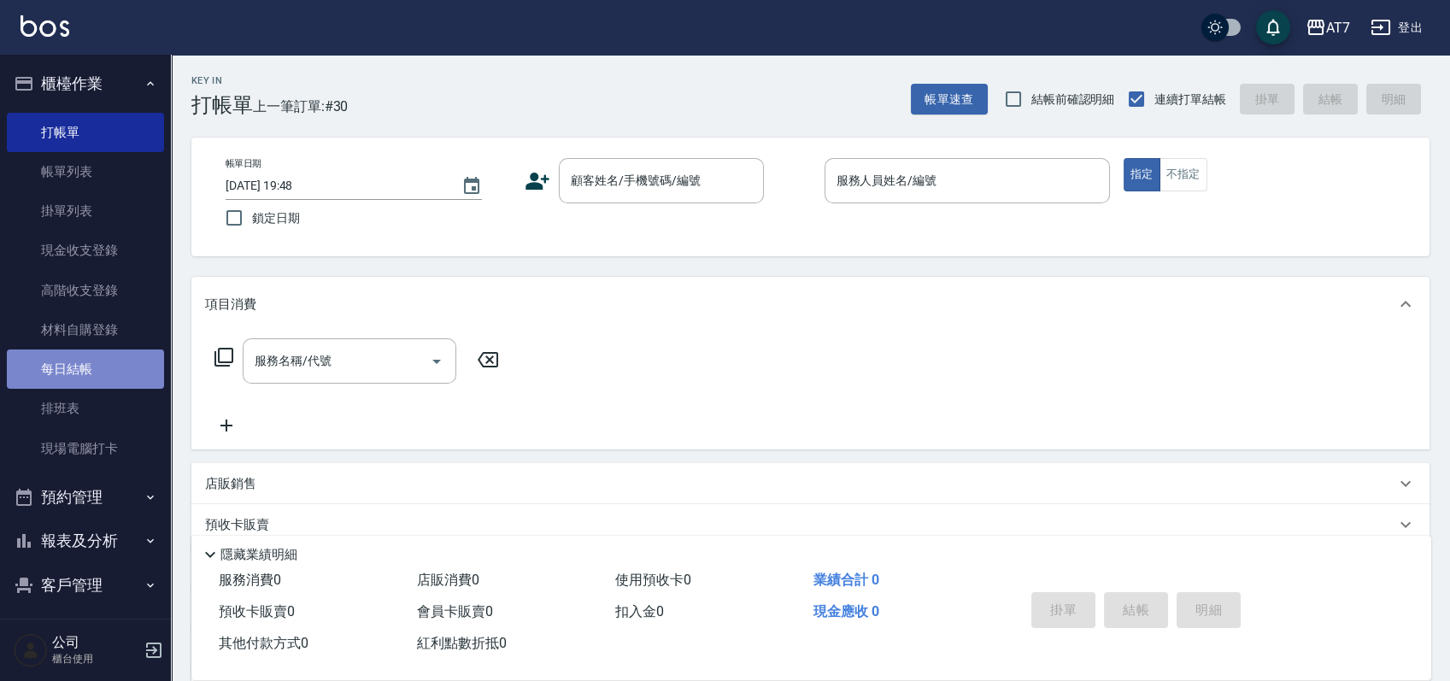
click at [94, 362] on link "每日結帳" at bounding box center [85, 369] width 157 height 39
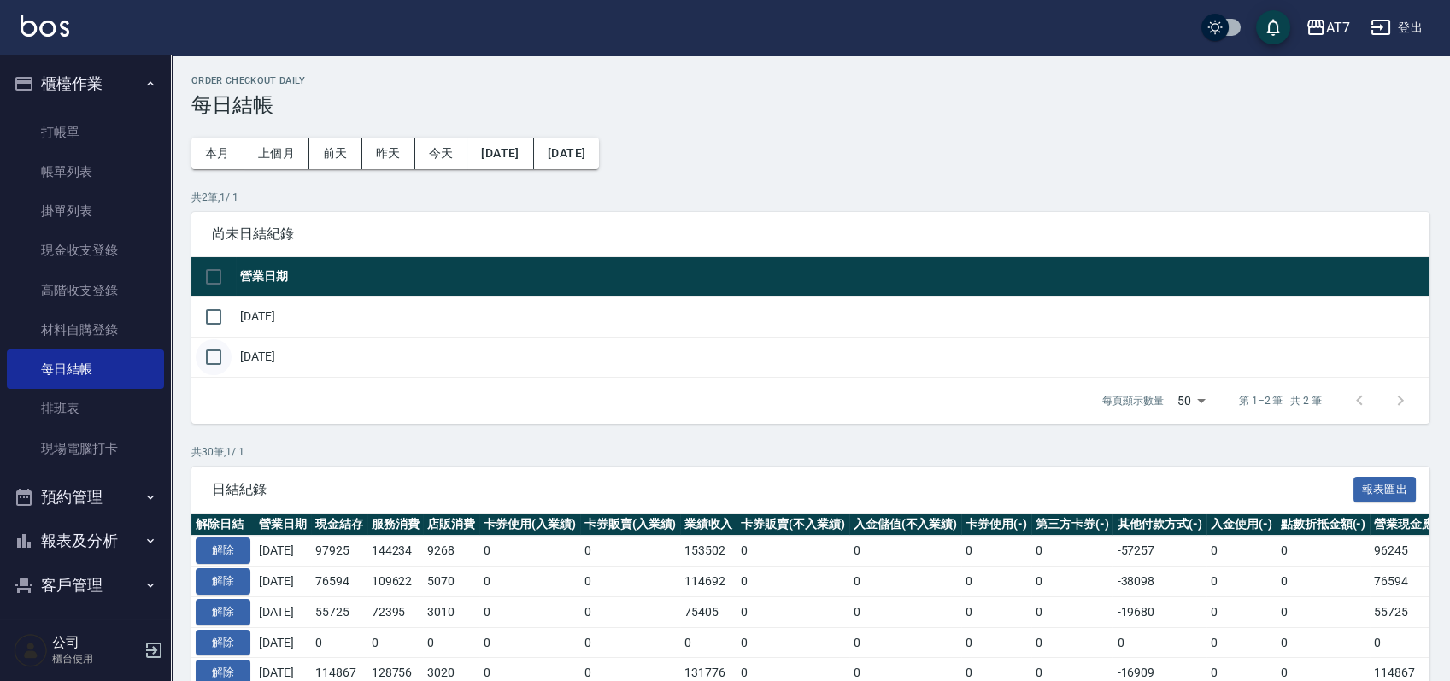
click at [221, 355] on input "checkbox" at bounding box center [214, 357] width 36 height 36
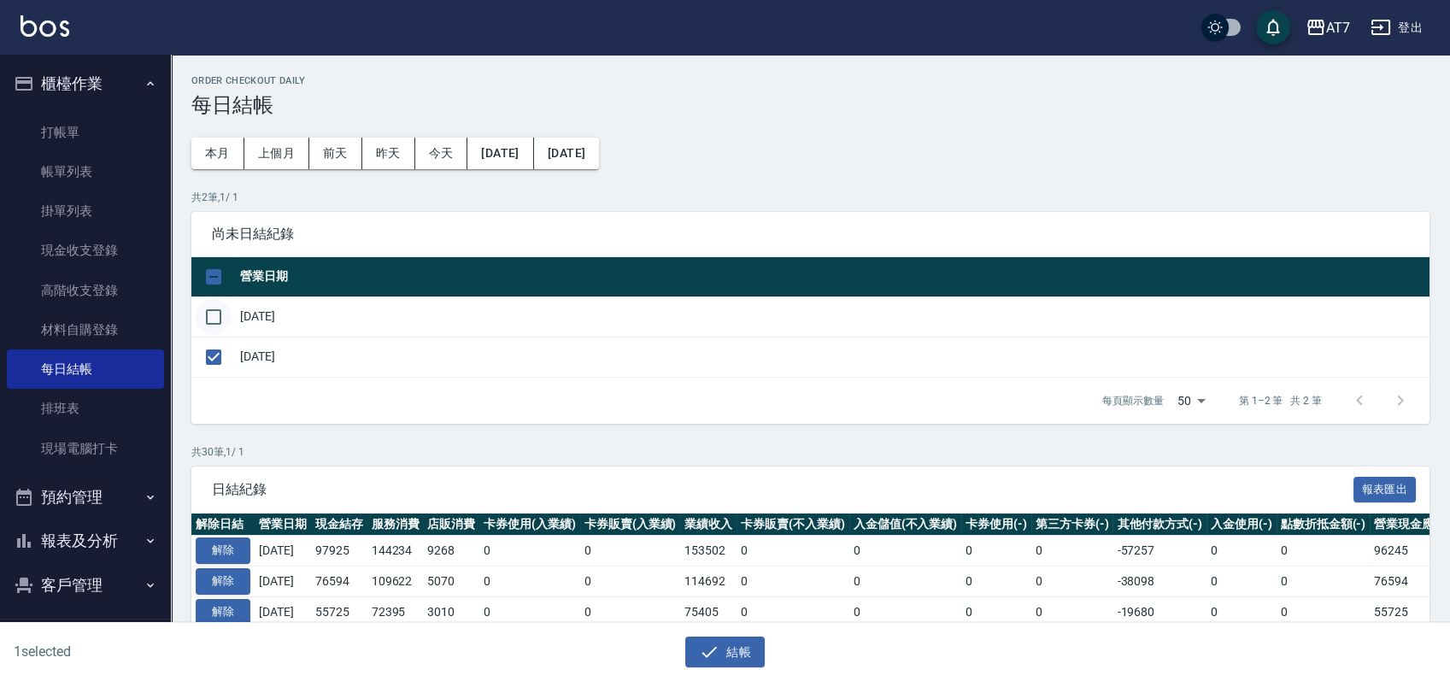
click at [212, 313] on input "checkbox" at bounding box center [214, 317] width 36 height 36
click at [725, 652] on button "結帳" at bounding box center [724, 653] width 79 height 32
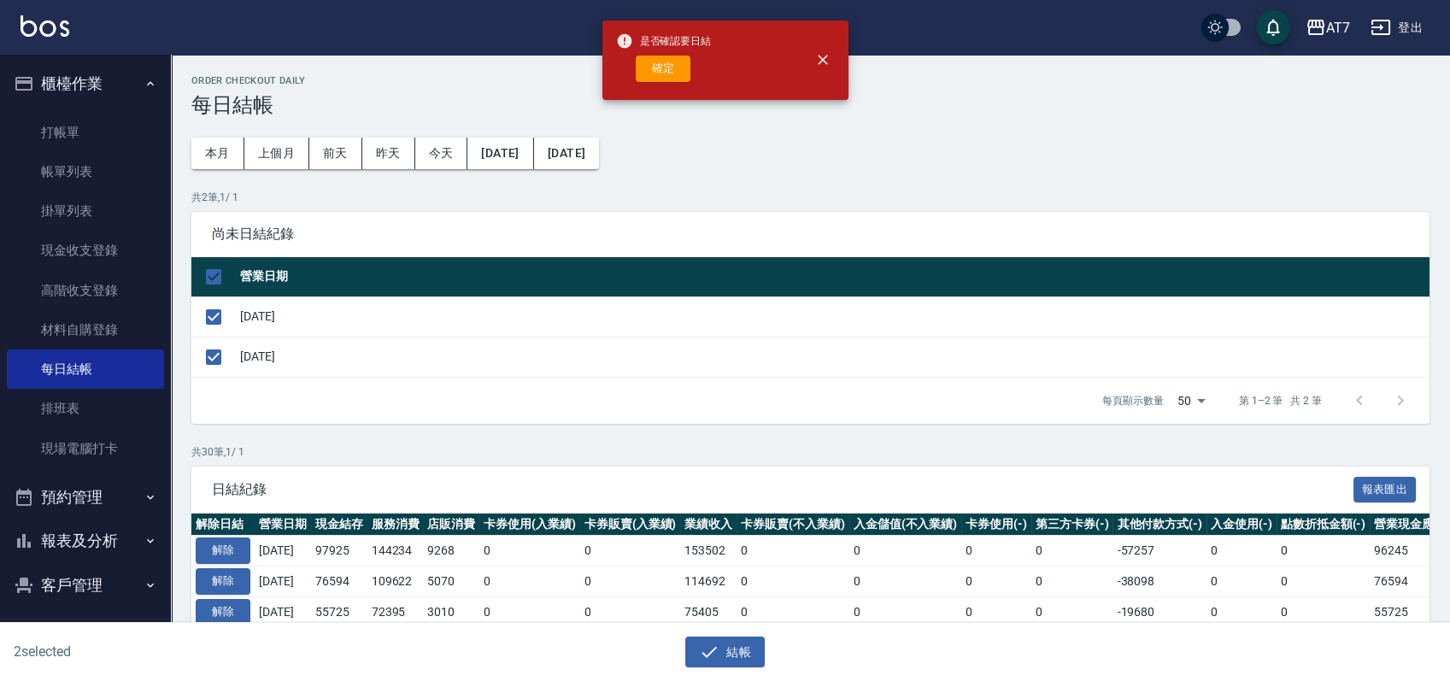
click at [690, 63] on div "確定" at bounding box center [664, 69] width 96 height 26
click at [684, 72] on button "確定" at bounding box center [663, 69] width 55 height 26
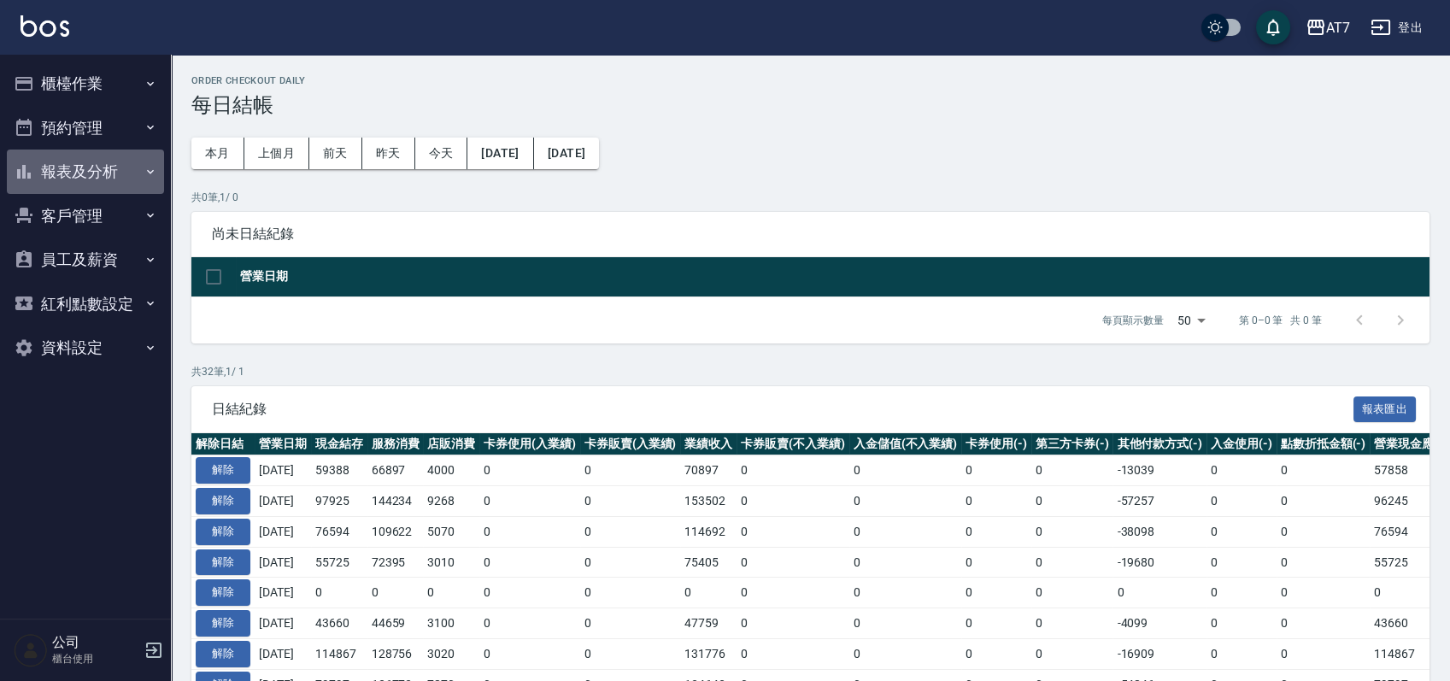
click at [105, 179] on button "報表及分析" at bounding box center [85, 172] width 157 height 44
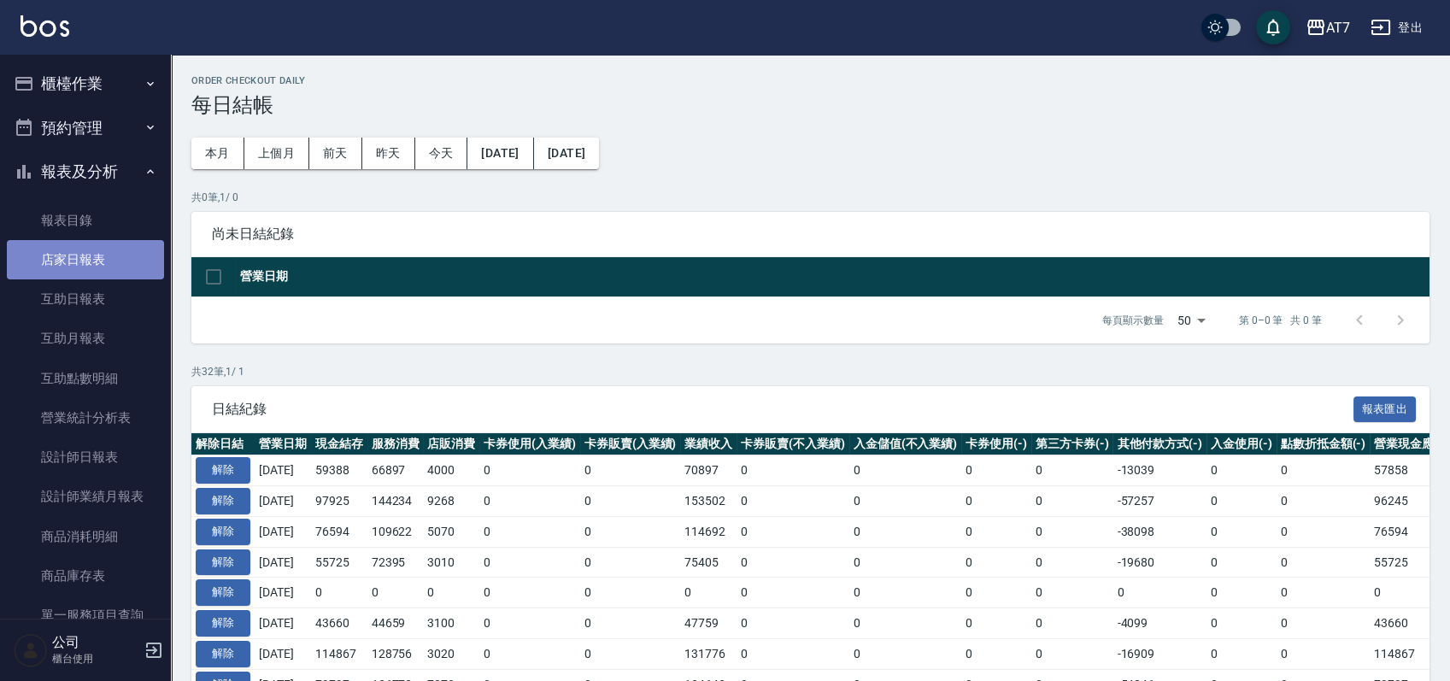
click at [108, 268] on link "店家日報表" at bounding box center [85, 259] width 157 height 39
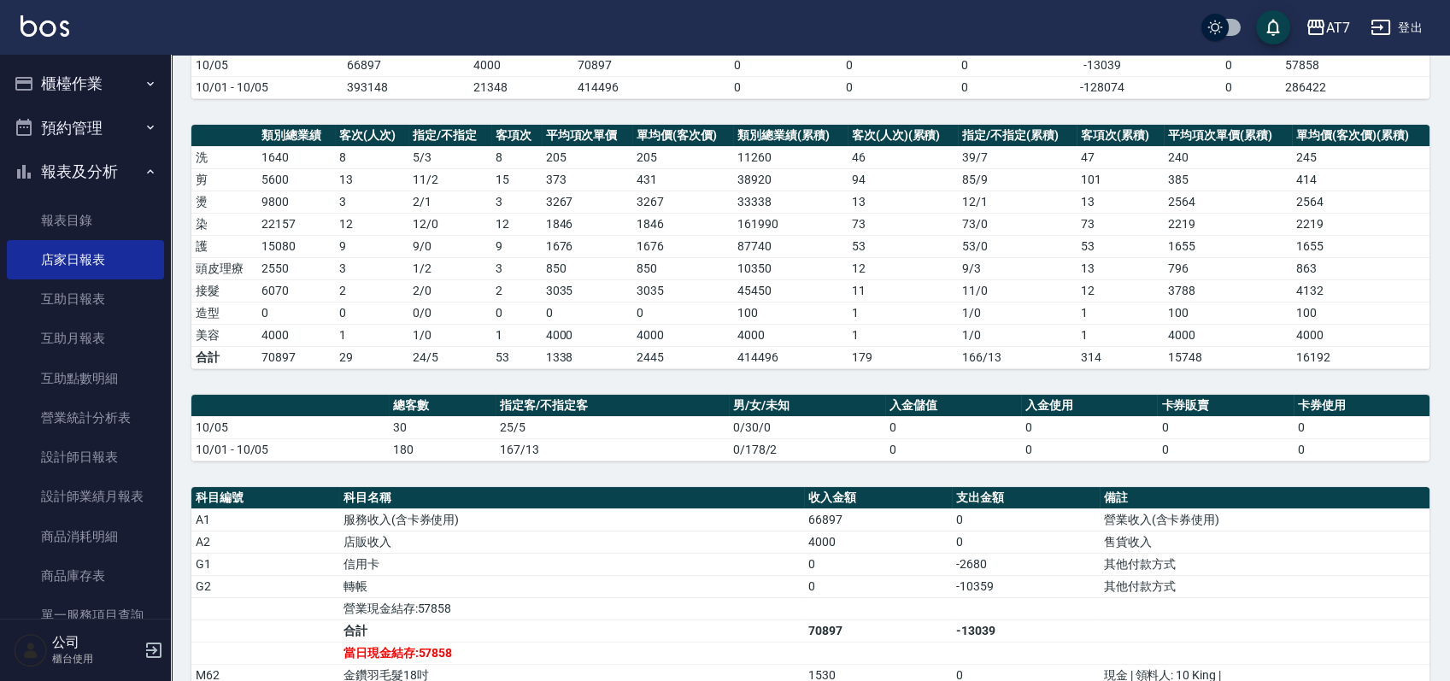
scroll to position [455, 0]
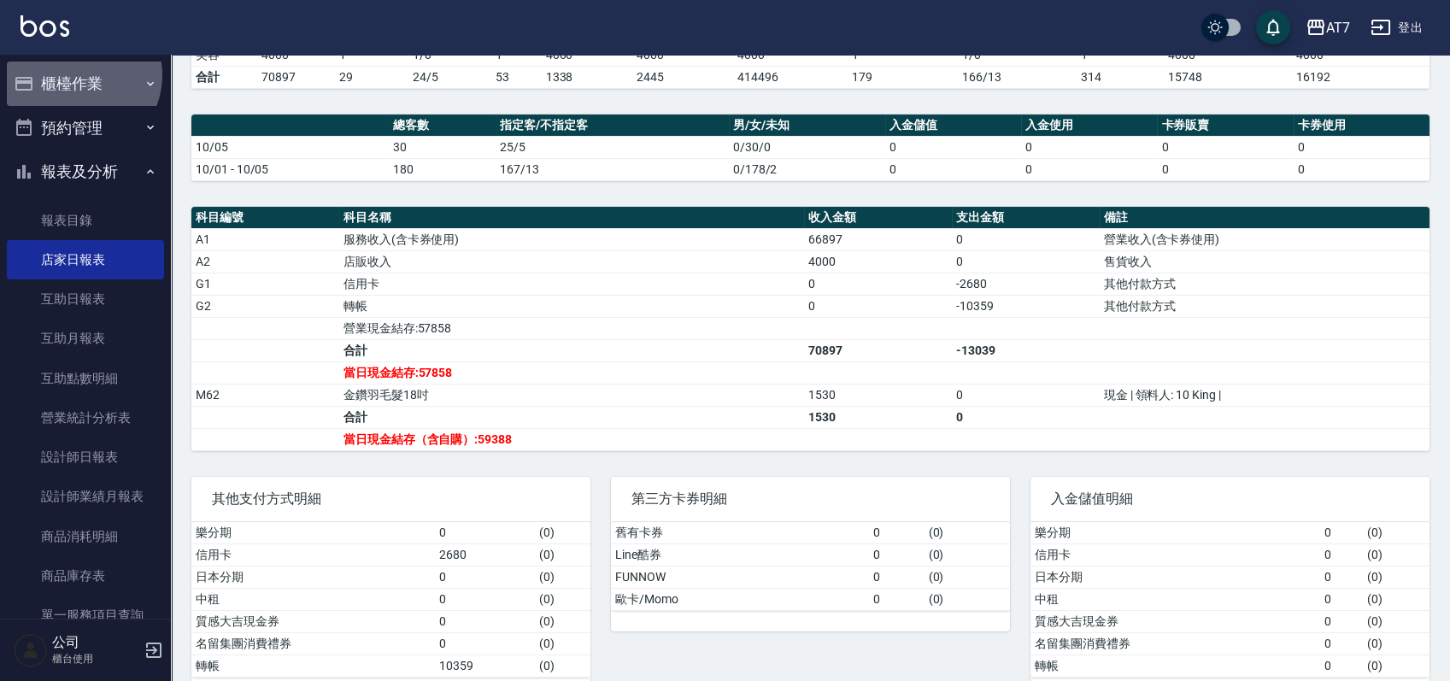
click at [77, 75] on button "櫃檯作業" at bounding box center [85, 84] width 157 height 44
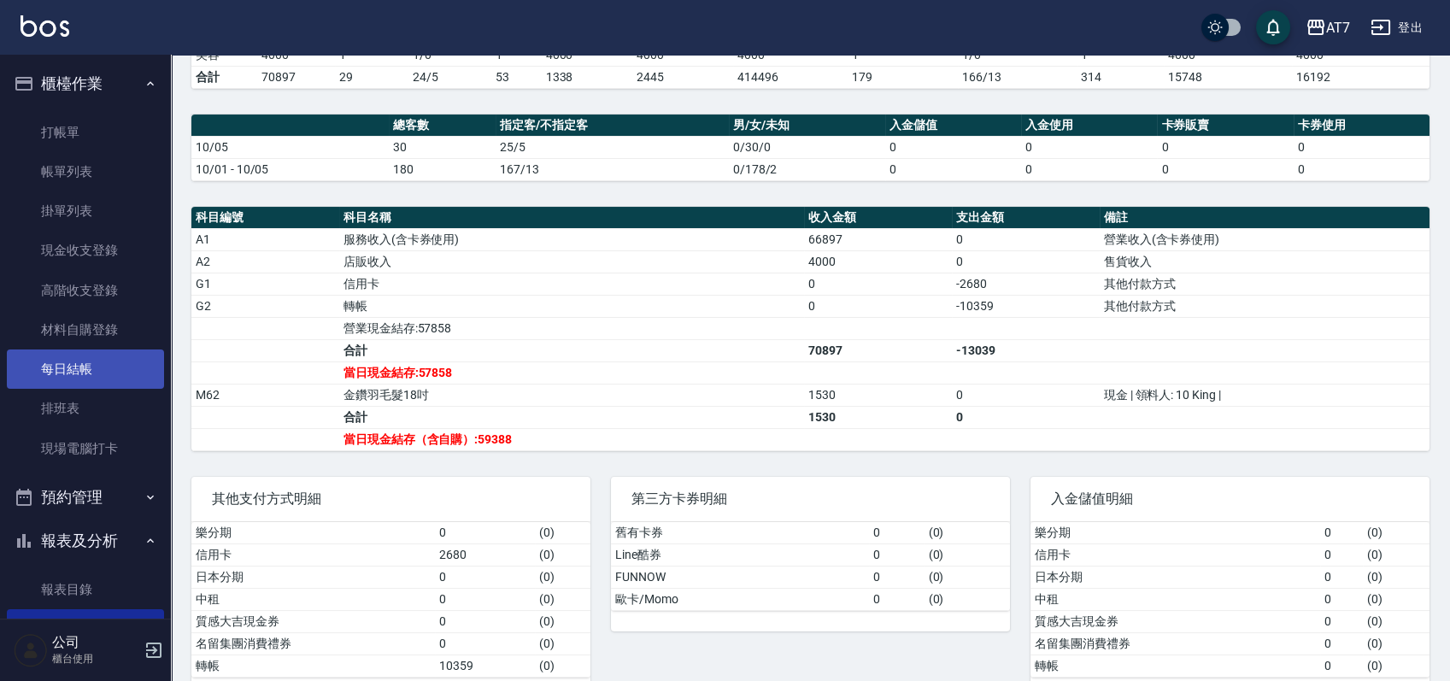
click at [85, 373] on link "每日結帳" at bounding box center [85, 369] width 157 height 39
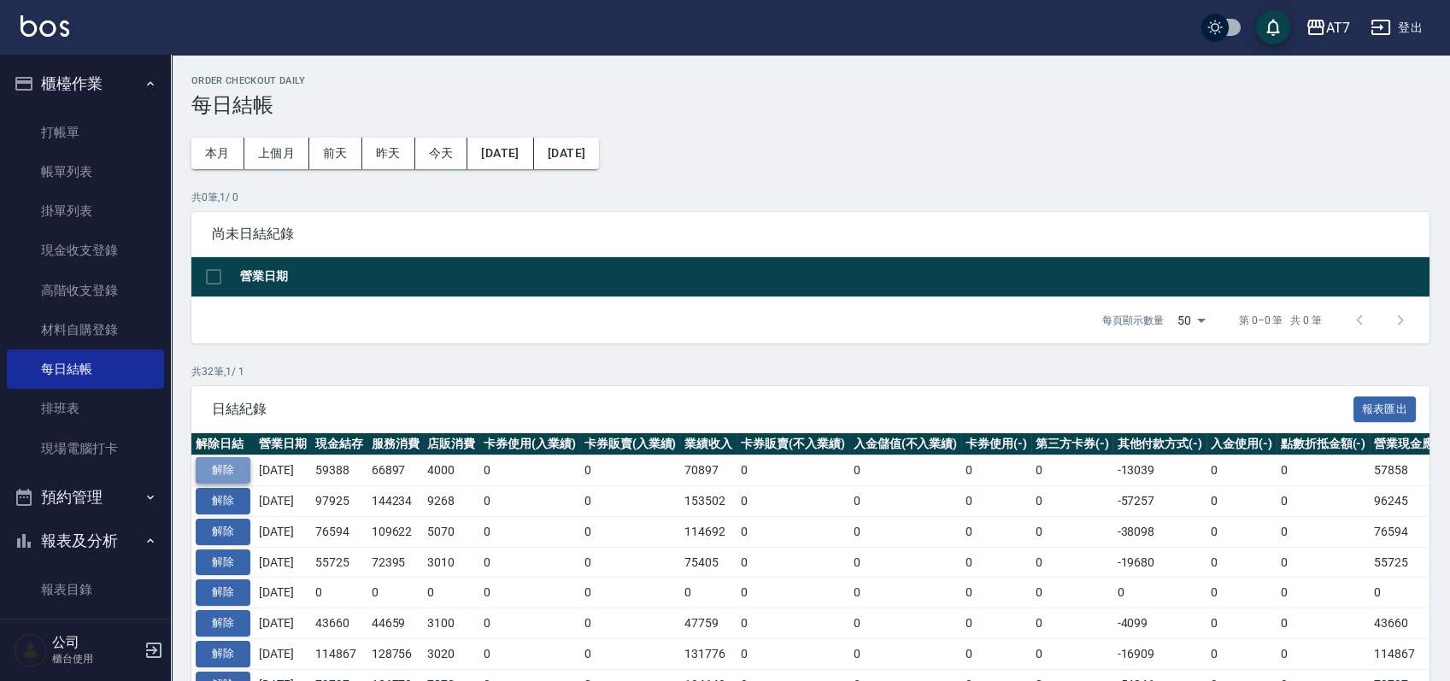
click at [234, 472] on button "解除" at bounding box center [223, 470] width 55 height 26
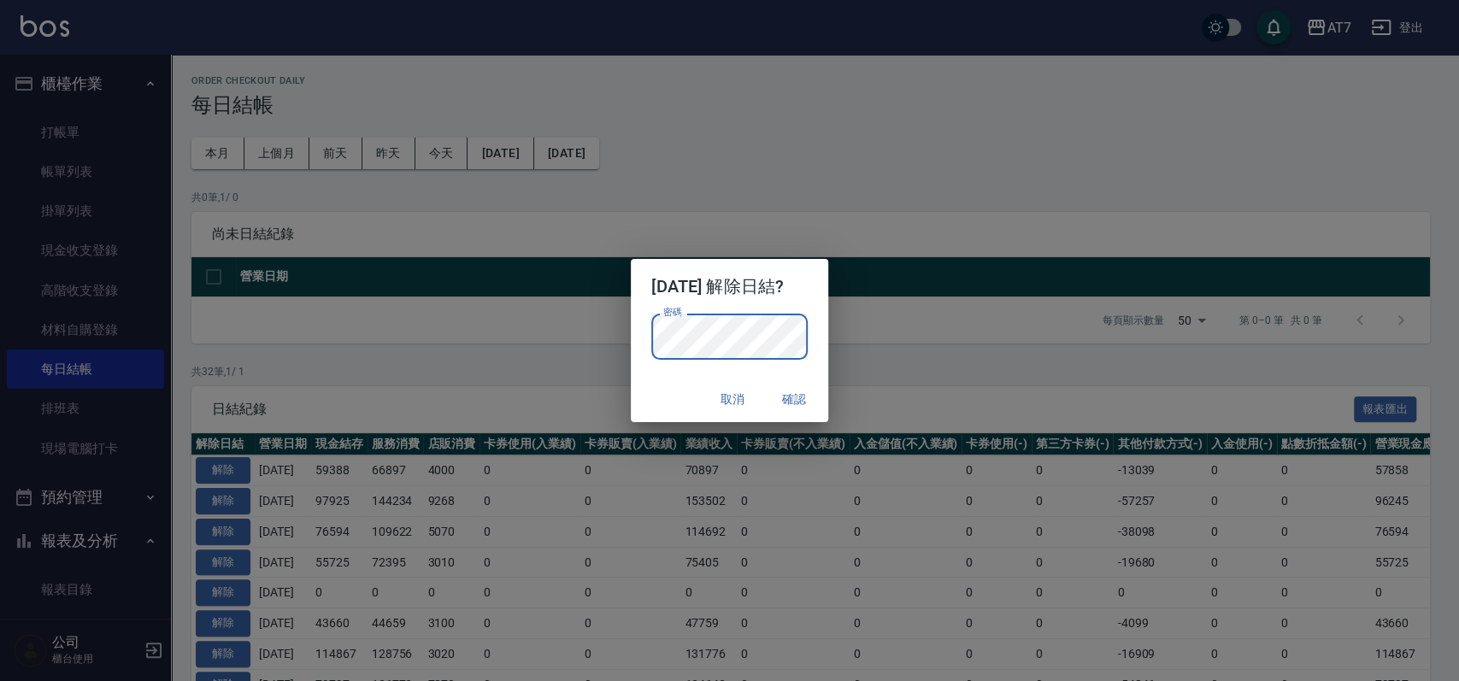
click at [663, 413] on div "取消 確認" at bounding box center [729, 399] width 197 height 45
click at [802, 390] on button "確認" at bounding box center [794, 400] width 55 height 32
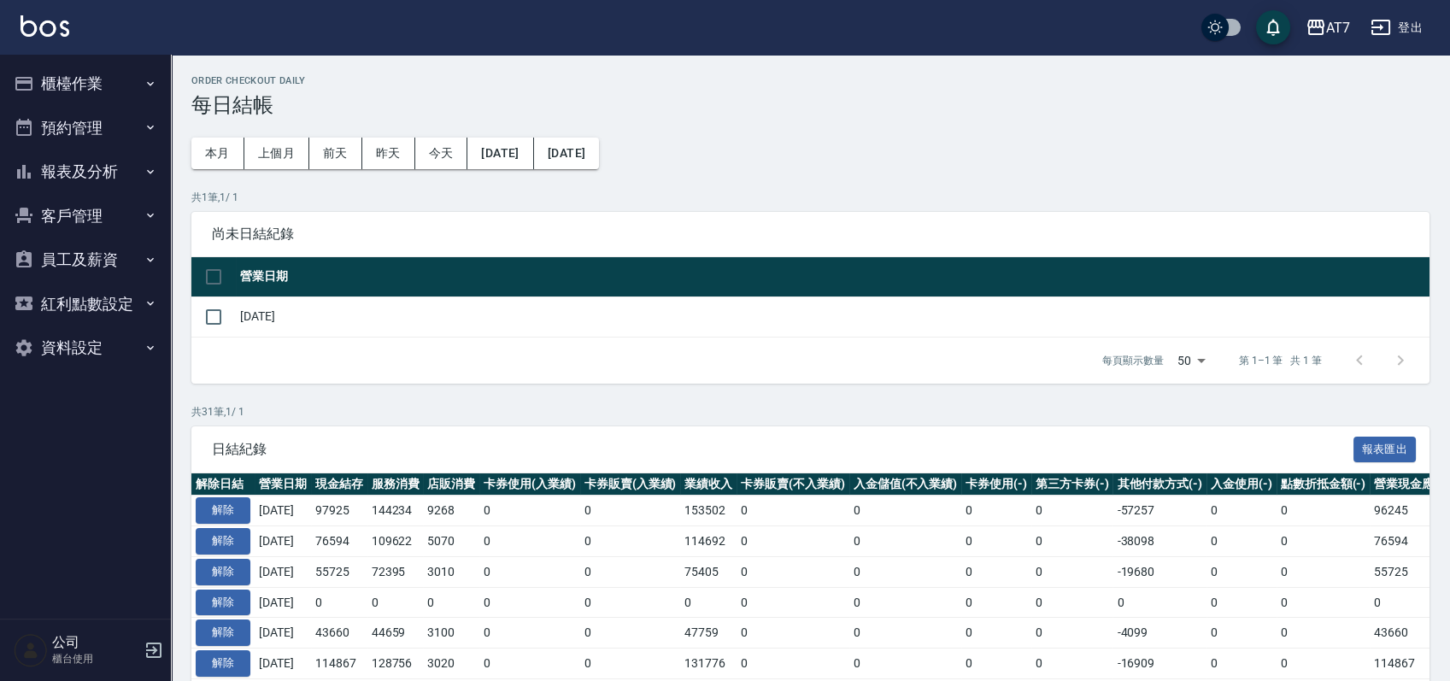
click at [73, 85] on button "櫃檯作業" at bounding box center [85, 84] width 157 height 44
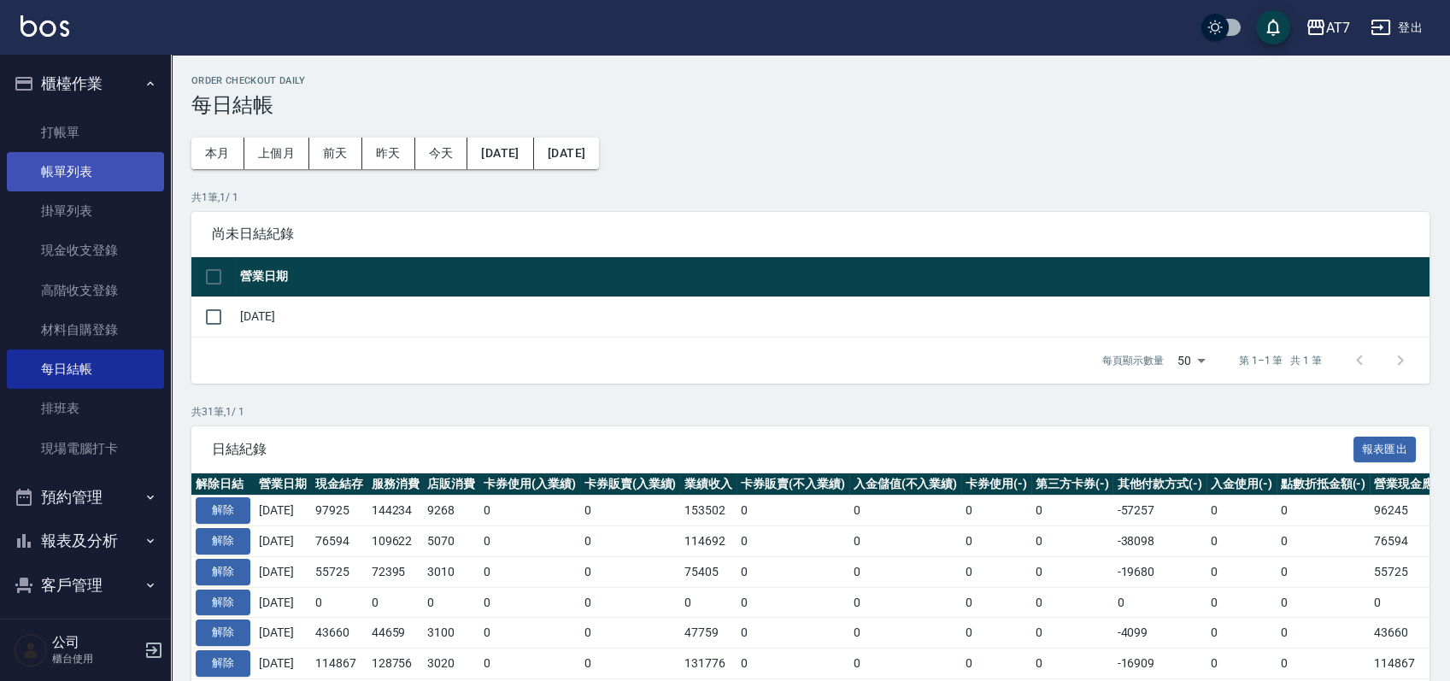
click at [89, 166] on link "帳單列表" at bounding box center [85, 171] width 157 height 39
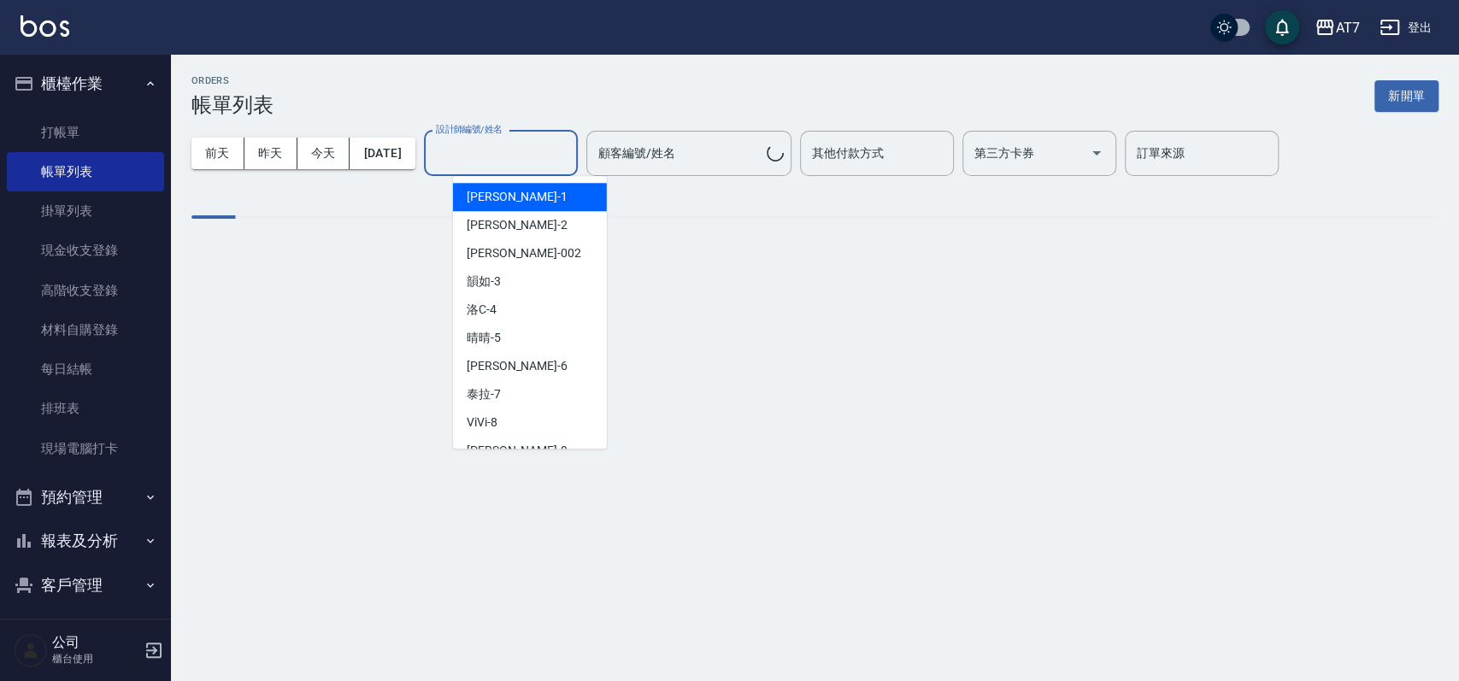
click at [544, 161] on input "設計師編號/姓名" at bounding box center [501, 153] width 138 height 30
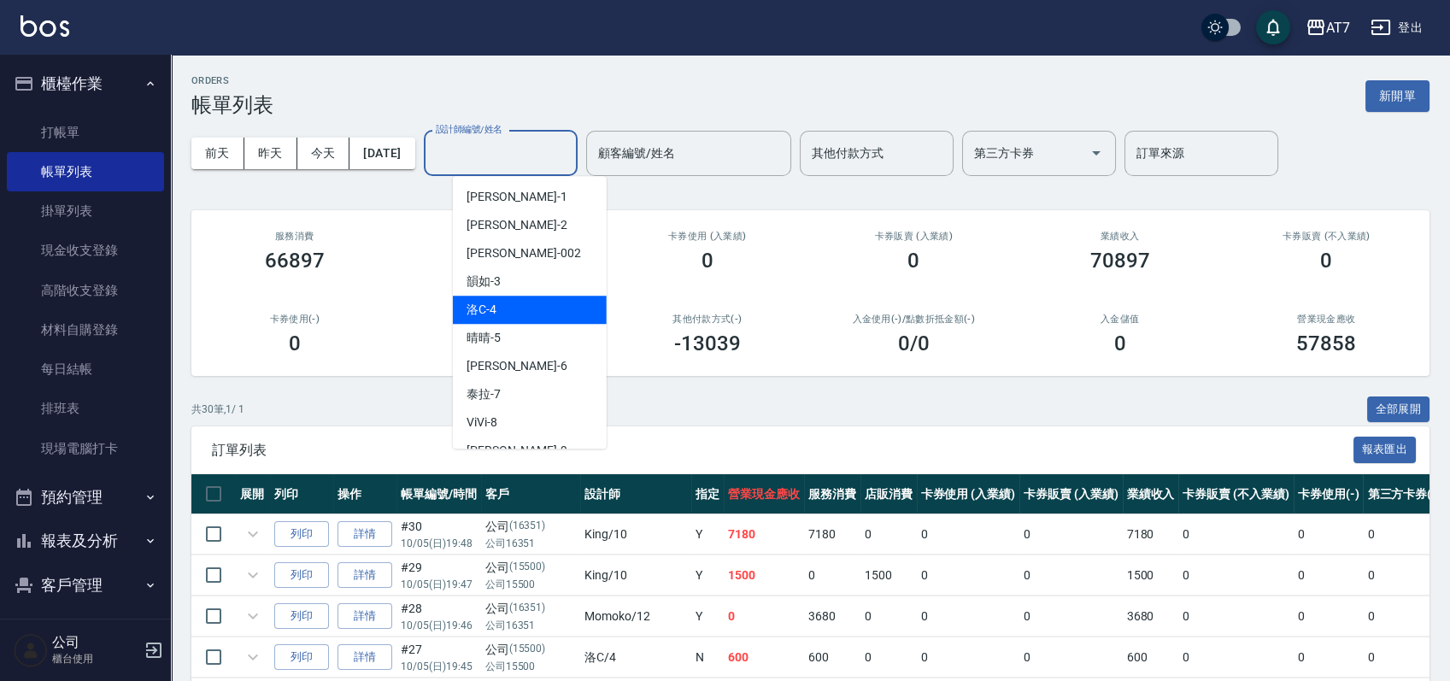
click at [523, 306] on div "洛C -4" at bounding box center [530, 310] width 154 height 28
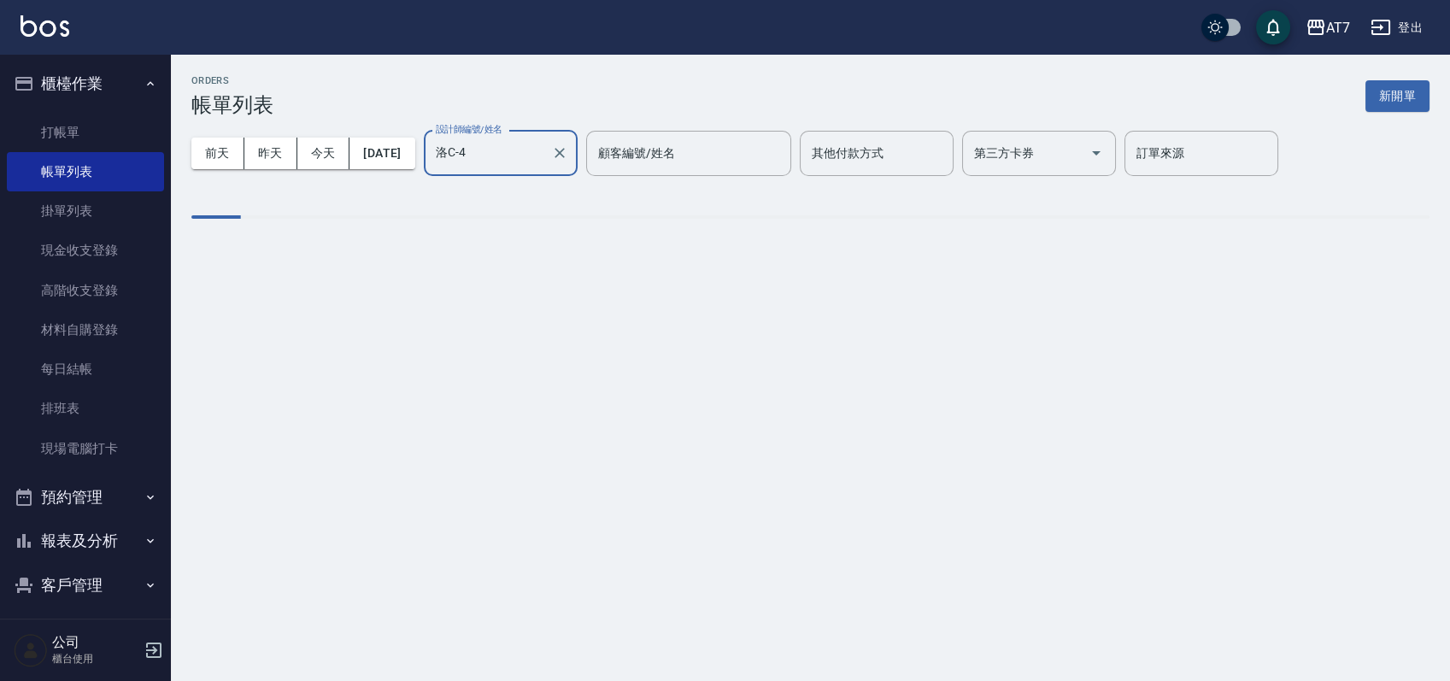
type input "洛C-4"
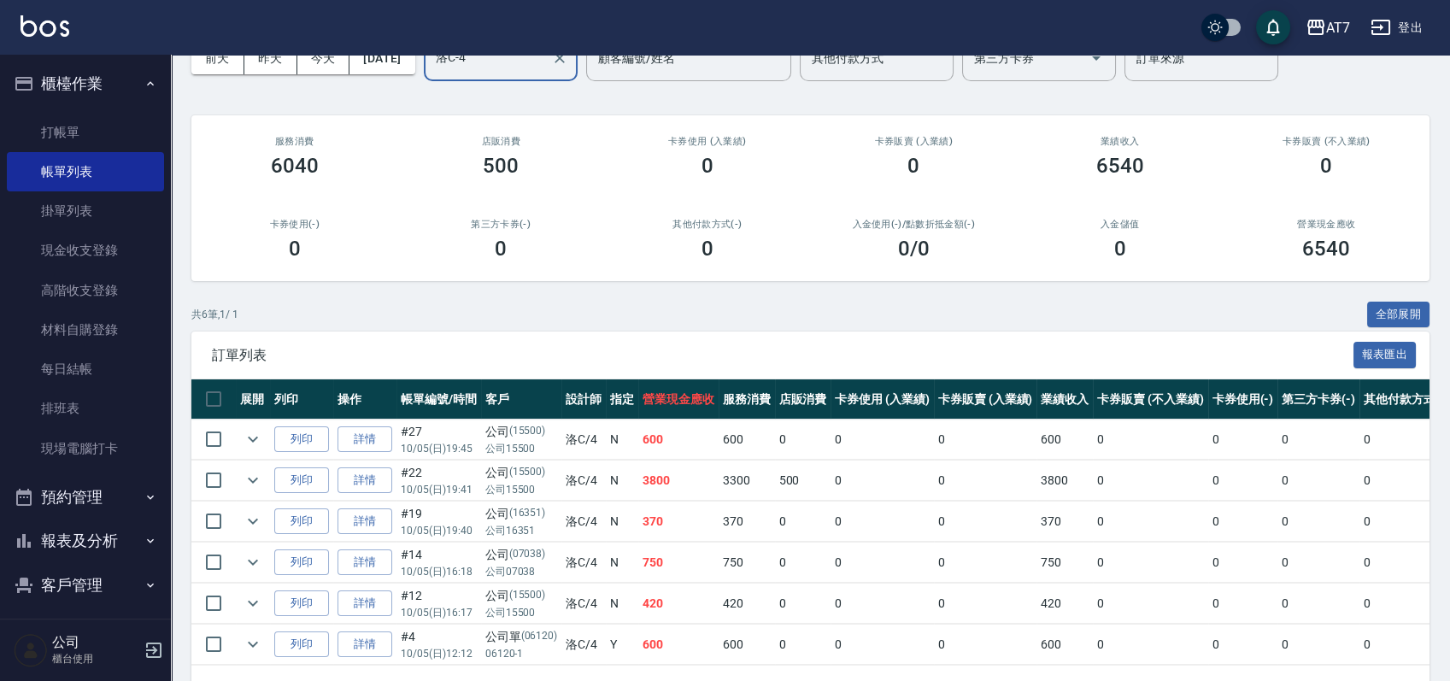
scroll to position [162, 0]
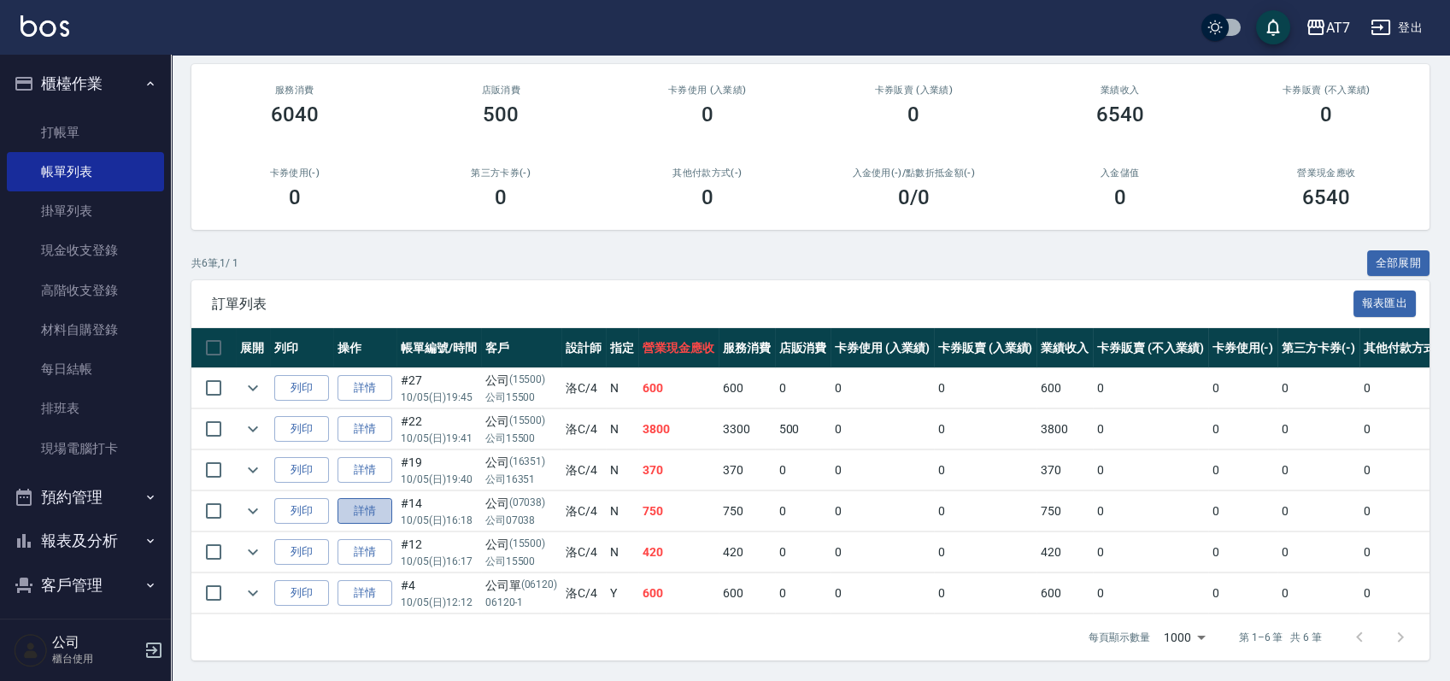
click at [367, 498] on link "詳情" at bounding box center [365, 511] width 55 height 26
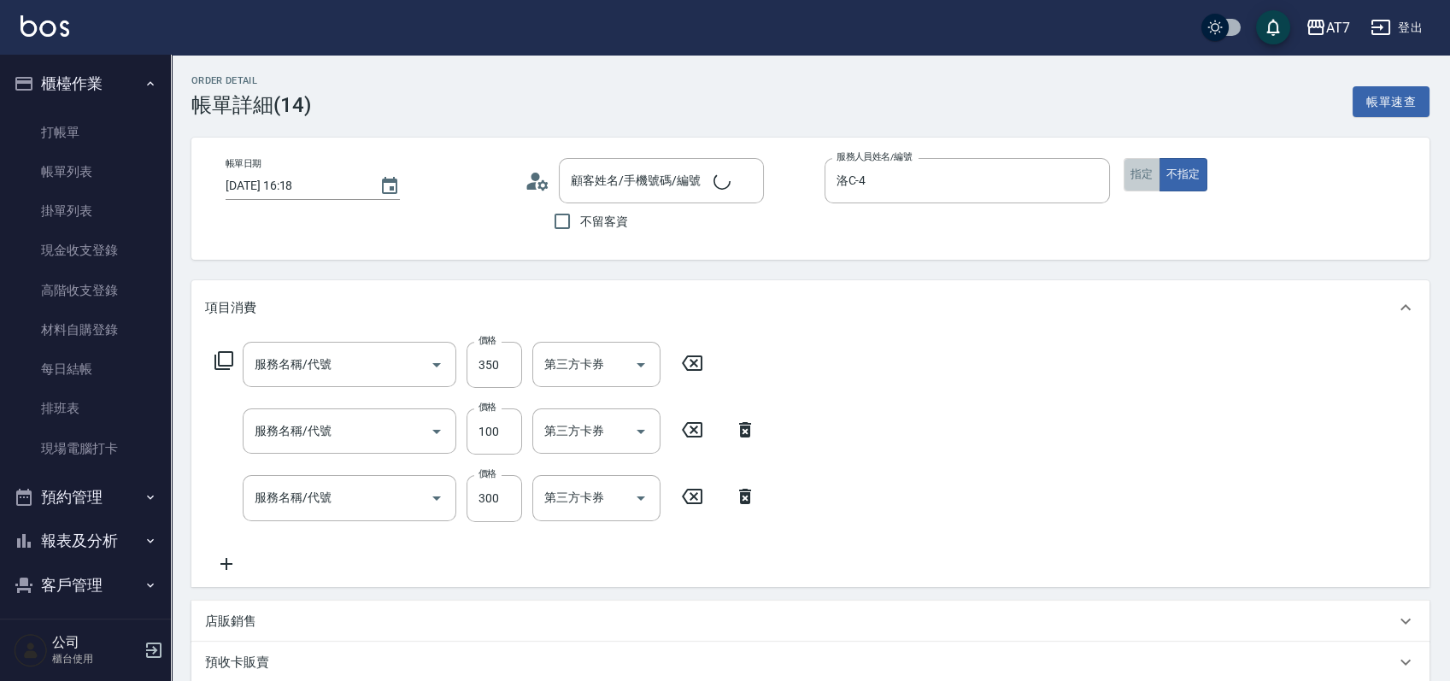
type input "2025/10/05 16:18"
type input "洛C-4"
type input "70"
click at [1142, 174] on button "指定" at bounding box center [1142, 174] width 37 height 33
type input "剪髮(302)"
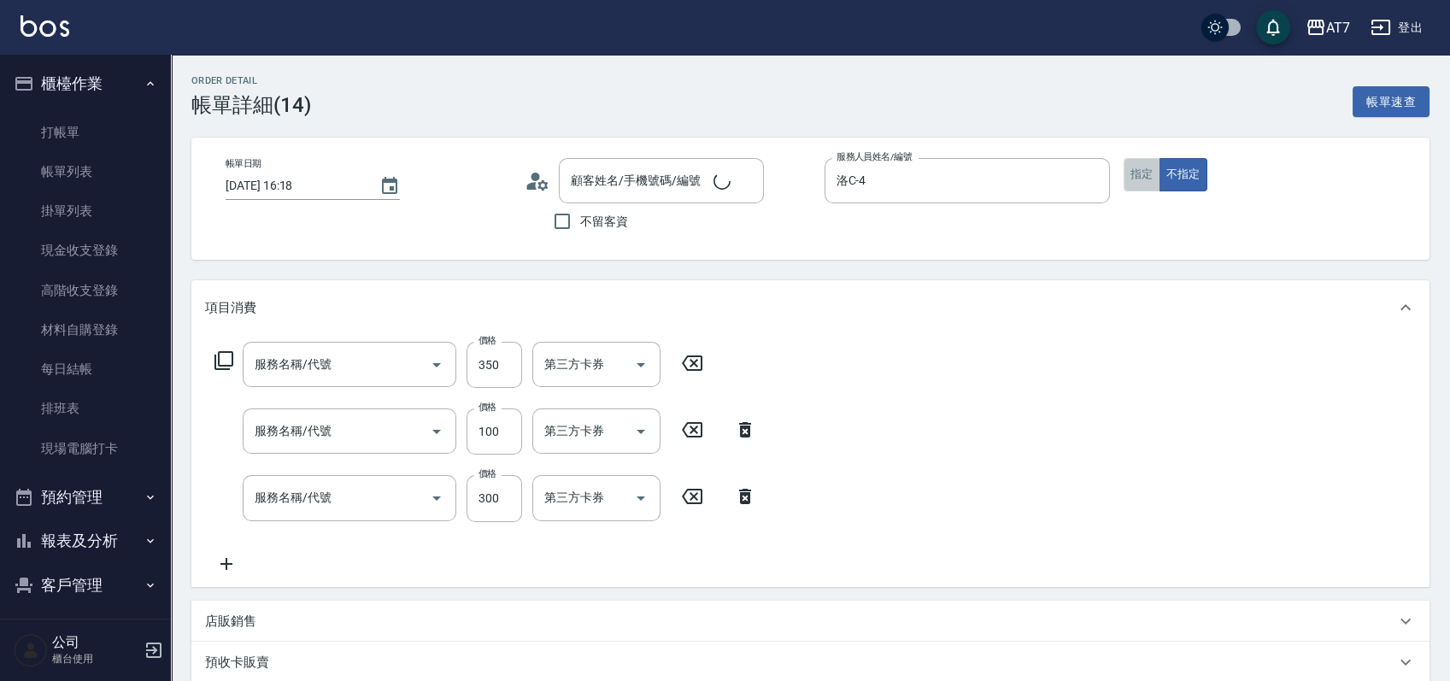
type input "剪瀏海(300)"
type input "學生剪髮(301)"
type input "公司/公司07038/07038"
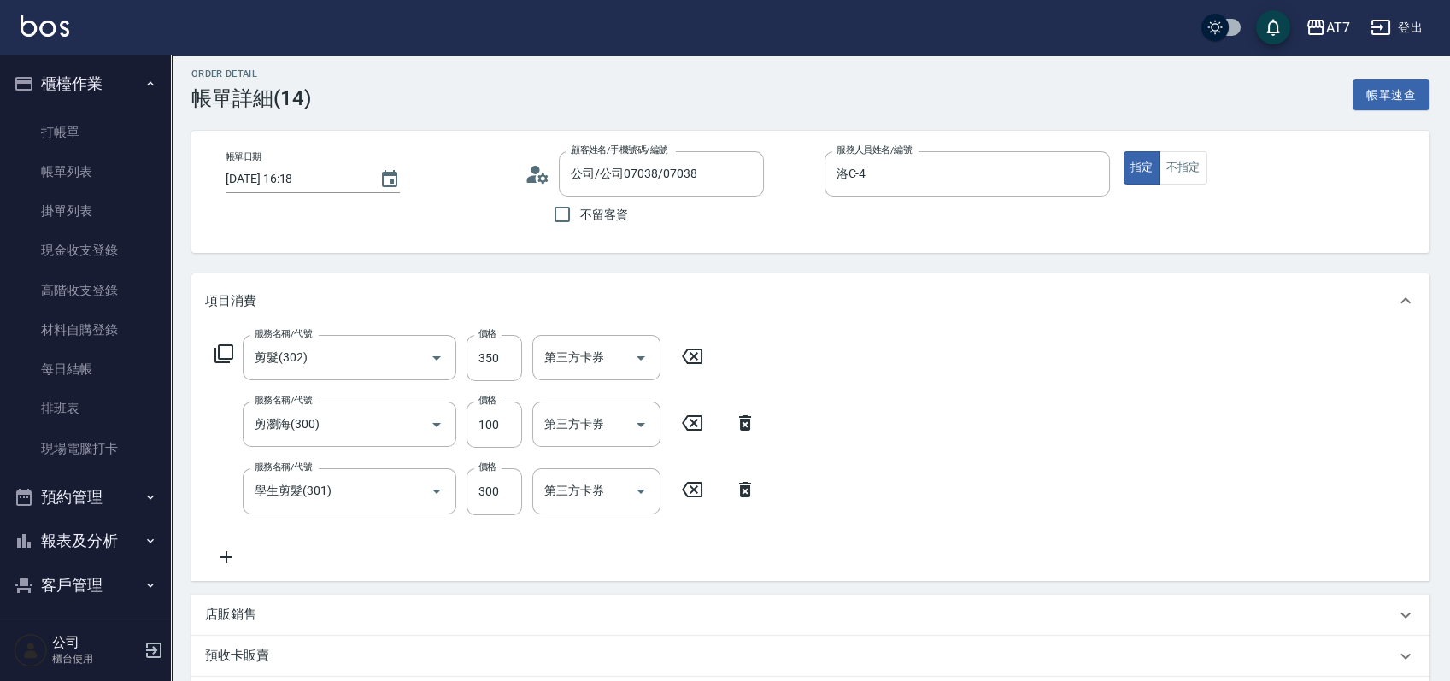
scroll to position [517, 0]
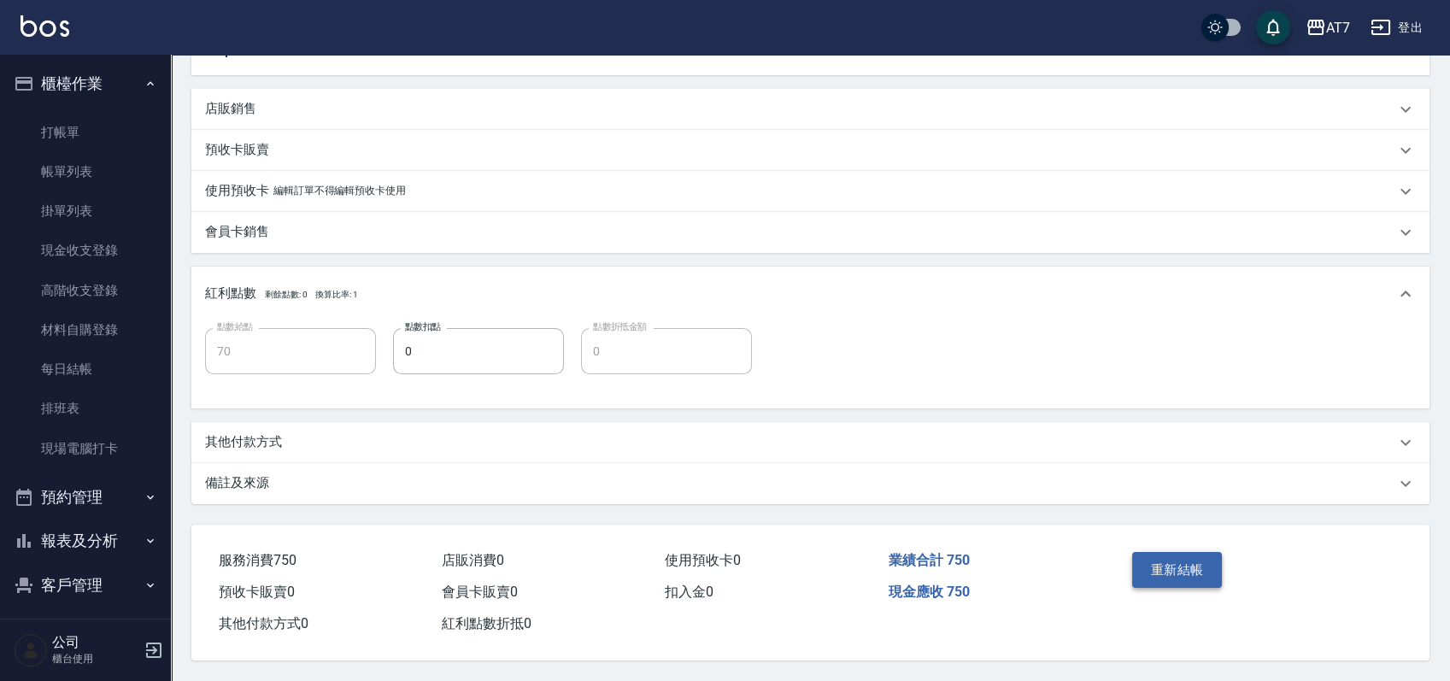
click at [1139, 553] on button "重新結帳" at bounding box center [1177, 570] width 91 height 36
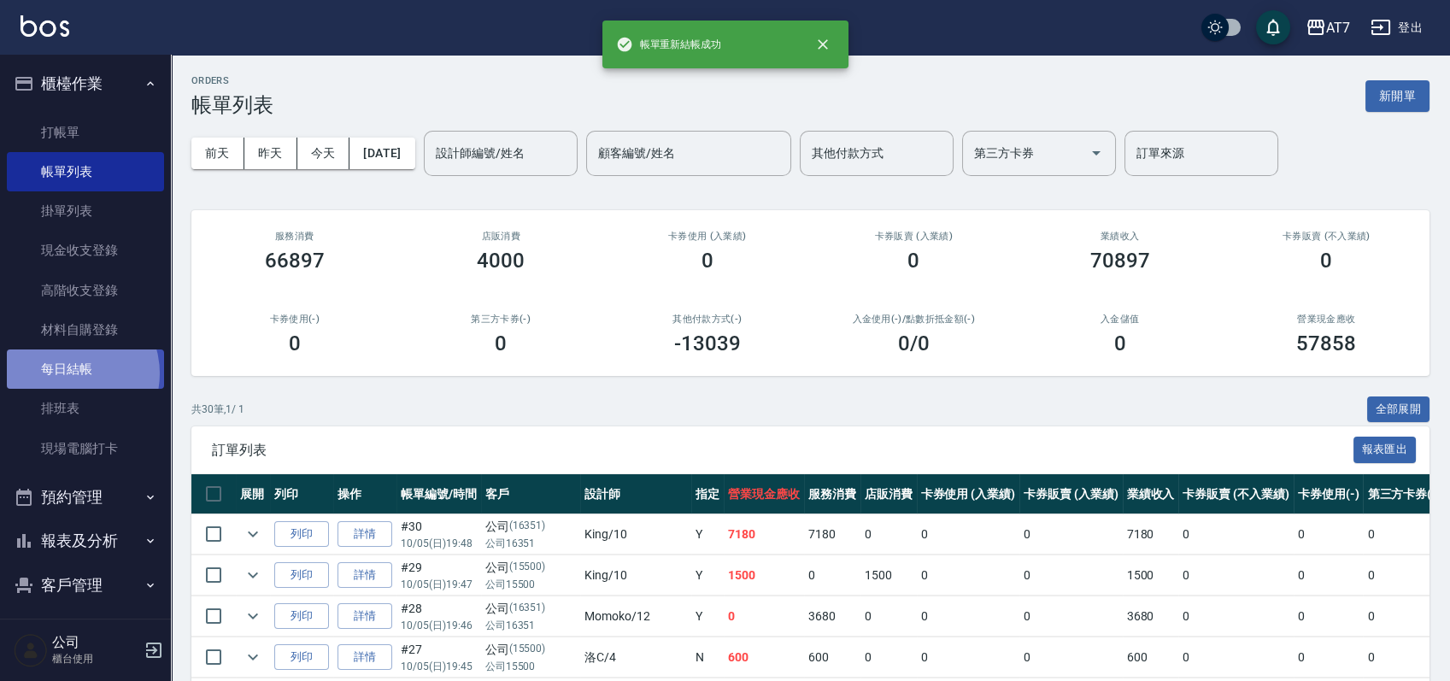
click at [68, 373] on link "每日結帳" at bounding box center [85, 369] width 157 height 39
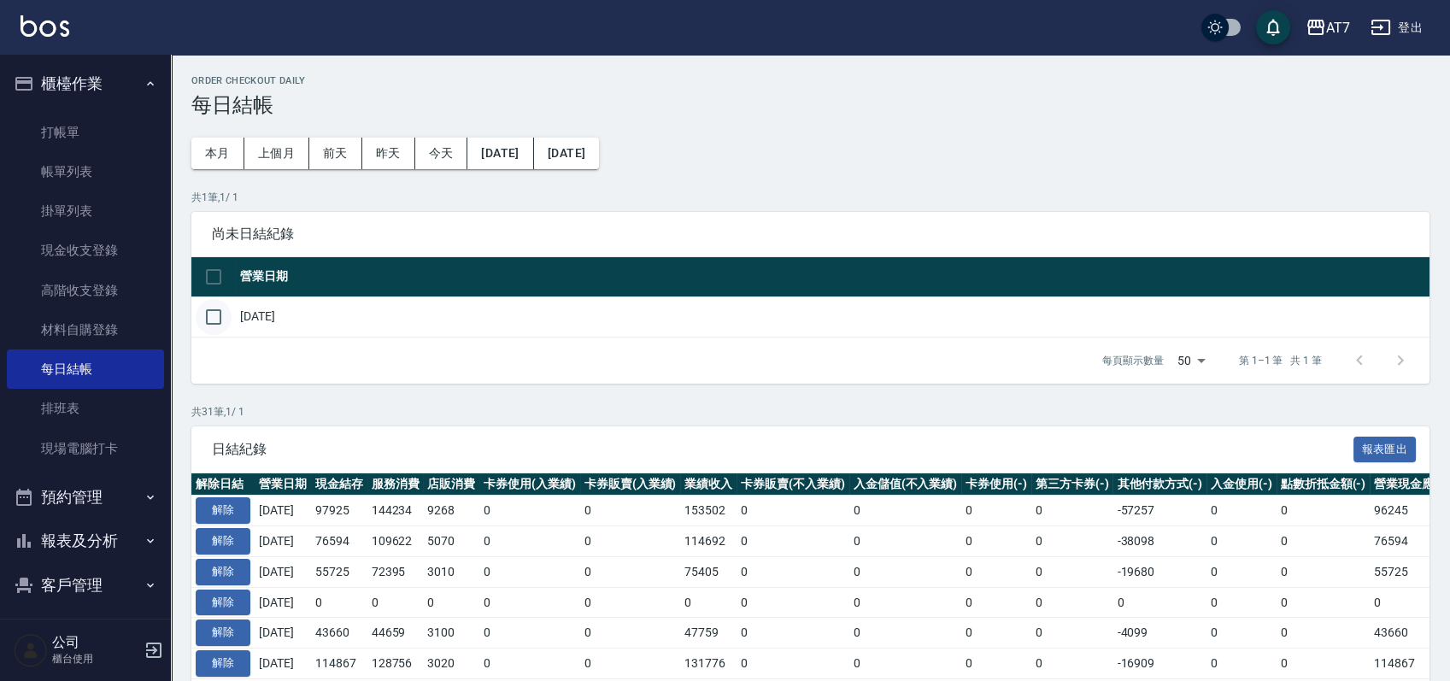
click at [220, 316] on input "checkbox" at bounding box center [214, 317] width 36 height 36
checkbox input "true"
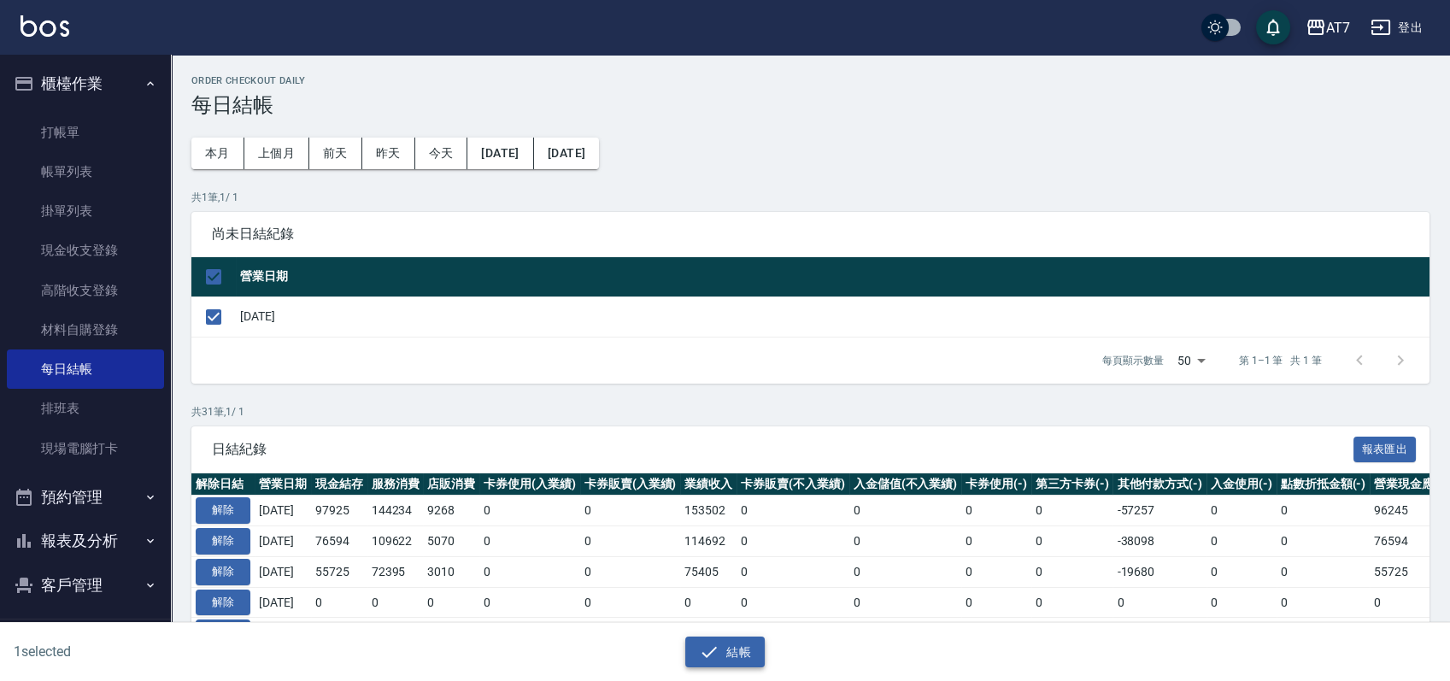
click at [725, 651] on button "結帳" at bounding box center [724, 653] width 79 height 32
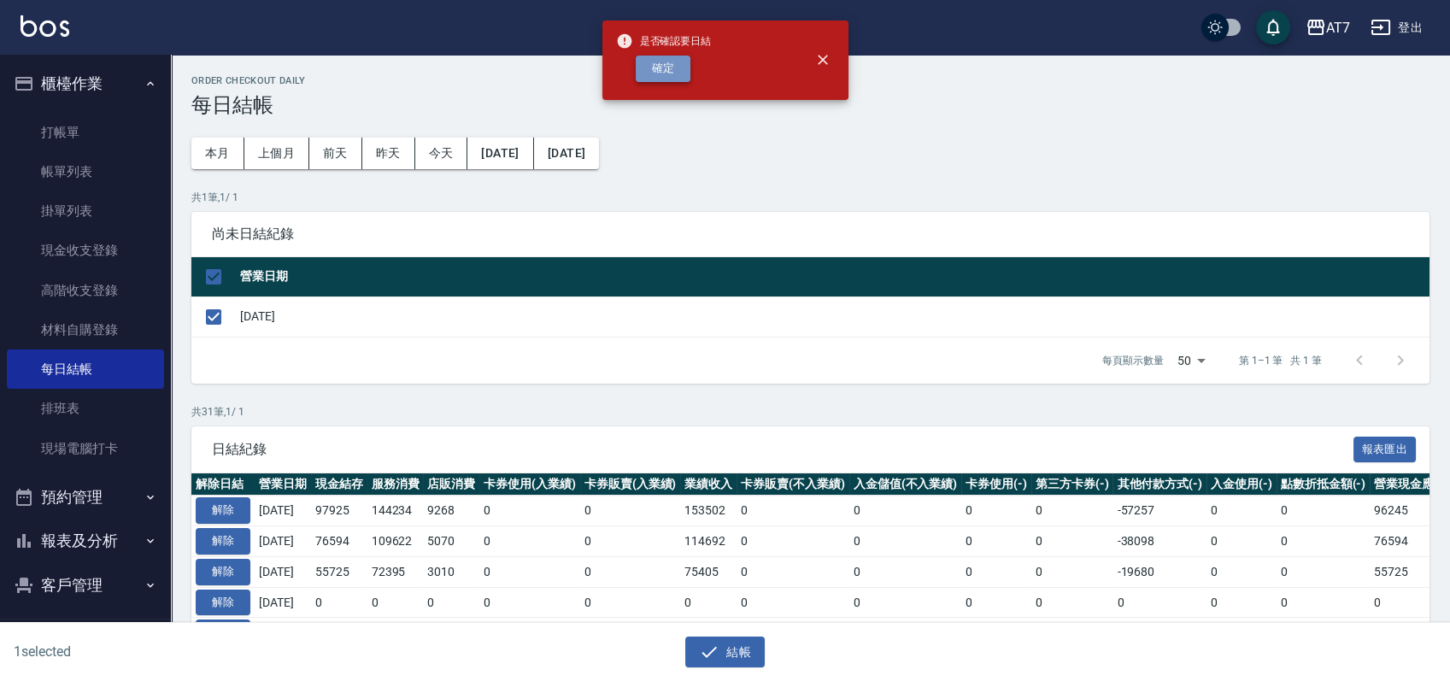
click at [675, 58] on button "確定" at bounding box center [663, 69] width 55 height 26
checkbox input "false"
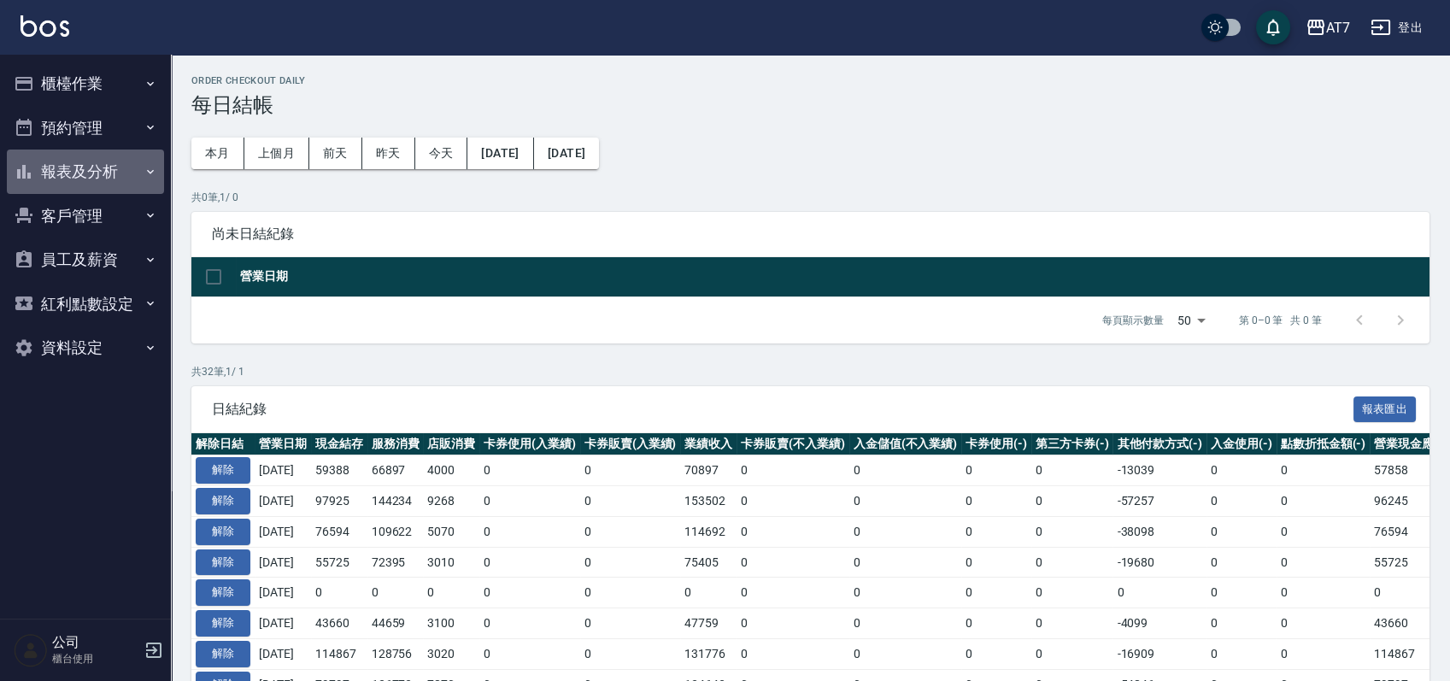
click at [129, 166] on button "報表及分析" at bounding box center [85, 172] width 157 height 44
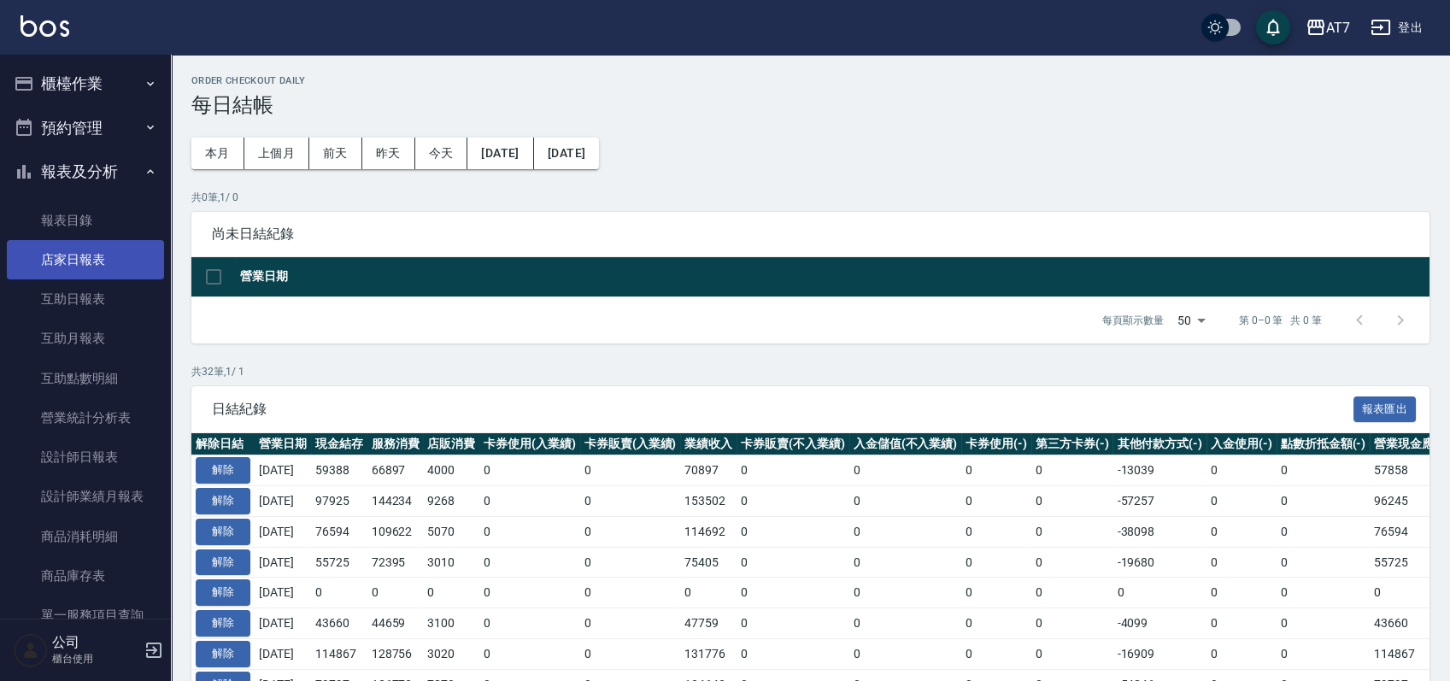
click at [103, 251] on link "店家日報表" at bounding box center [85, 259] width 157 height 39
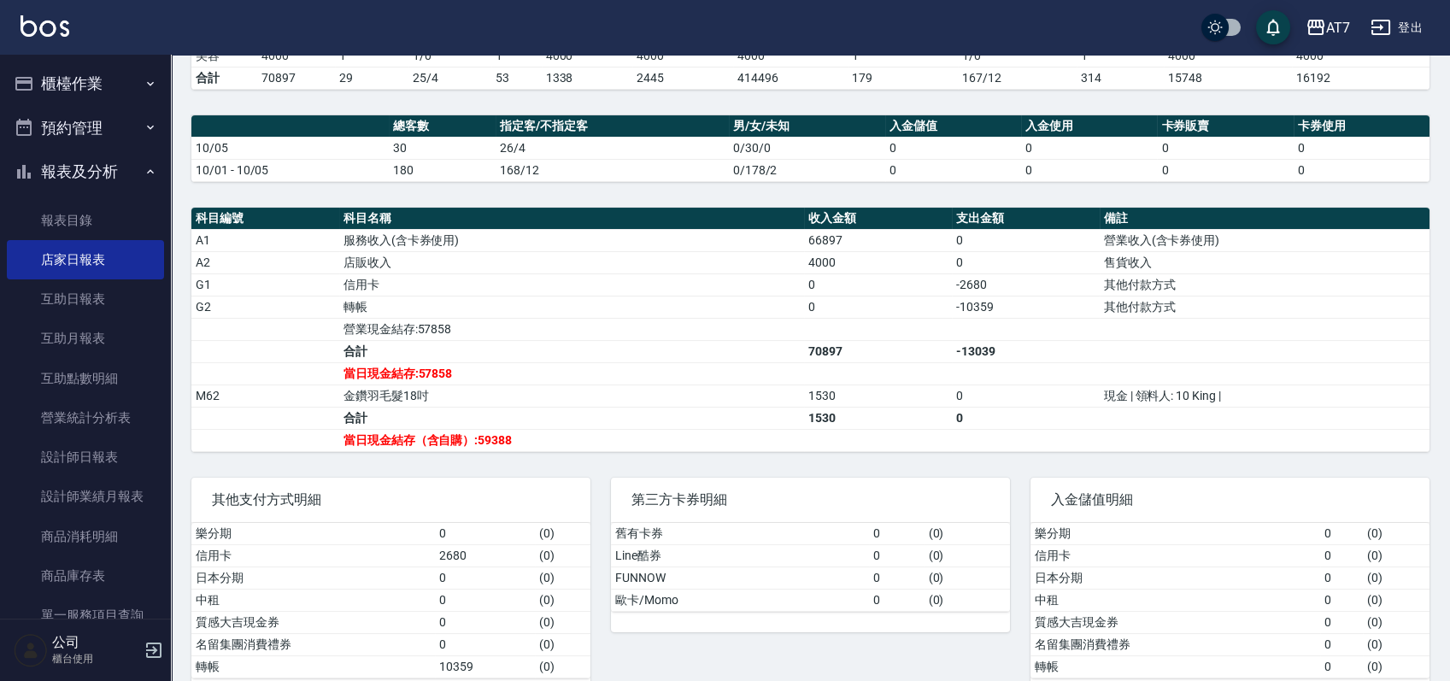
scroll to position [455, 0]
